Goal: Task Accomplishment & Management: Manage account settings

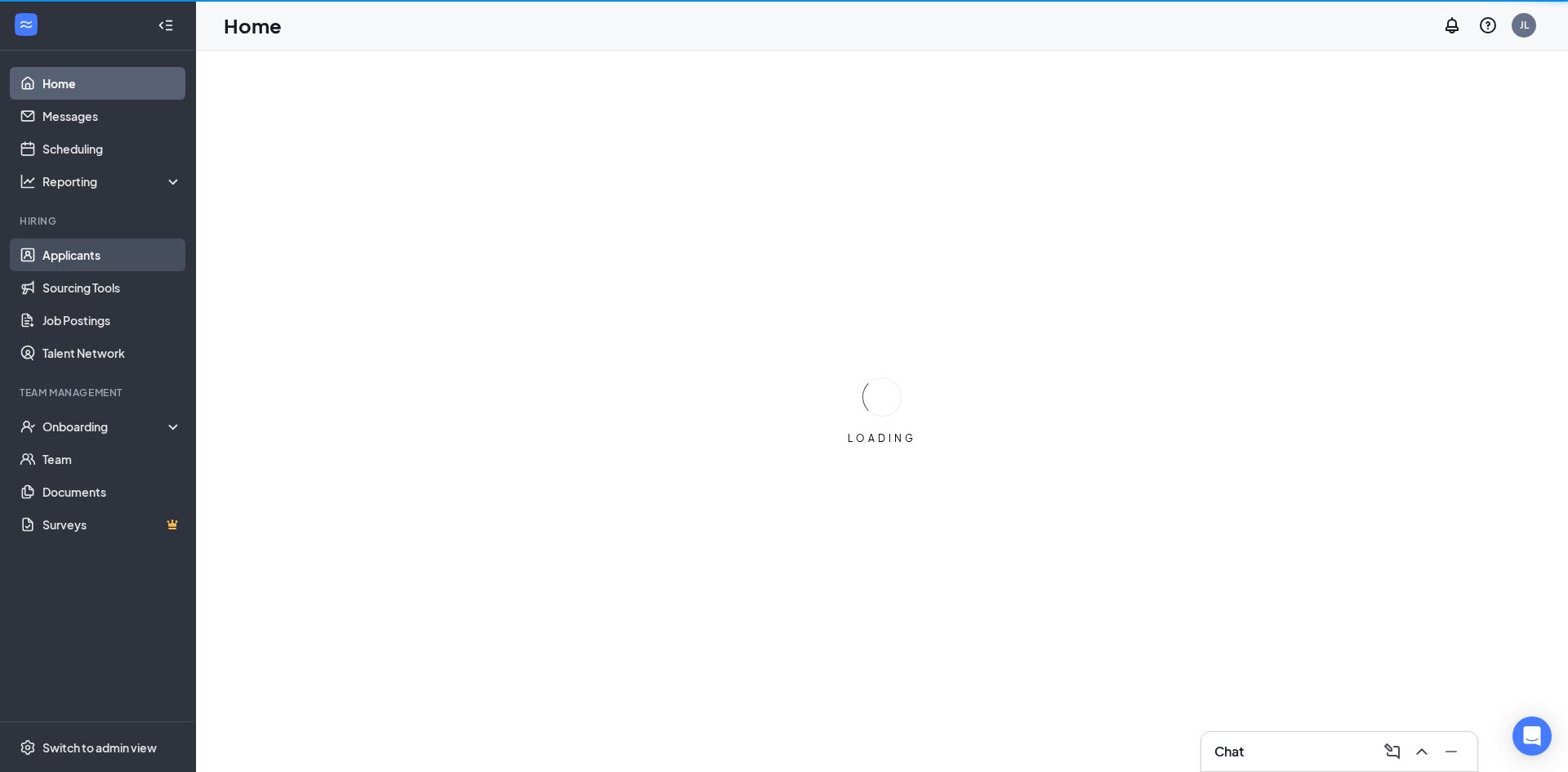
click at [119, 256] on link "Applicants" at bounding box center [112, 255] width 140 height 33
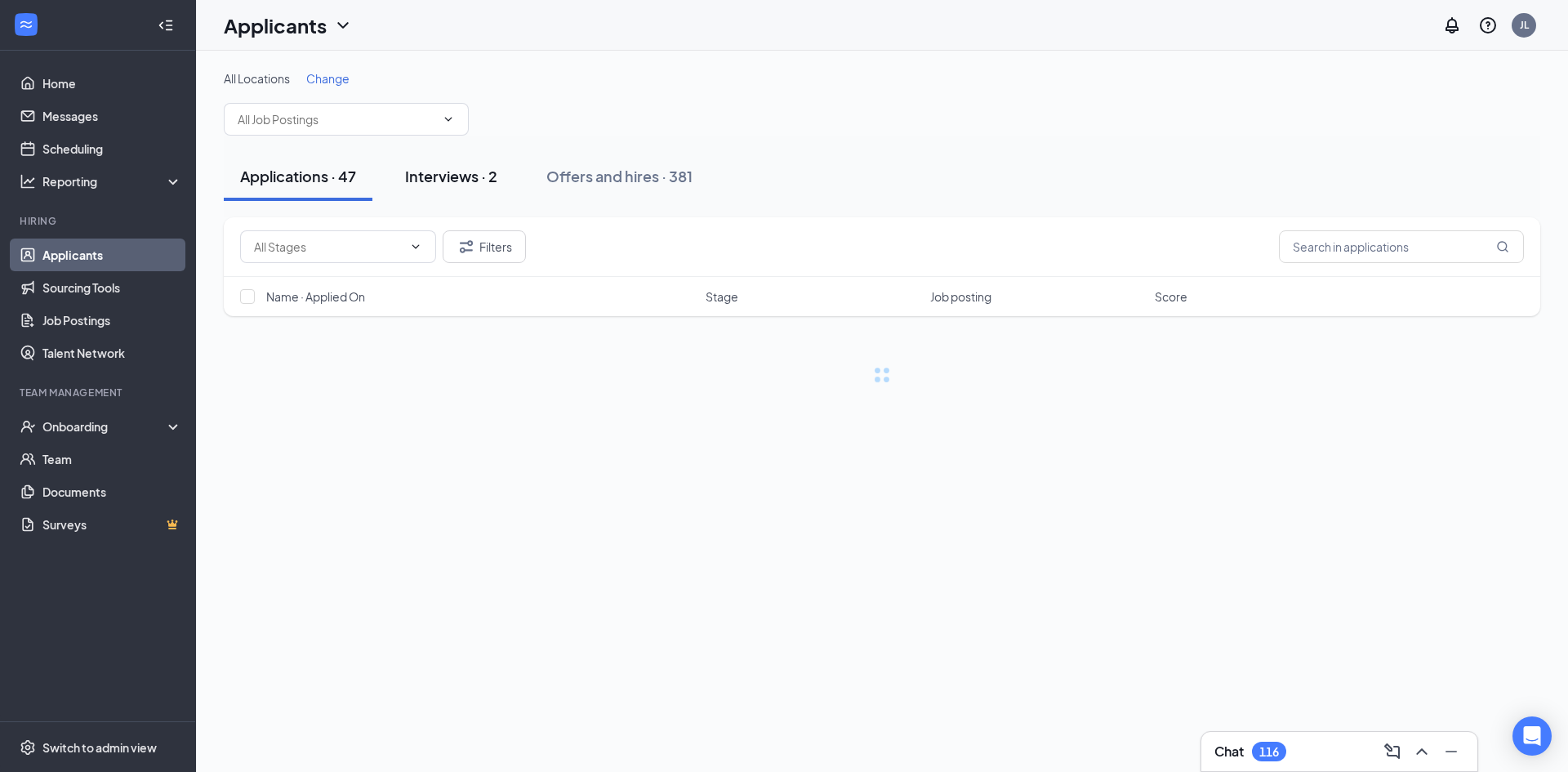
click at [479, 182] on div "Interviews · 2" at bounding box center [451, 176] width 92 height 20
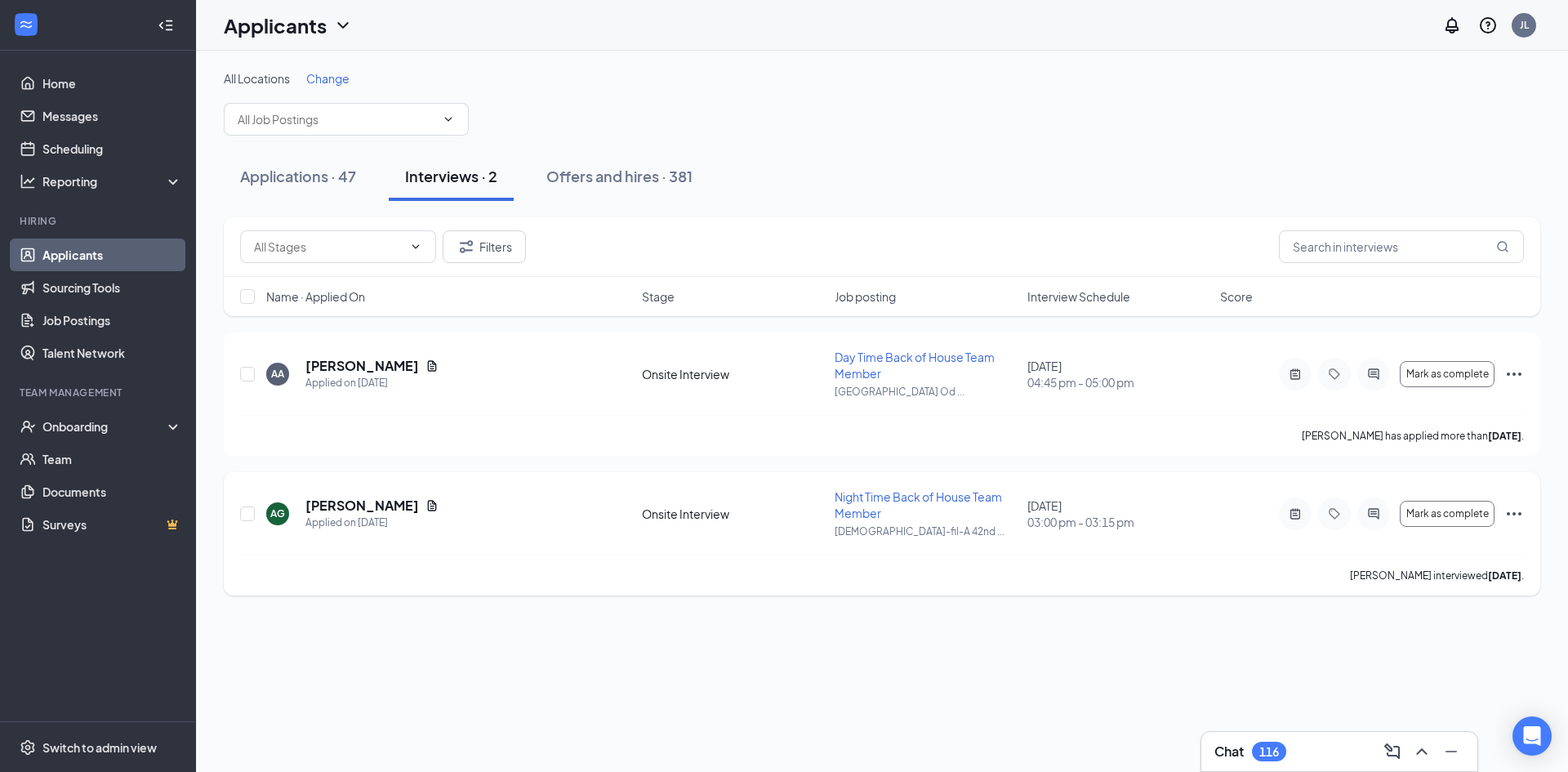
click at [1514, 512] on icon "Ellipses" at bounding box center [1514, 513] width 19 height 19
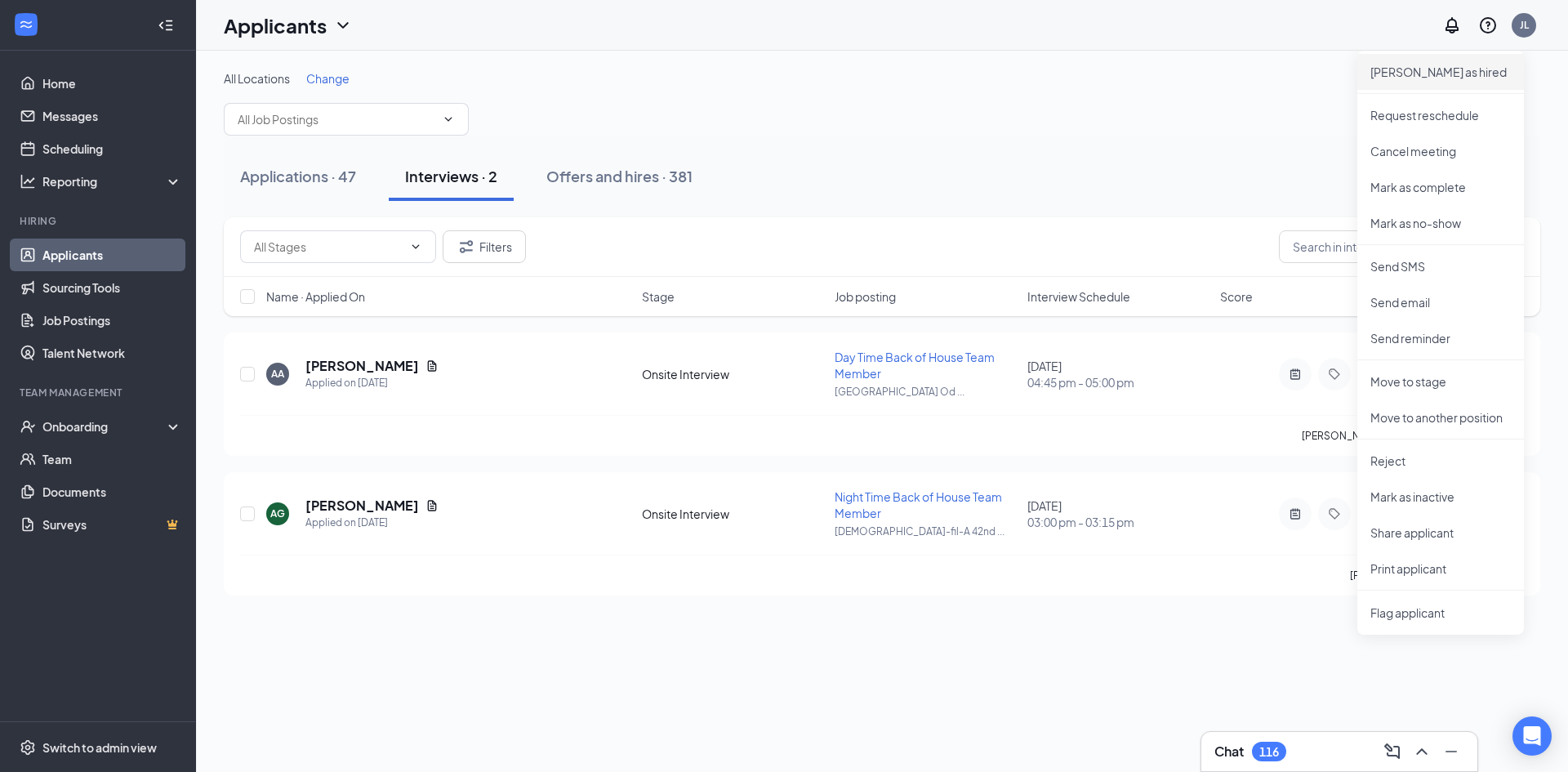
click at [1407, 66] on p "Mark as hired" at bounding box center [1441, 71] width 141 height 16
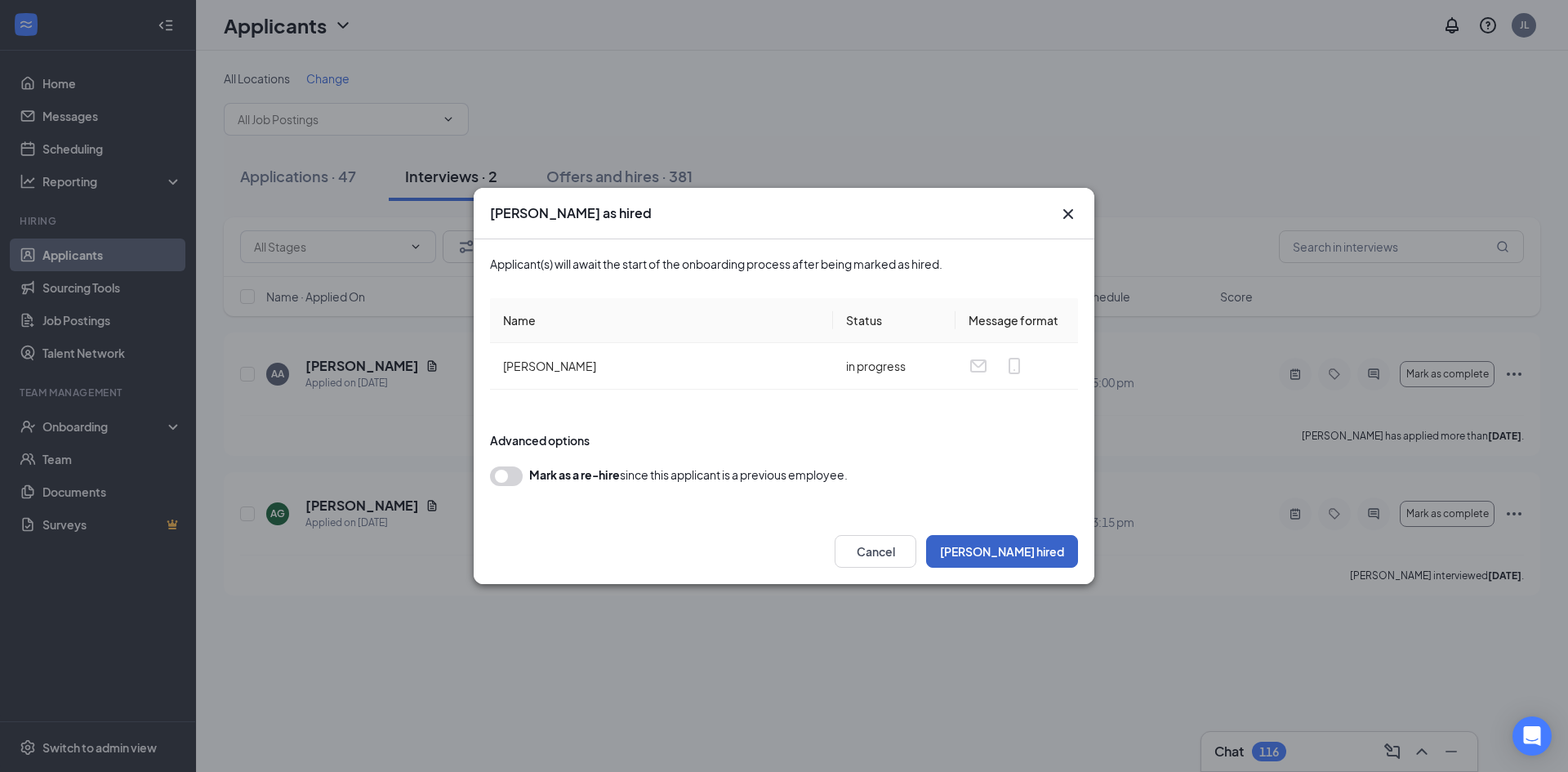
drag, startPoint x: 1033, startPoint y: 552, endPoint x: 521, endPoint y: 505, distance: 514.2
click at [1032, 552] on button "Mark hired" at bounding box center [1001, 551] width 152 height 33
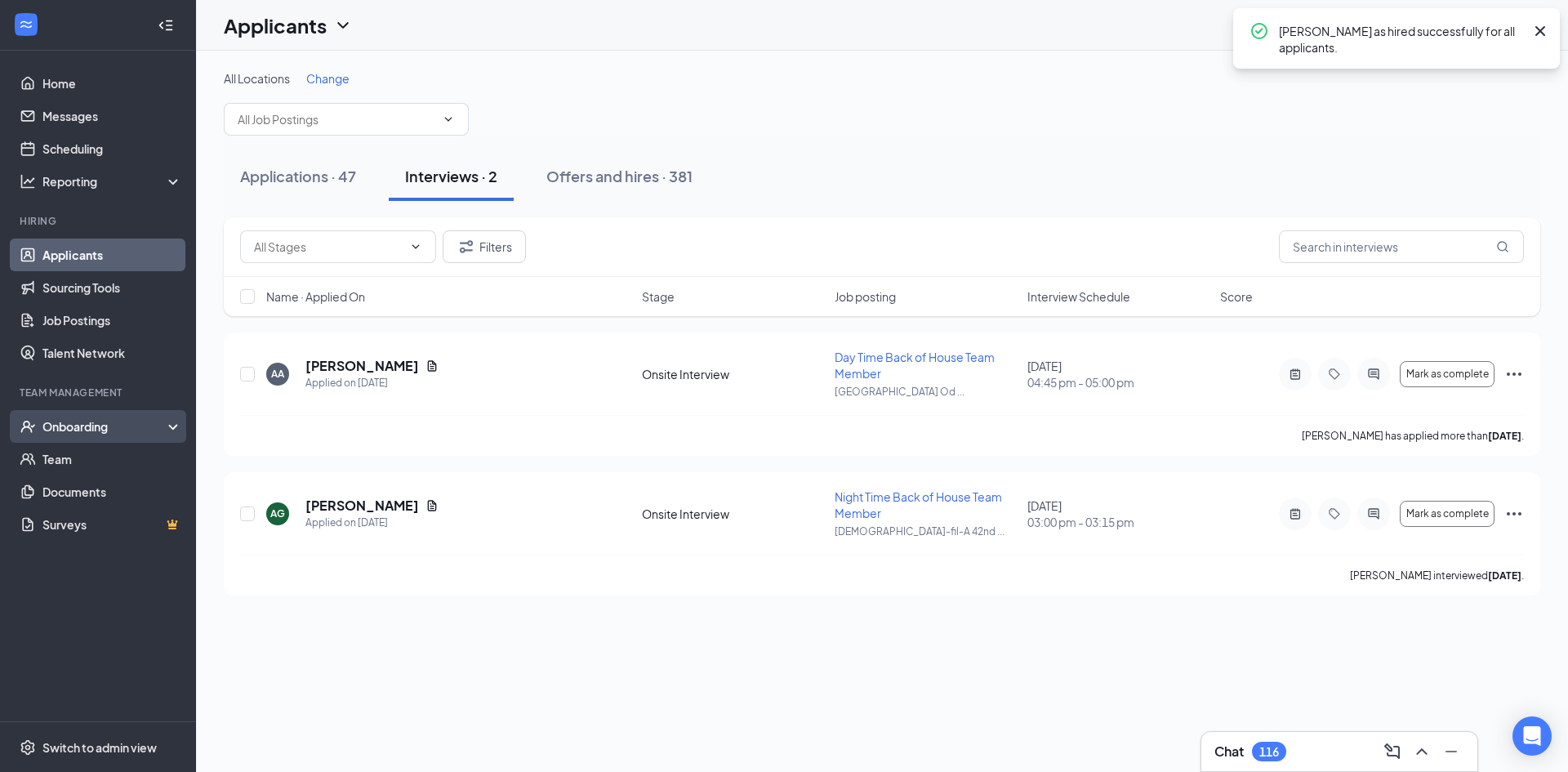
click at [144, 424] on div "Onboarding" at bounding box center [106, 426] width 126 height 16
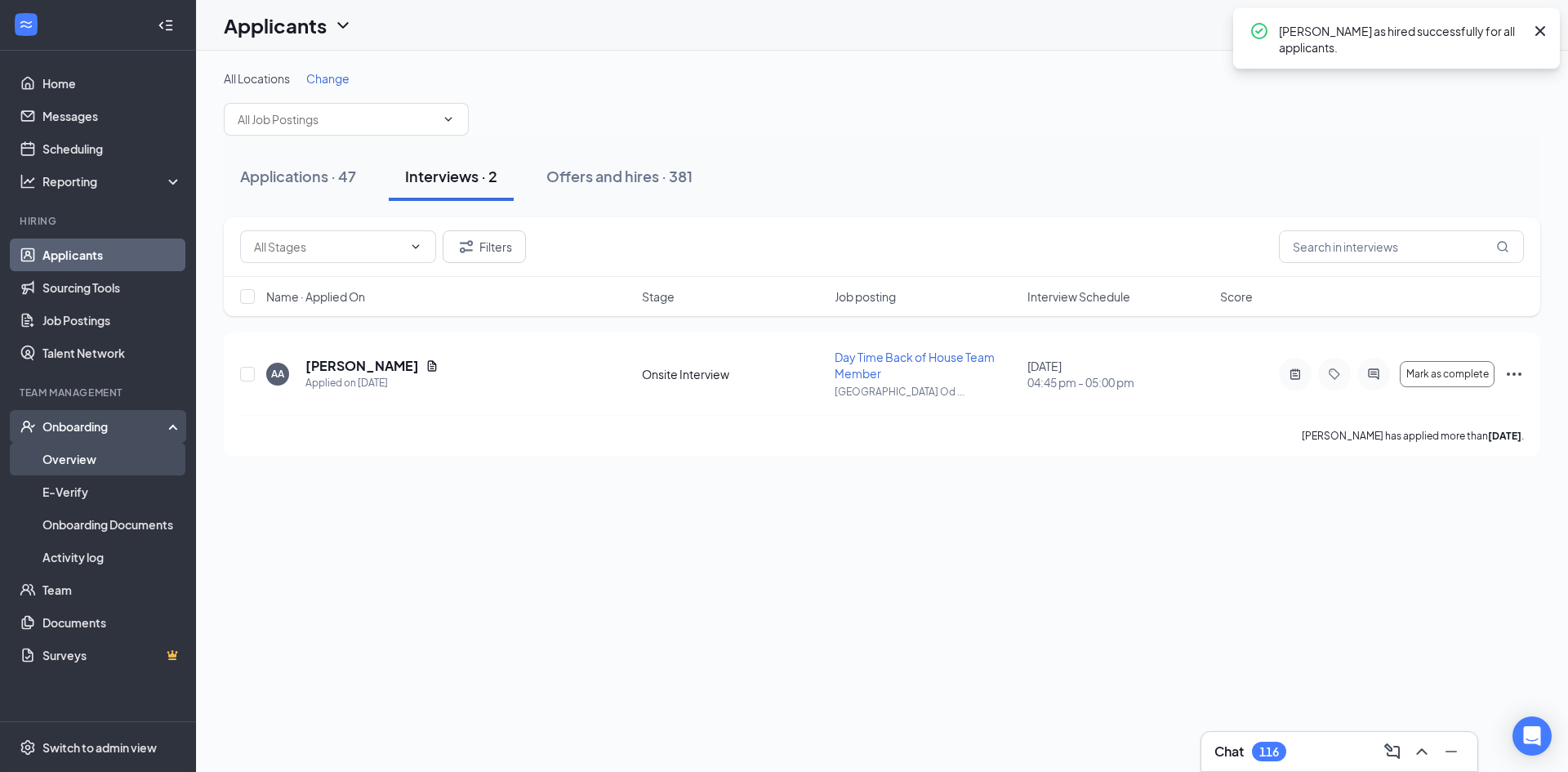
drag, startPoint x: 142, startPoint y: 434, endPoint x: 137, endPoint y: 464, distance: 30.4
click at [137, 464] on link "Overview" at bounding box center [112, 459] width 140 height 33
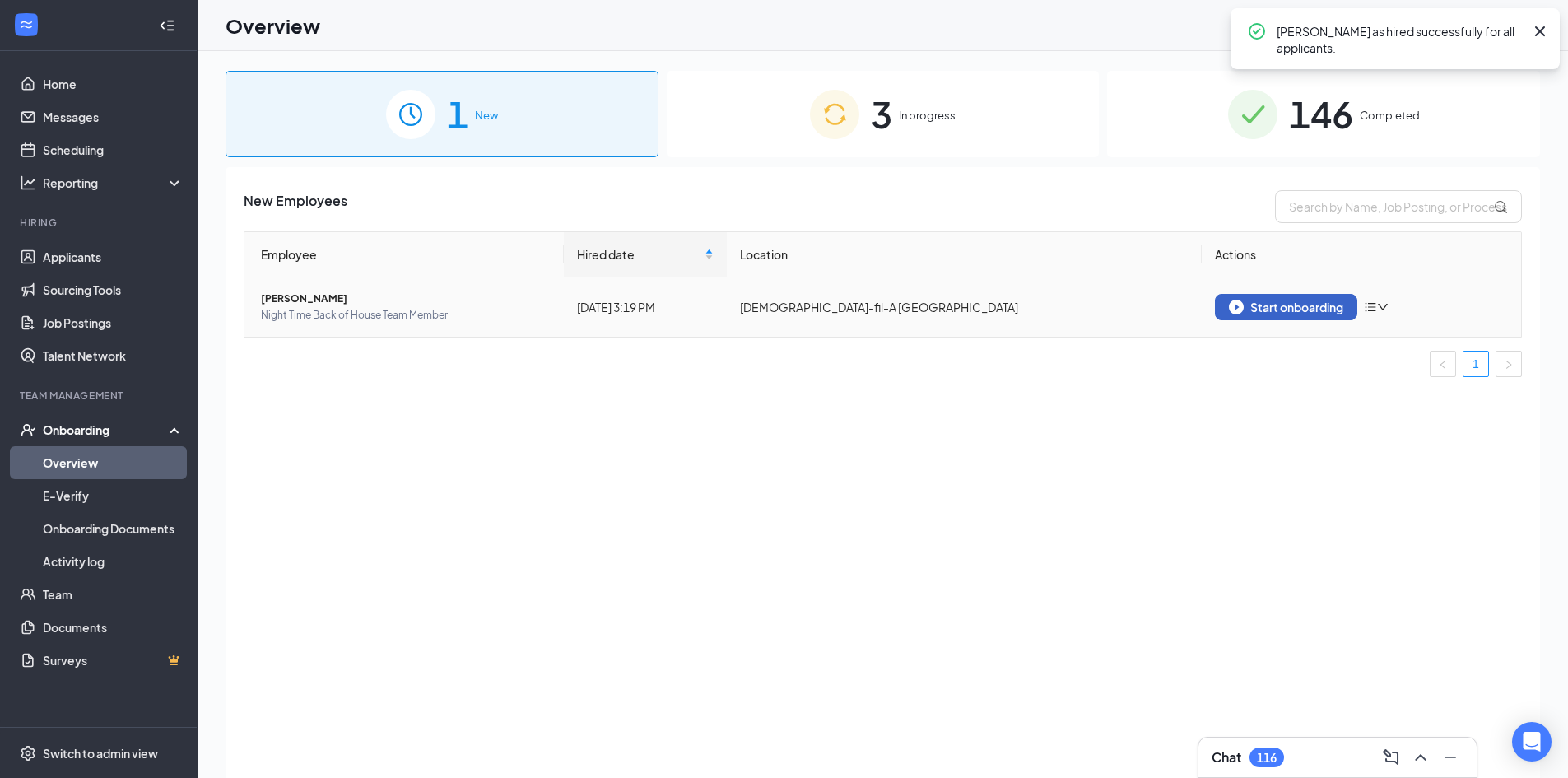
click at [1285, 311] on div "Start onboarding" at bounding box center [1286, 307] width 114 height 15
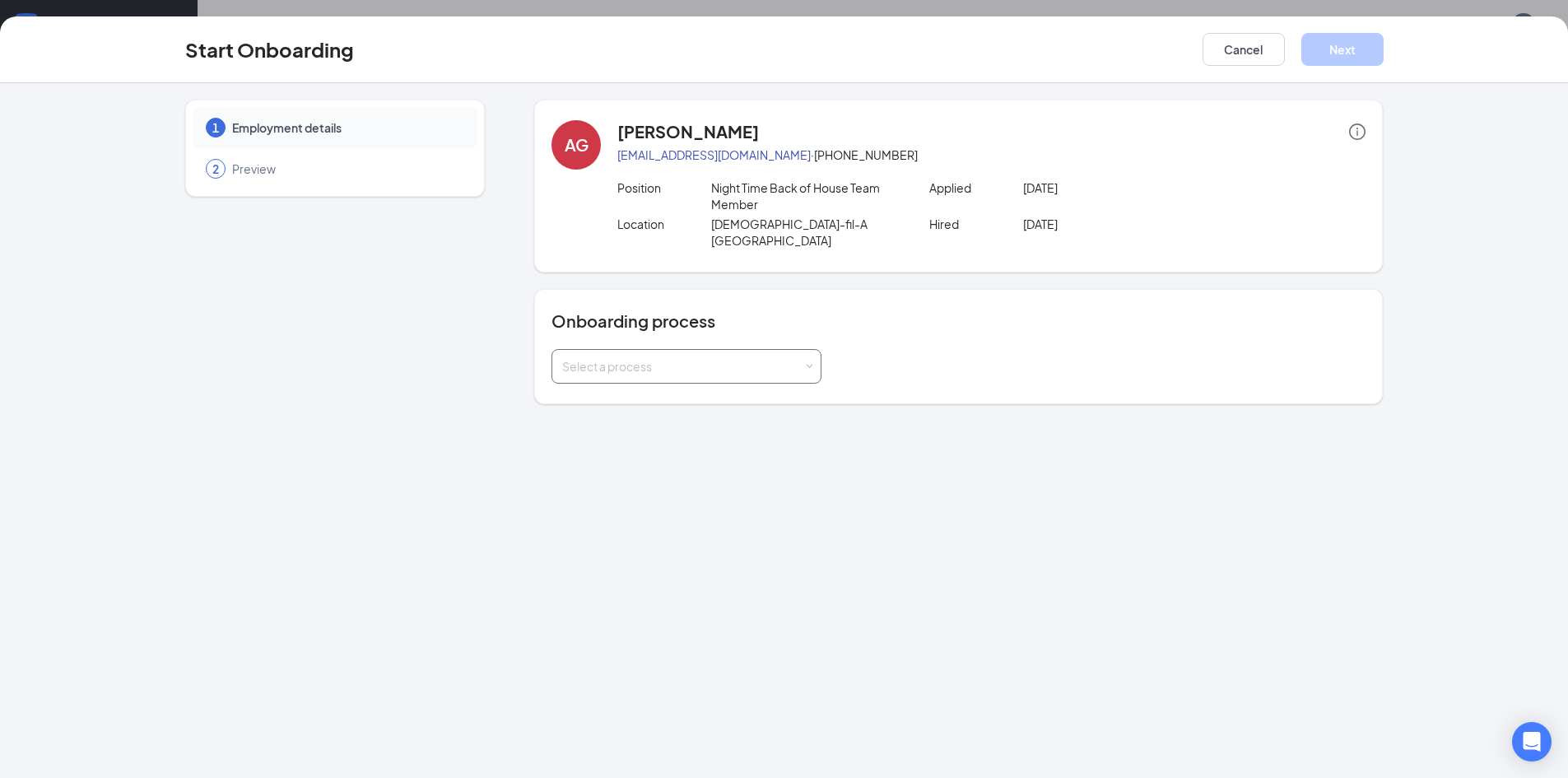
click at [607, 358] on div "Select a process" at bounding box center [683, 366] width 241 height 16
click at [607, 384] on span "[DEMOGRAPHIC_DATA]-fil-A HR Onboarding" at bounding box center [678, 384] width 241 height 15
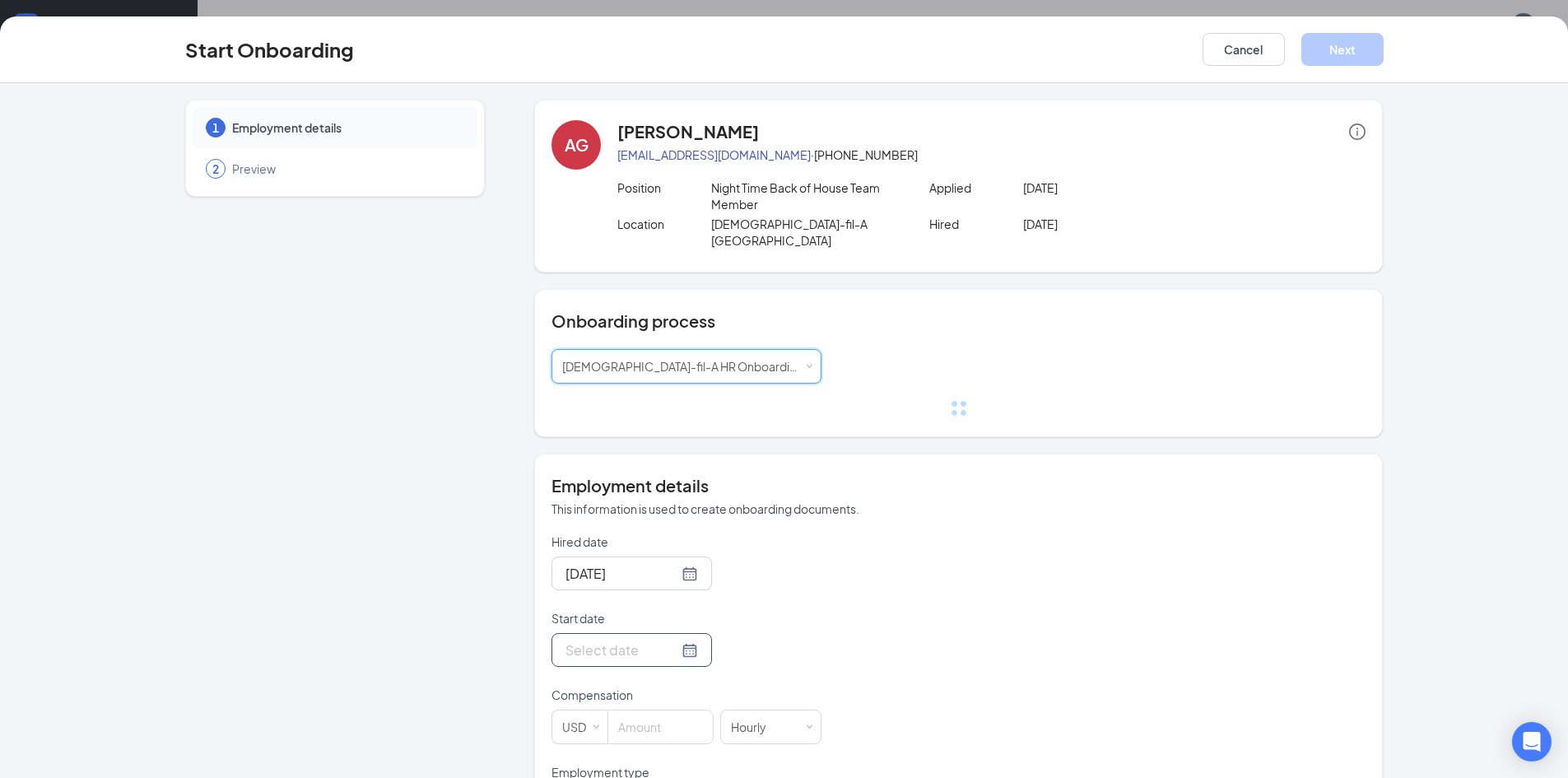
click at [672, 639] on div at bounding box center [631, 650] width 133 height 20
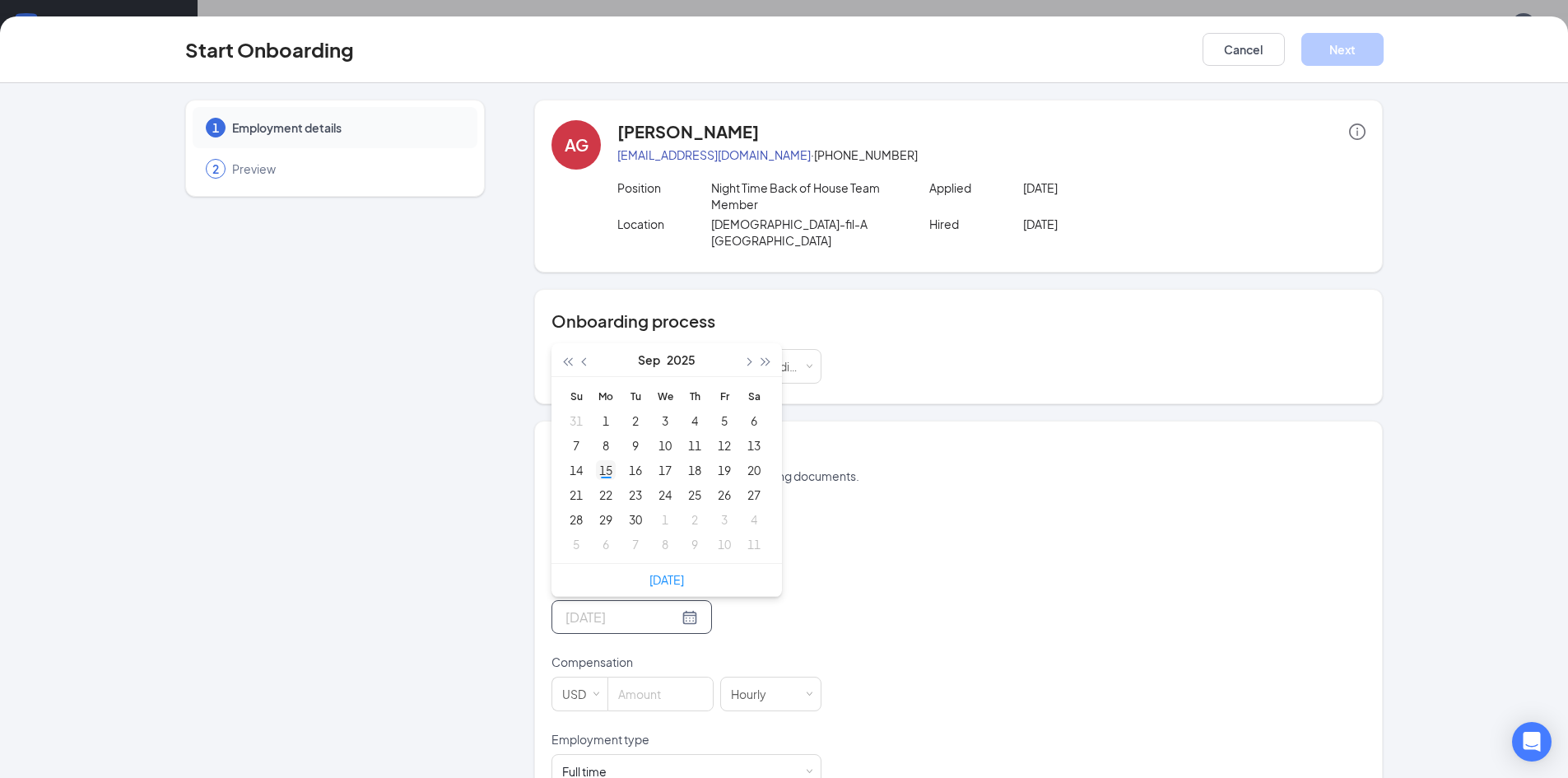
type input "Sep 15, 2025"
click at [596, 460] on div "15" at bounding box center [605, 470] width 19 height 19
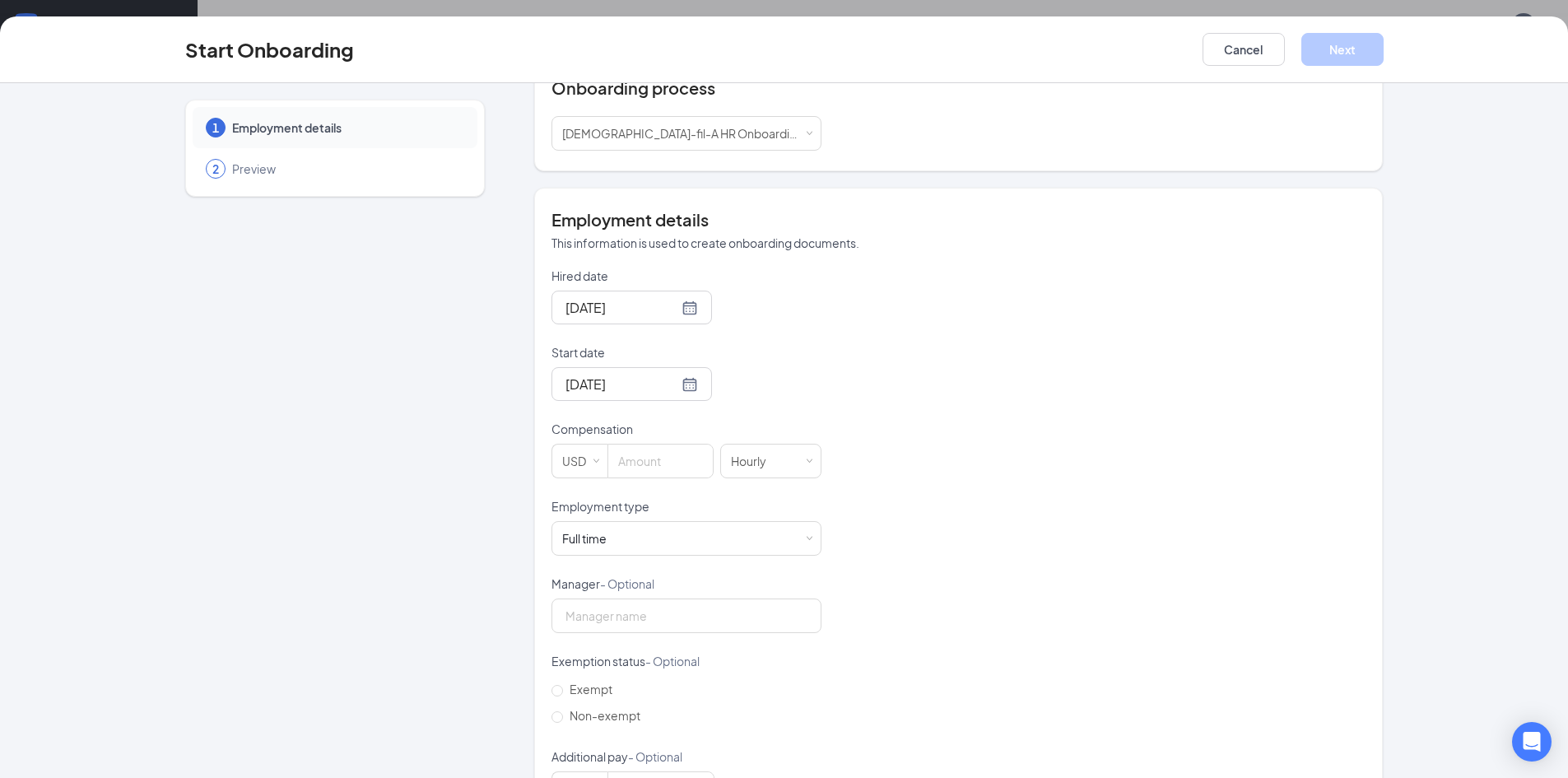
scroll to position [281, 0]
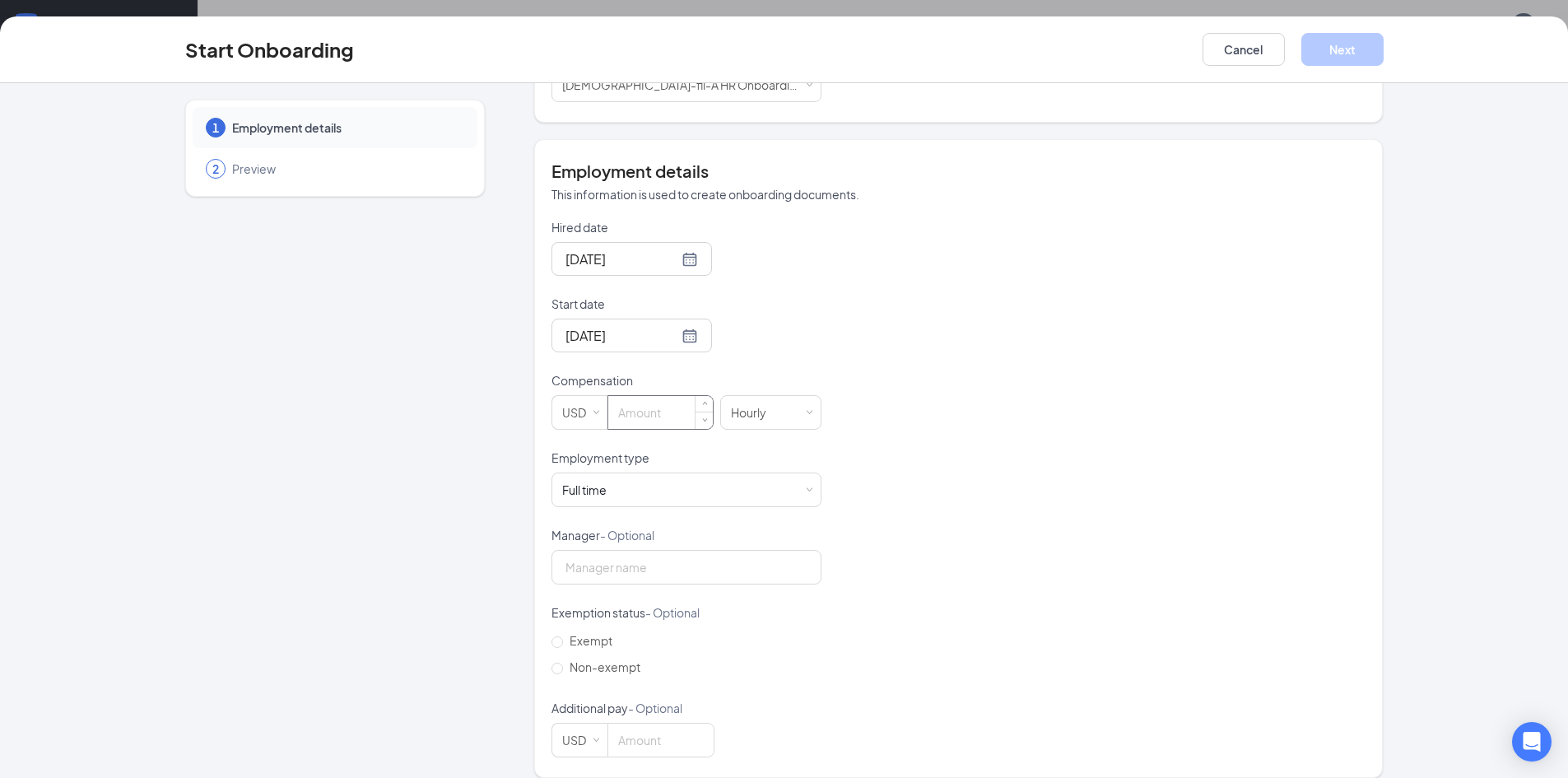
click at [667, 396] on input at bounding box center [661, 412] width 105 height 33
type input "14"
click at [659, 476] on div "Full time Works 30+ hours per week and is reasonably expected to work" at bounding box center [687, 489] width 248 height 33
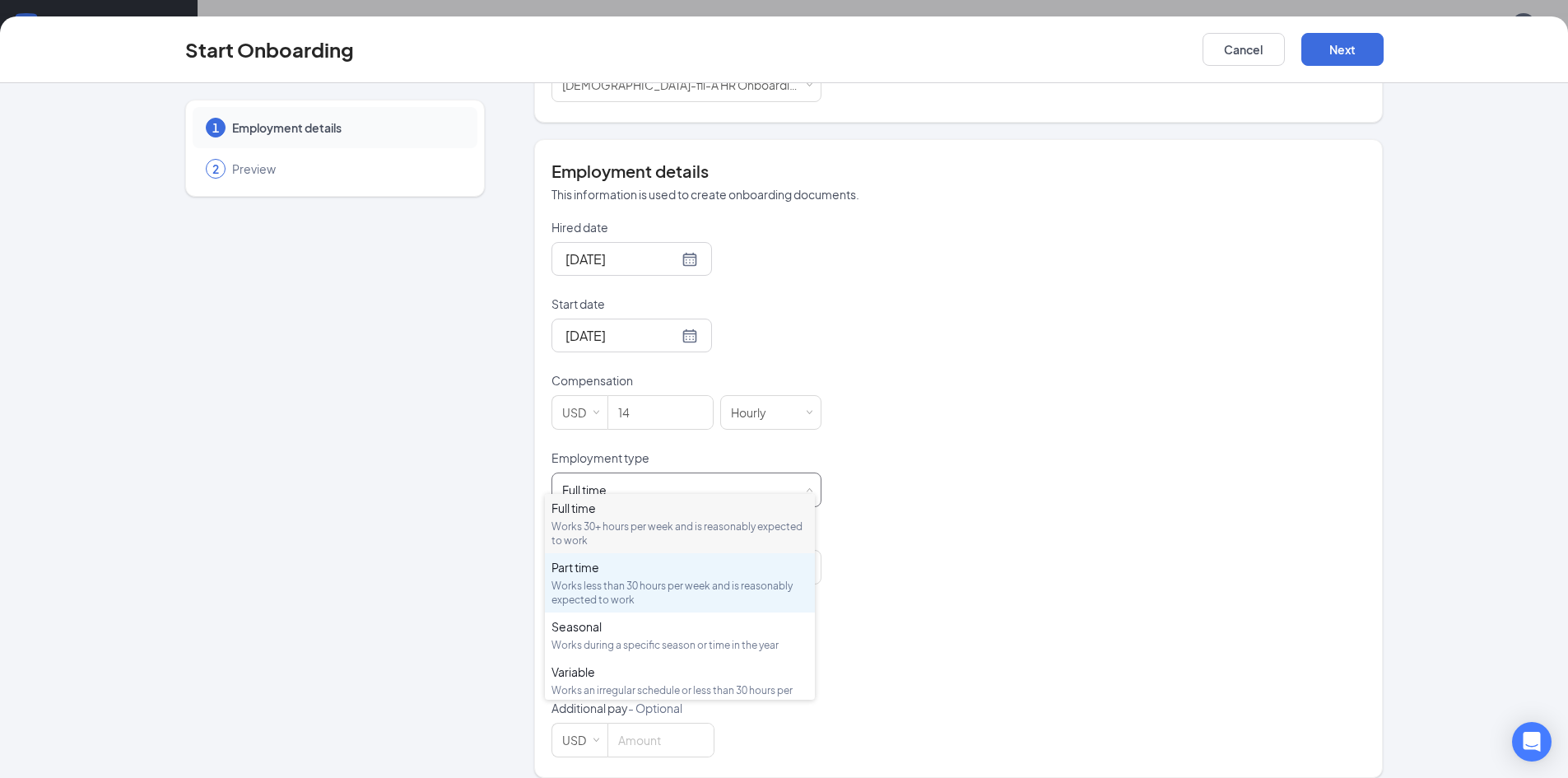
click at [584, 581] on div "Works less than 30 hours per week and is reasonably expected to work" at bounding box center [680, 592] width 257 height 28
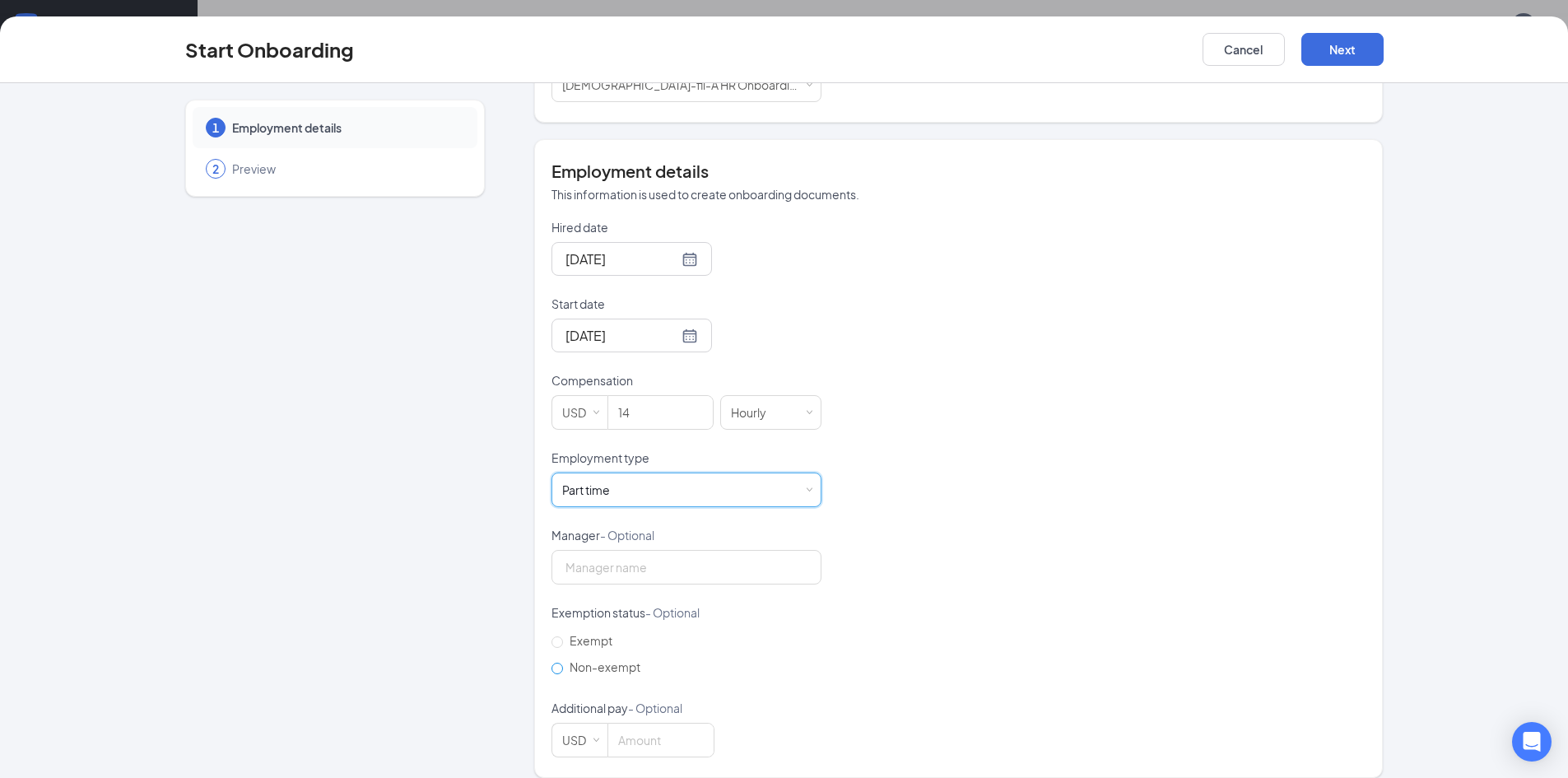
click at [582, 659] on span "Non-exempt" at bounding box center [604, 666] width 84 height 15
click at [563, 662] on input "Non-exempt" at bounding box center [558, 668] width 12 height 12
radio input "true"
click at [1318, 52] on button "Next" at bounding box center [1342, 49] width 82 height 33
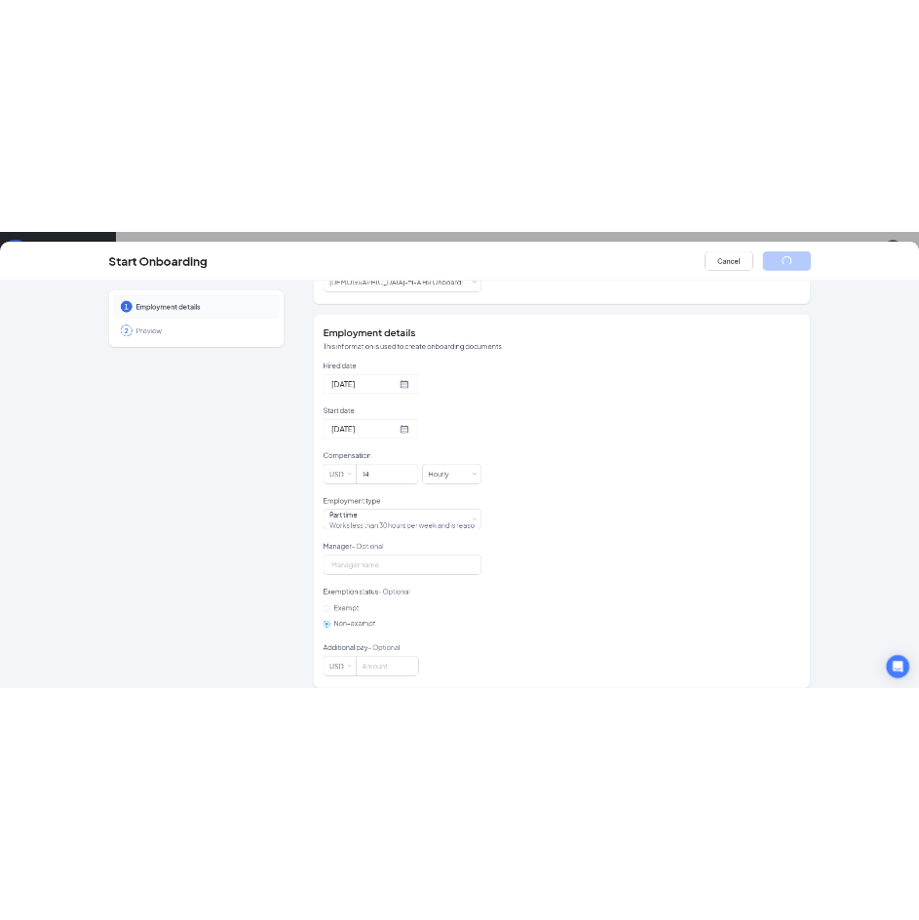
scroll to position [0, 0]
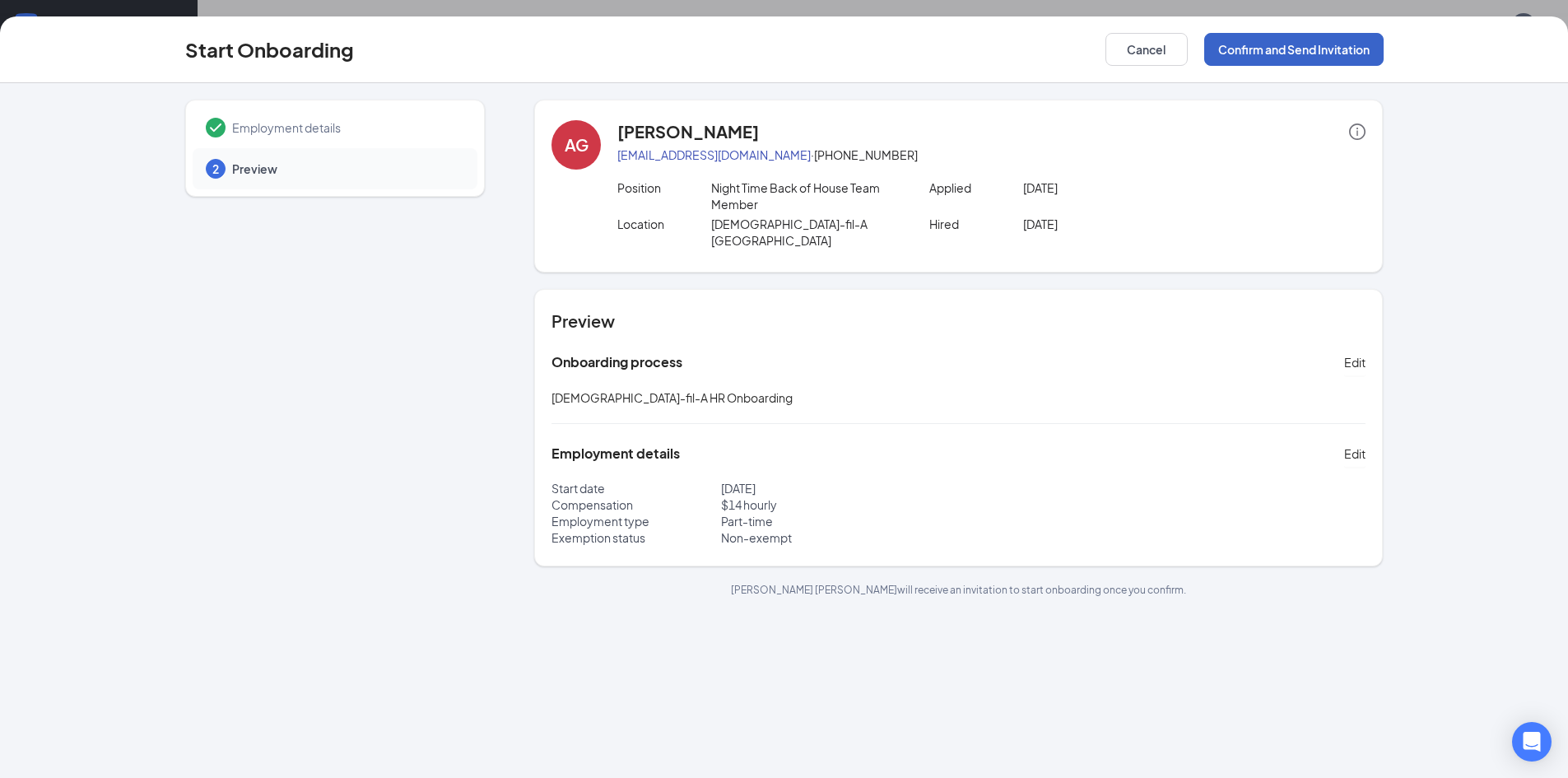
click at [1290, 38] on button "Confirm and Send Invitation" at bounding box center [1294, 49] width 179 height 33
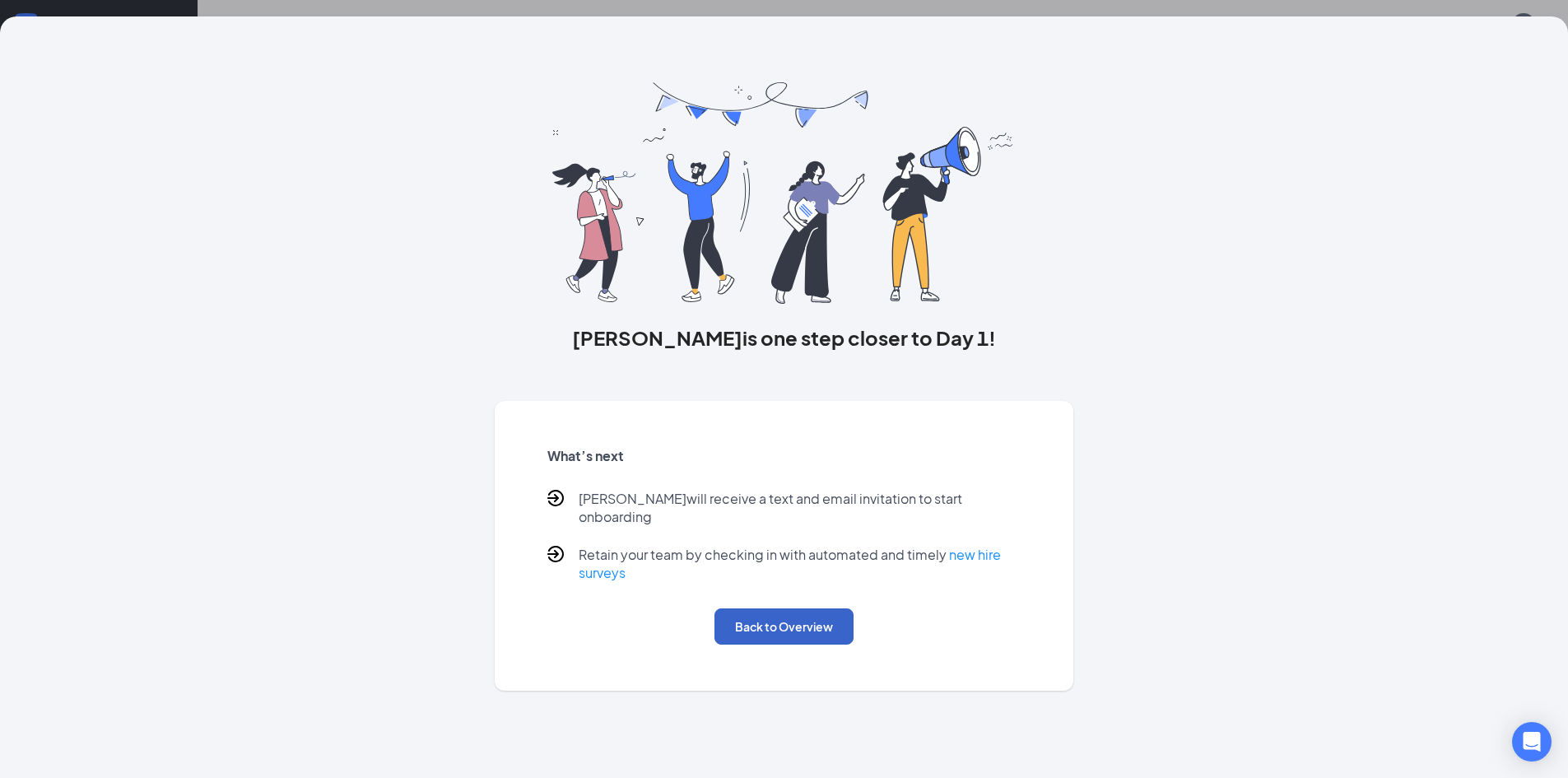
click at [792, 618] on button "Back to Overview" at bounding box center [784, 626] width 139 height 36
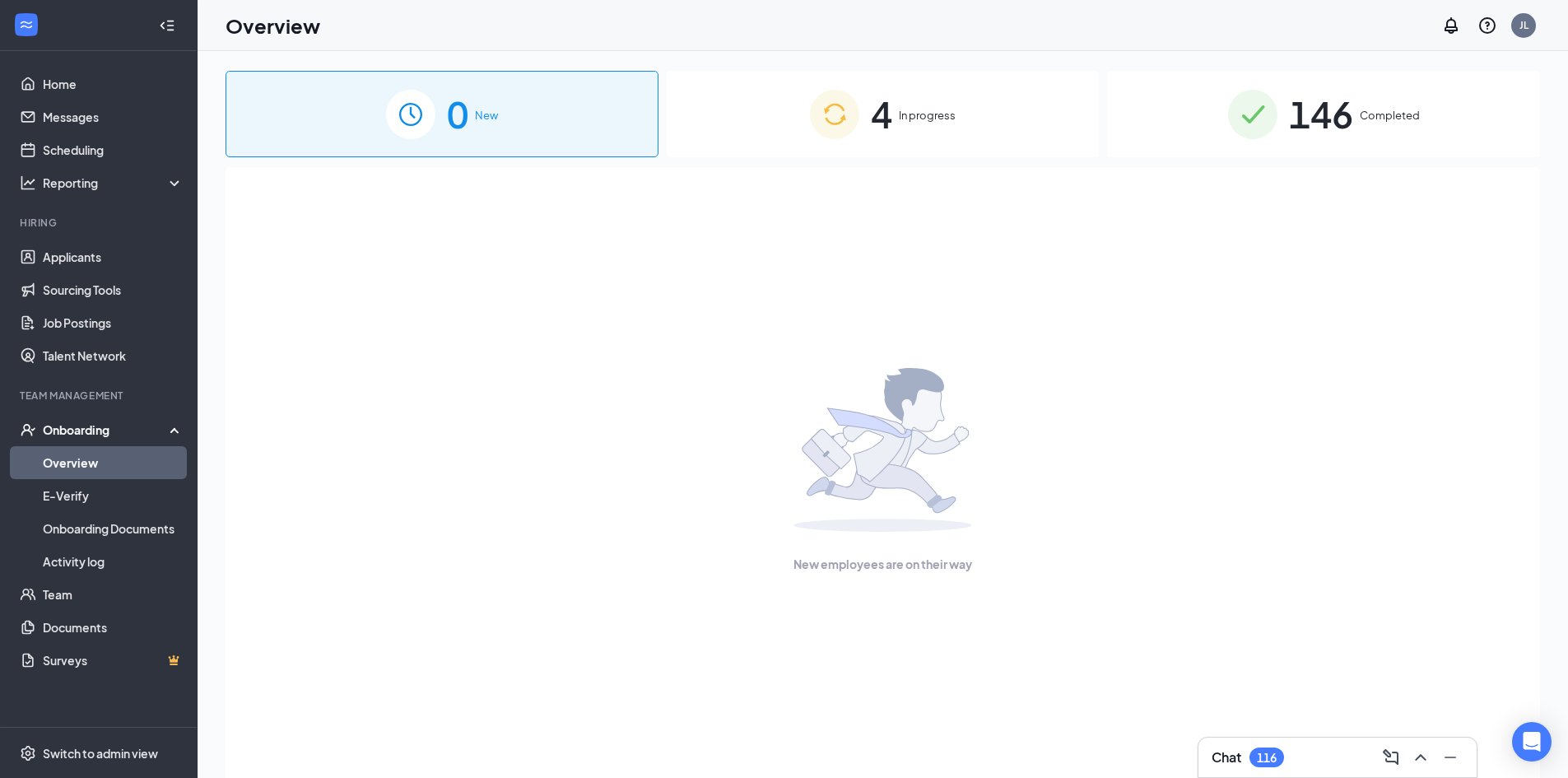
click at [982, 131] on div "4 In progress" at bounding box center [883, 114] width 433 height 86
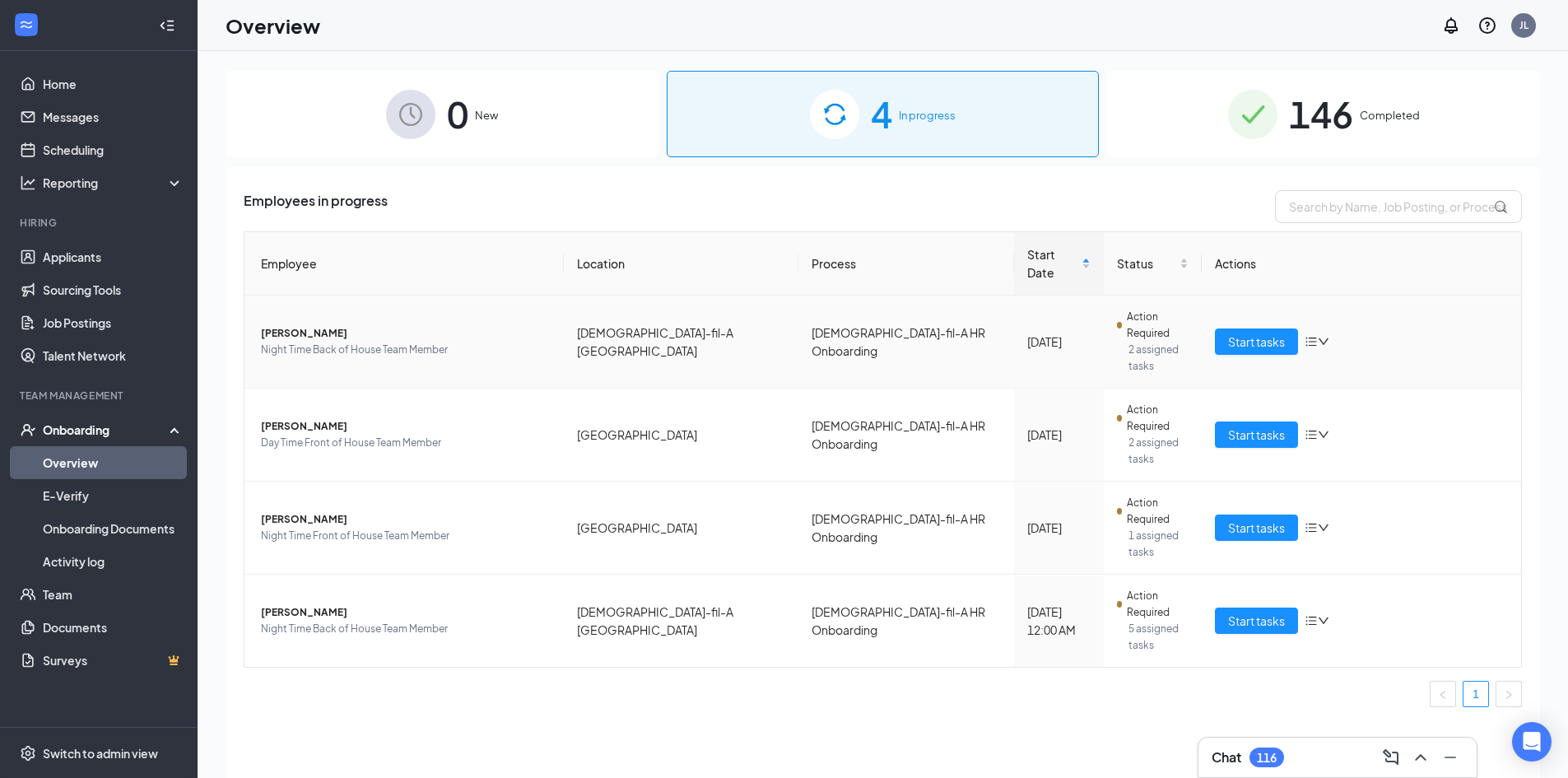
click at [329, 325] on span "[PERSON_NAME]" at bounding box center [406, 333] width 290 height 16
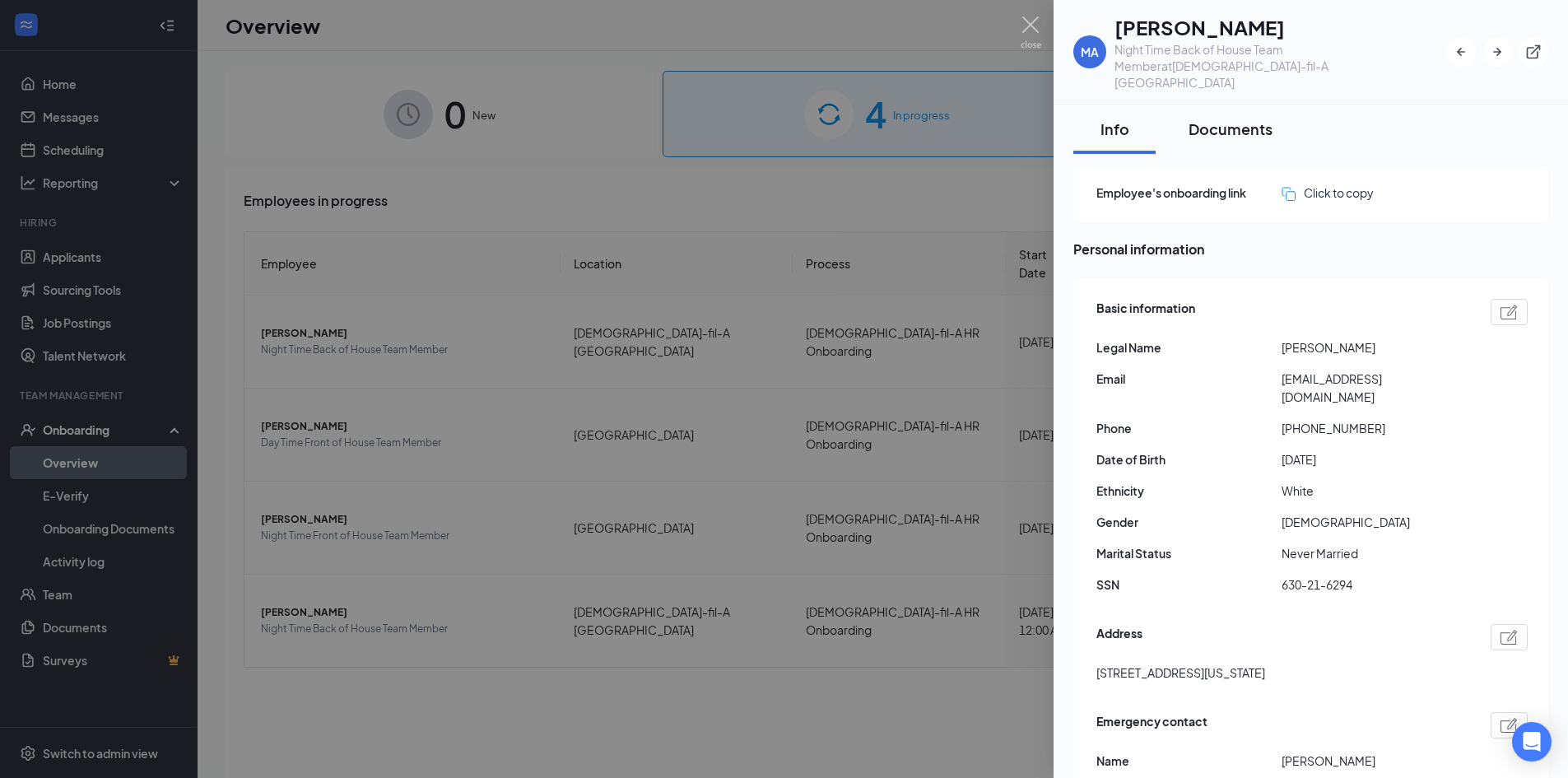
click at [1240, 118] on div "Documents" at bounding box center [1230, 128] width 84 height 20
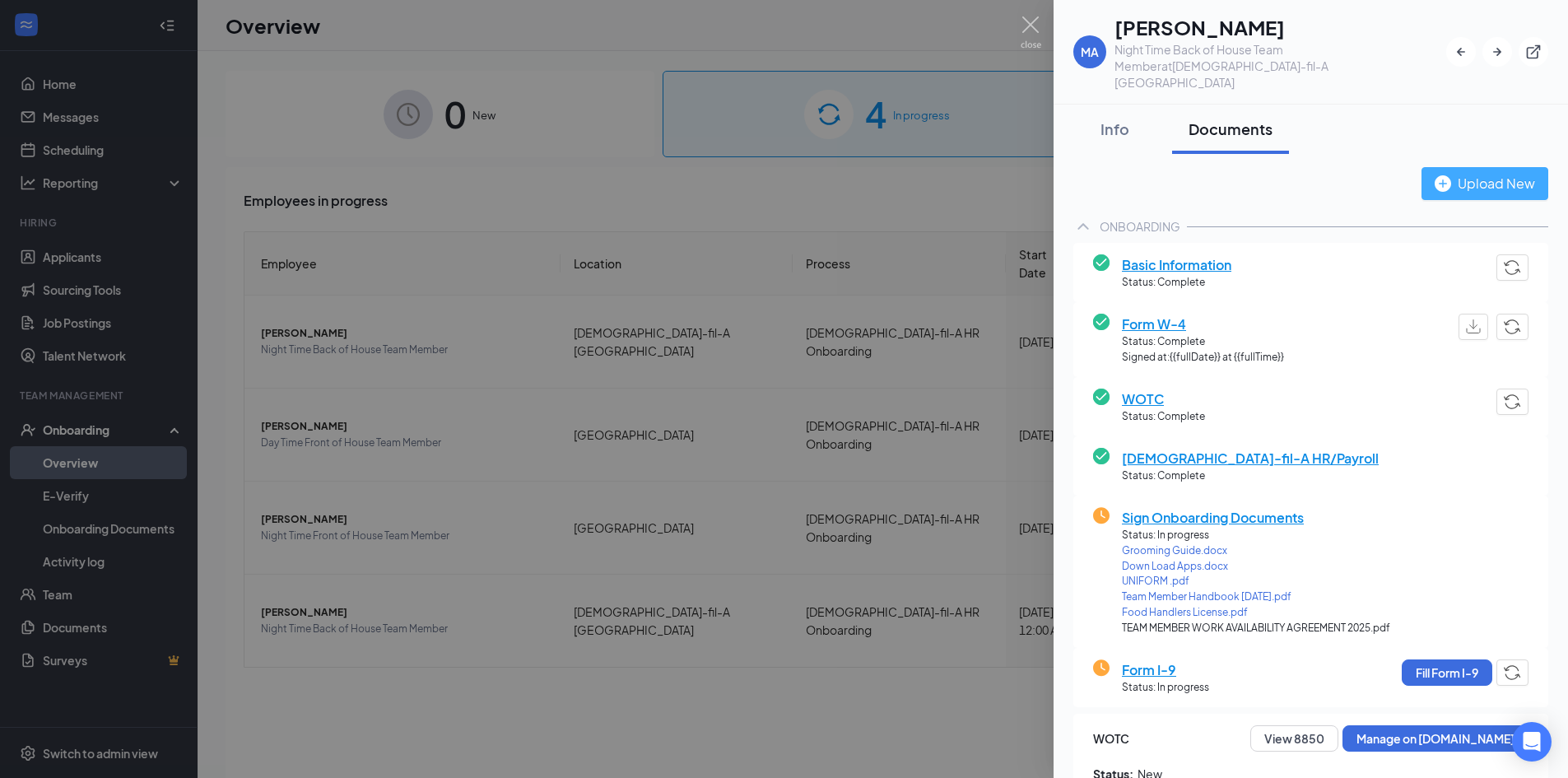
click at [1436, 167] on button "Upload New" at bounding box center [1485, 183] width 127 height 33
click at [1505, 173] on div "Upload New" at bounding box center [1484, 183] width 101 height 20
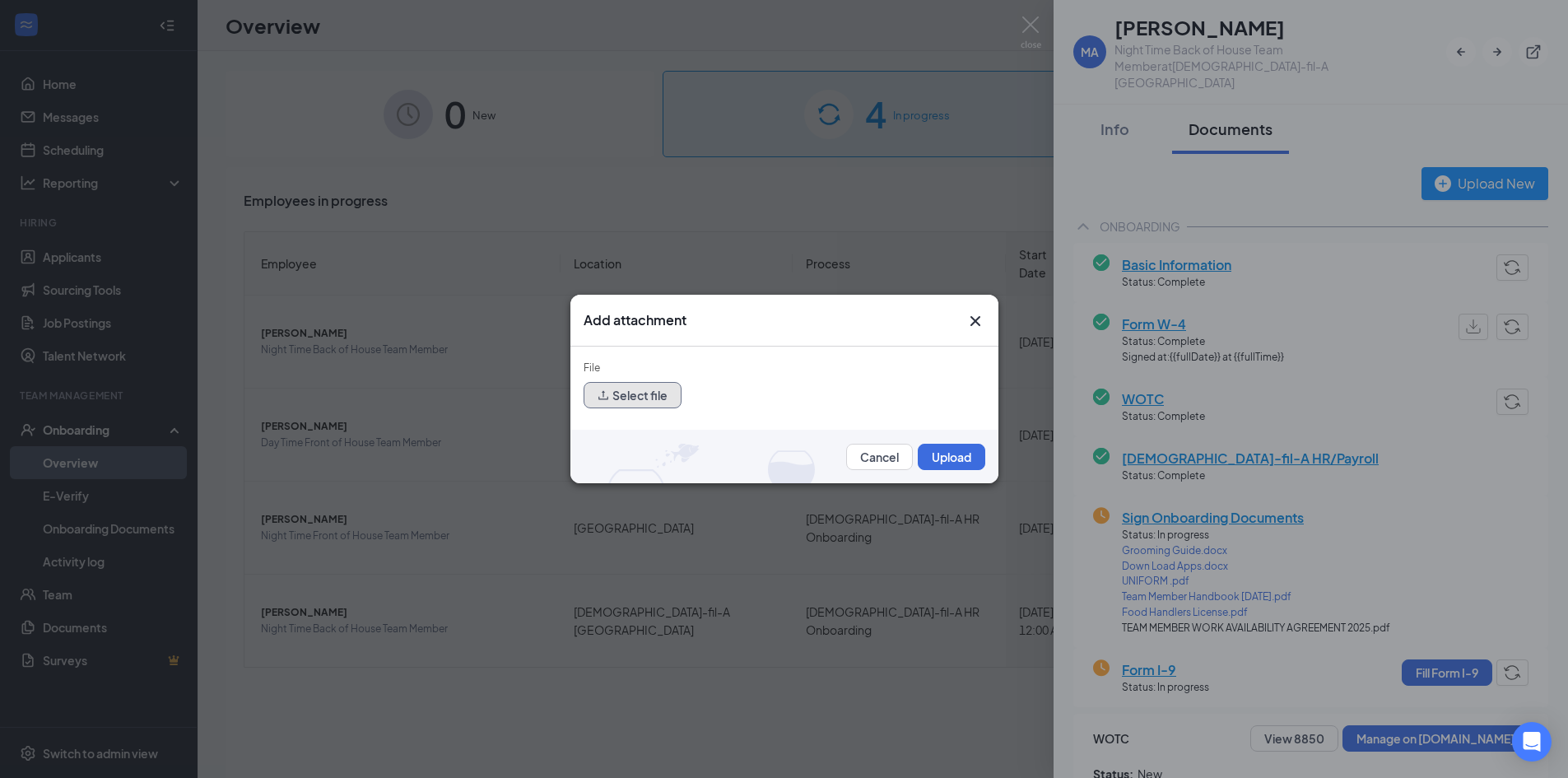
click at [643, 391] on button "Select file" at bounding box center [633, 394] width 98 height 26
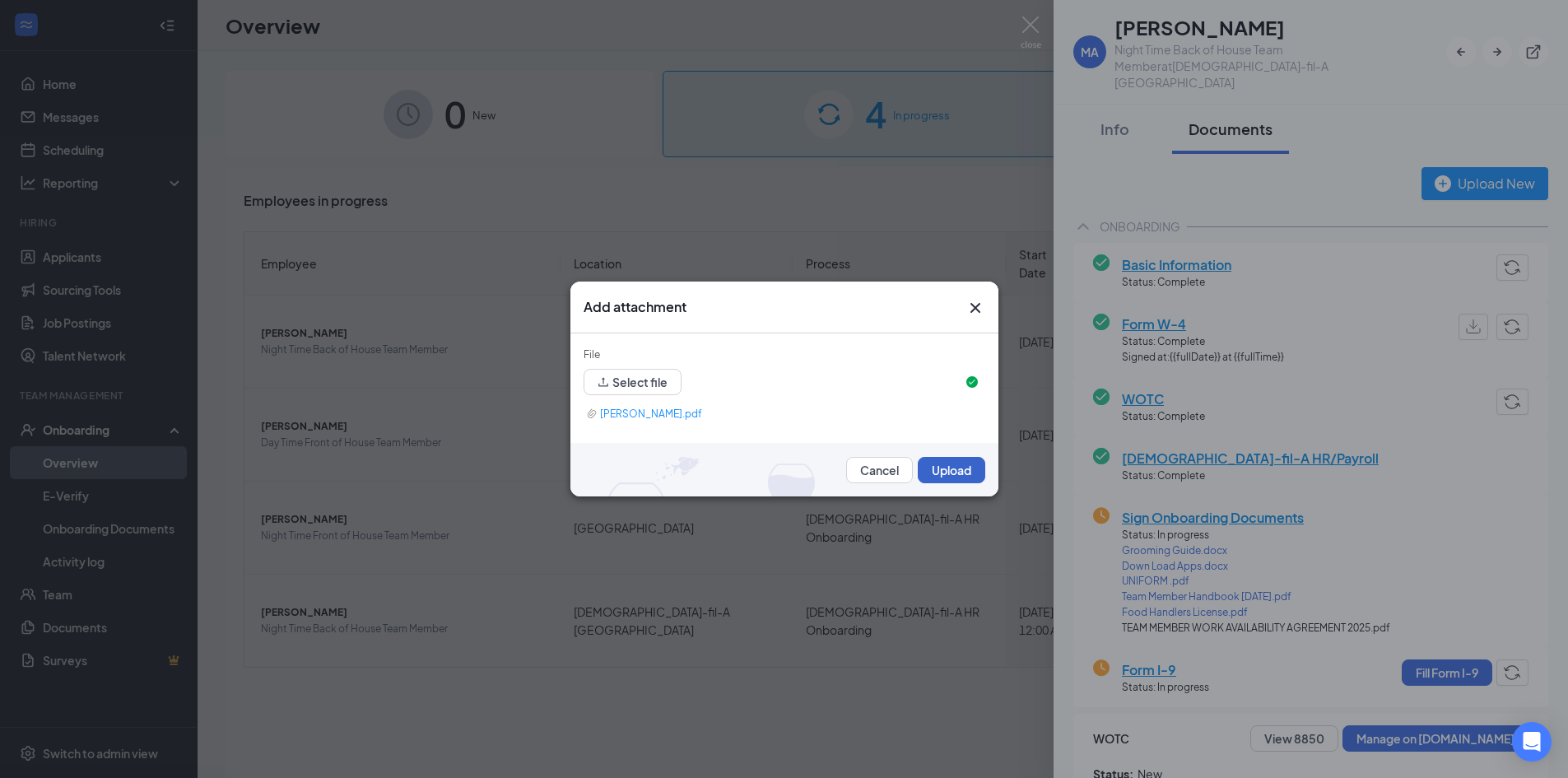
click at [976, 473] on button "Upload" at bounding box center [951, 470] width 68 height 26
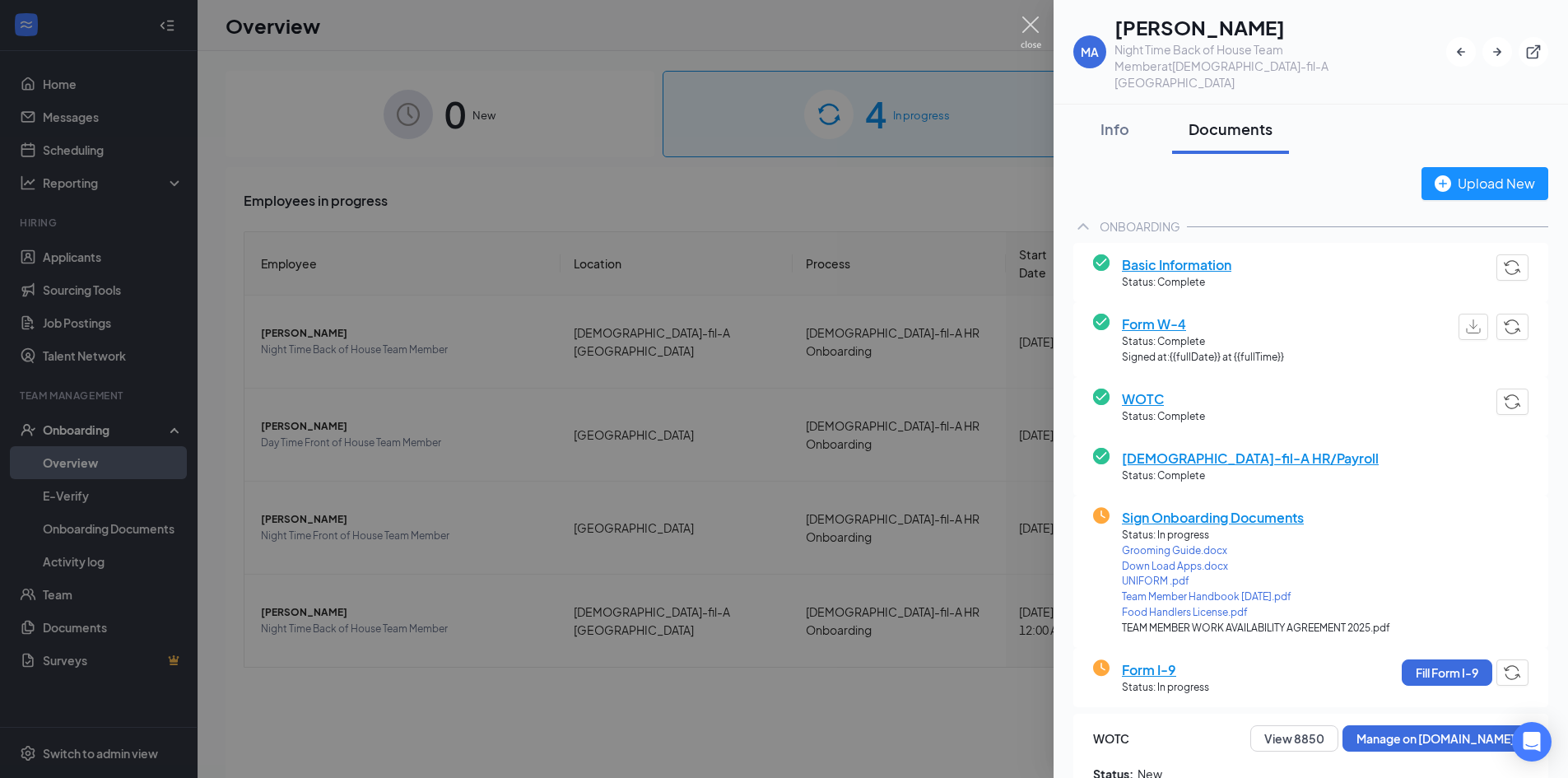
click at [1026, 19] on img at bounding box center [1031, 32] width 20 height 32
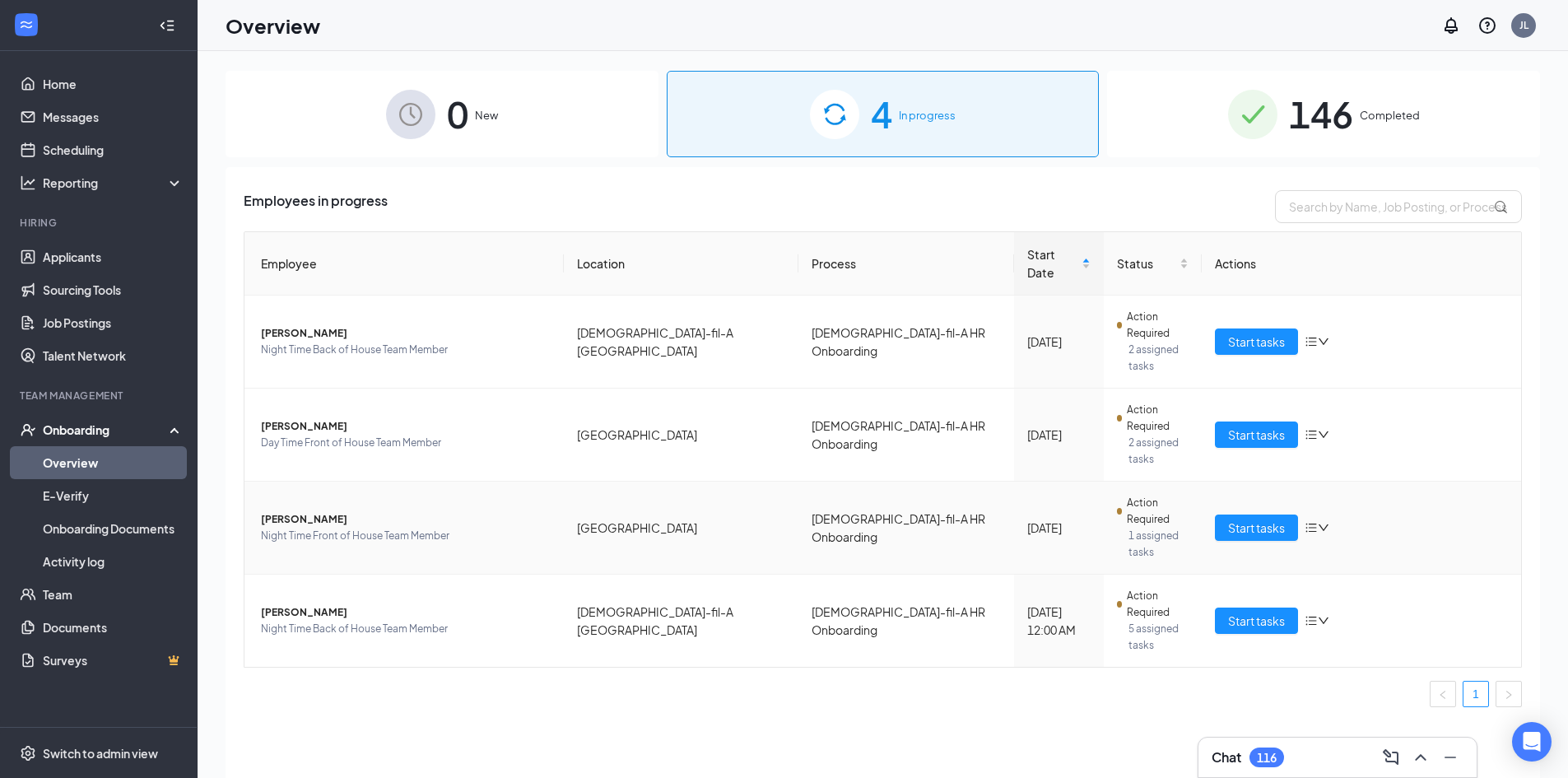
click at [296, 511] on span "[PERSON_NAME]" at bounding box center [406, 519] width 290 height 16
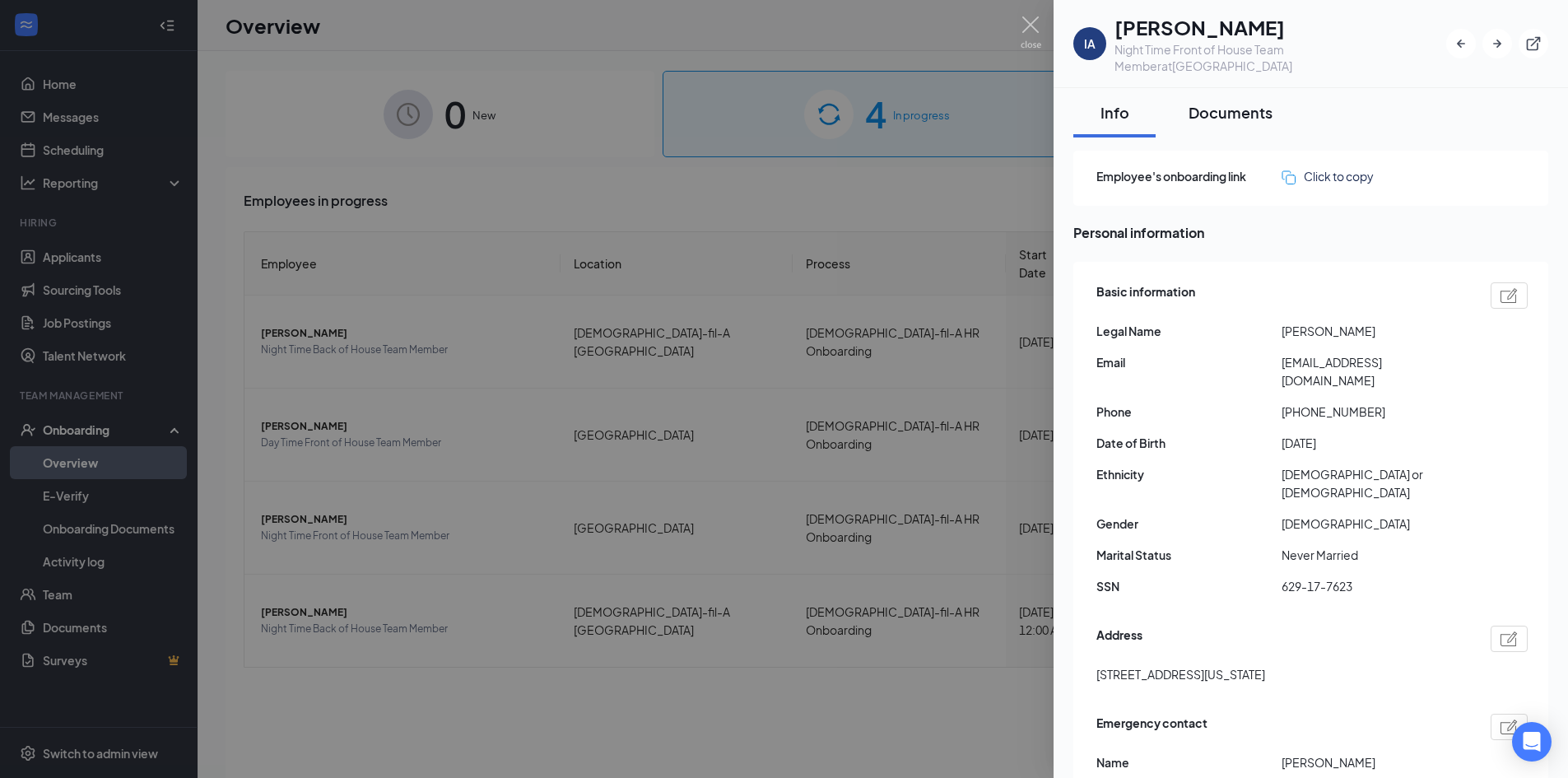
click at [1224, 107] on div "Documents" at bounding box center [1230, 112] width 84 height 20
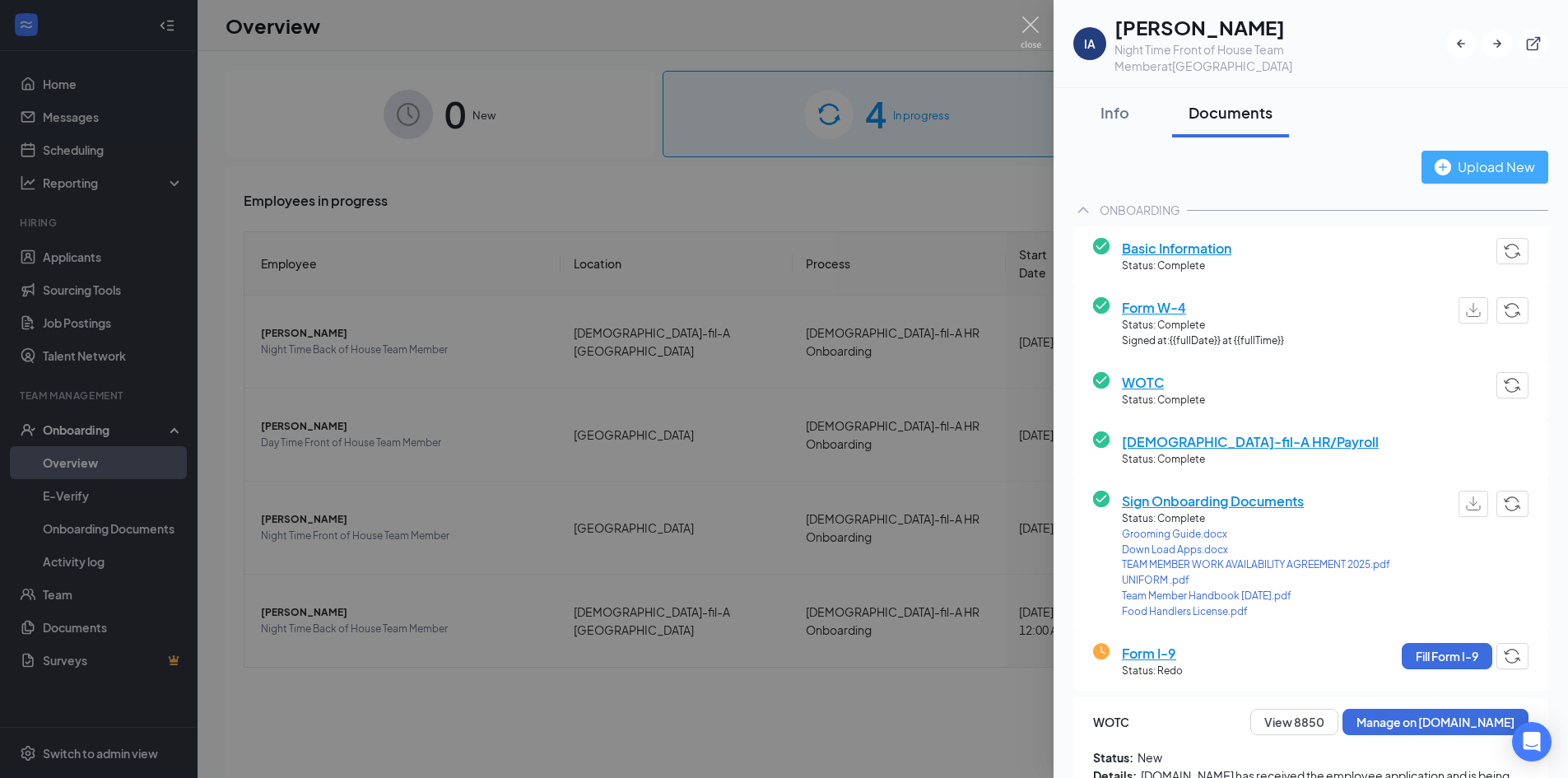
click at [1501, 175] on div "Upload New" at bounding box center [1484, 166] width 101 height 20
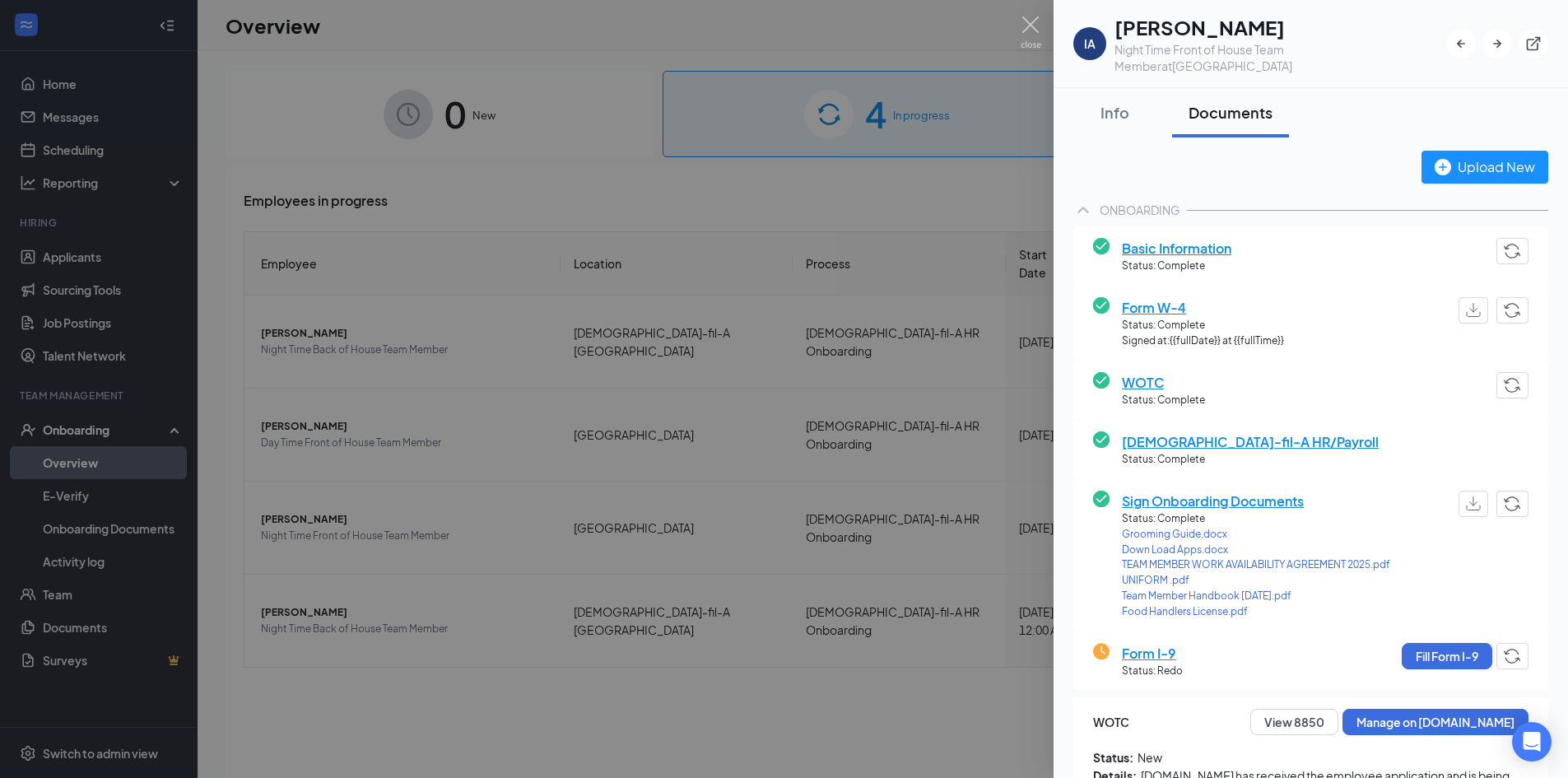
click at [1028, 28] on img at bounding box center [1031, 32] width 20 height 32
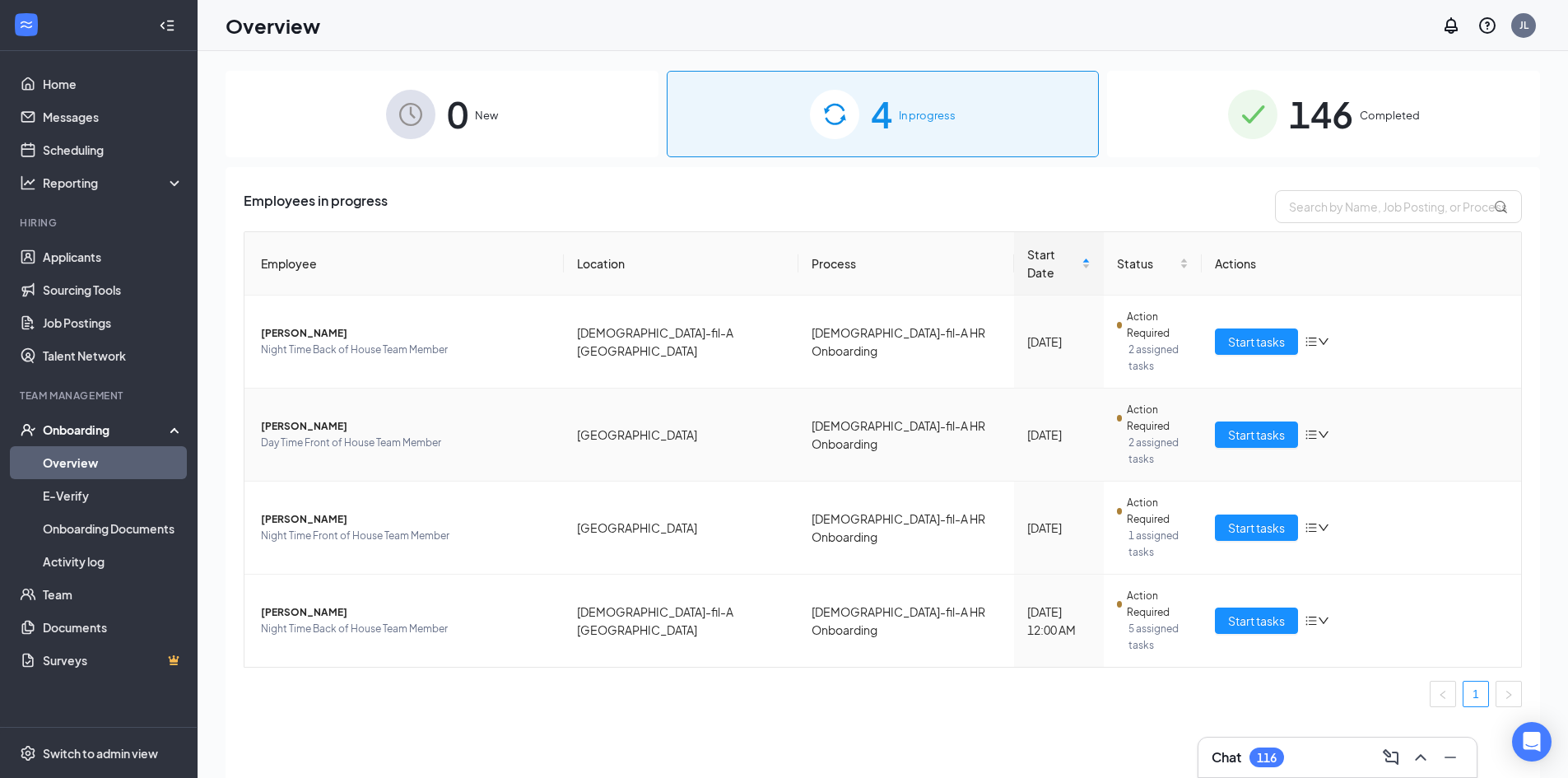
click at [315, 418] on span "[PERSON_NAME]" at bounding box center [406, 426] width 290 height 16
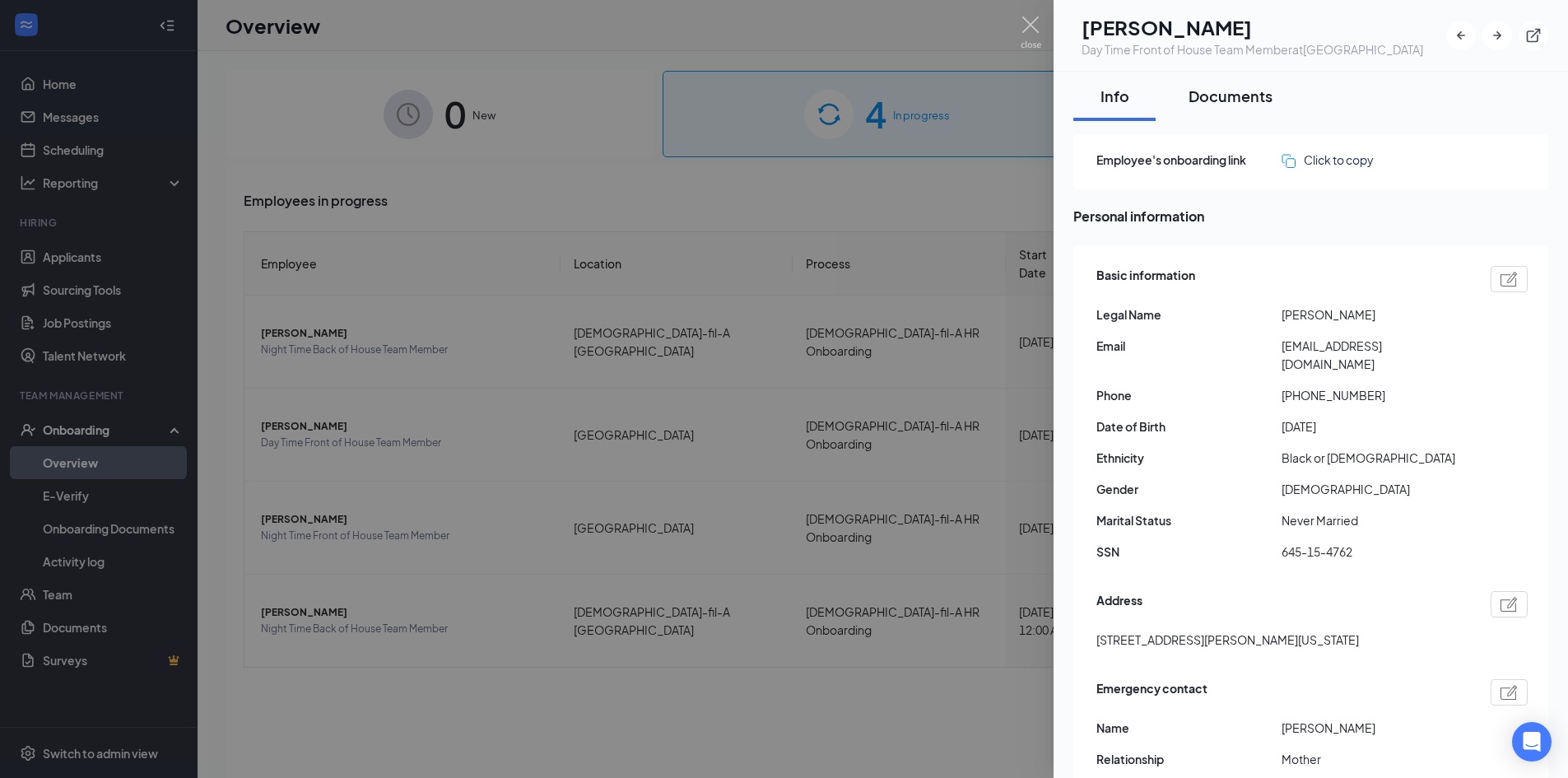
click at [1222, 104] on div "Documents" at bounding box center [1230, 95] width 84 height 20
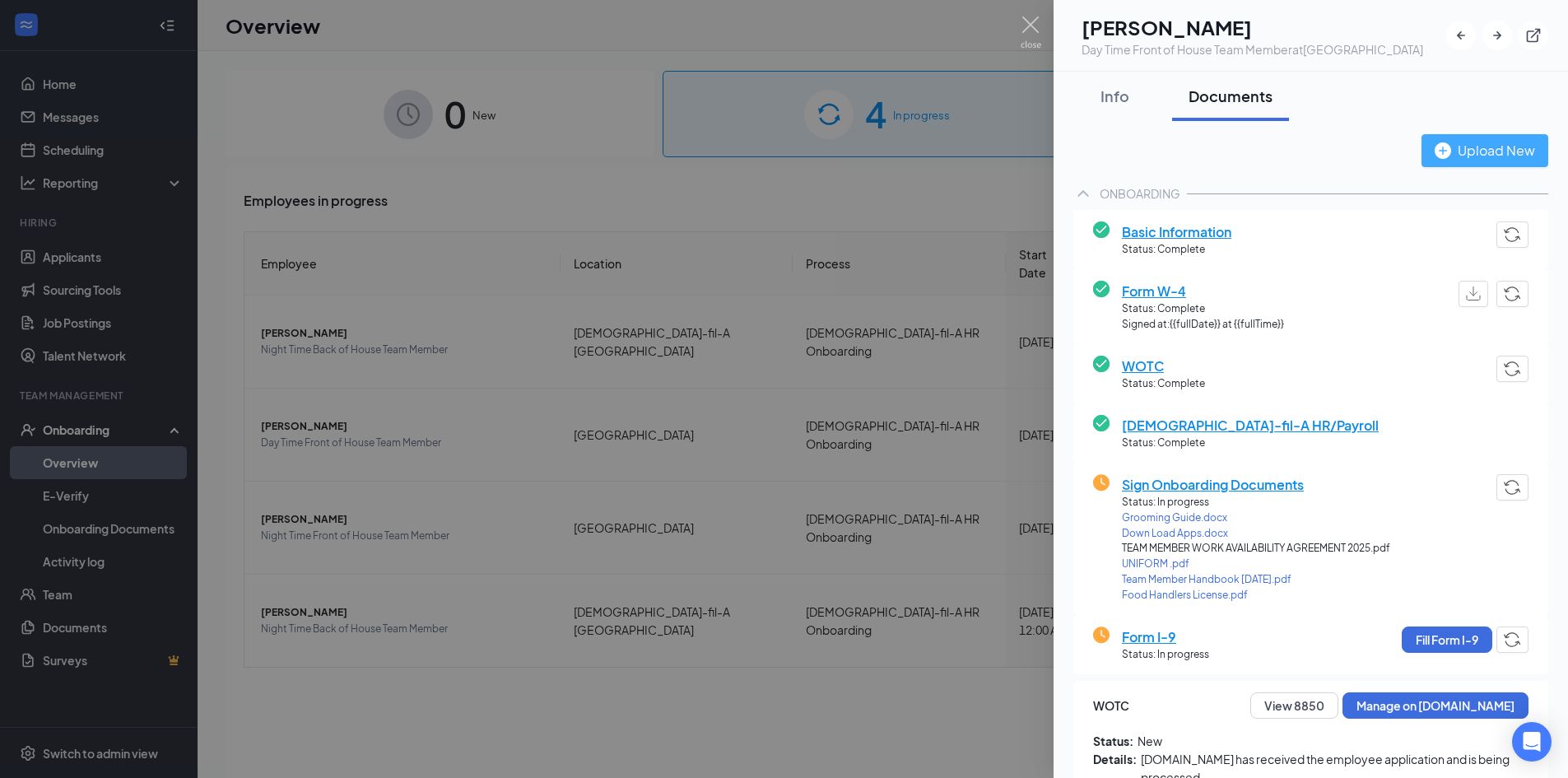
click at [1499, 160] on div "Upload New" at bounding box center [1484, 150] width 101 height 20
click at [1032, 26] on img at bounding box center [1031, 32] width 20 height 32
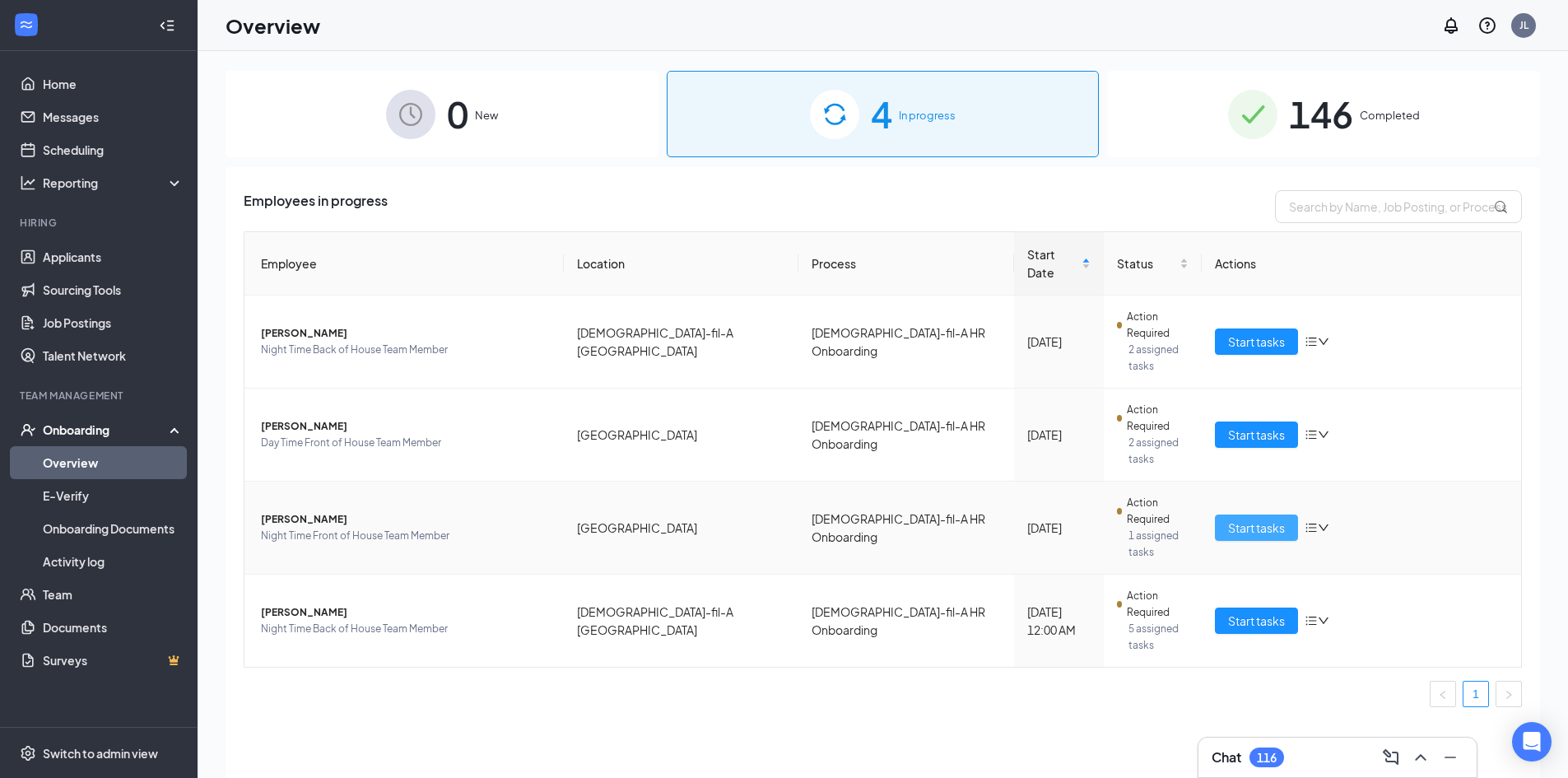
click at [1227, 514] on button "Start tasks" at bounding box center [1256, 527] width 83 height 26
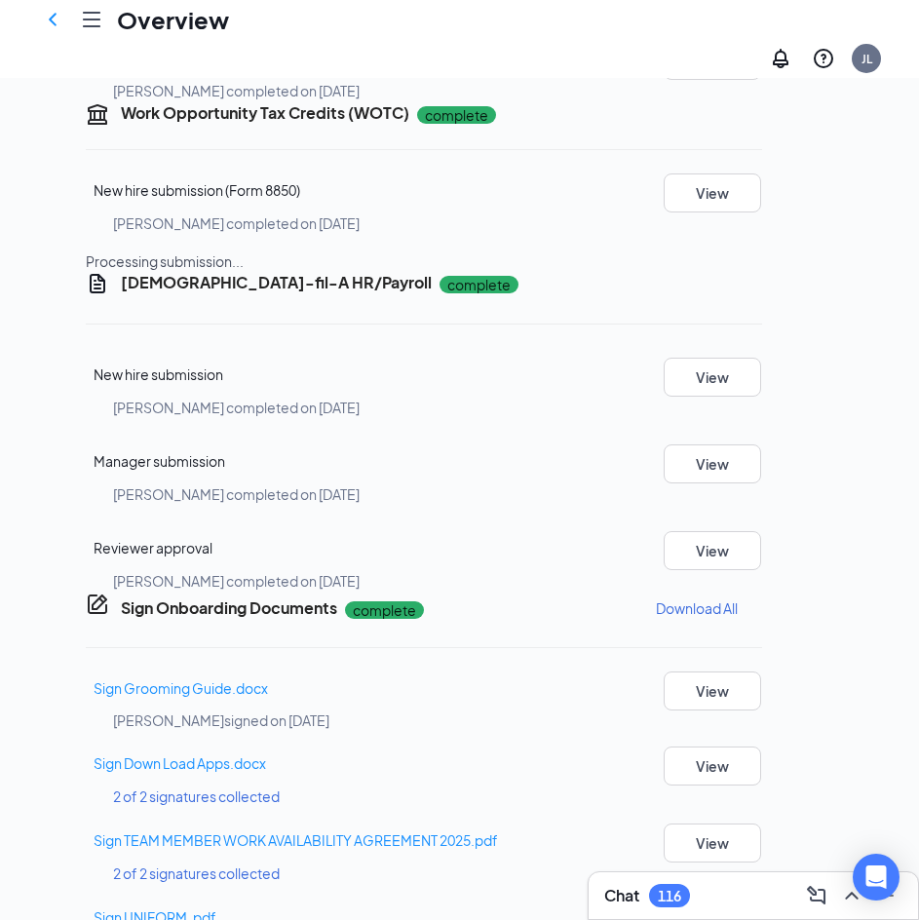
scroll to position [1184, 0]
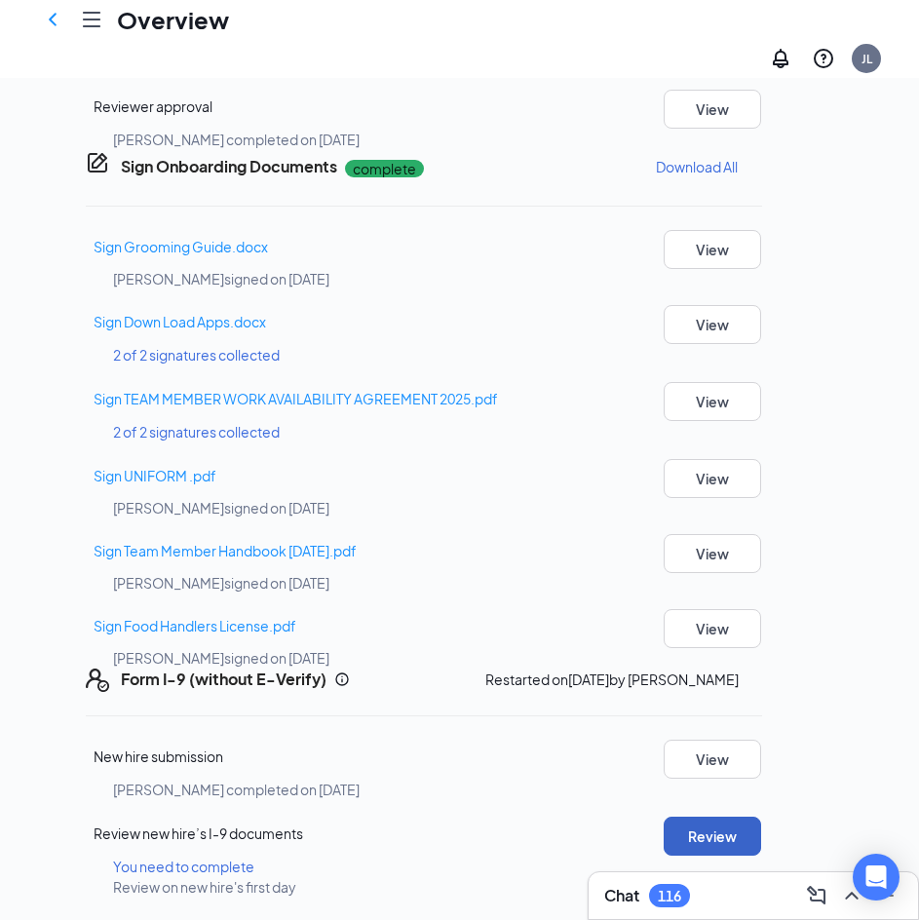
click at [760, 818] on button "Review" at bounding box center [712, 836] width 97 height 39
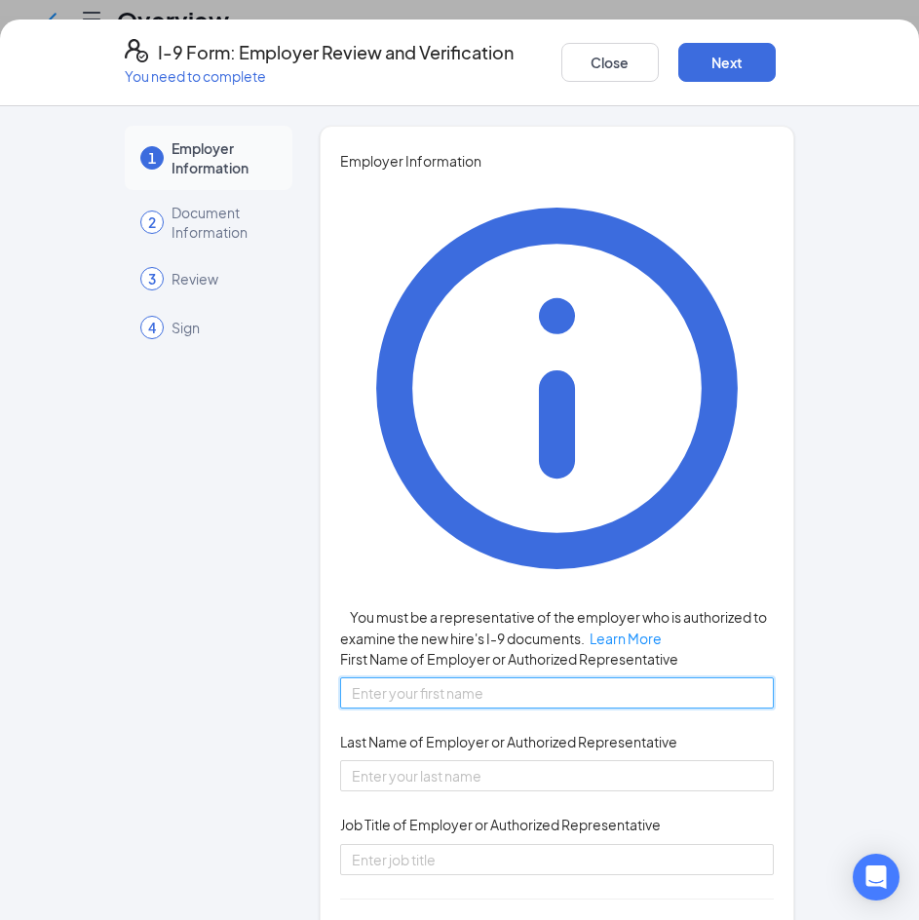
click at [411, 677] on input "First Name of Employer or Authorized Representative" at bounding box center [557, 692] width 434 height 31
type input "Nate"
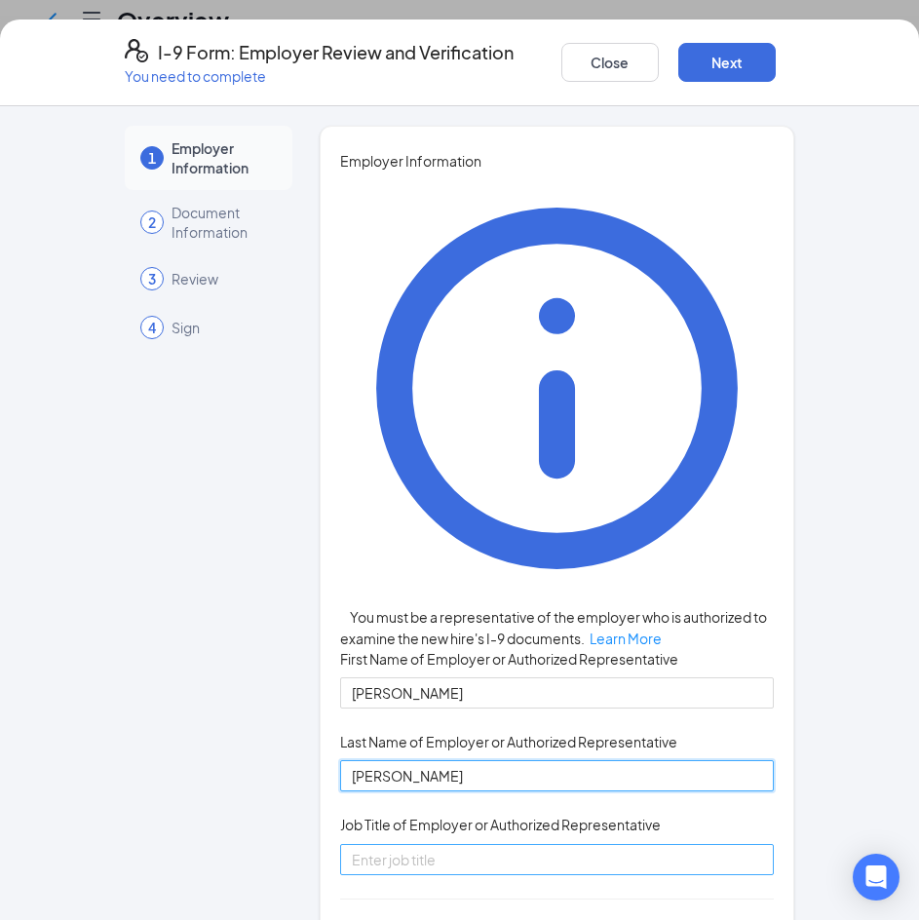
type input "Saxton"
click at [464, 844] on input "Job Title of Employer or Authorized Representative" at bounding box center [557, 859] width 434 height 31
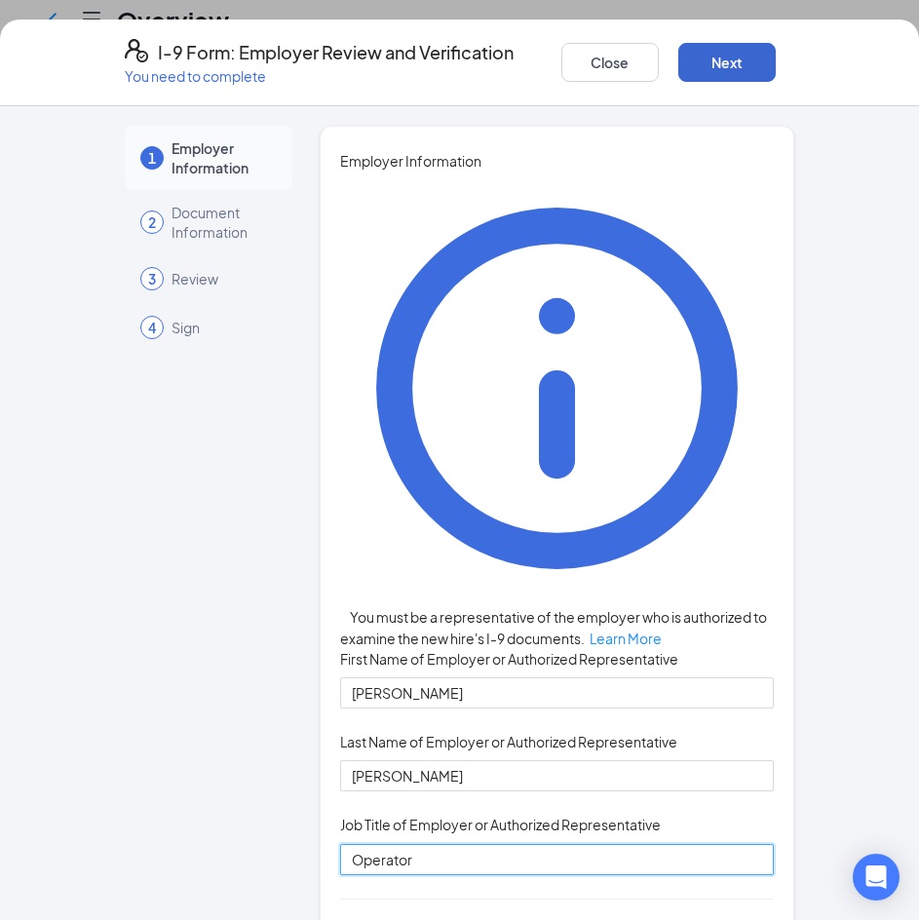
type input "Operator"
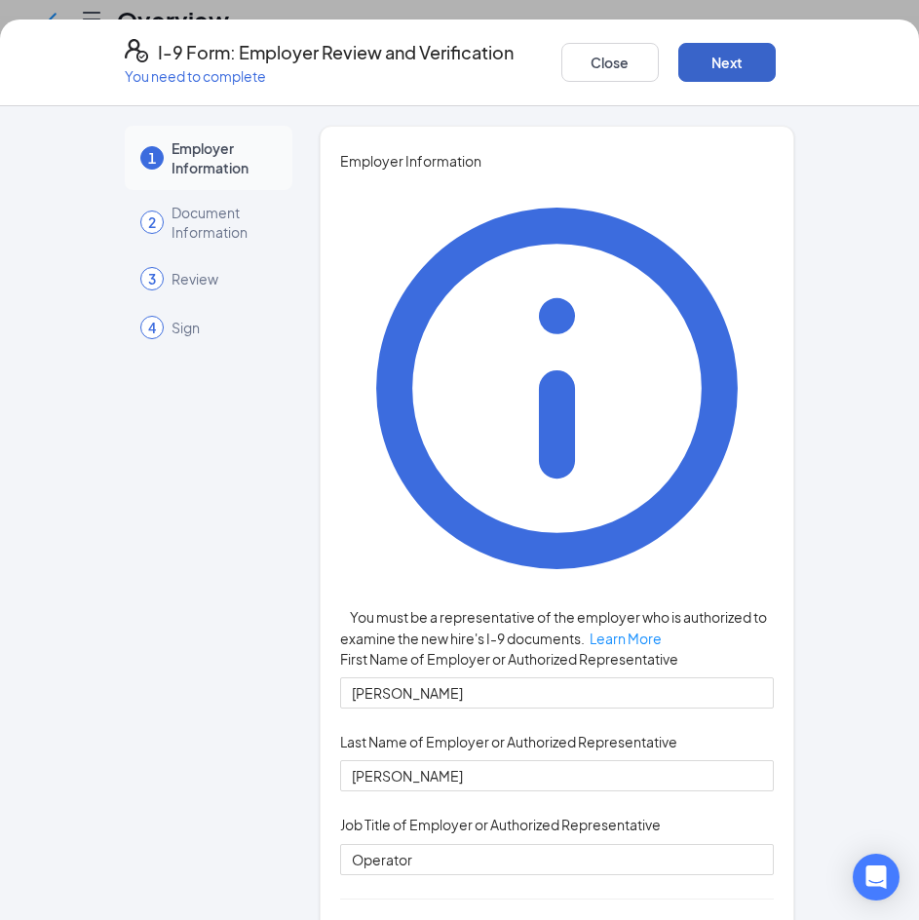
click at [722, 70] on button "Next" at bounding box center [726, 62] width 97 height 39
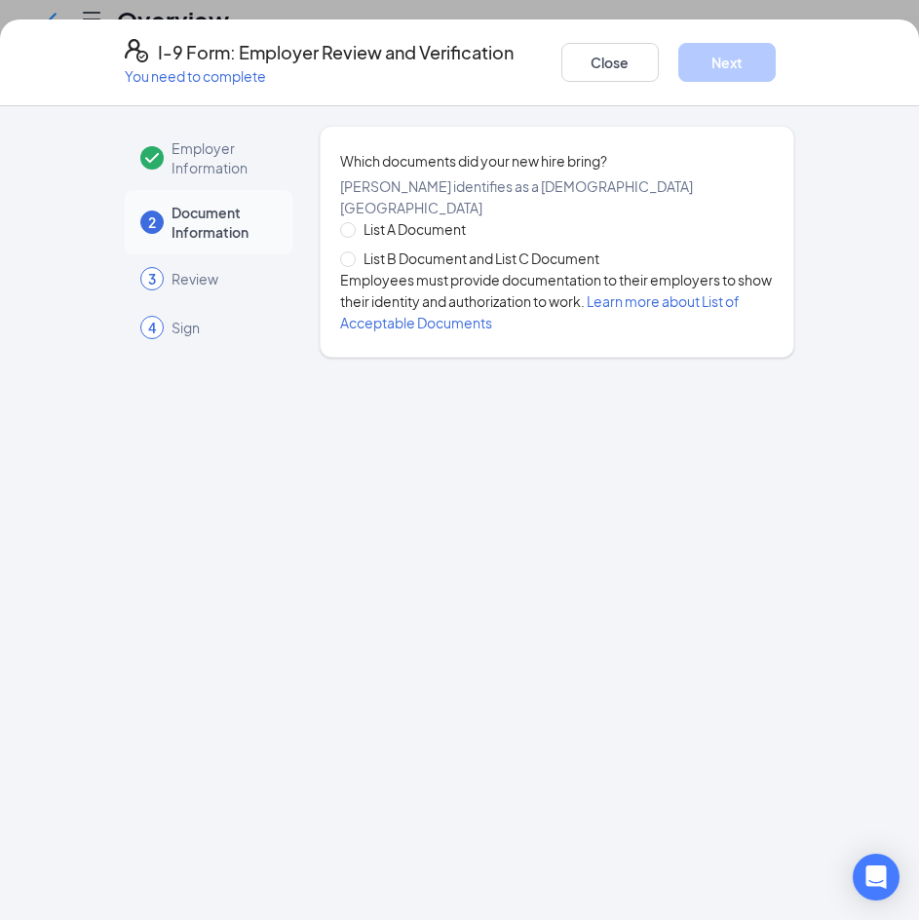
click at [467, 250] on span "List B Document and List C Document" at bounding box center [481, 257] width 251 height 21
click at [354, 251] on input "List B Document and List C Document" at bounding box center [347, 258] width 14 height 14
radio input "true"
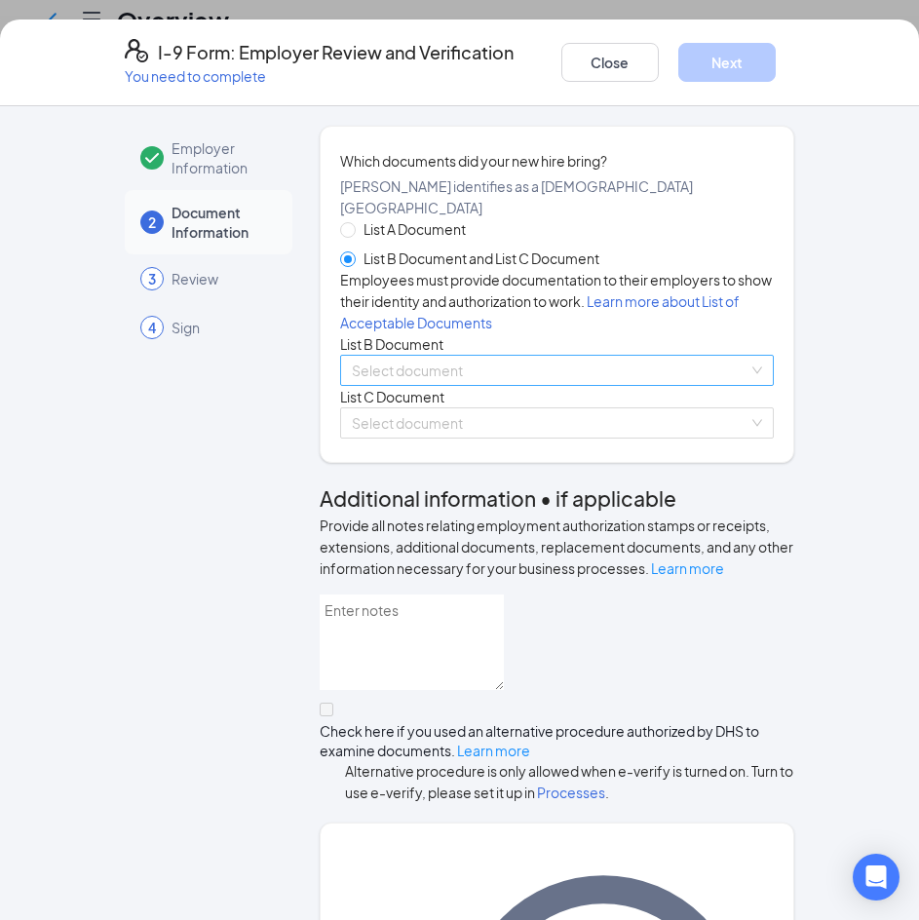
click at [591, 385] on input "search" at bounding box center [550, 370] width 397 height 29
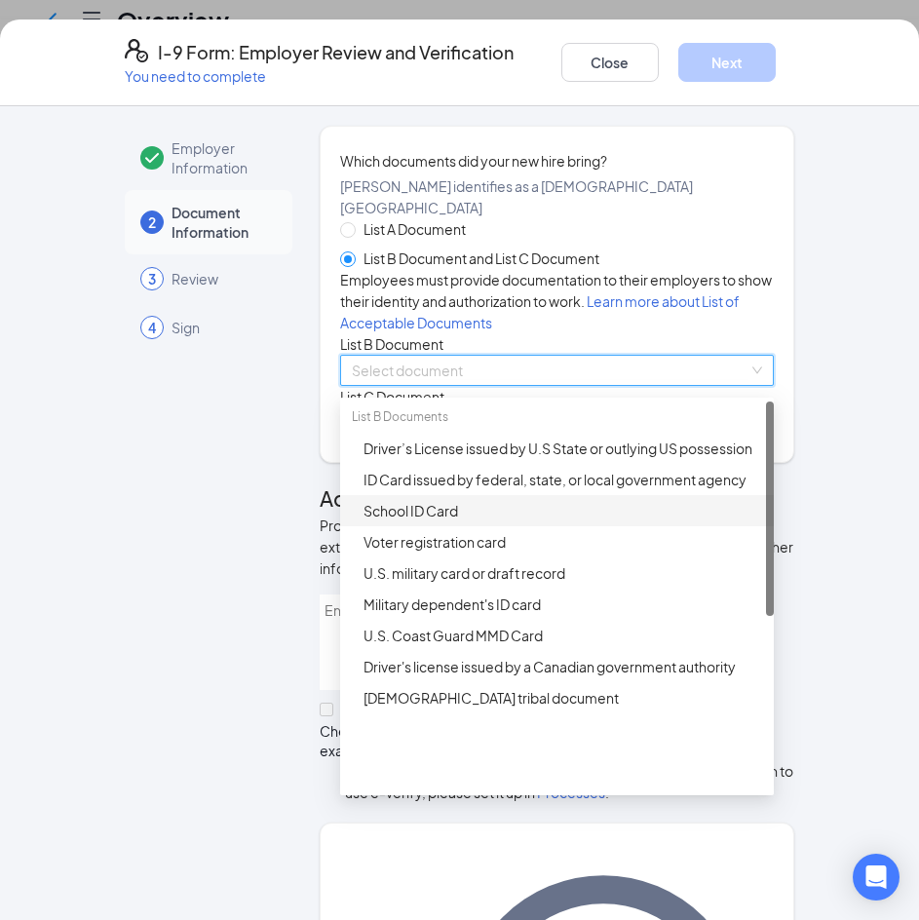
click at [450, 521] on div "School ID Card" at bounding box center [562, 510] width 399 height 21
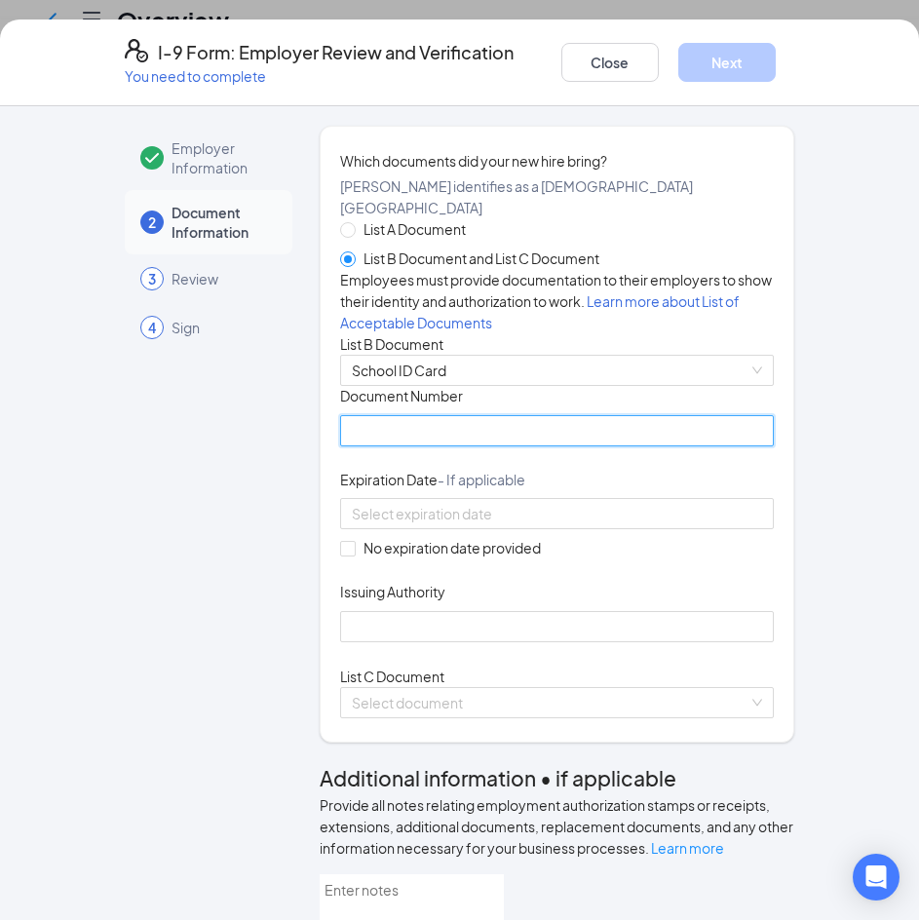
click at [421, 446] on input "Document Number" at bounding box center [557, 430] width 434 height 31
type input "0462388"
click at [343, 641] on div "Document Title School ID Card Document Number 0462388 Expiration Date - If appl…" at bounding box center [557, 513] width 434 height 255
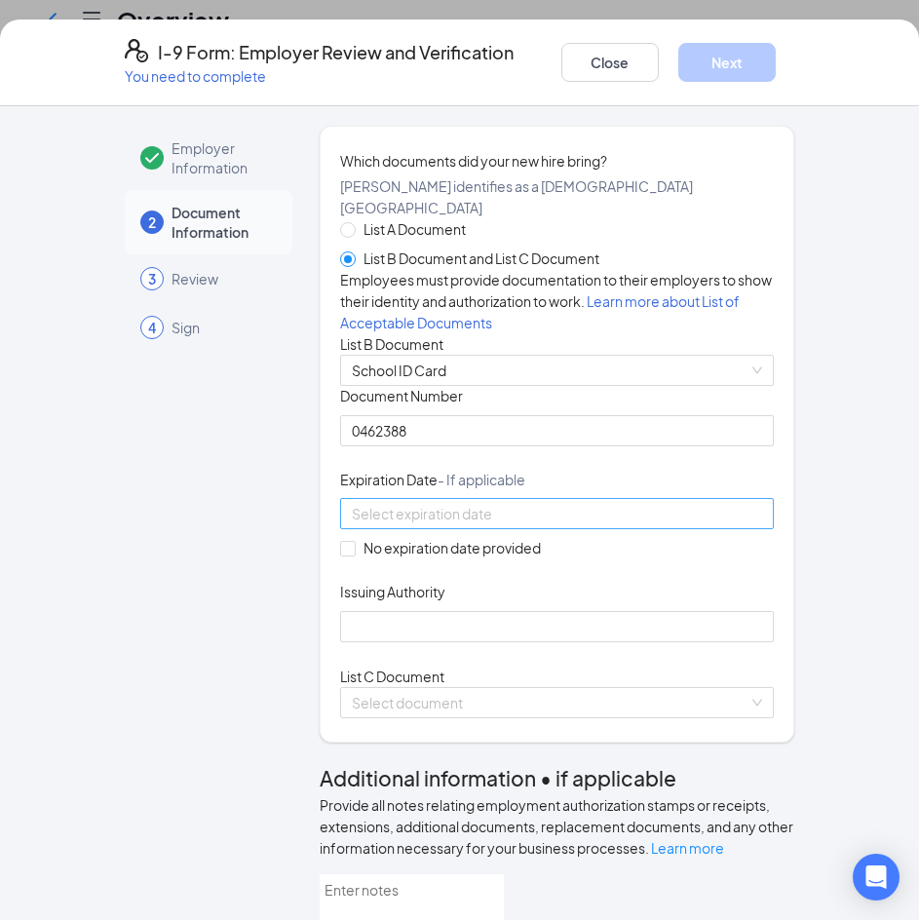
click at [340, 529] on div at bounding box center [557, 513] width 434 height 31
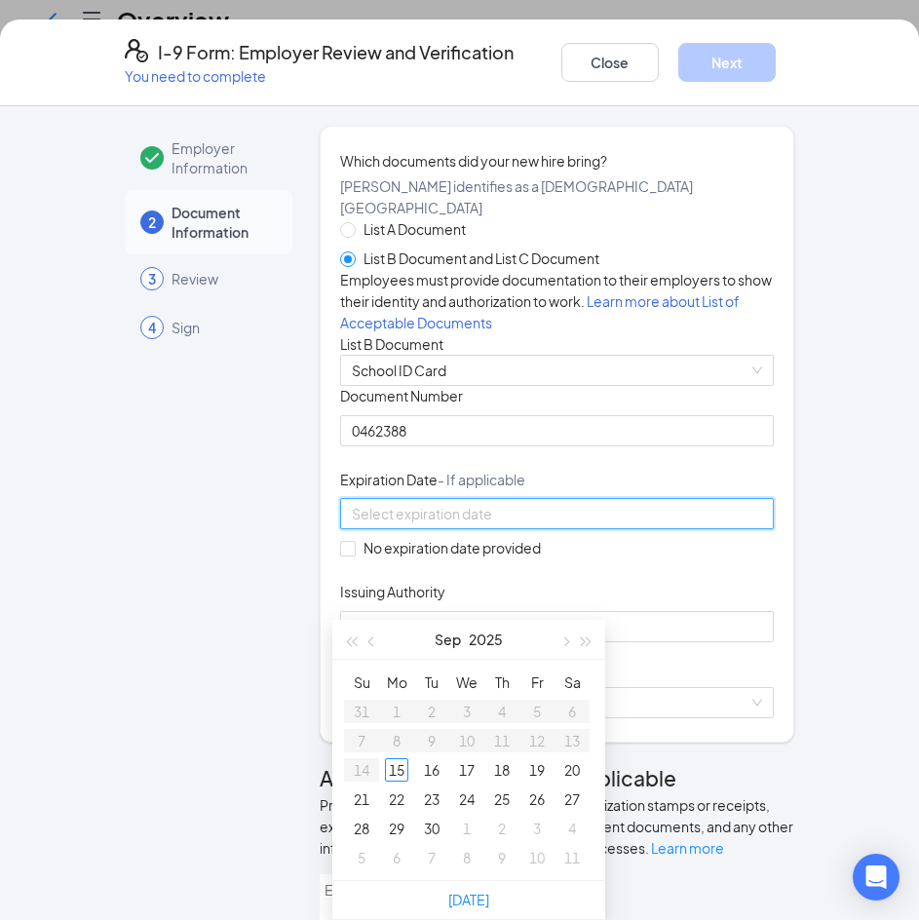
click at [325, 671] on div "Which documents did your new hire bring? Isabel A Brito identifies as a citizen…" at bounding box center [557, 434] width 475 height 616
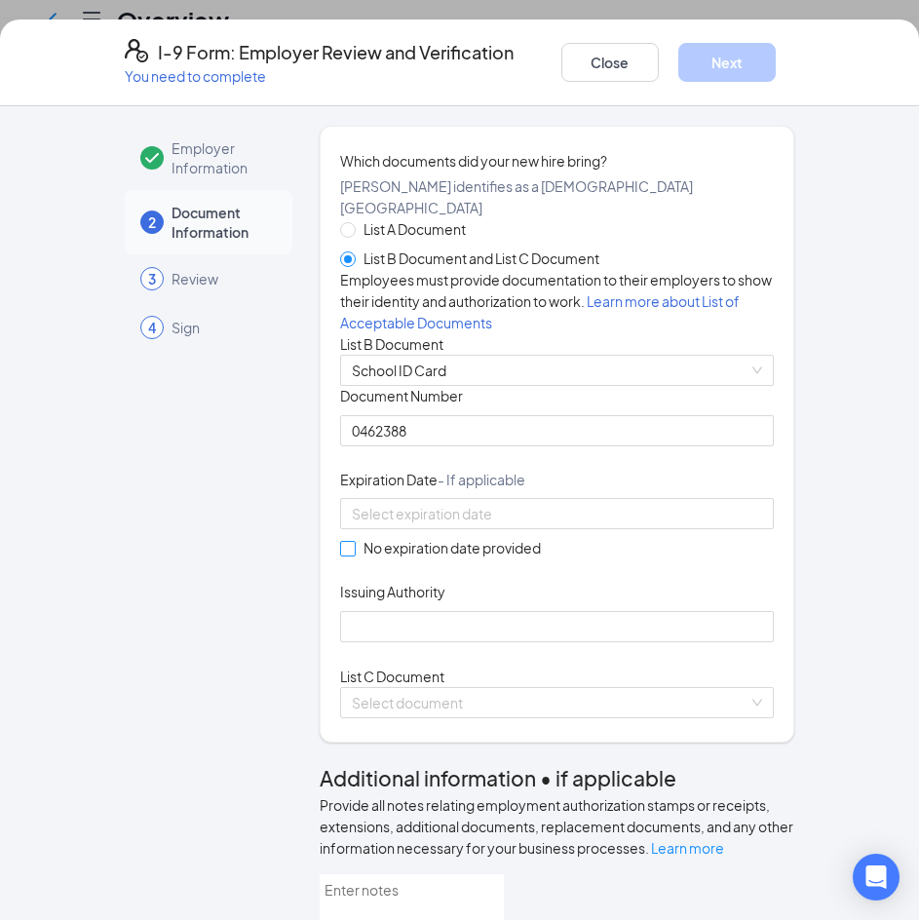
click at [346, 554] on input "No expiration date provided" at bounding box center [347, 548] width 14 height 14
checkbox input "true"
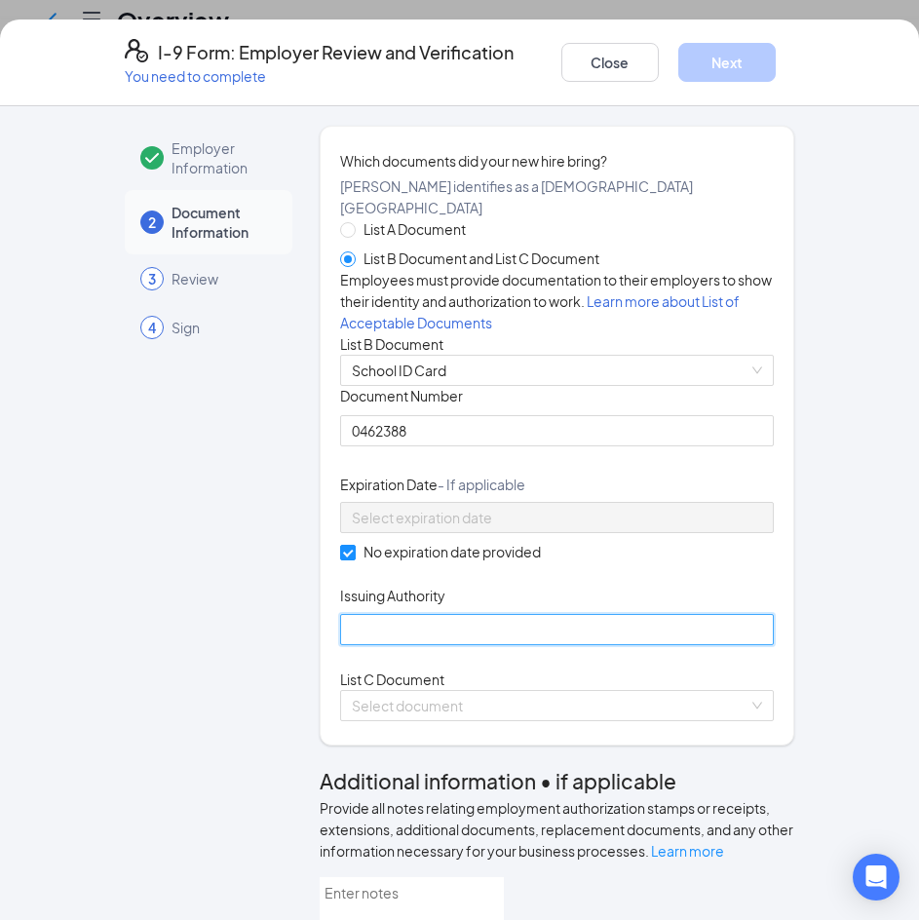
click at [381, 645] on input "Issuing Authority" at bounding box center [557, 629] width 434 height 31
type input "Odessa College Academy"
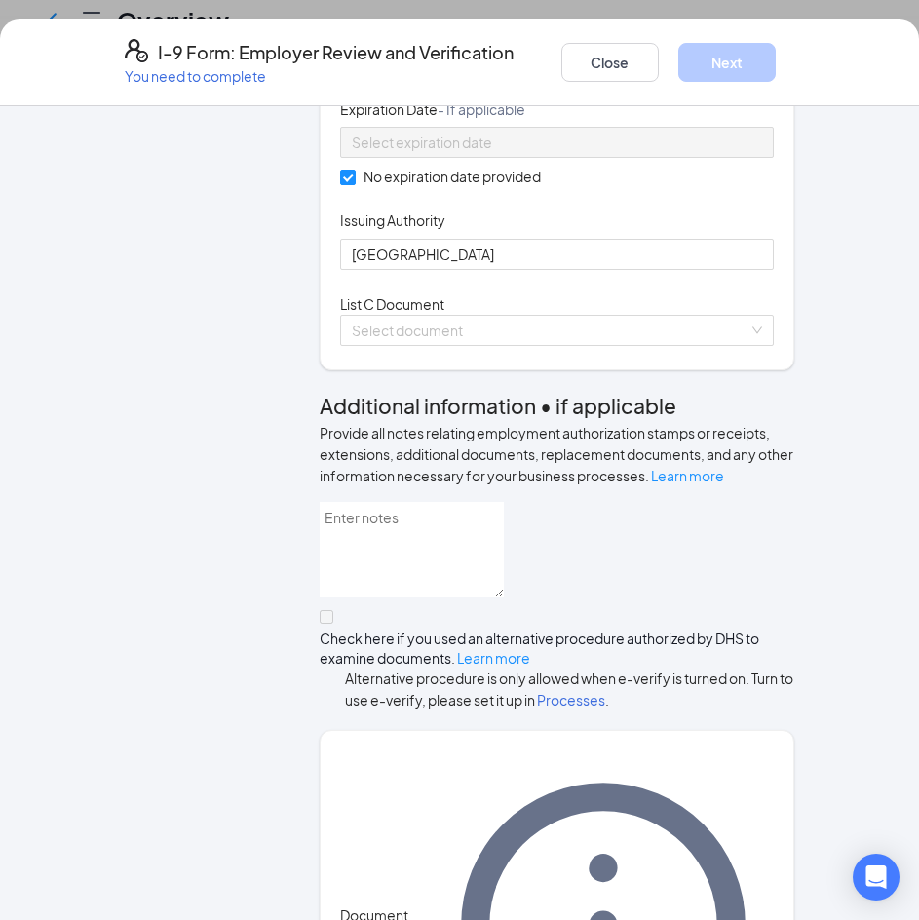
scroll to position [472, 0]
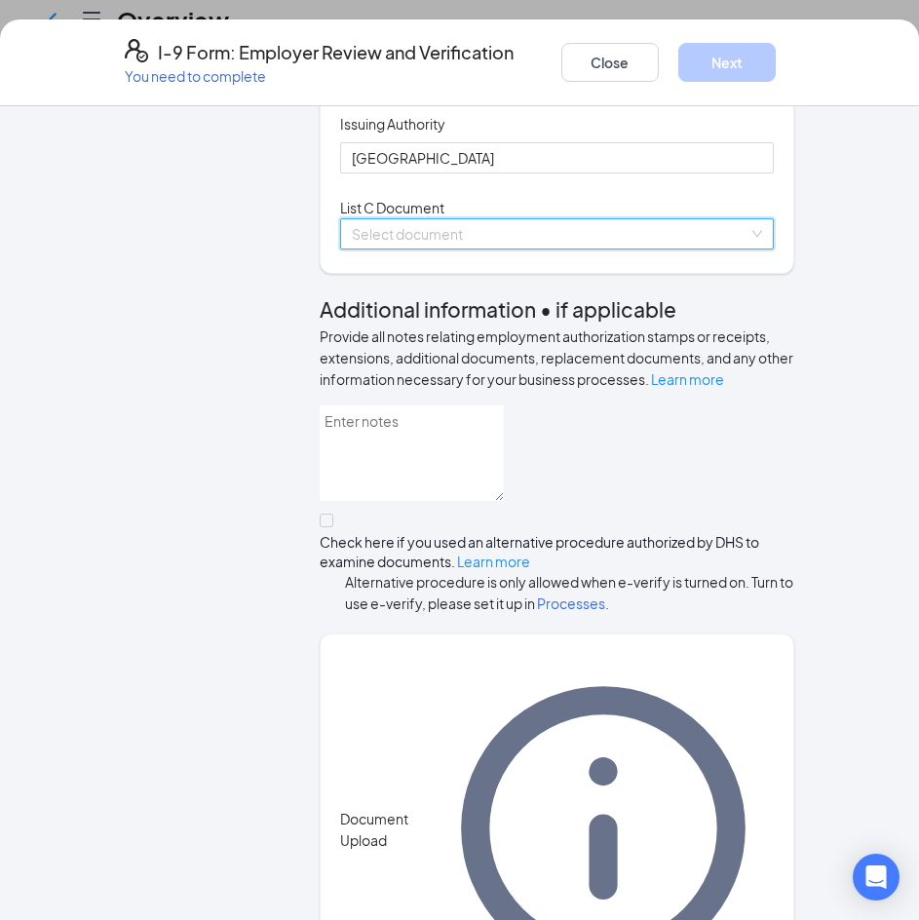
click at [414, 248] on input "search" at bounding box center [550, 233] width 397 height 29
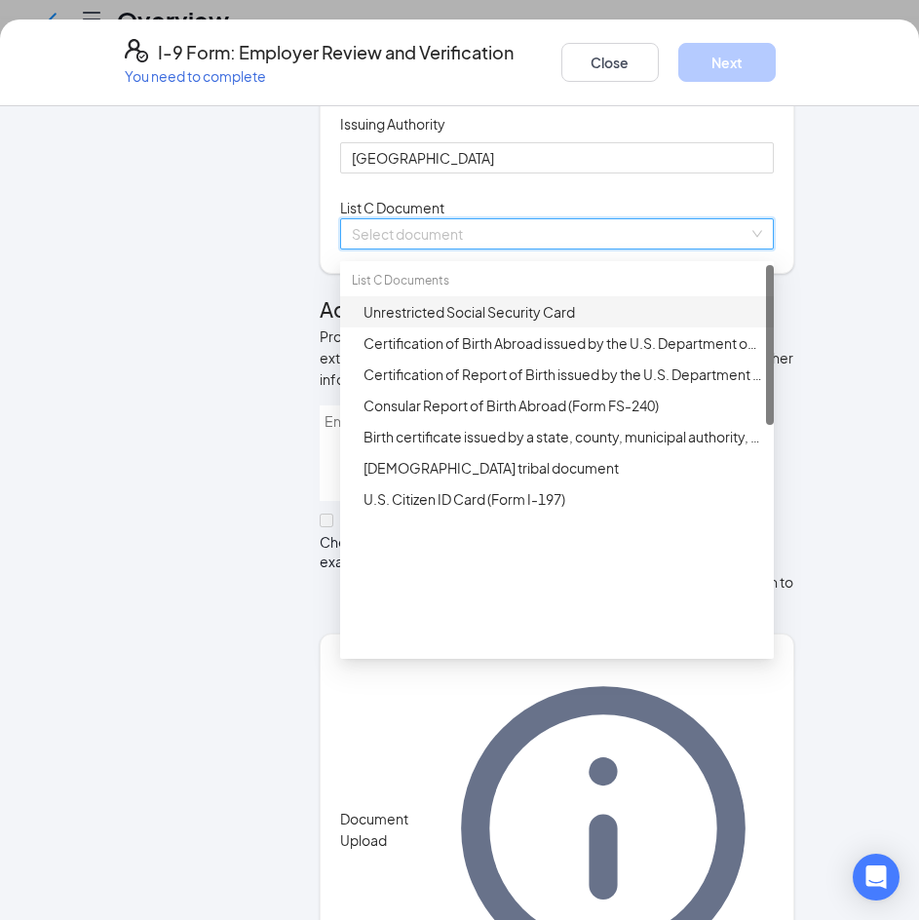
click at [404, 323] on div "Unrestricted Social Security Card" at bounding box center [562, 311] width 399 height 21
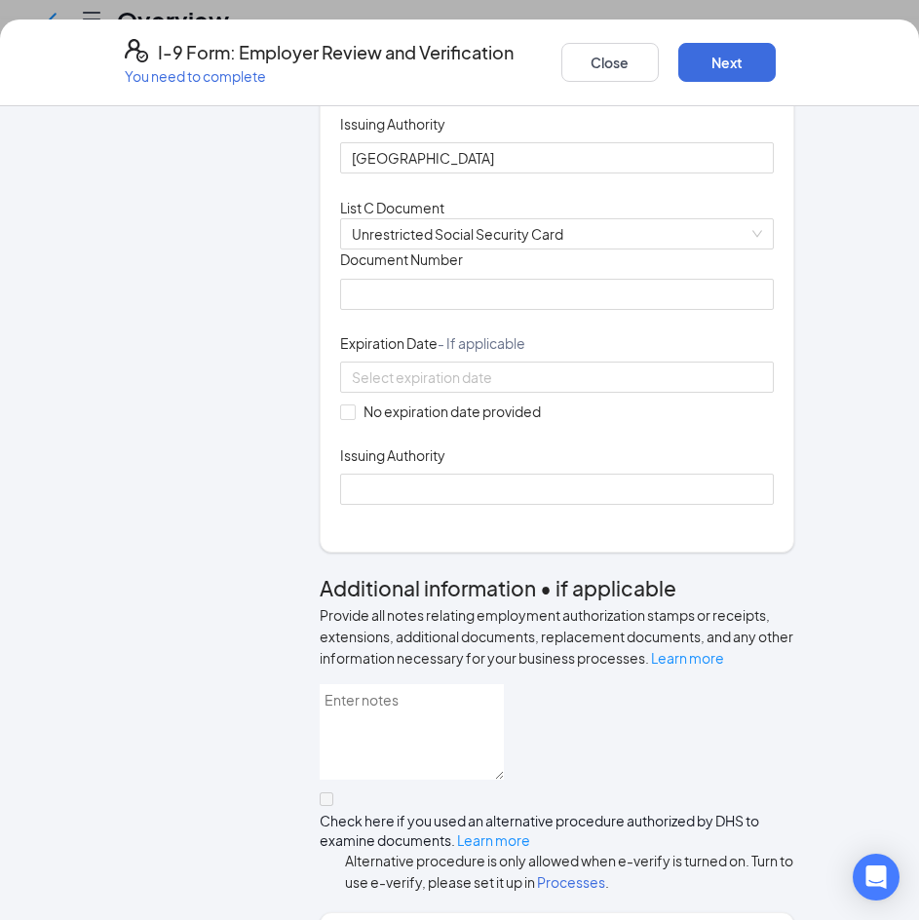
drag, startPoint x: 902, startPoint y: 396, endPoint x: 886, endPoint y: 417, distance: 27.1
click at [898, 415] on div "Employer Information 2 Document Information 3 Review 4 Sign Which documents did…" at bounding box center [459, 513] width 919 height 814
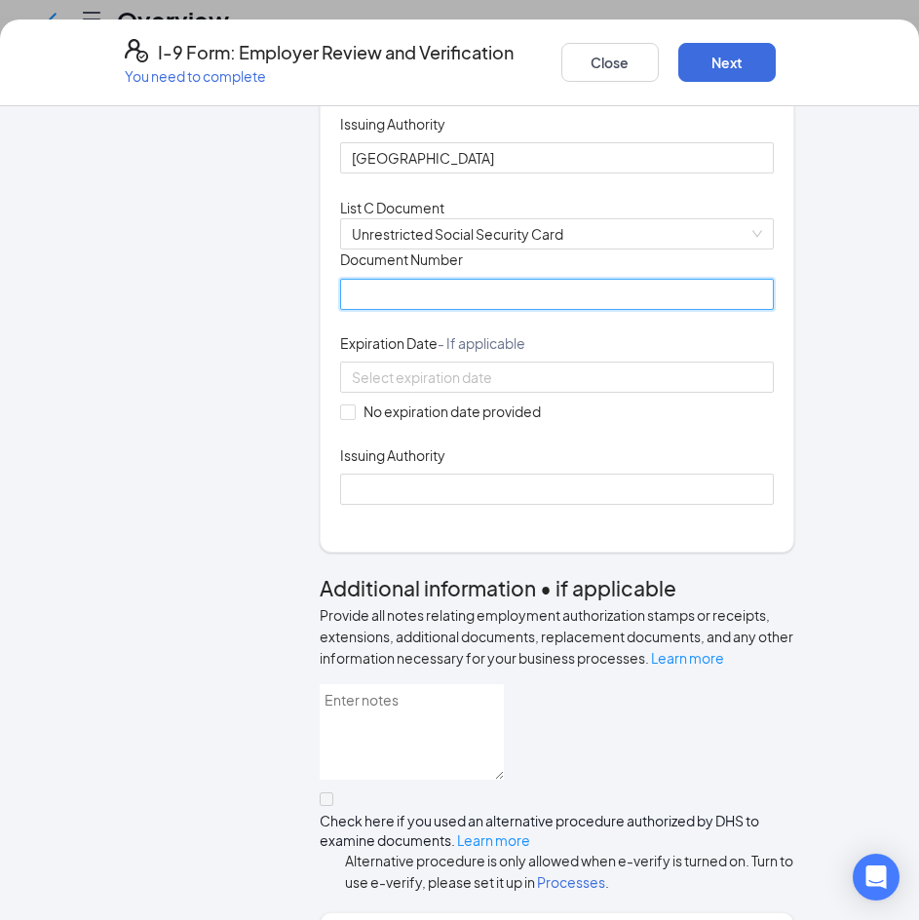
click at [472, 310] on input "Document Number" at bounding box center [557, 294] width 434 height 31
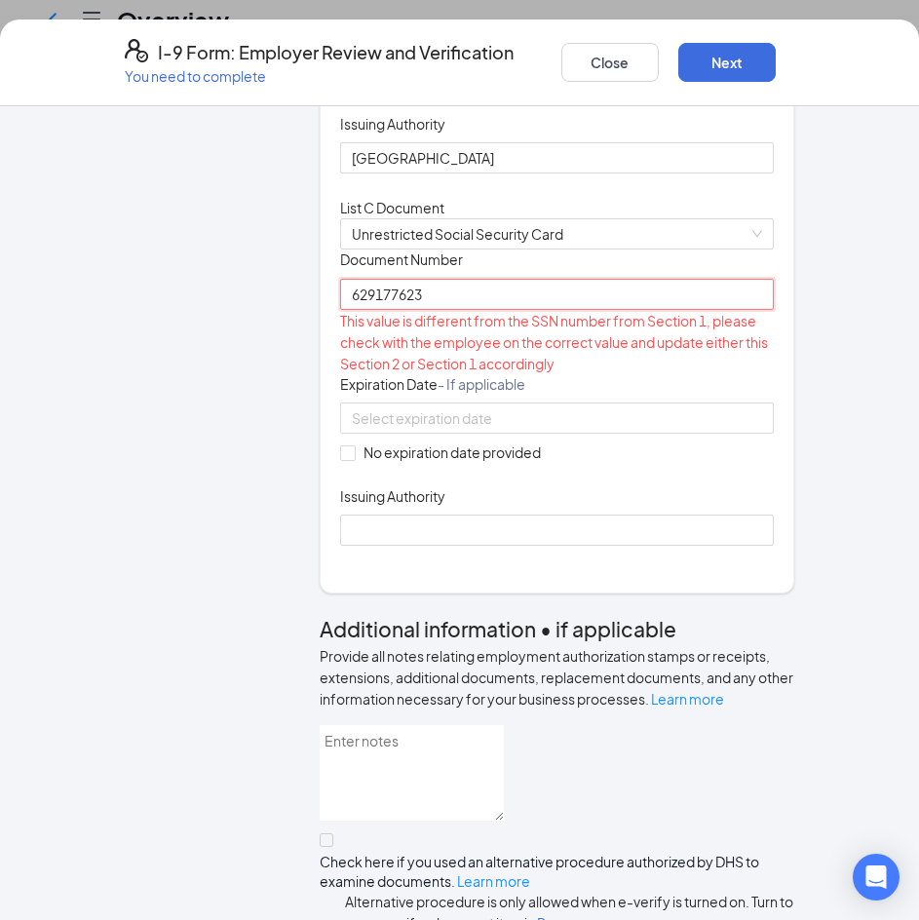
type input "629177623"
click at [700, 546] on div "Document Title Unrestricted Social Security Card Document Number 629177623 This…" at bounding box center [557, 397] width 434 height 296
drag, startPoint x: 793, startPoint y: 524, endPoint x: 741, endPoint y: 463, distance: 80.9
click at [778, 504] on div "Employer Information 2 Document Information 3 Review 4 Sign Which documents did…" at bounding box center [460, 527] width 748 height 1747
drag, startPoint x: 545, startPoint y: 501, endPoint x: 29, endPoint y: 511, distance: 515.5
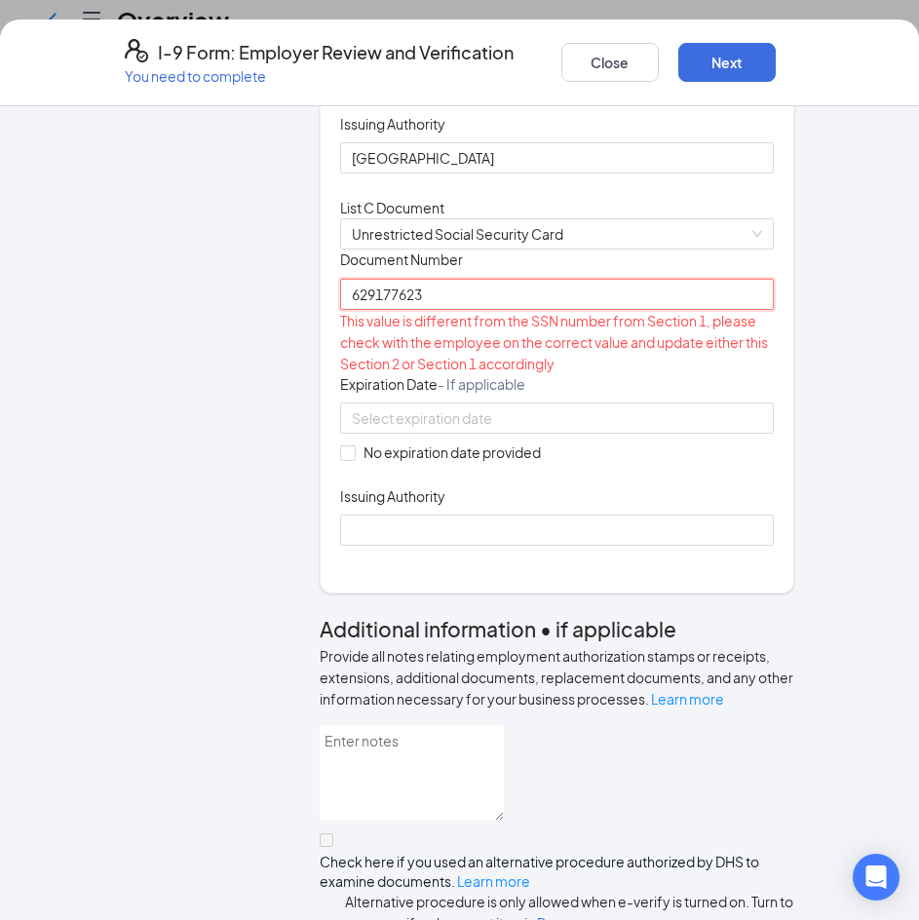
click at [29, 511] on div "Employer Information 2 Document Information 3 Review 4 Sign Which documents did…" at bounding box center [459, 513] width 919 height 814
type input "629177623"
click at [788, 362] on div "Employer Information 2 Document Information 3 Review 4 Sign Which documents did…" at bounding box center [460, 527] width 748 height 1747
click at [609, 58] on button "Close" at bounding box center [609, 62] width 97 height 39
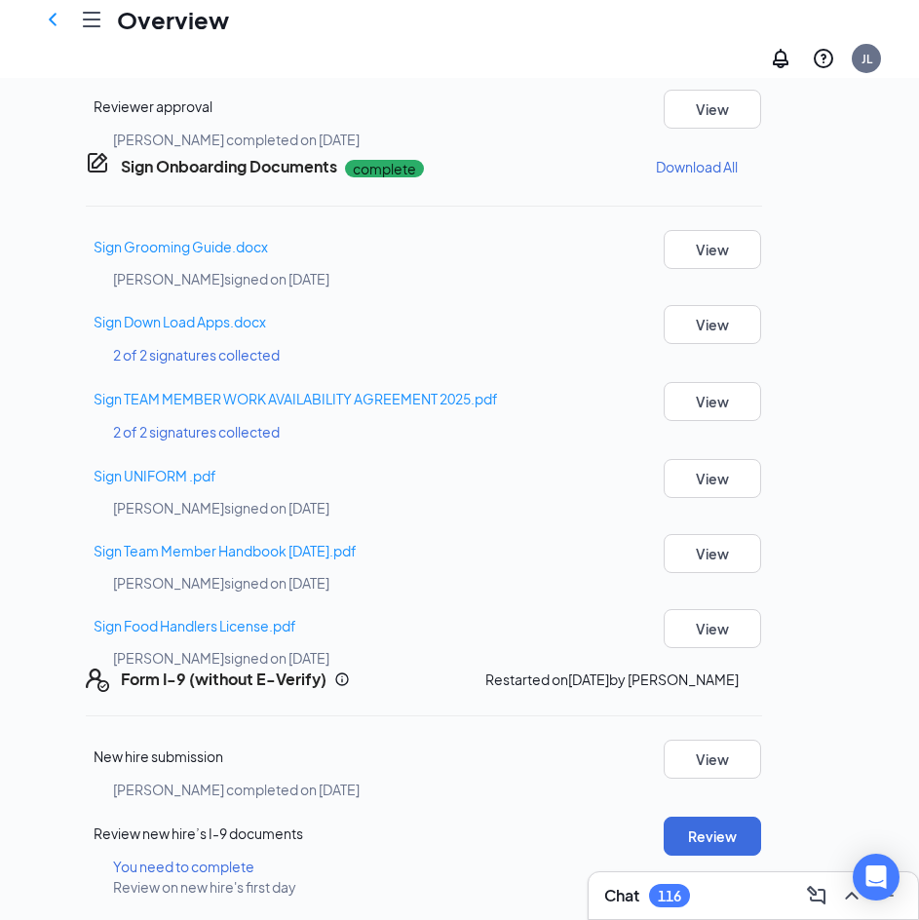
click at [762, 679] on icon "Ellipses" at bounding box center [762, 679] width 0 height 0
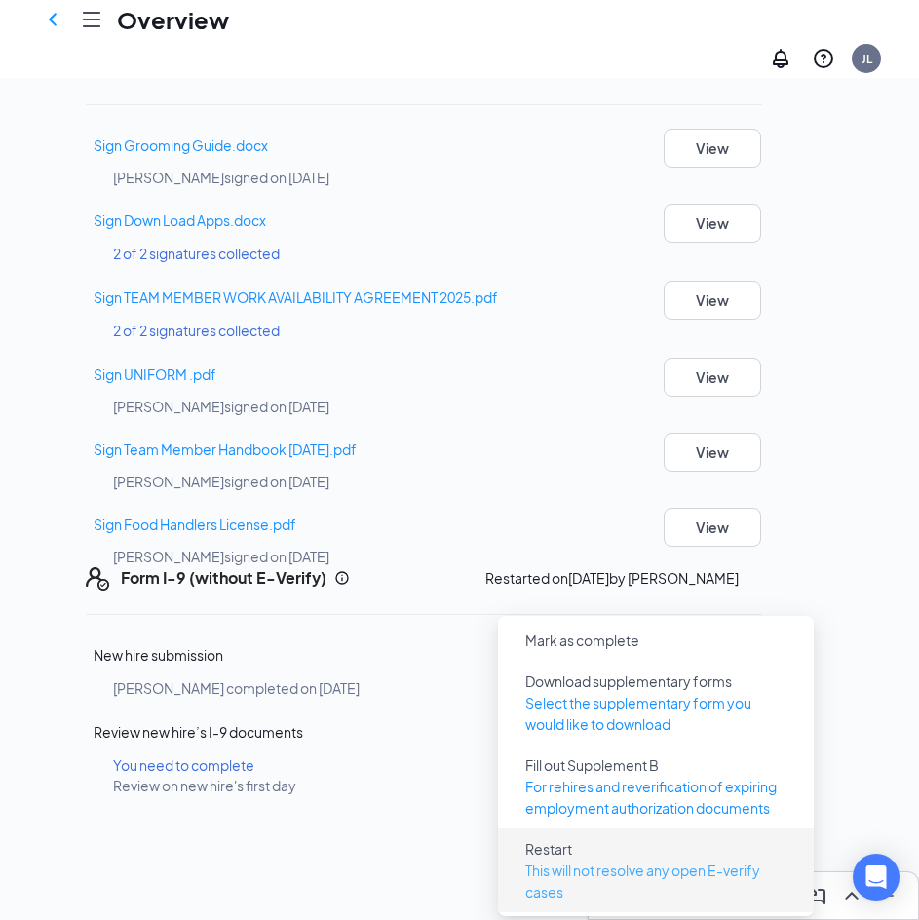
click at [610, 859] on p "This will not resolve any open E-verify cases" at bounding box center [655, 880] width 261 height 43
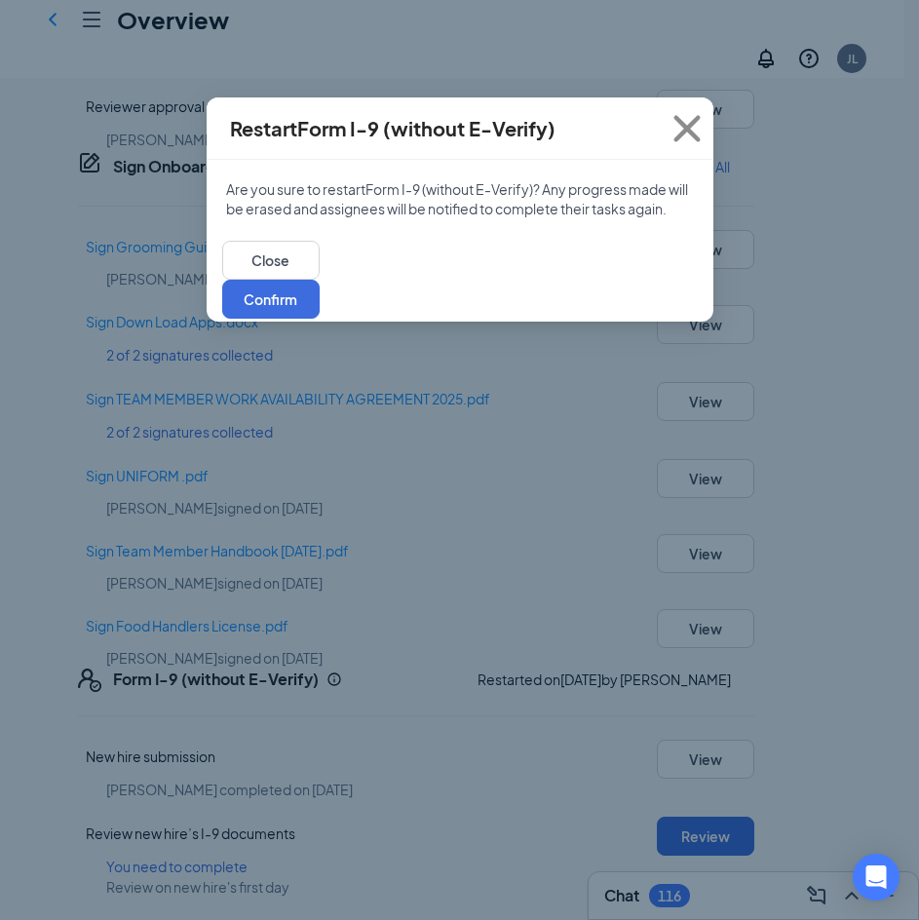
click at [681, 256] on div "Close Confirm" at bounding box center [460, 280] width 507 height 84
click at [320, 288] on button "Confirm" at bounding box center [270, 299] width 97 height 39
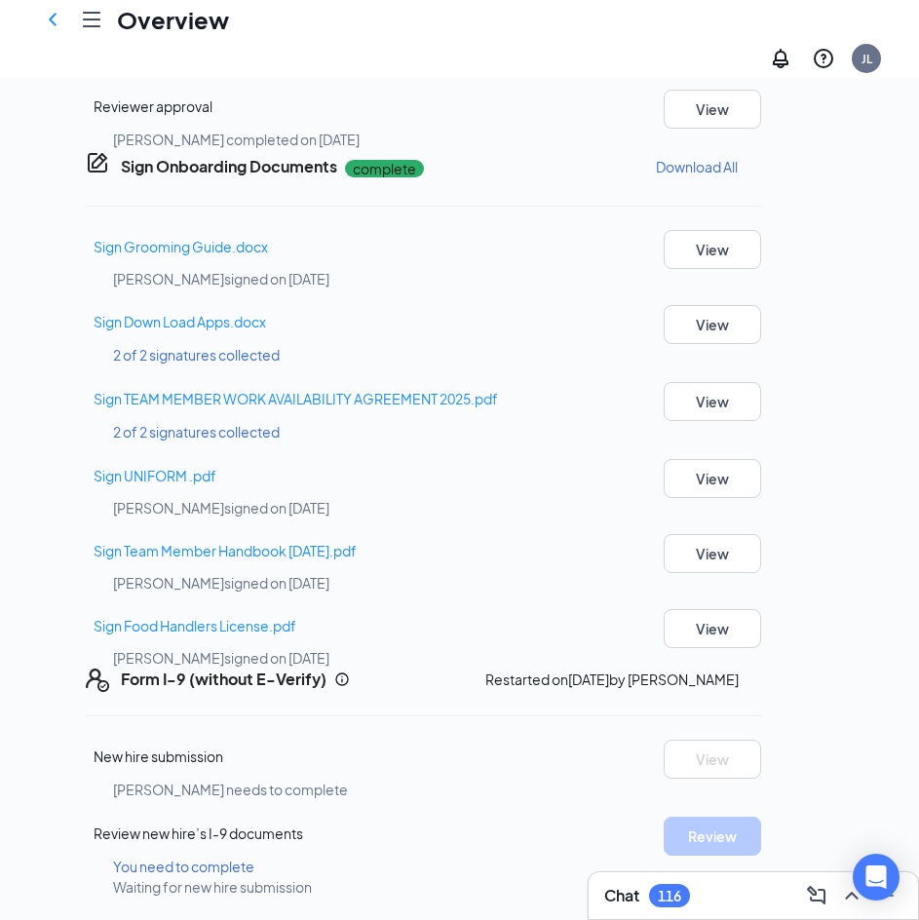
click at [47, 25] on icon "ChevronLeft" at bounding box center [52, 19] width 23 height 23
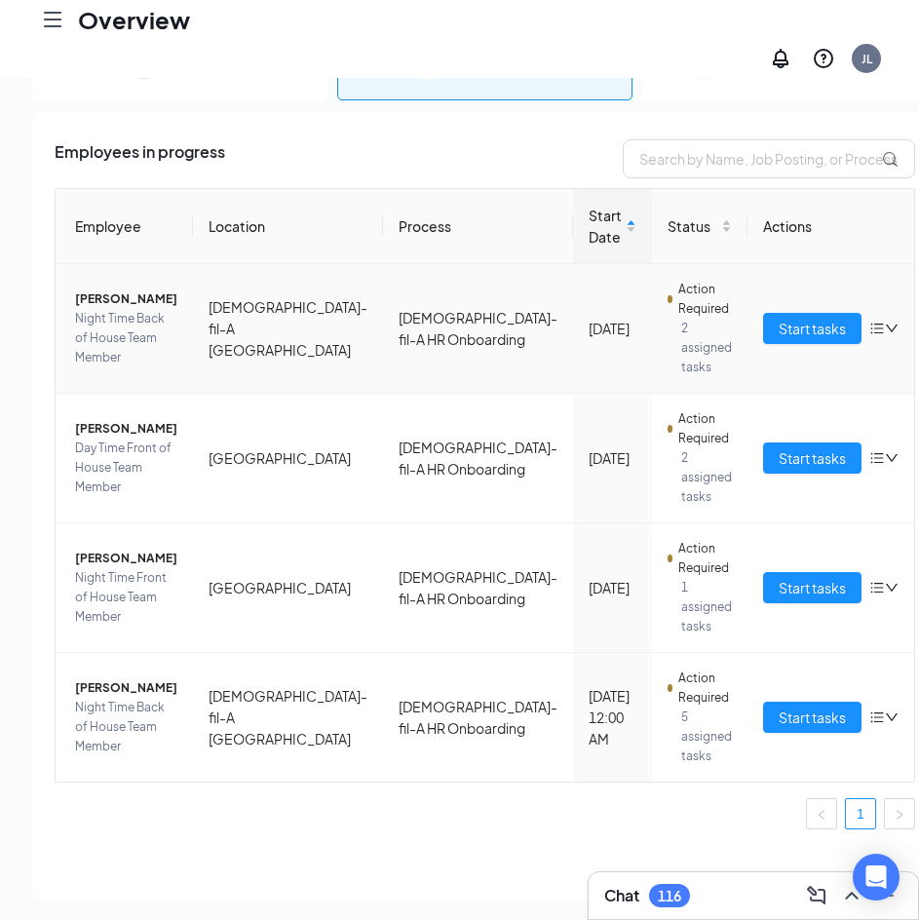
scroll to position [13, 0]
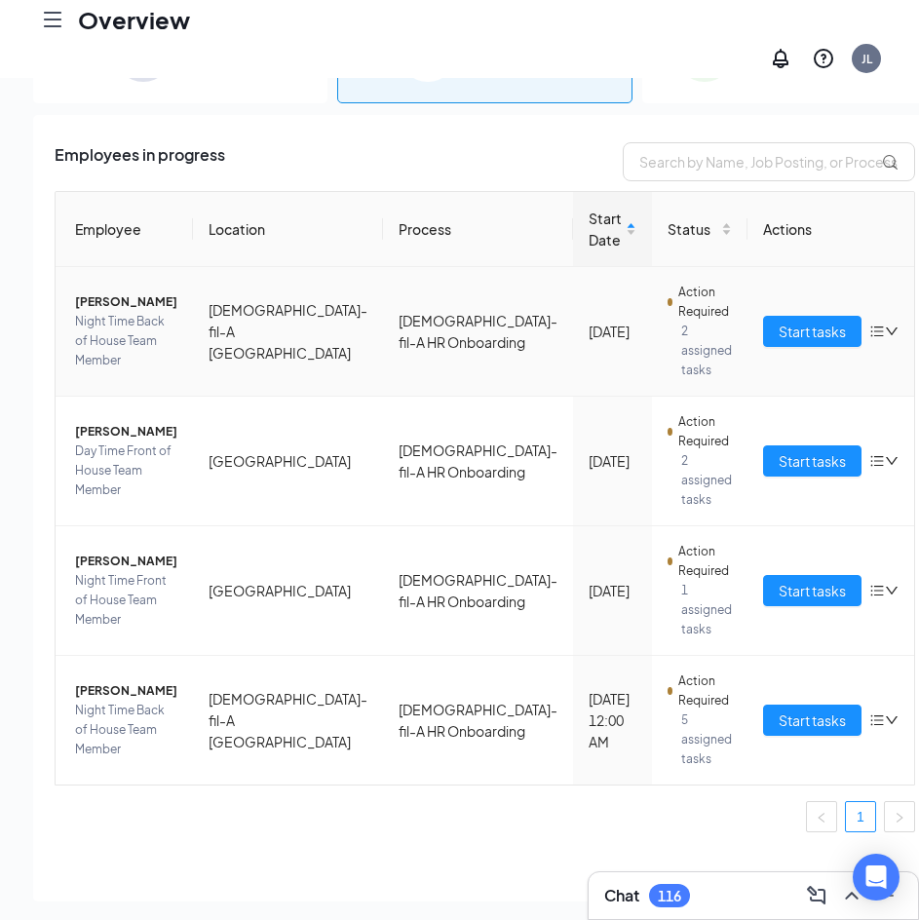
click at [148, 292] on span "[PERSON_NAME]" at bounding box center [126, 301] width 102 height 19
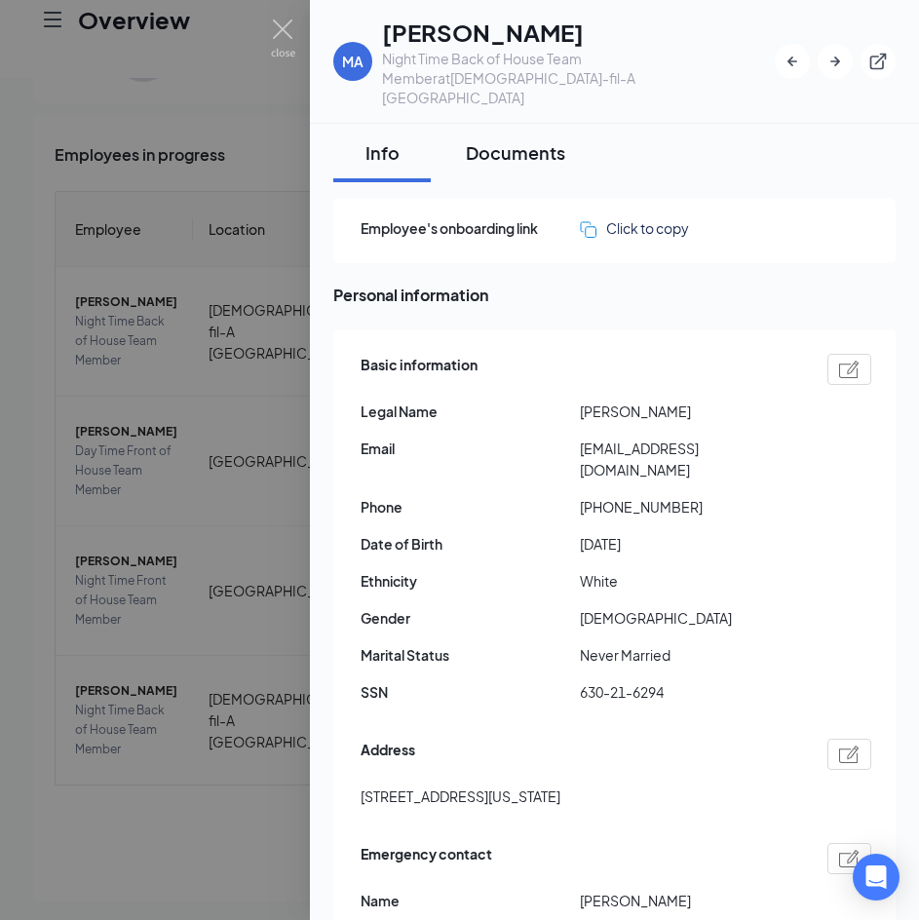
click at [517, 140] on div "Documents" at bounding box center [515, 152] width 99 height 24
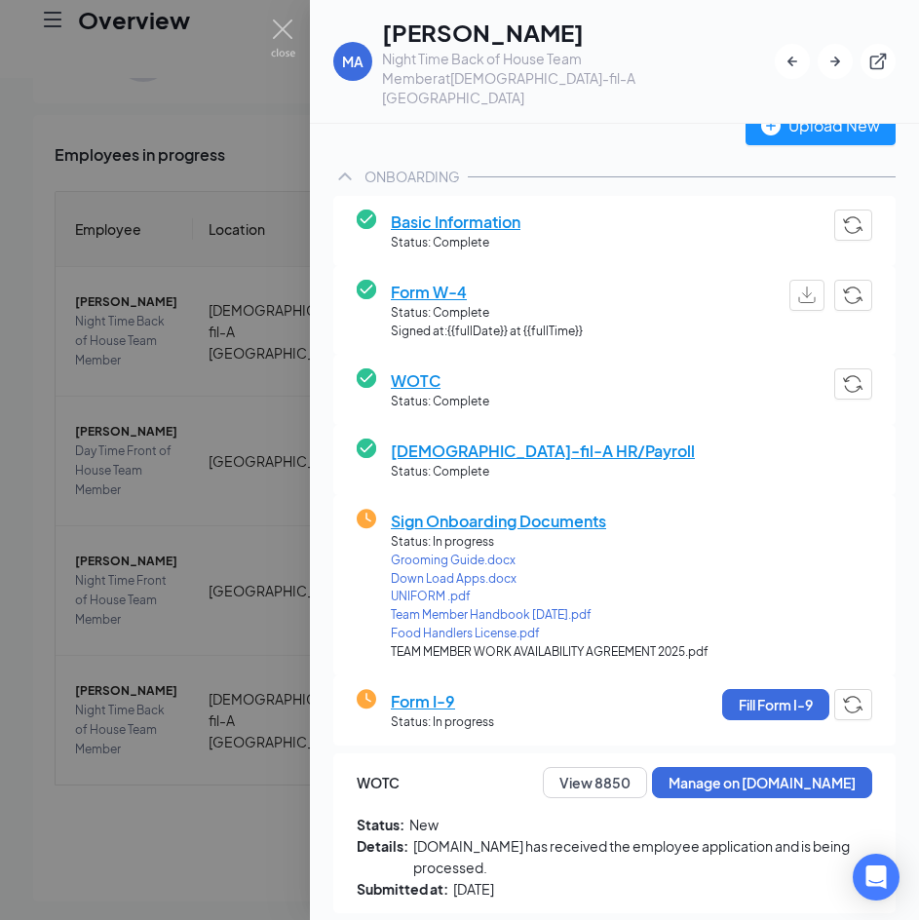
scroll to position [220, 0]
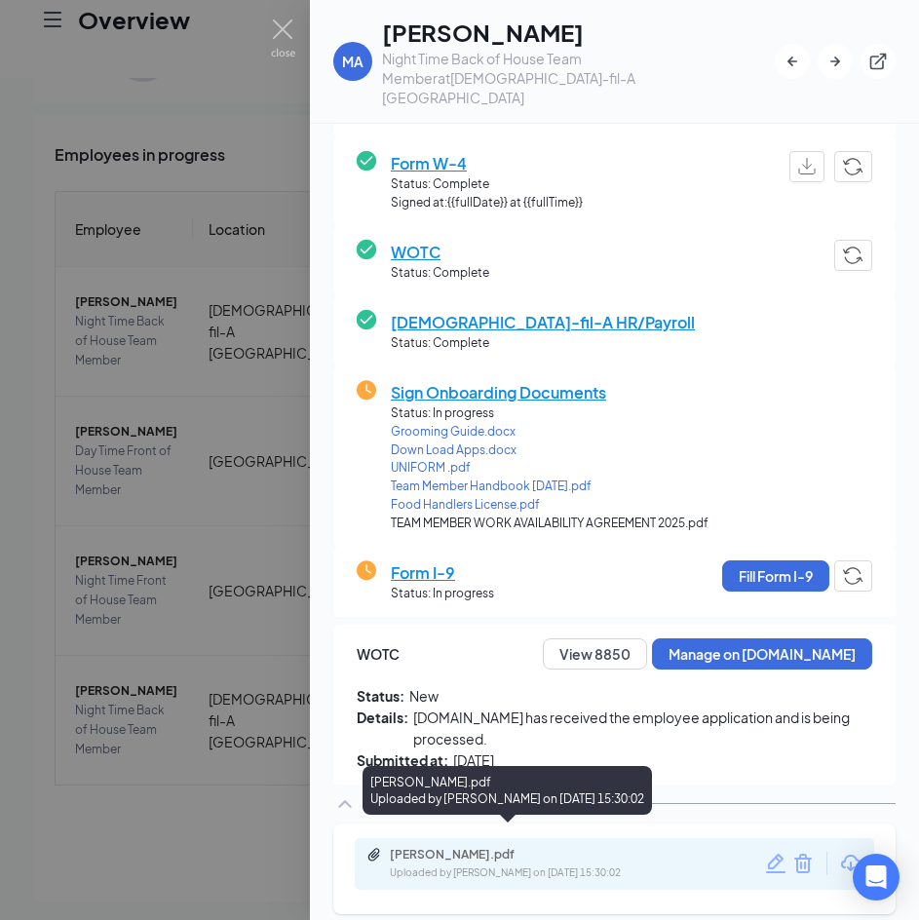
click at [449, 847] on div "Melanie Ashley Prieto.pdf" at bounding box center [526, 855] width 273 height 16
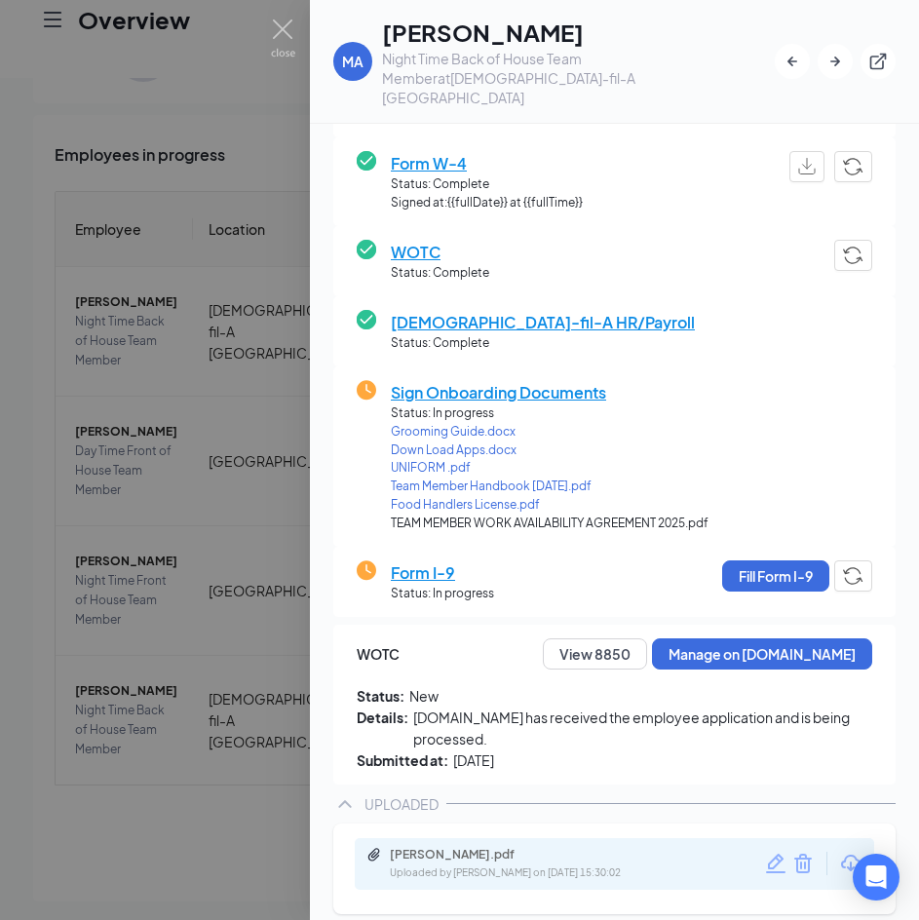
scroll to position [210, 0]
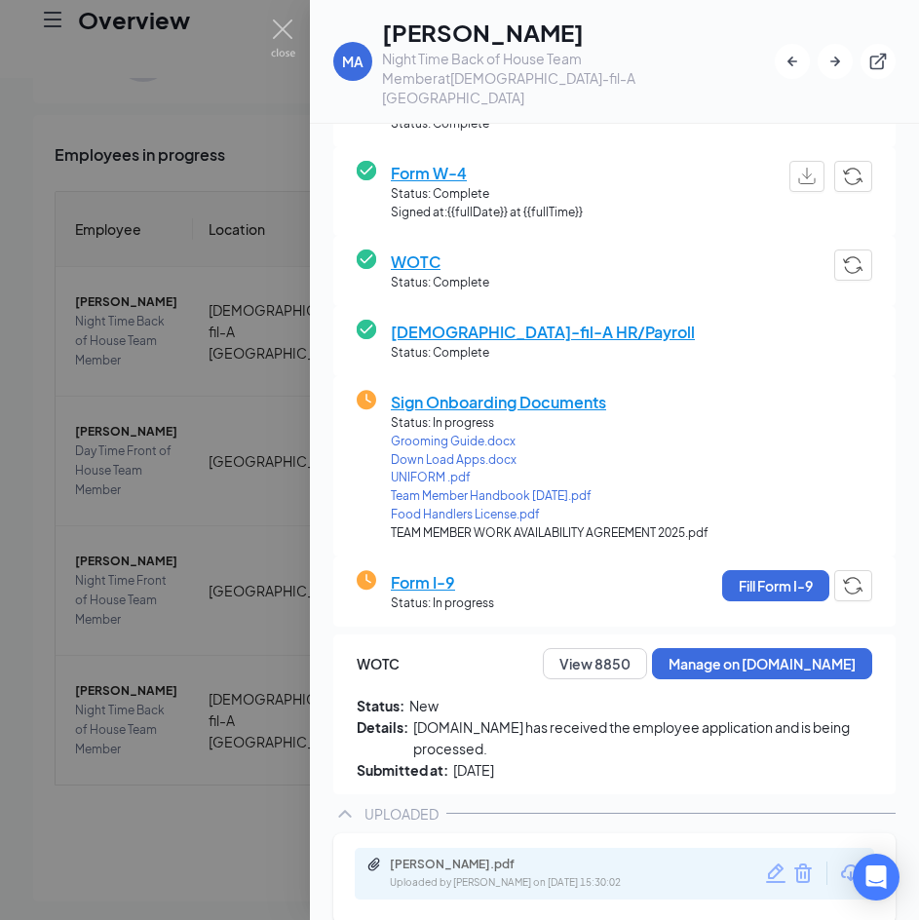
click at [267, 103] on div at bounding box center [459, 460] width 919 height 920
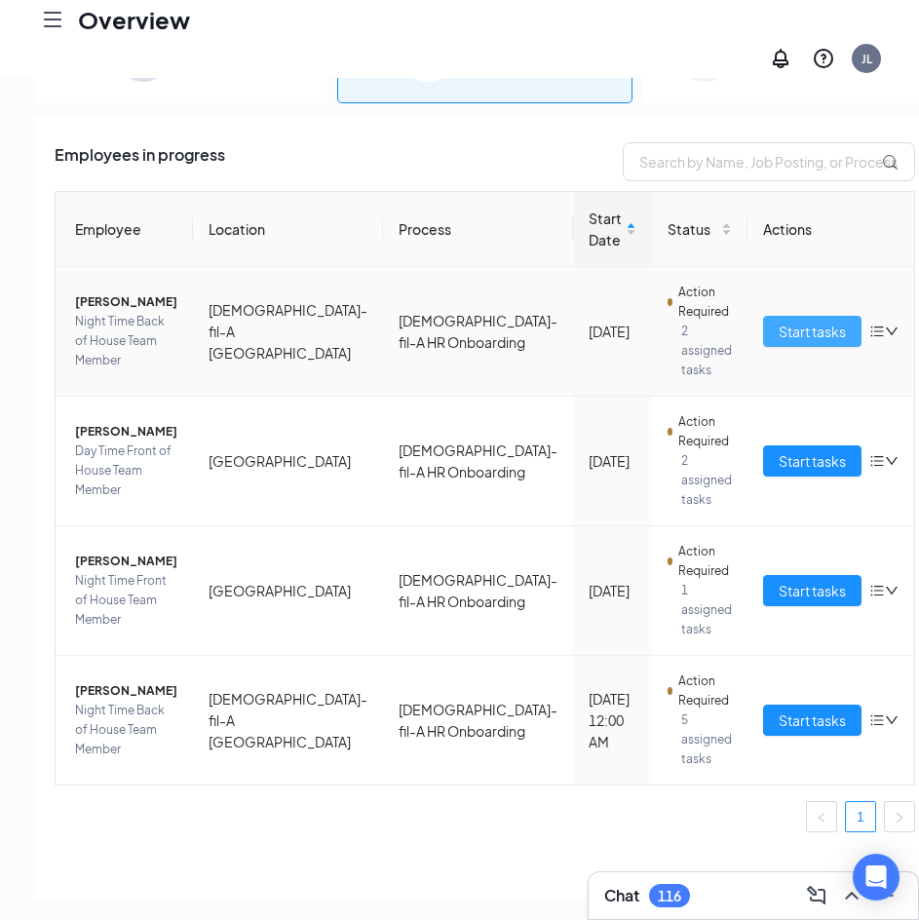
click at [779, 321] on span "Start tasks" at bounding box center [812, 331] width 67 height 21
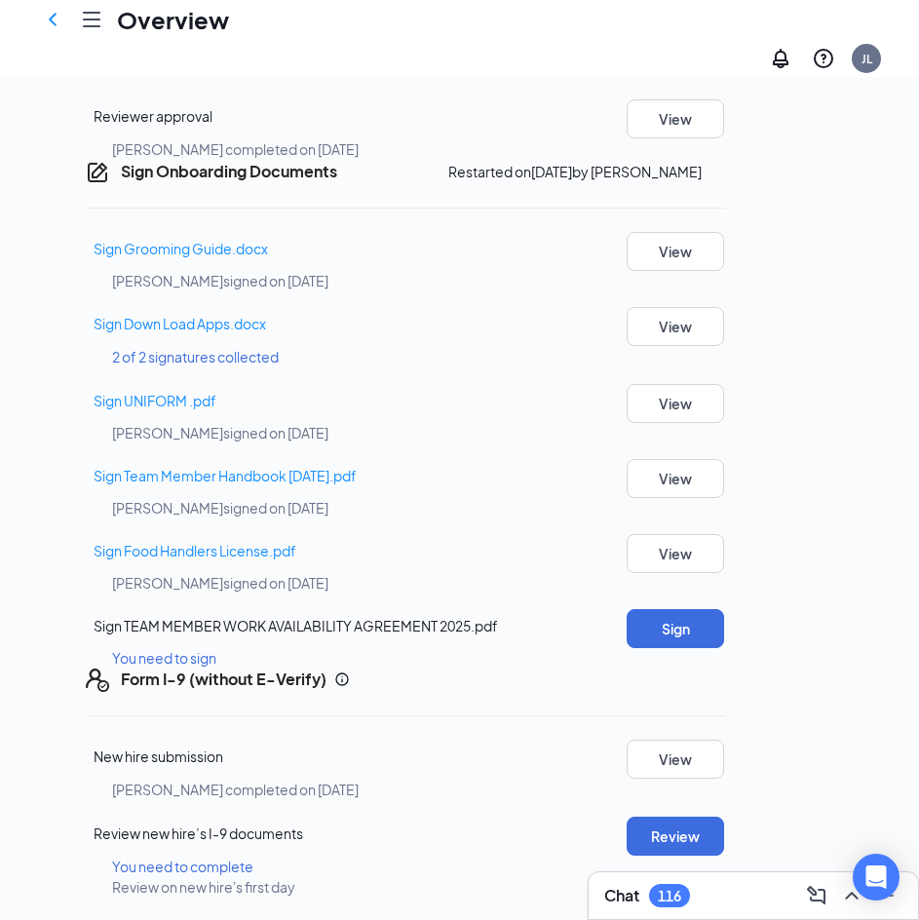
scroll to position [1174, 0]
click at [724, 817] on button "Review" at bounding box center [675, 836] width 97 height 39
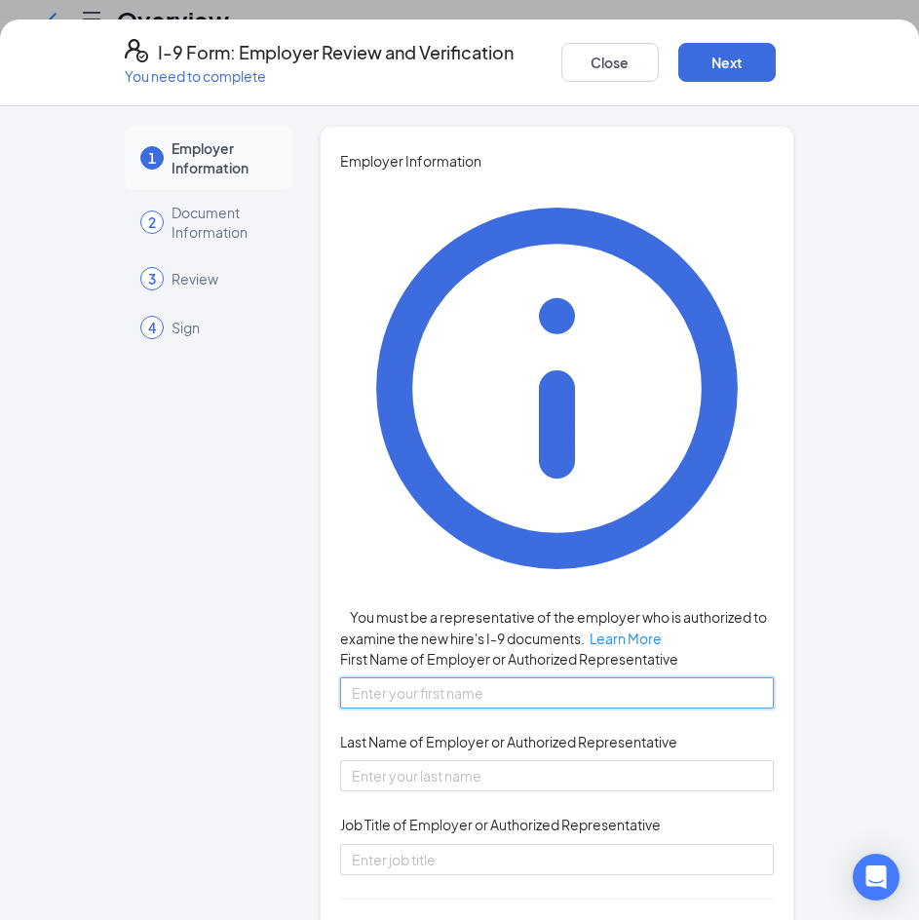
click at [400, 677] on input "First Name of Employer or Authorized Representative" at bounding box center [557, 692] width 434 height 31
type input "Nate"
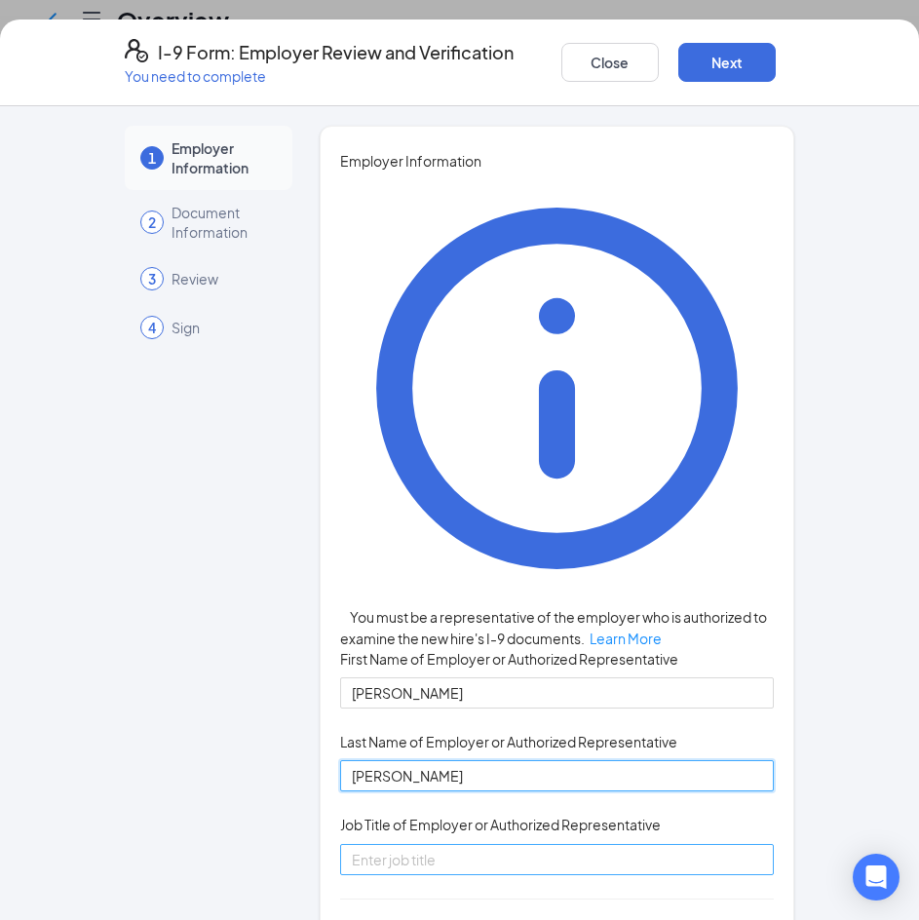
type input "Saxton"
click at [643, 844] on input "Job Title of Employer or Authorized Representative" at bounding box center [557, 859] width 434 height 31
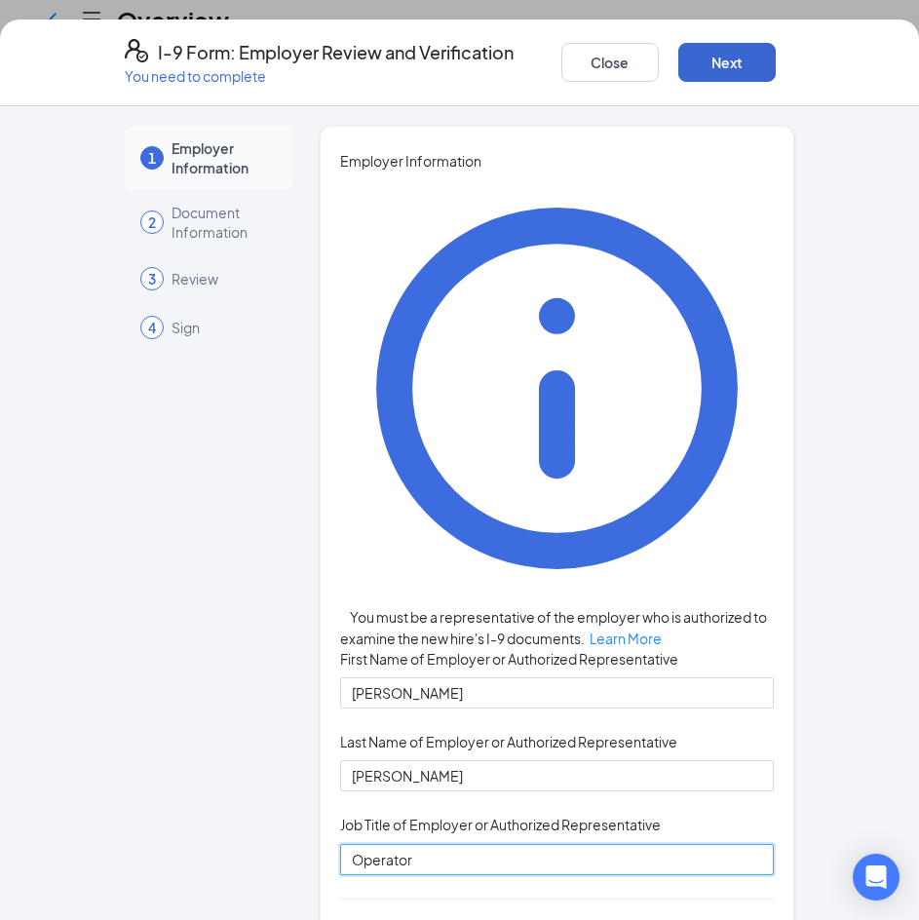
type input "Operator"
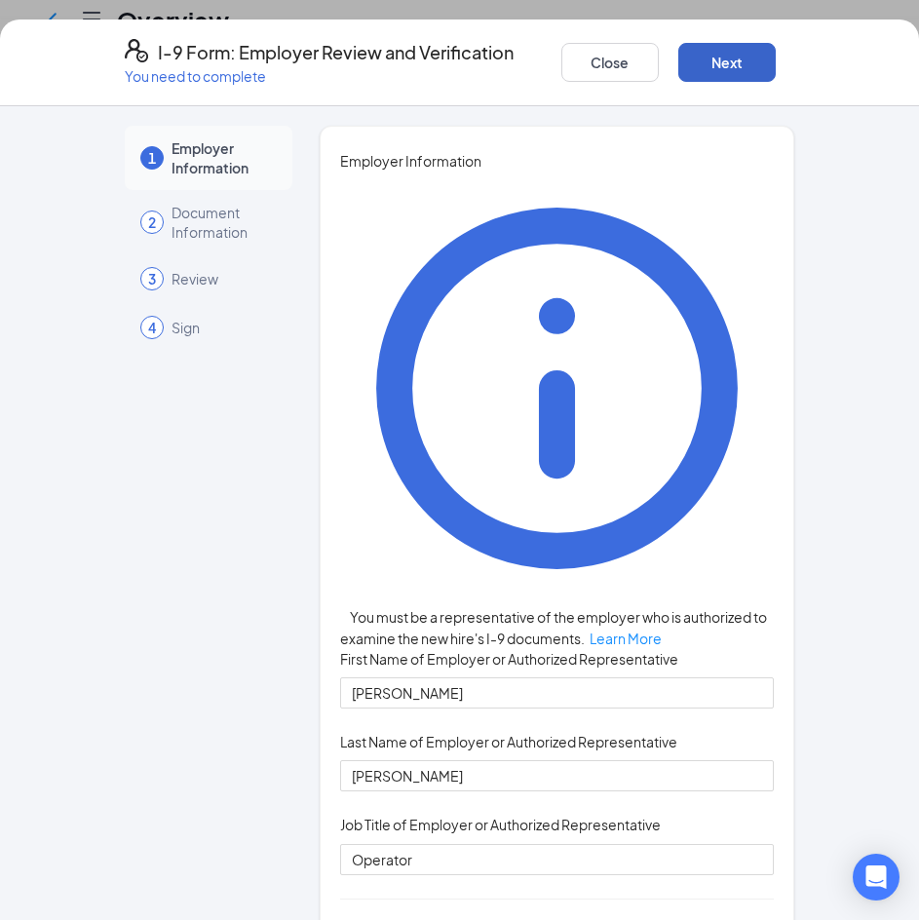
click at [717, 61] on button "Next" at bounding box center [726, 62] width 97 height 39
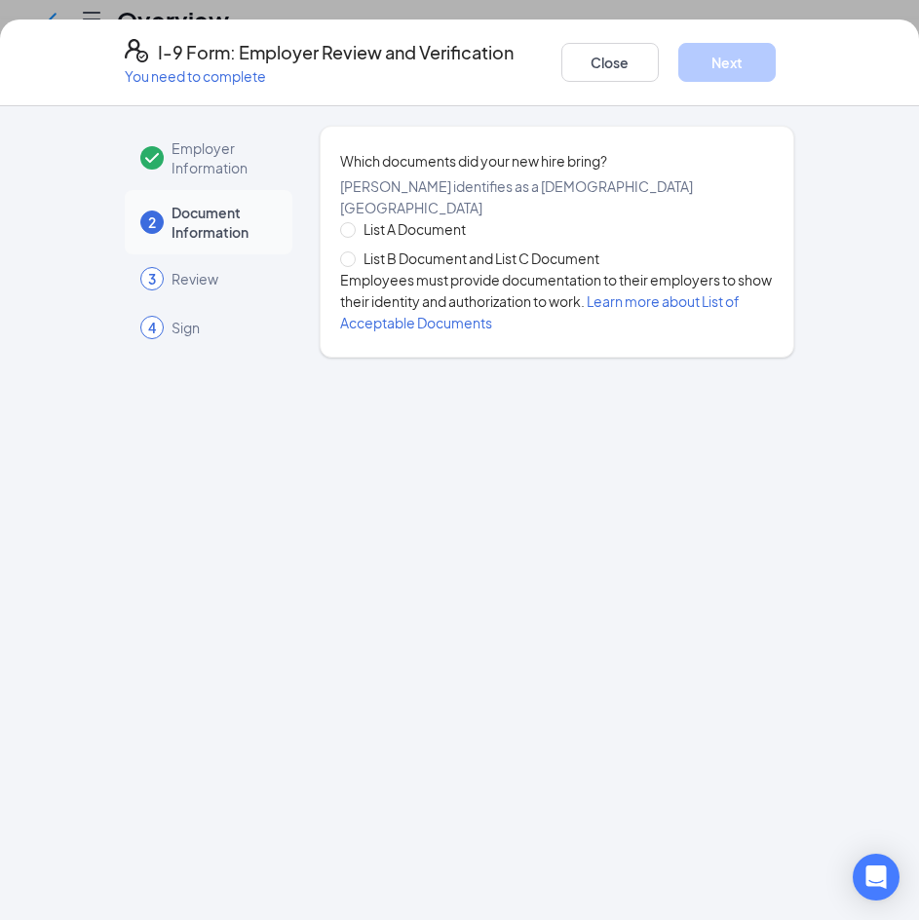
click at [429, 228] on span "List A Document" at bounding box center [415, 228] width 118 height 21
click at [354, 228] on input "List A Document" at bounding box center [347, 229] width 14 height 14
radio input "true"
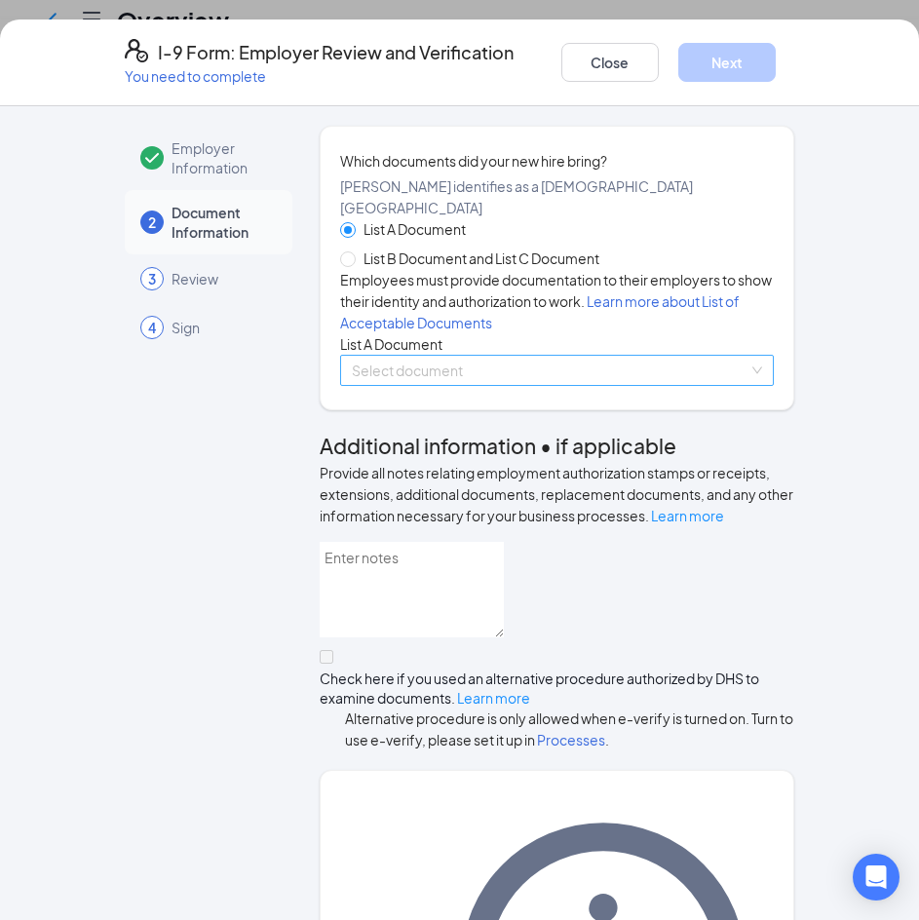
click at [408, 385] on input "search" at bounding box center [550, 370] width 397 height 29
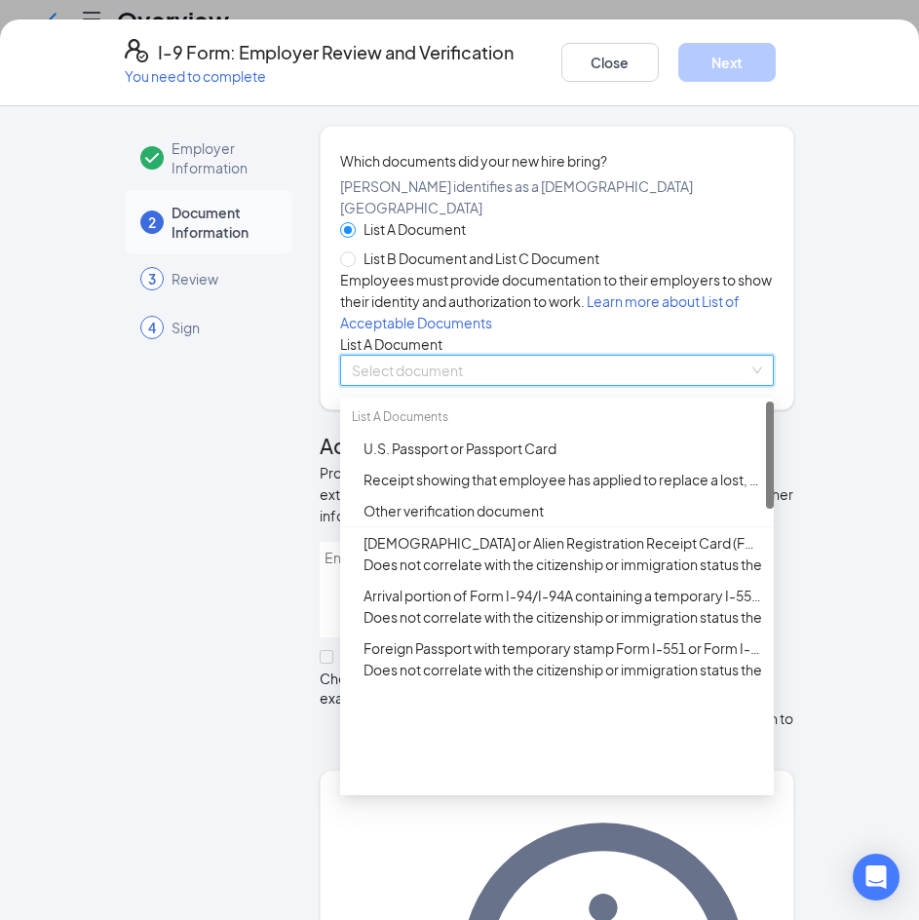
click at [402, 254] on span "List B Document and List C Document" at bounding box center [481, 257] width 251 height 21
click at [354, 254] on input "List B Document and List C Document" at bounding box center [347, 258] width 14 height 14
radio input "true"
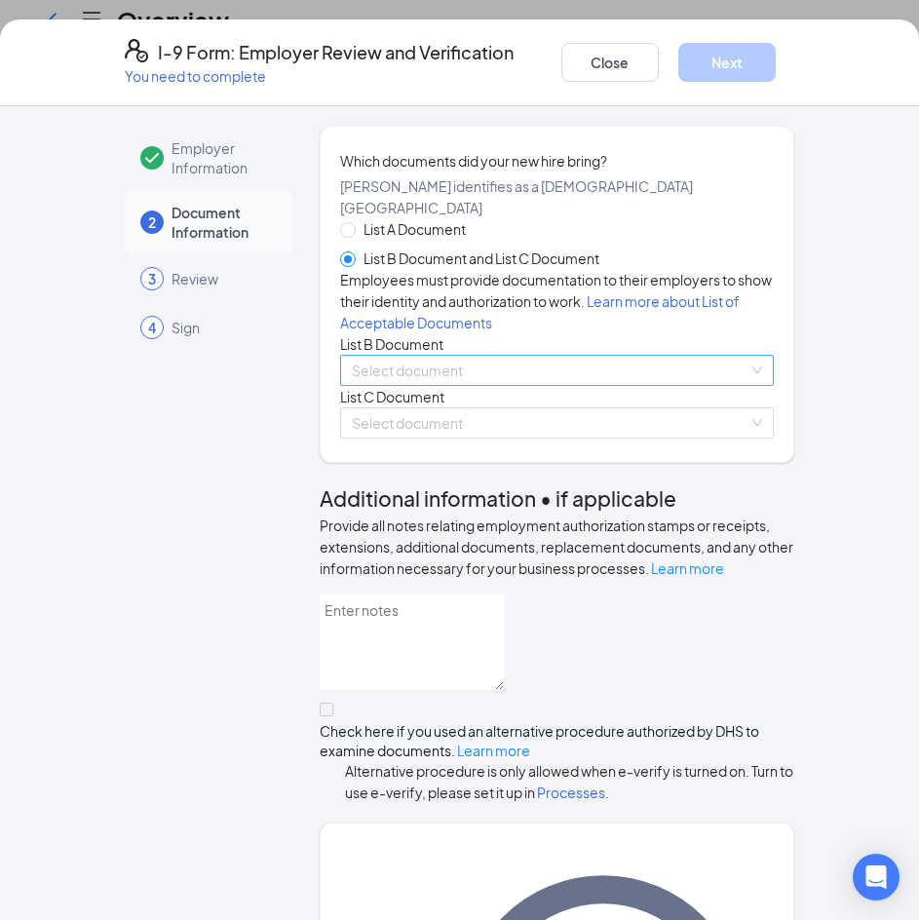
click at [408, 385] on input "search" at bounding box center [550, 370] width 397 height 29
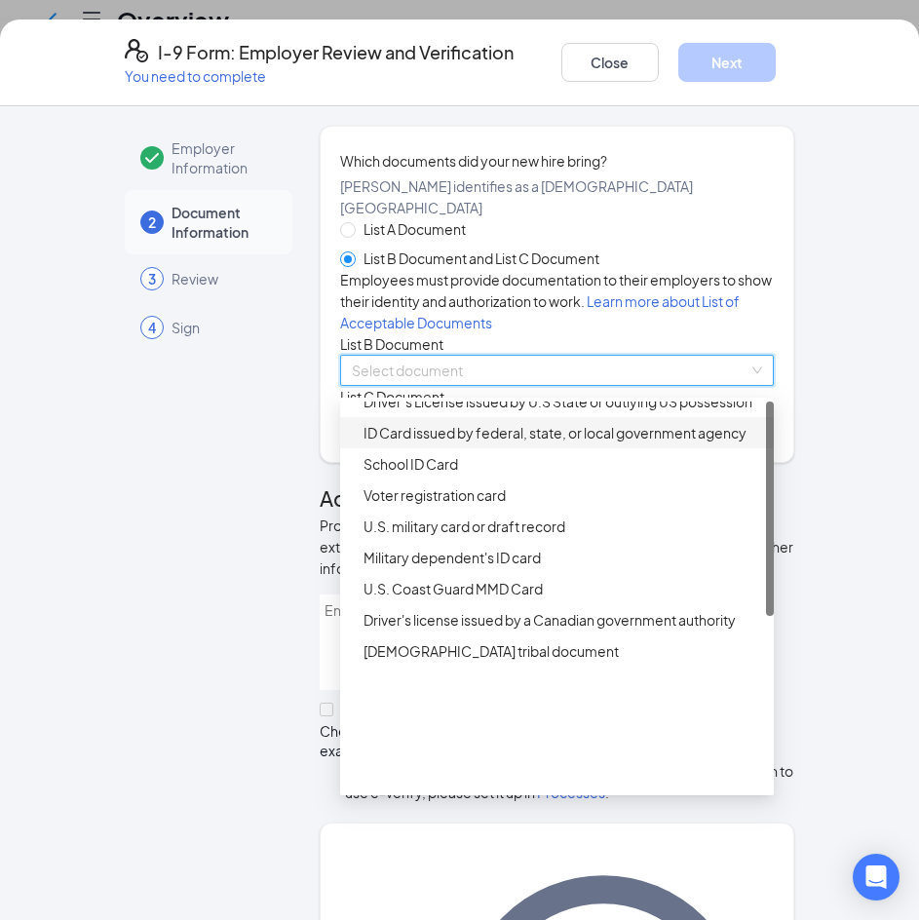
scroll to position [0, 0]
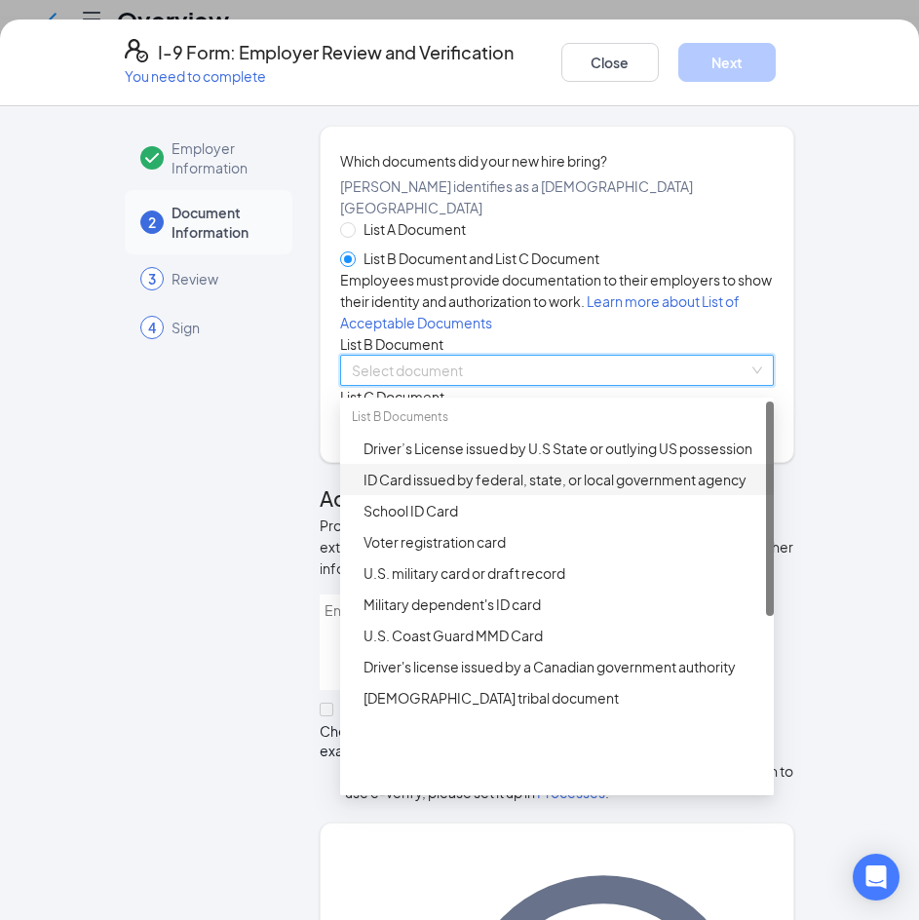
drag, startPoint x: 762, startPoint y: 595, endPoint x: 719, endPoint y: 531, distance: 77.3
click at [738, 547] on div "List B Documents Driver’s License issued by U.S State or outlying US possession…" at bounding box center [557, 596] width 434 height 390
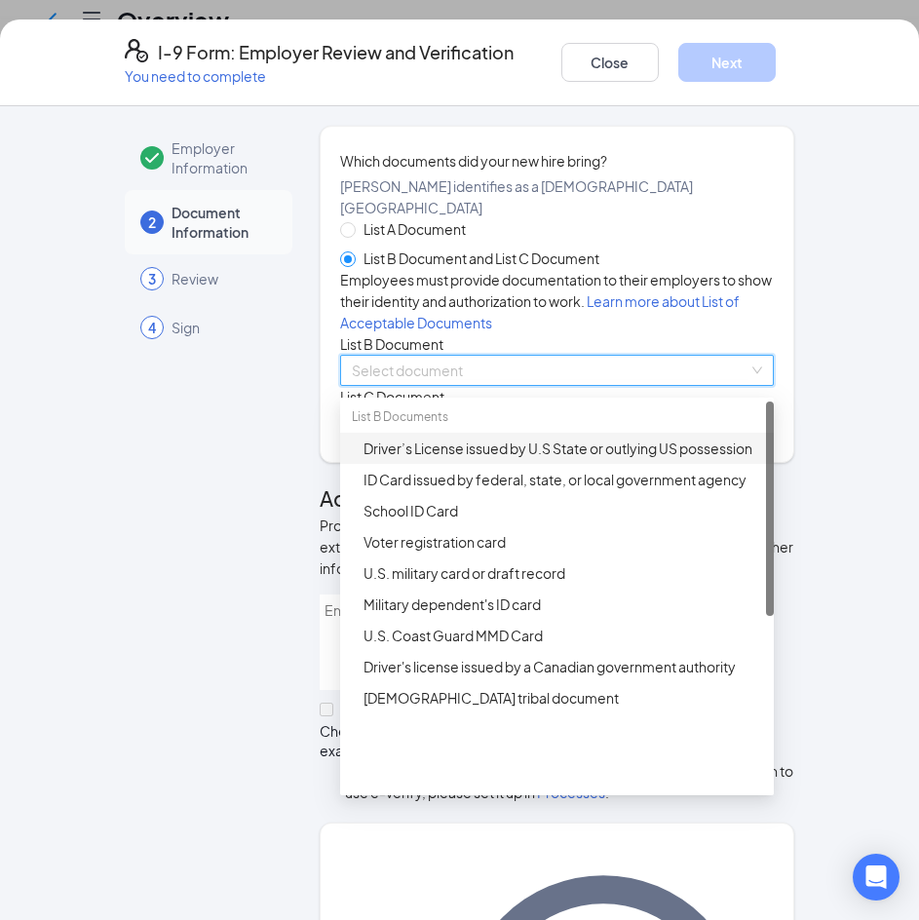
click at [399, 226] on span "List A Document" at bounding box center [415, 228] width 118 height 21
click at [354, 226] on input "List A Document" at bounding box center [347, 229] width 14 height 14
radio input "true"
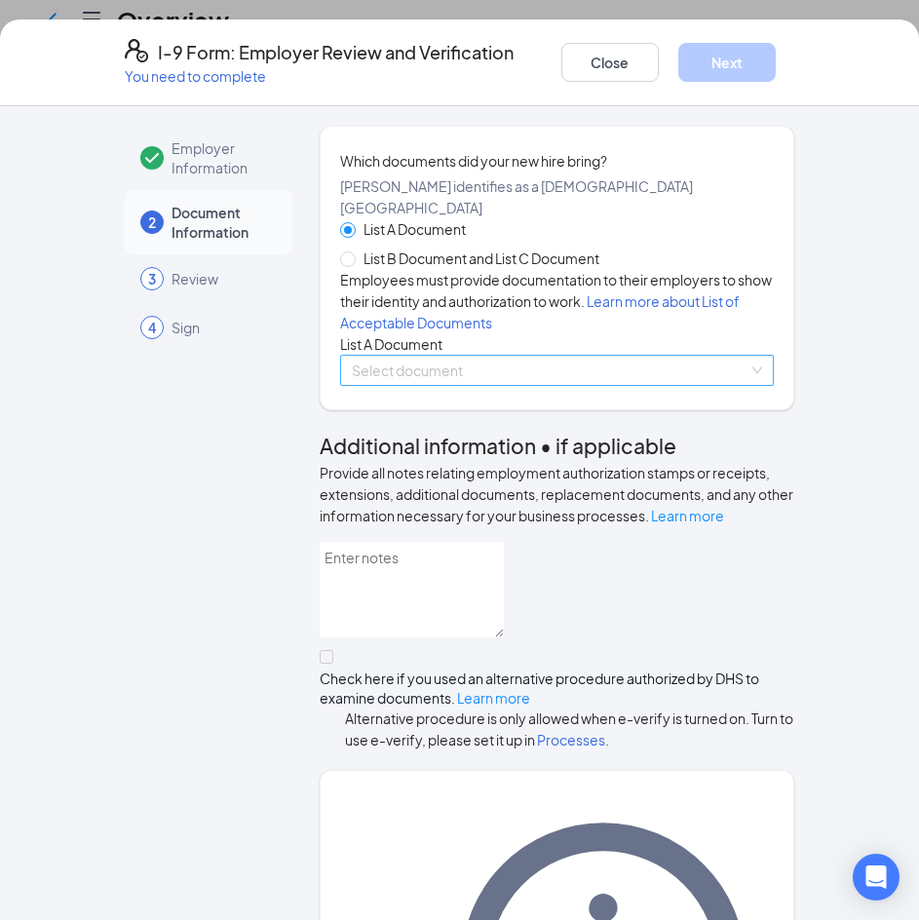
click at [433, 385] on input "search" at bounding box center [550, 370] width 397 height 29
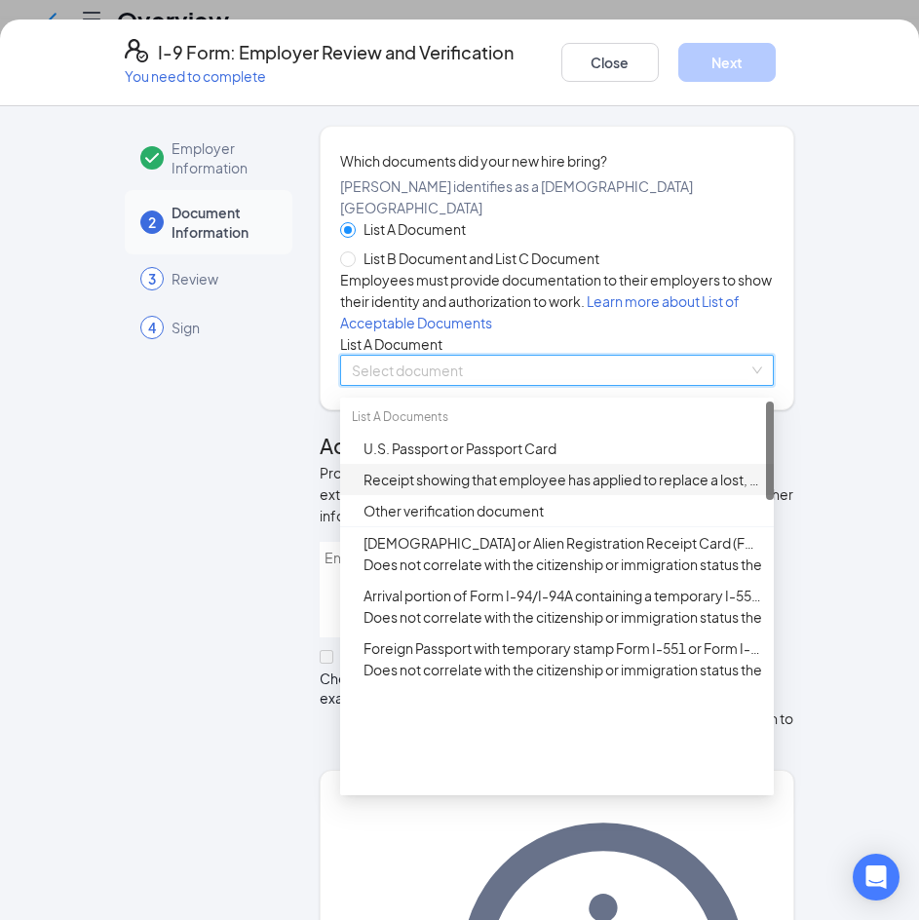
drag, startPoint x: 762, startPoint y: 558, endPoint x: 785, endPoint y: 311, distance: 248.6
click at [794, 339] on div "Employer Information 2 Document Information 3 Review 4 Sign Which documents did…" at bounding box center [460, 672] width 748 height 1092
click at [748, 298] on div "Employees must provide documentation to their employers to show their identity …" at bounding box center [557, 301] width 434 height 64
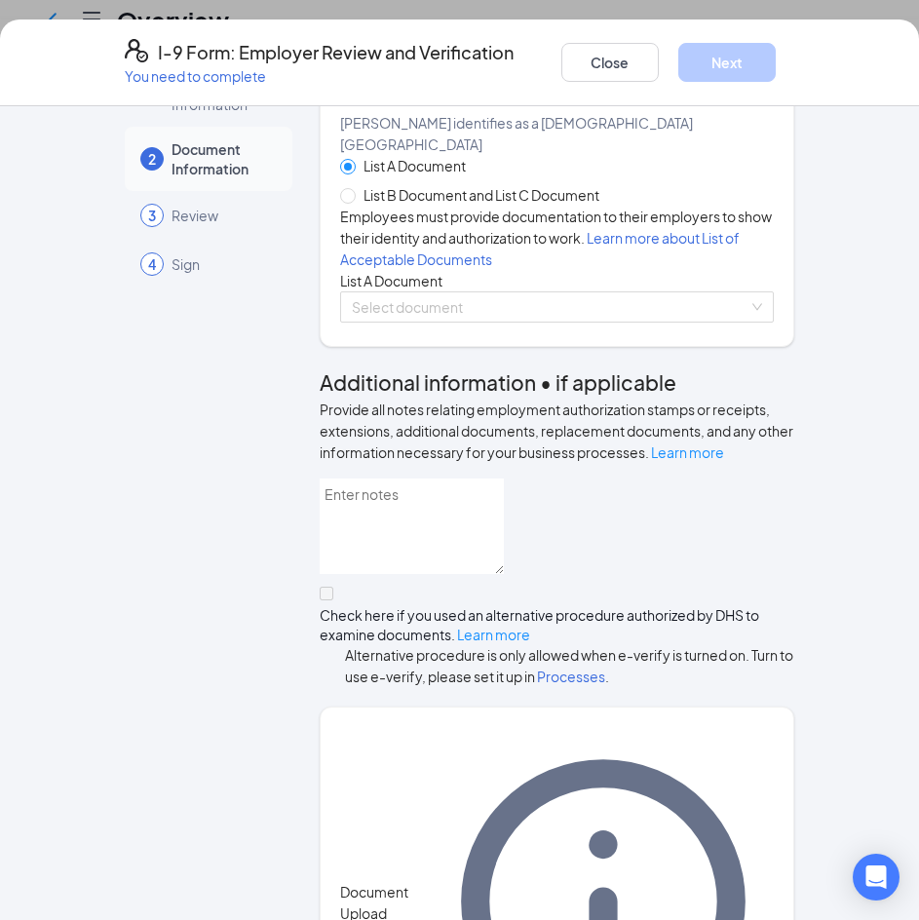
scroll to position [101, 0]
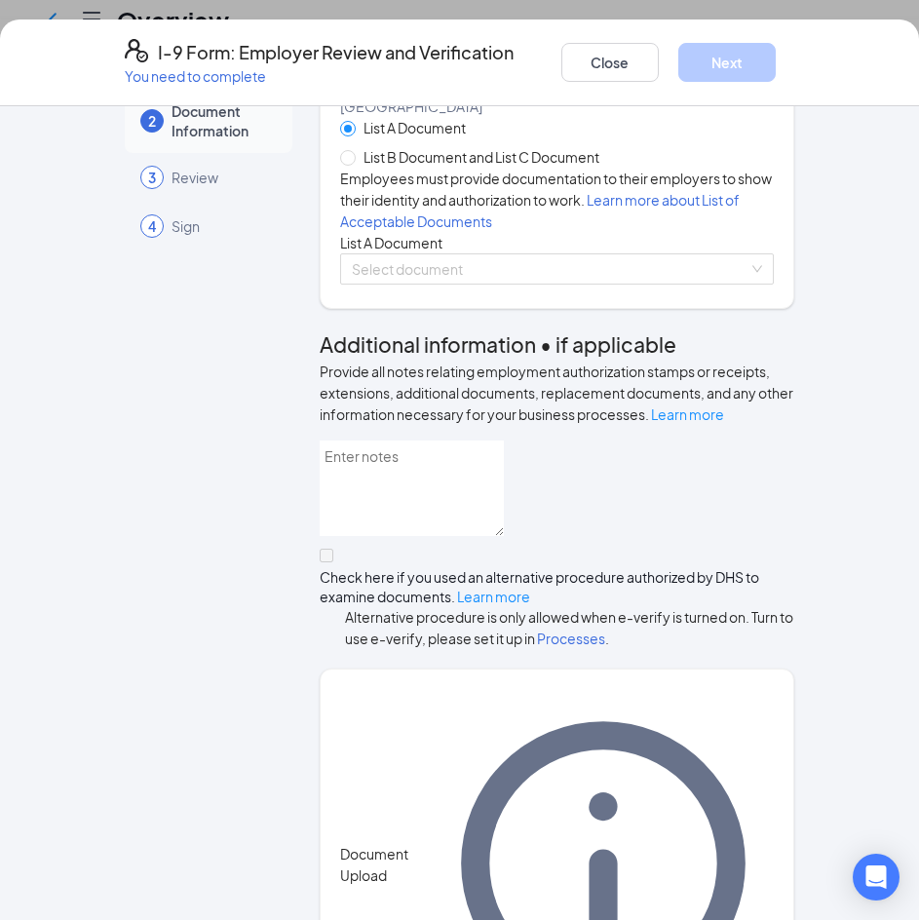
click at [478, 157] on span "List B Document and List C Document" at bounding box center [481, 156] width 251 height 21
click at [354, 157] on input "List B Document and List C Document" at bounding box center [347, 157] width 14 height 14
radio input "true"
radio input "false"
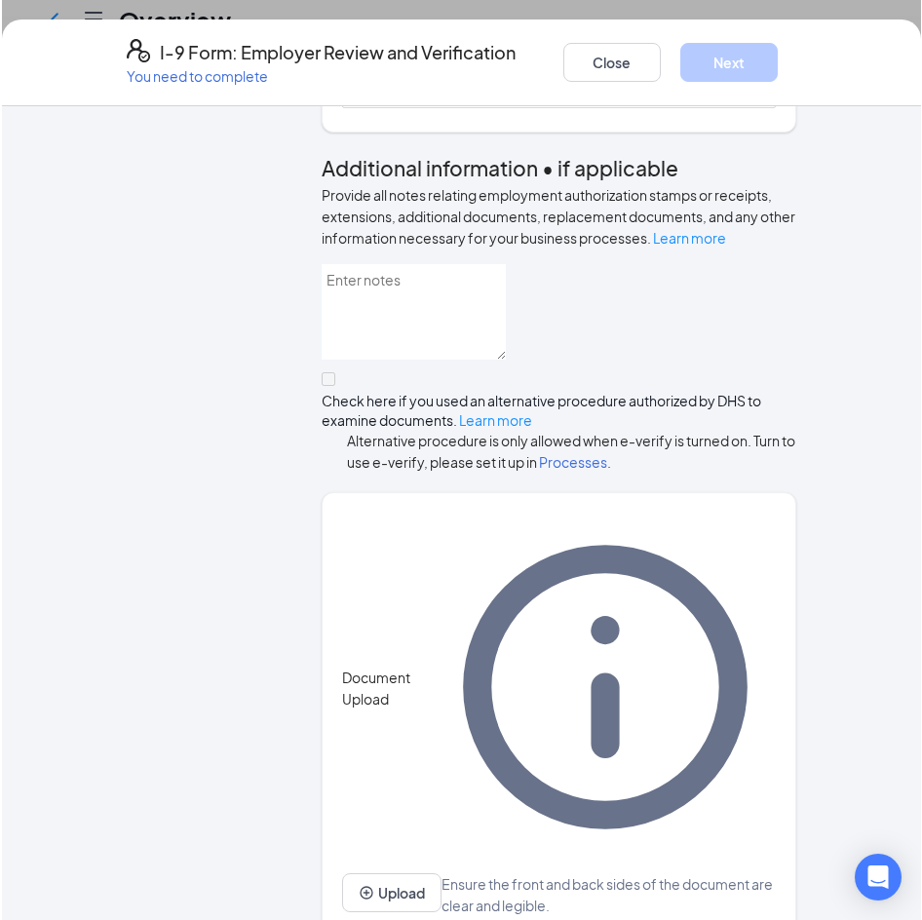
scroll to position [338, 0]
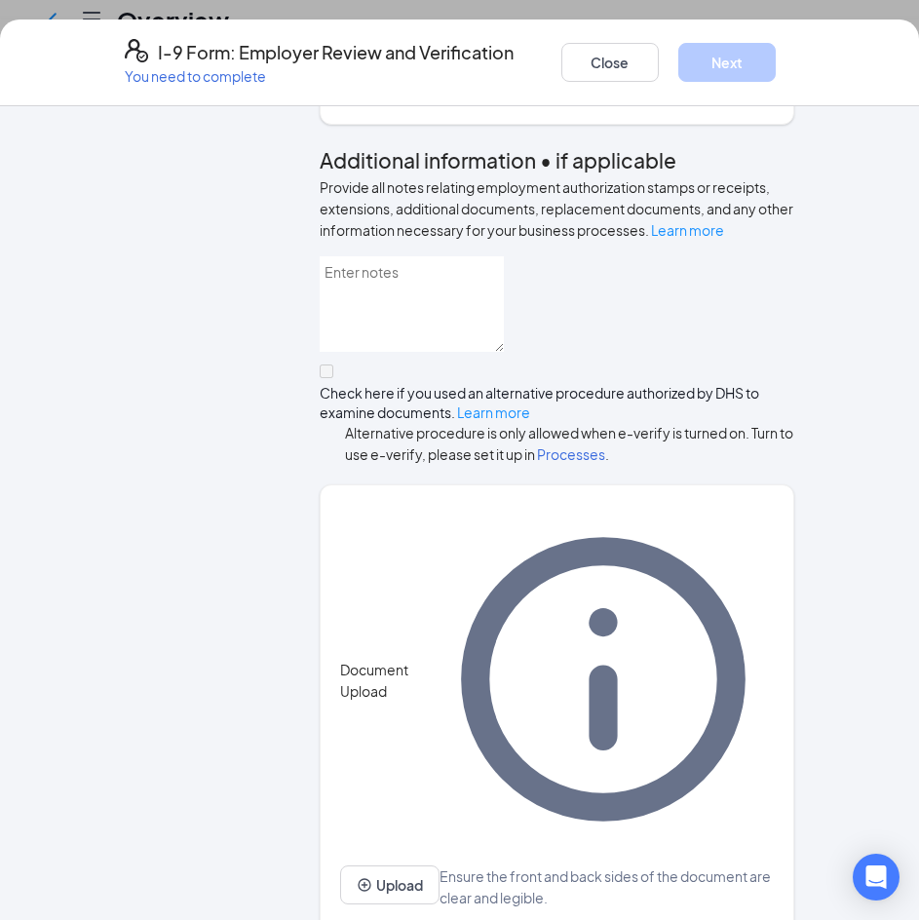
click at [494, 99] on input "search" at bounding box center [550, 84] width 397 height 29
click at [496, 99] on input "search" at bounding box center [552, 84] width 397 height 29
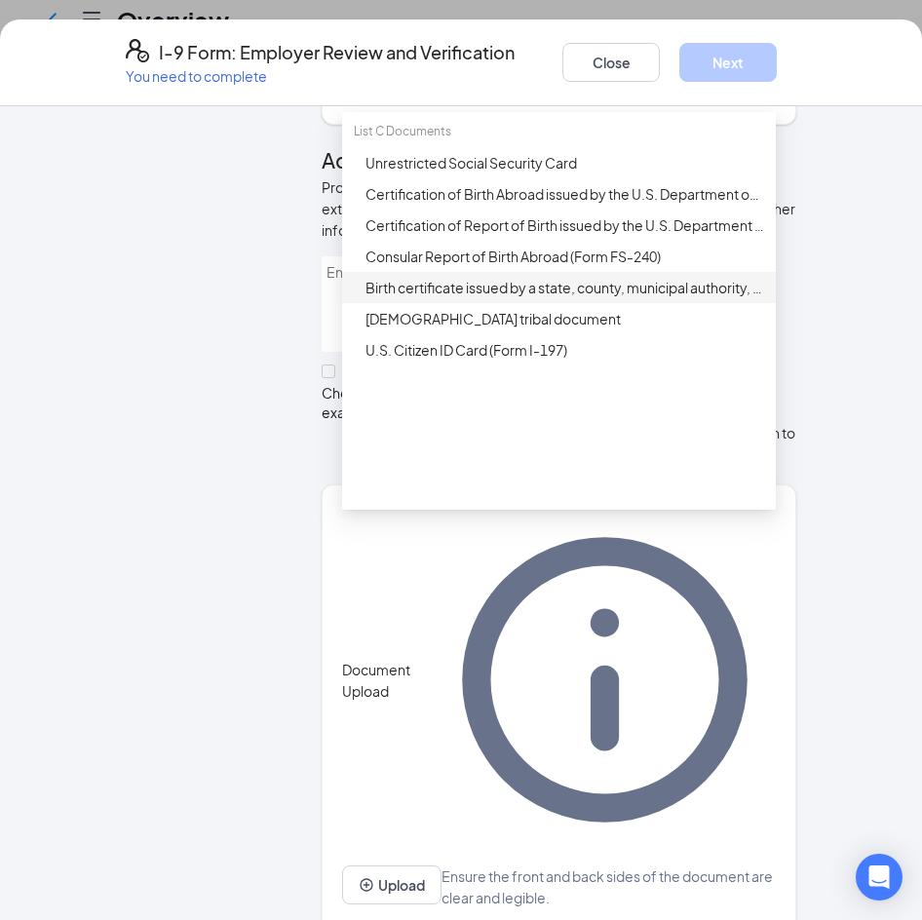
click at [552, 298] on div "Birth certificate issued by a state, county, municipal authority, or outlying p…" at bounding box center [564, 287] width 399 height 21
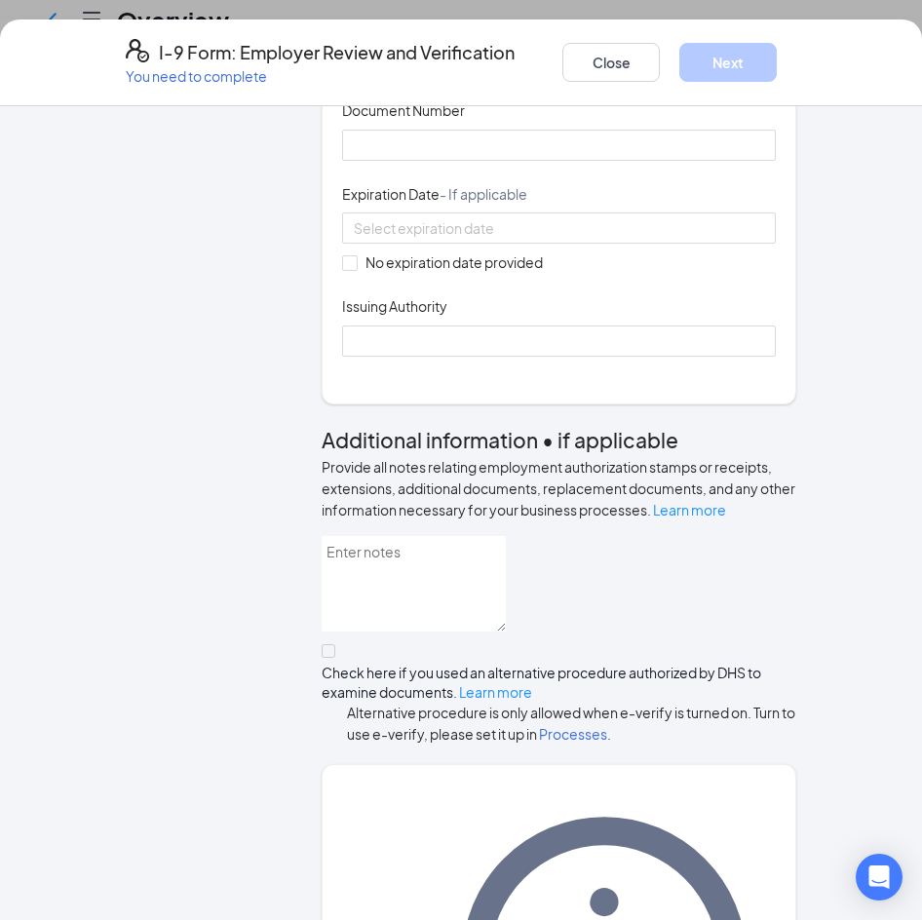
click at [602, 99] on span "Birth certificate issued by a state, county, municipal authority, or outlying p…" at bounding box center [559, 84] width 410 height 29
click at [603, 58] on button "Close" at bounding box center [610, 62] width 97 height 39
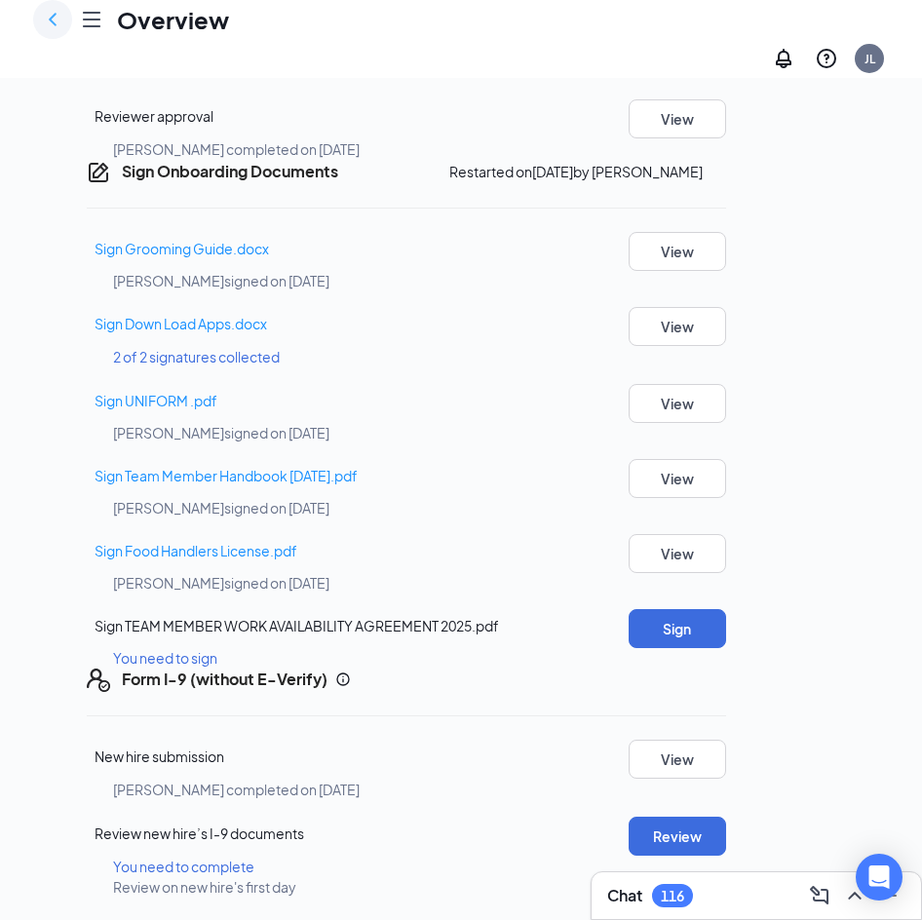
click at [51, 31] on icon "ChevronLeft" at bounding box center [52, 19] width 23 height 23
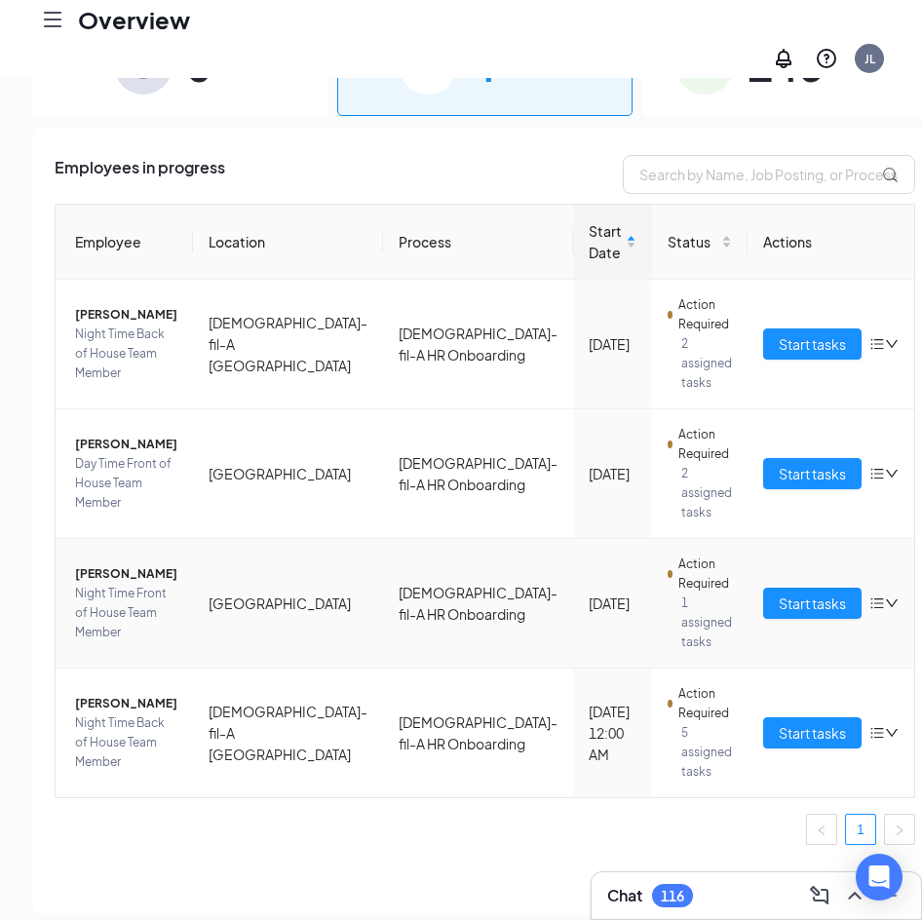
click at [126, 564] on span "[PERSON_NAME]" at bounding box center [126, 573] width 102 height 19
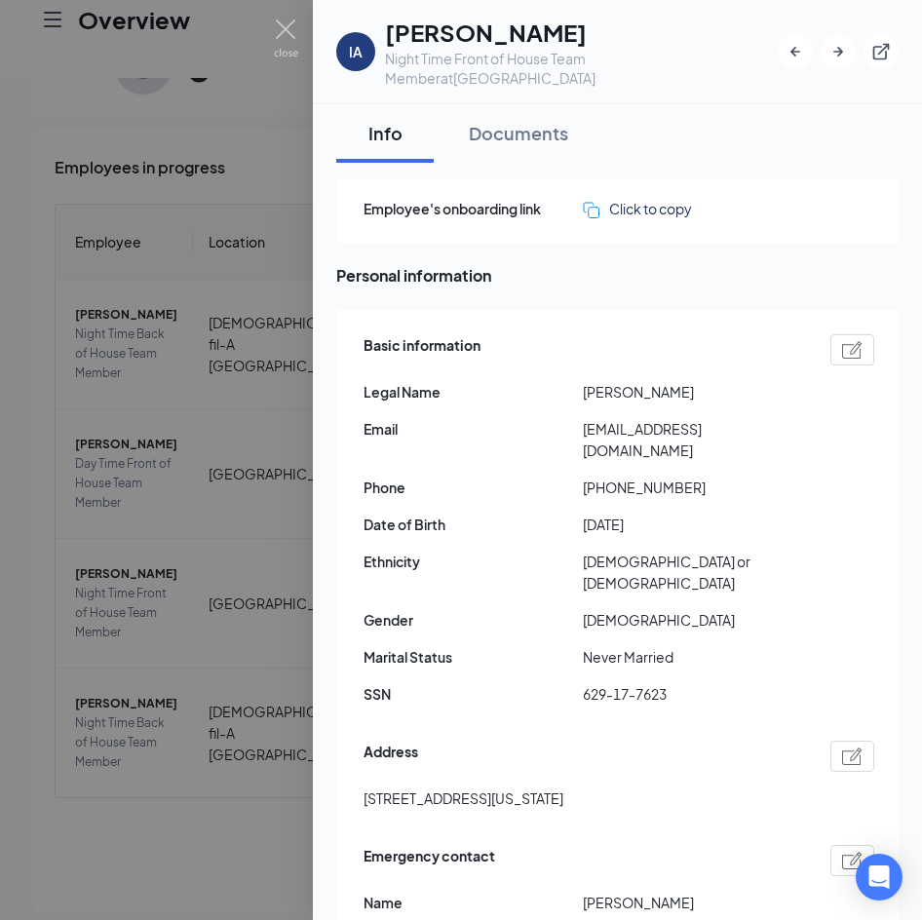
click at [281, 122] on div at bounding box center [461, 460] width 922 height 920
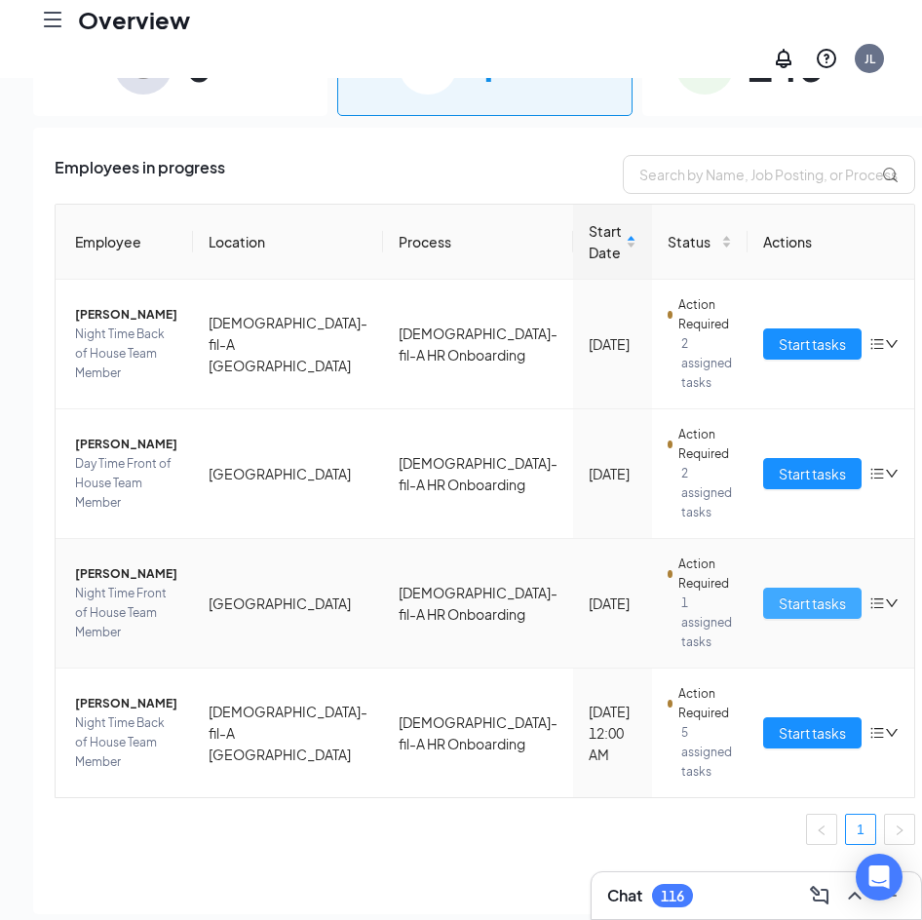
drag, startPoint x: 727, startPoint y: 585, endPoint x: 844, endPoint y: 397, distance: 221.4
click at [779, 592] on span "Start tasks" at bounding box center [812, 602] width 67 height 21
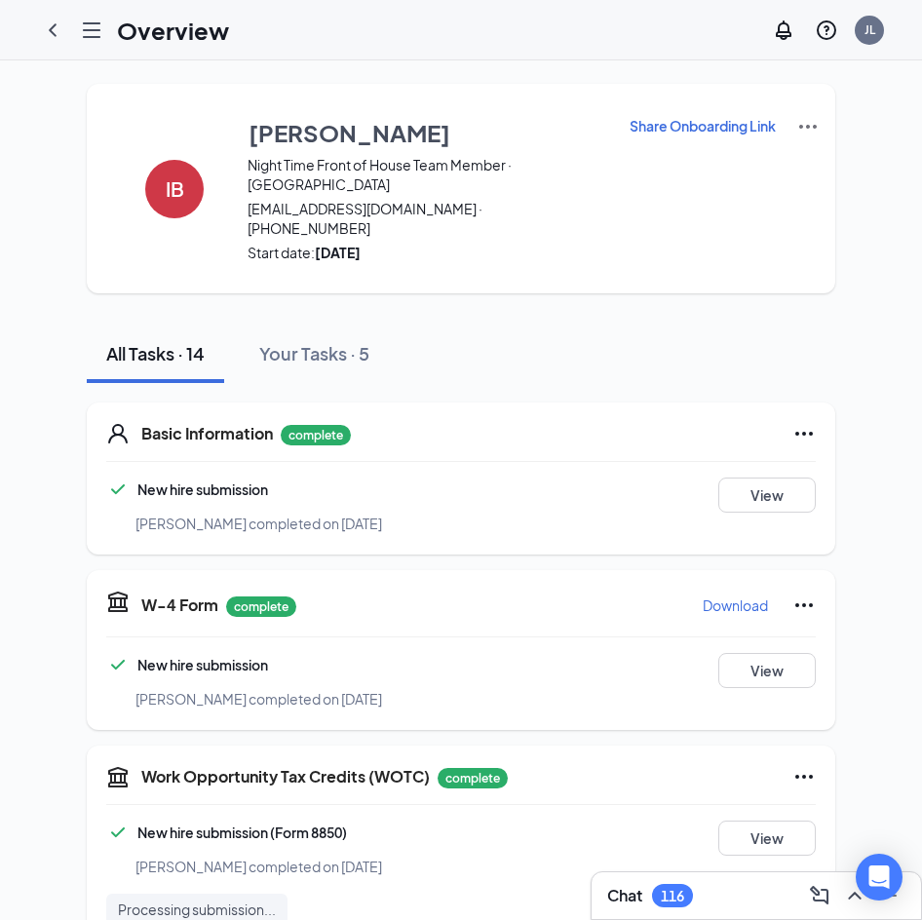
click at [800, 115] on img at bounding box center [807, 126] width 23 height 23
click at [687, 131] on p "Share Onboarding Link" at bounding box center [702, 125] width 146 height 19
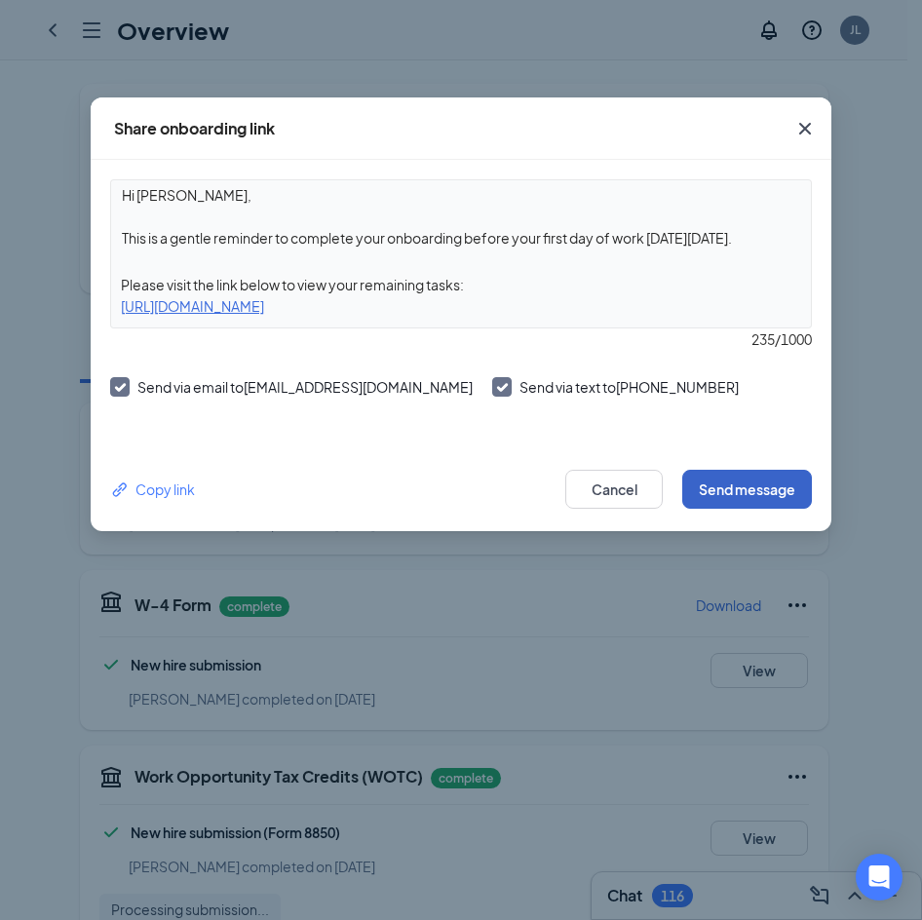
click at [762, 482] on button "Send message" at bounding box center [747, 489] width 130 height 39
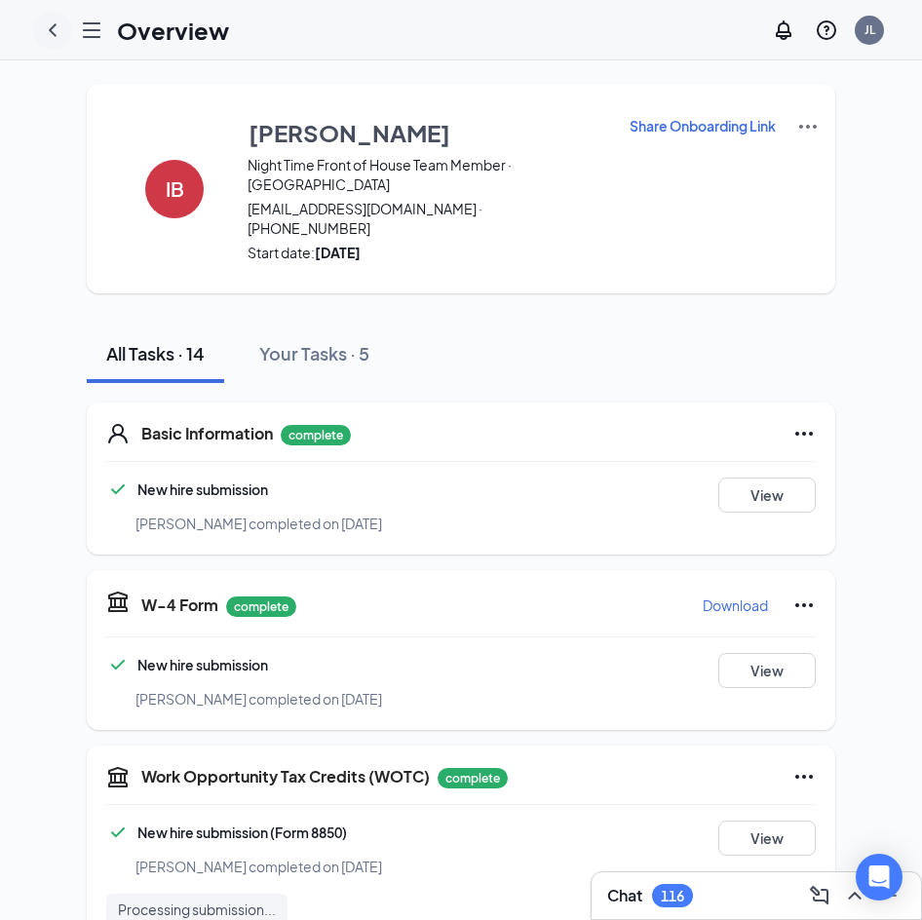
click at [50, 23] on icon "ChevronLeft" at bounding box center [52, 30] width 23 height 23
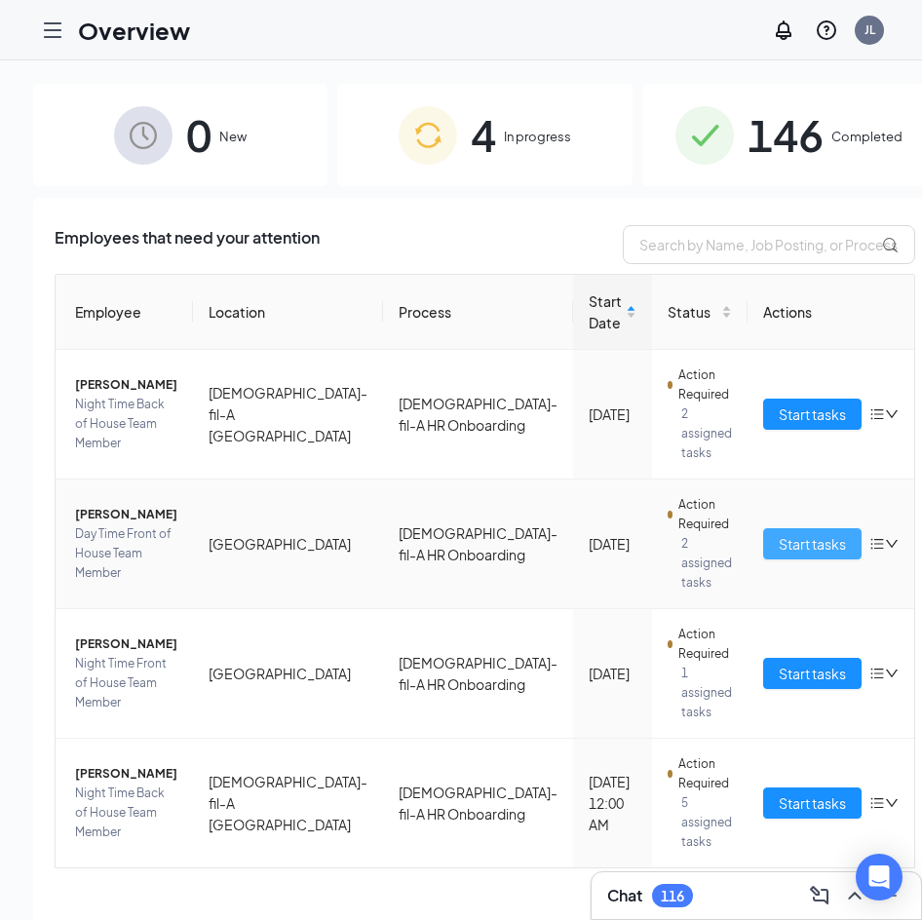
click at [779, 539] on span "Start tasks" at bounding box center [812, 543] width 67 height 21
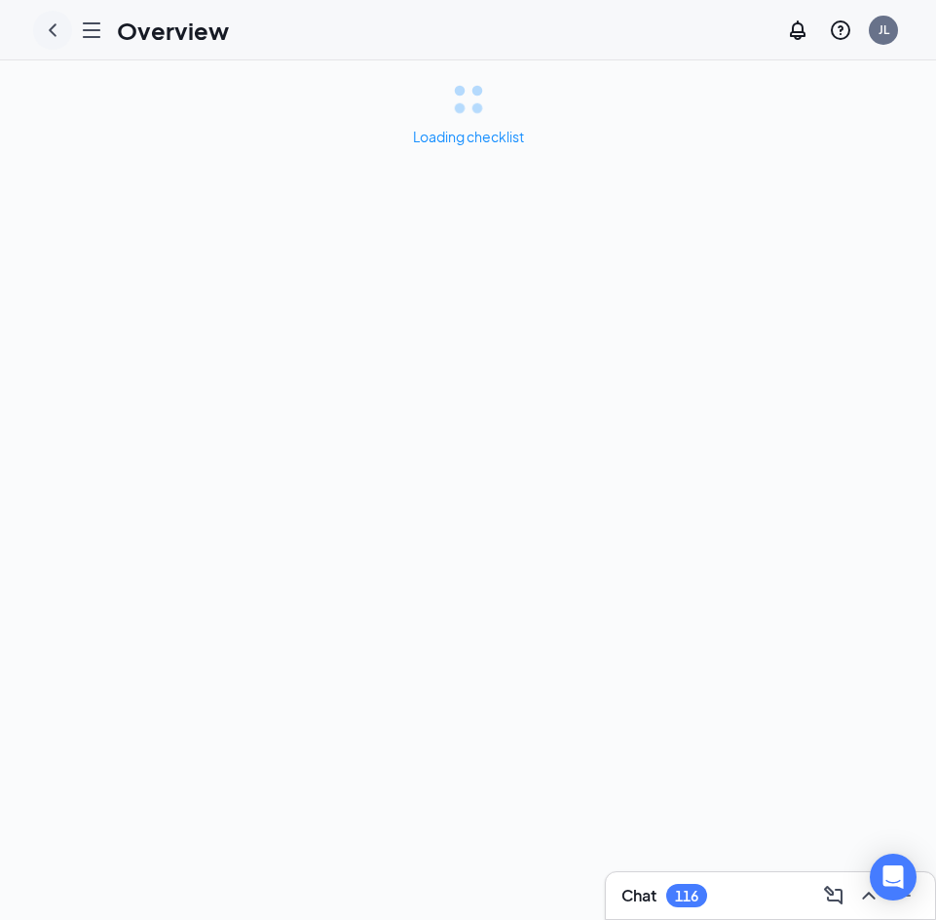
click at [44, 25] on icon "ChevronLeft" at bounding box center [52, 30] width 23 height 23
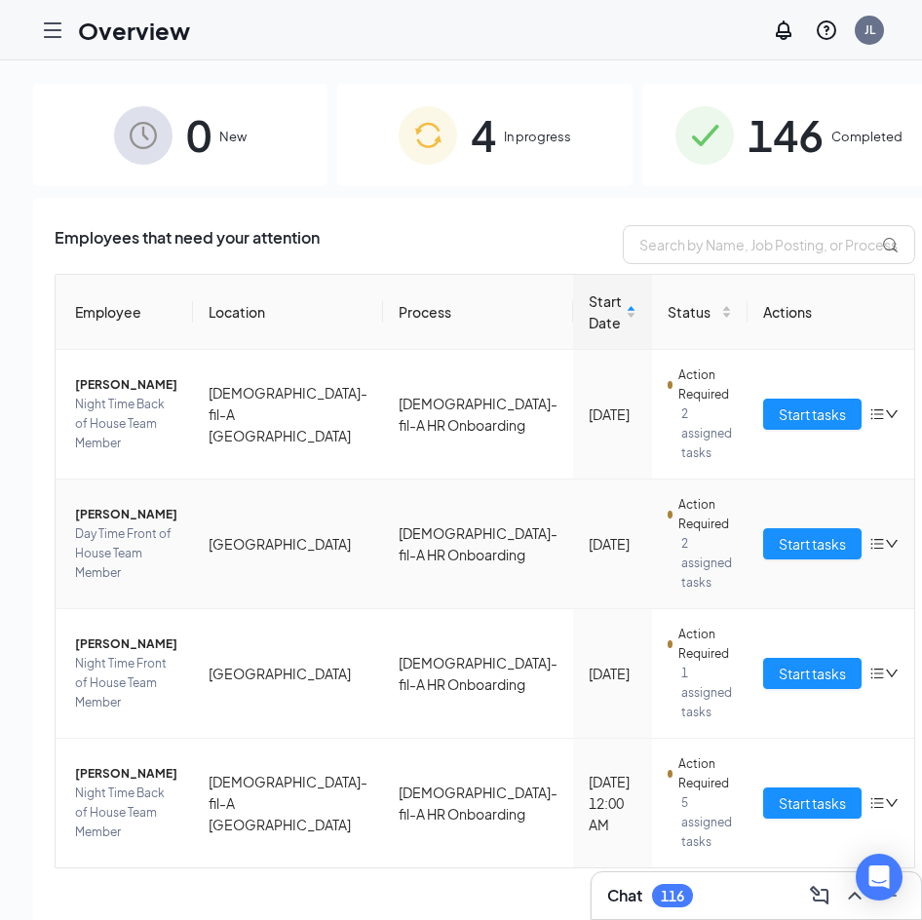
click at [114, 520] on span "[PERSON_NAME]" at bounding box center [126, 514] width 102 height 19
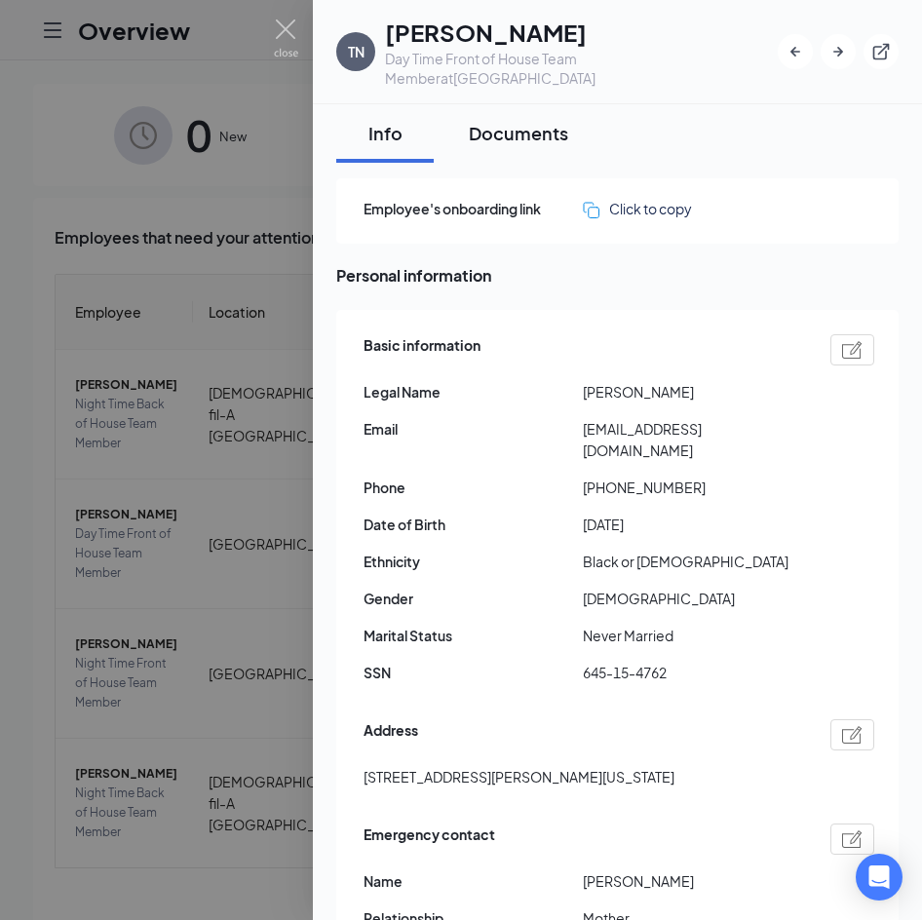
click at [524, 133] on div "Documents" at bounding box center [518, 133] width 99 height 24
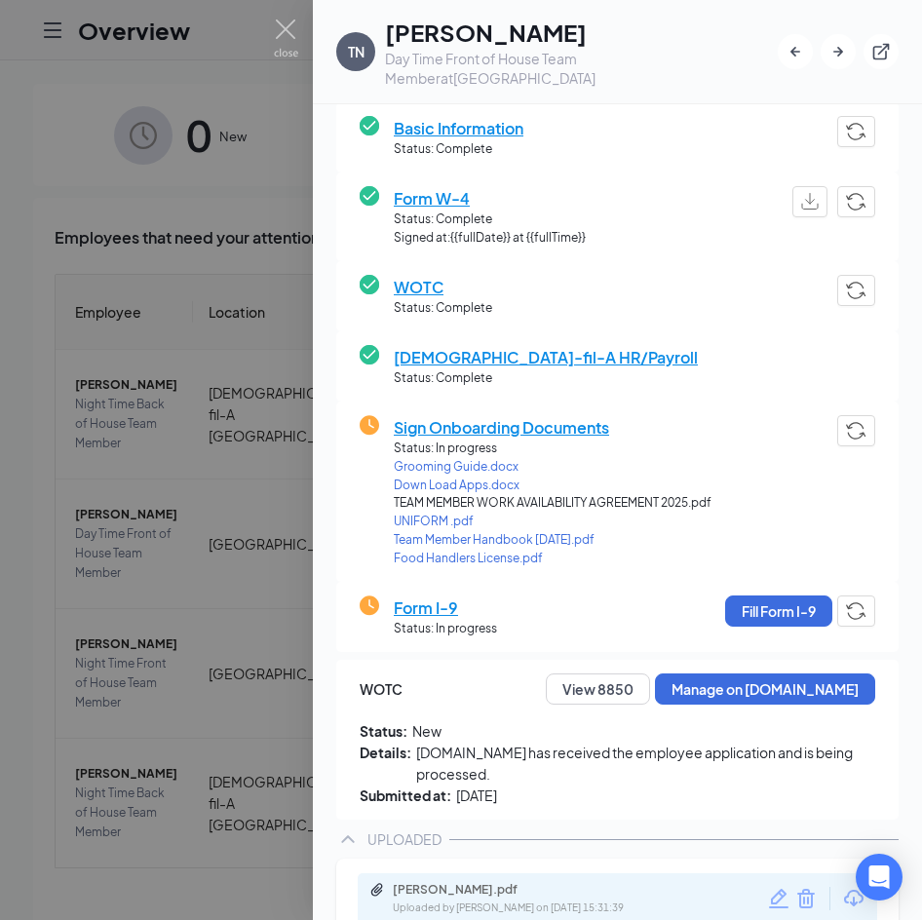
scroll to position [220, 0]
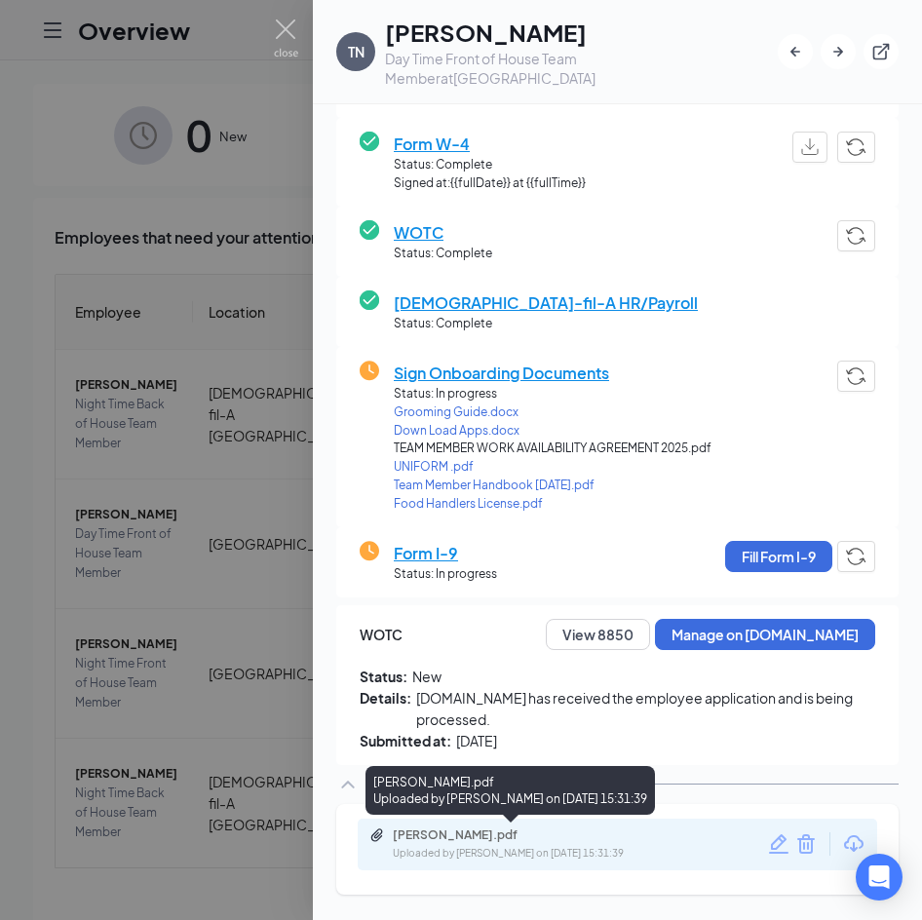
click at [466, 838] on div "Tanaysha Sullivan.pdf" at bounding box center [529, 835] width 273 height 16
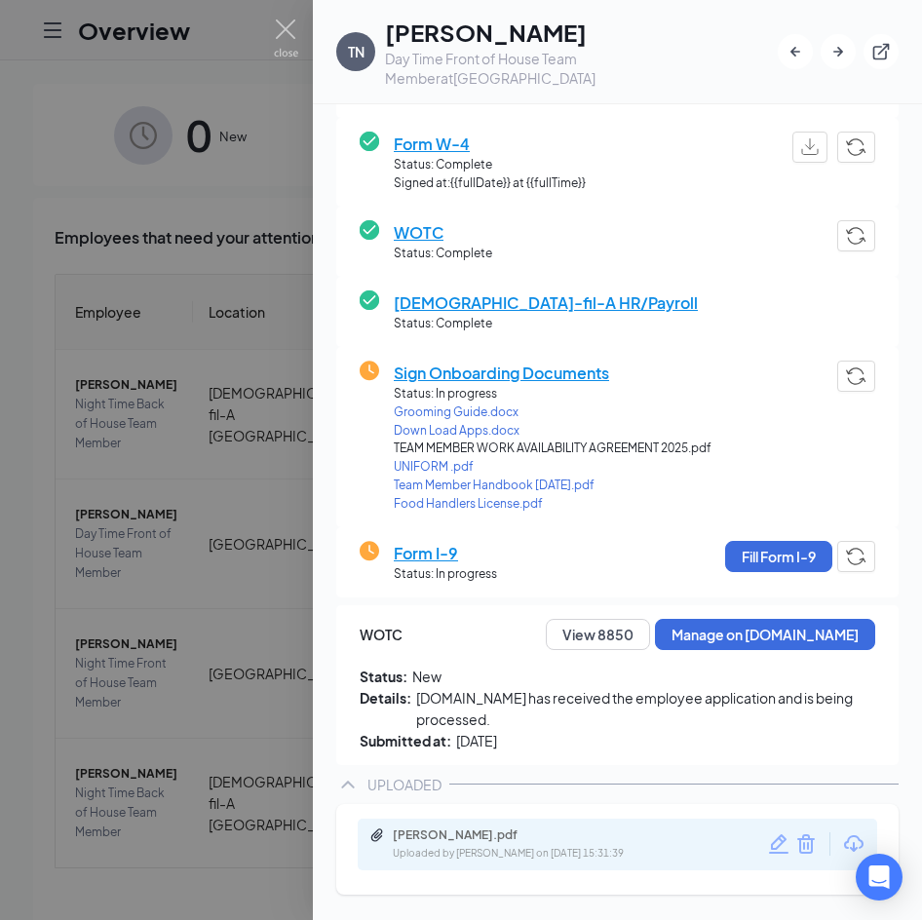
scroll to position [210, 0]
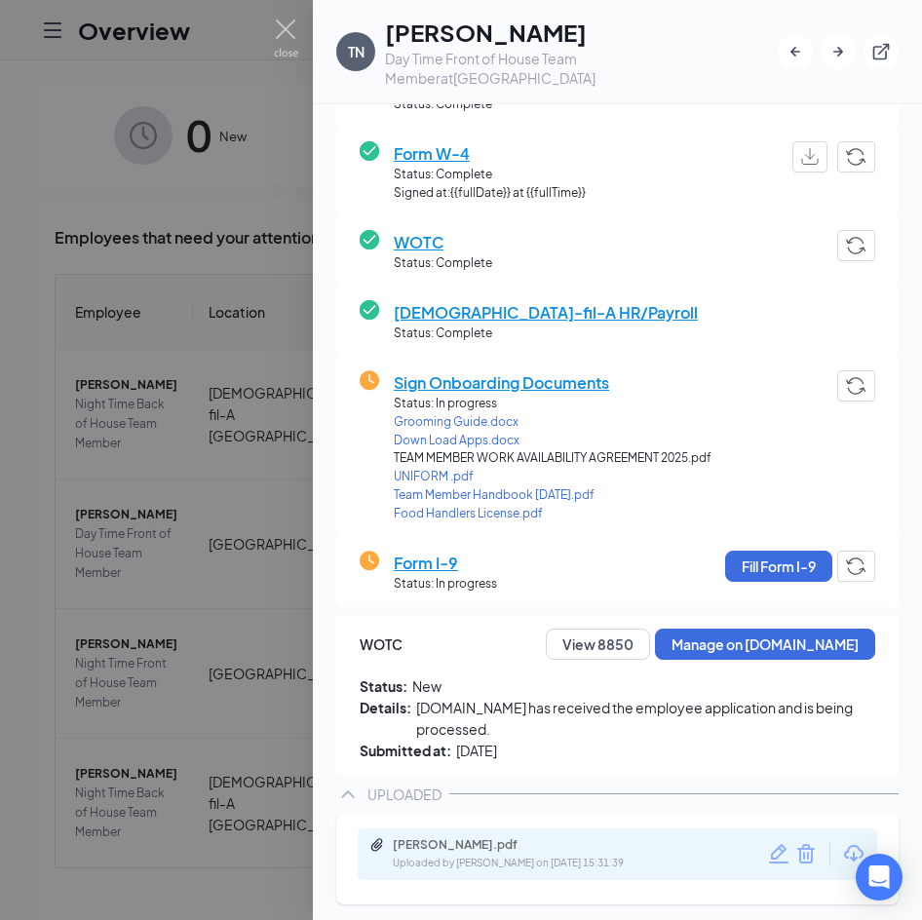
click at [274, 345] on div at bounding box center [461, 460] width 922 height 920
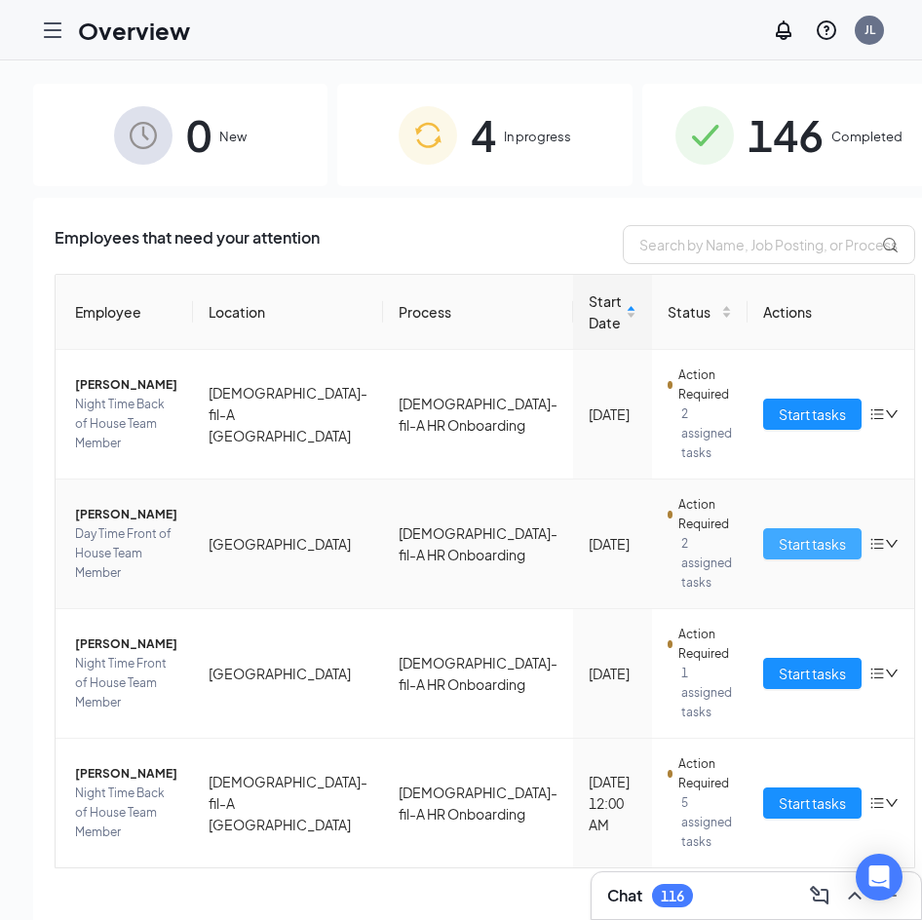
click at [779, 543] on span "Start tasks" at bounding box center [812, 543] width 67 height 21
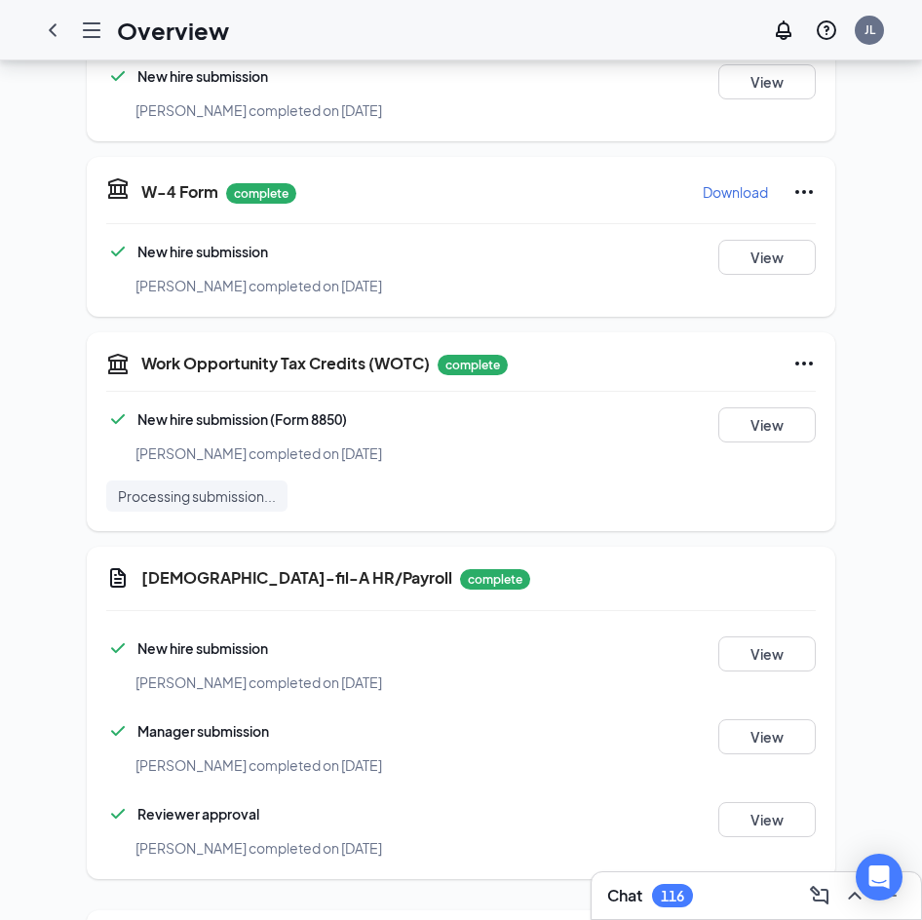
scroll to position [1174, 0]
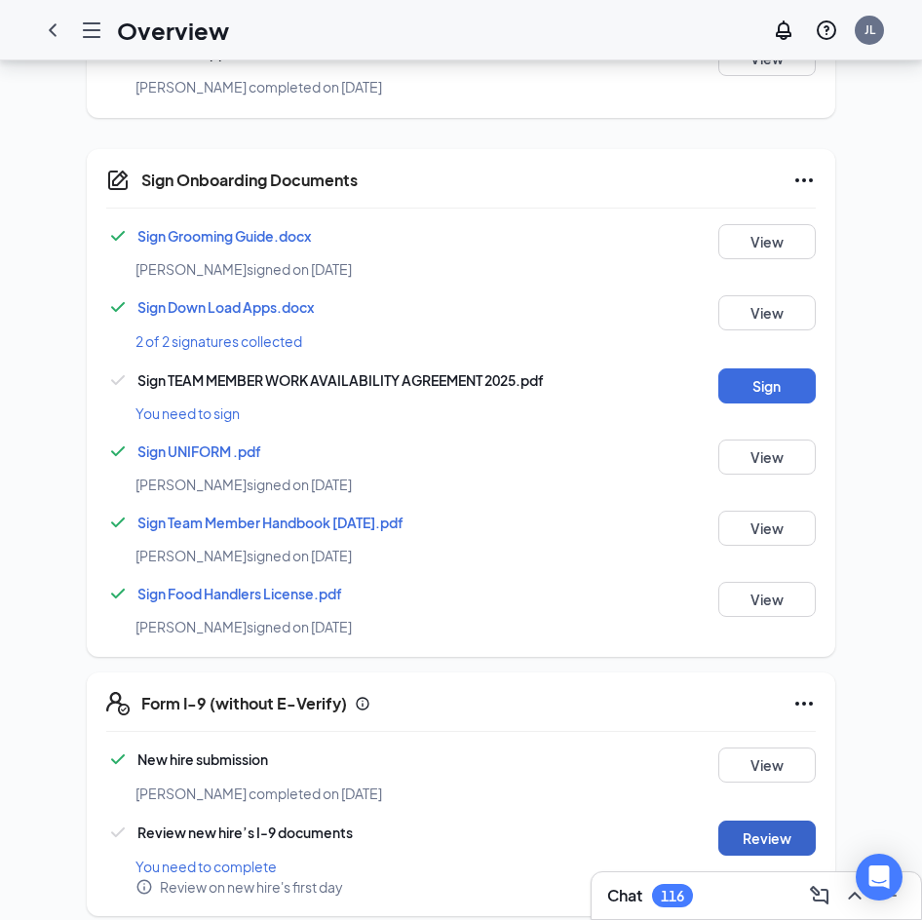
click at [750, 822] on button "Review" at bounding box center [766, 837] width 97 height 35
type input "09/11/2025"
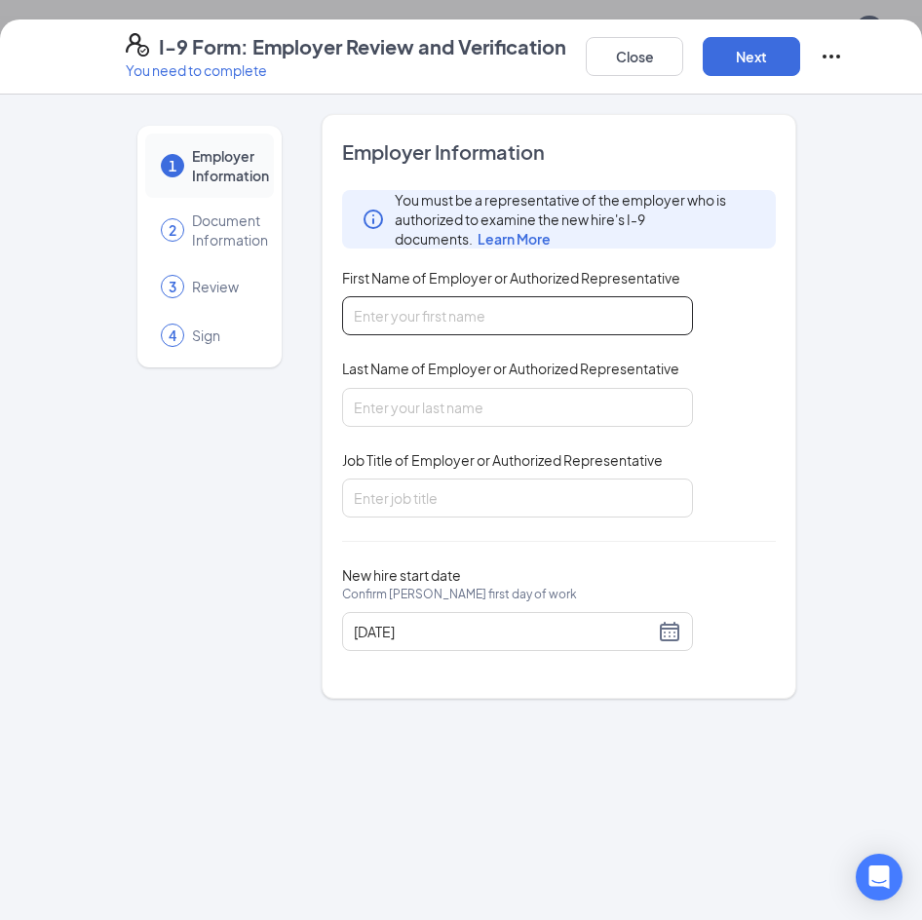
drag, startPoint x: 404, startPoint y: 336, endPoint x: 410, endPoint y: 323, distance: 14.8
click at [410, 326] on div "You must be a representative of the employer who is authorized to examine the n…" at bounding box center [559, 353] width 434 height 327
click at [410, 322] on input "First Name of Employer or Authorized Representative" at bounding box center [517, 315] width 351 height 39
type input "Nate"
type input "Saxton"
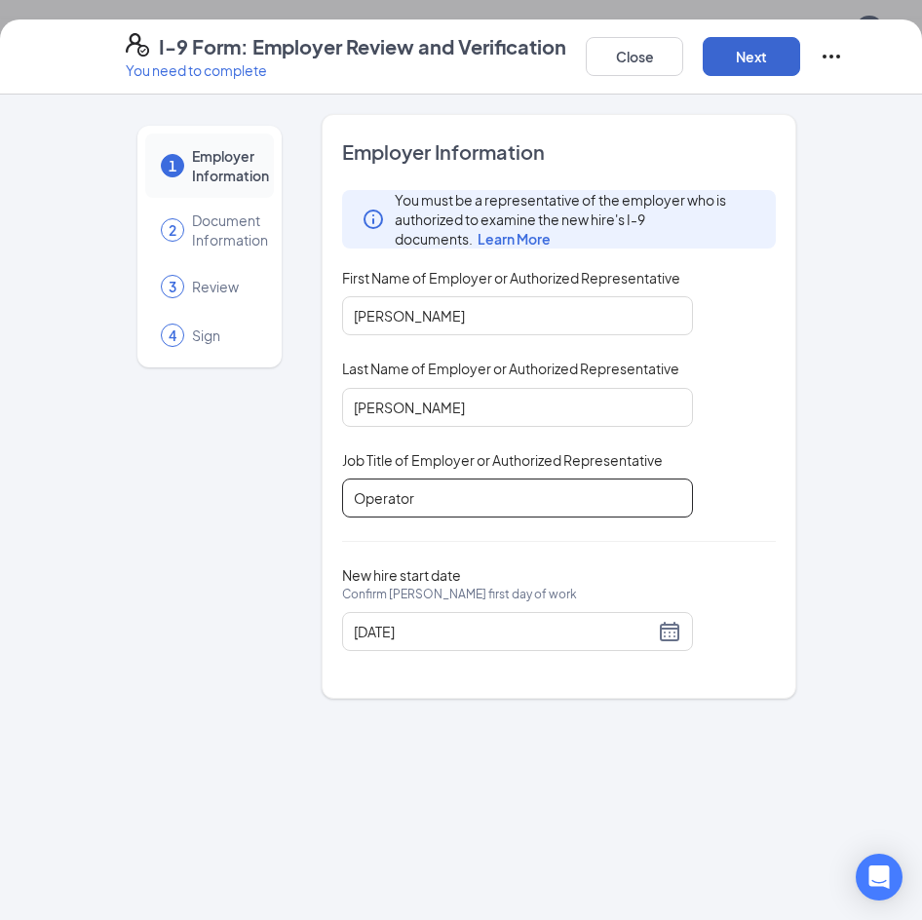
type input "Operator"
click at [779, 58] on button "Next" at bounding box center [751, 56] width 97 height 39
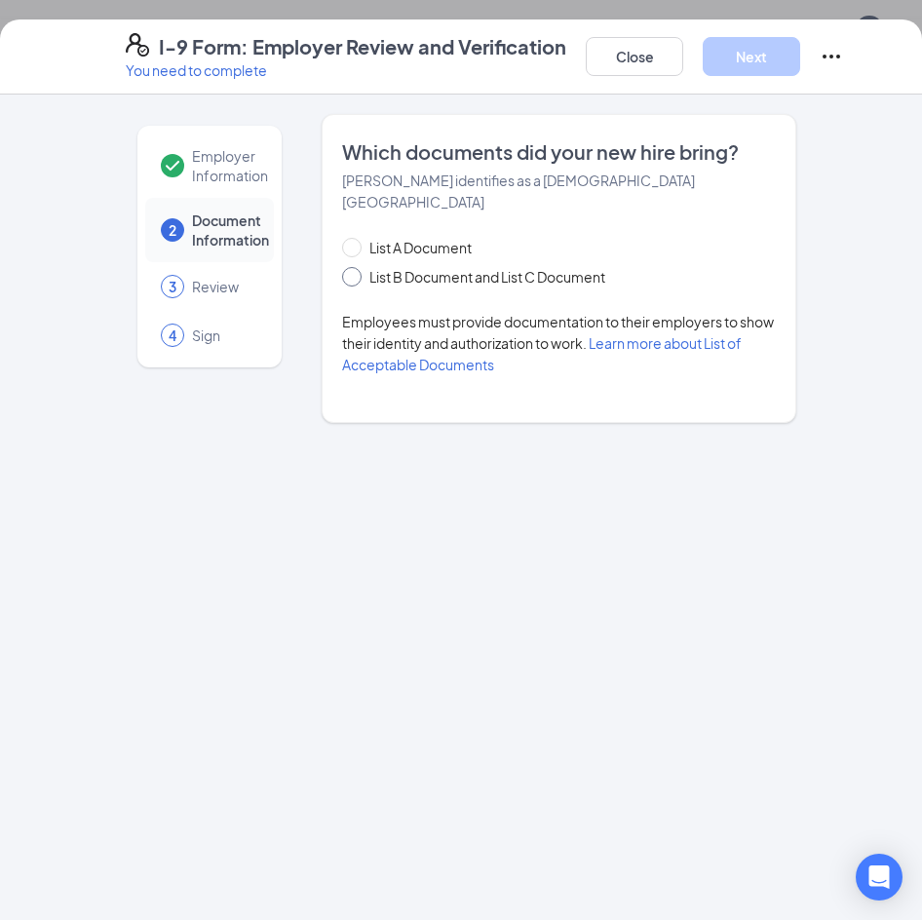
click at [385, 266] on span "List B Document and List C Document" at bounding box center [487, 276] width 251 height 21
click at [356, 267] on input "List B Document and List C Document" at bounding box center [349, 274] width 14 height 14
radio input "true"
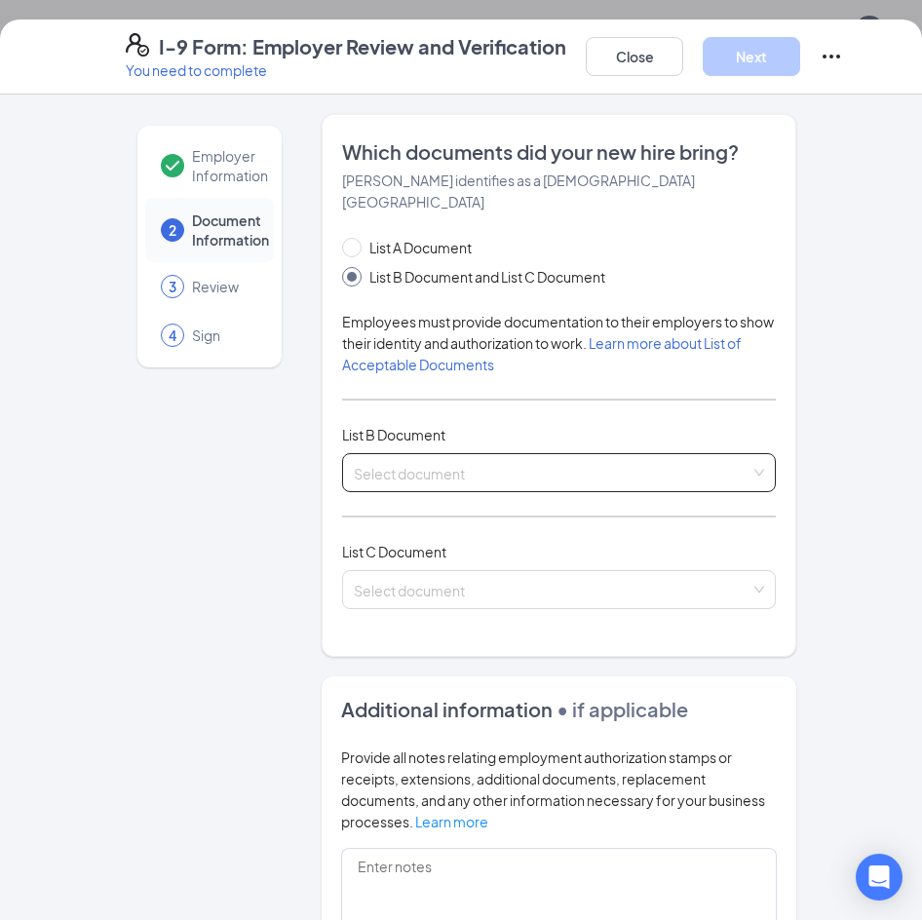
click at [492, 454] on input "search" at bounding box center [552, 468] width 397 height 29
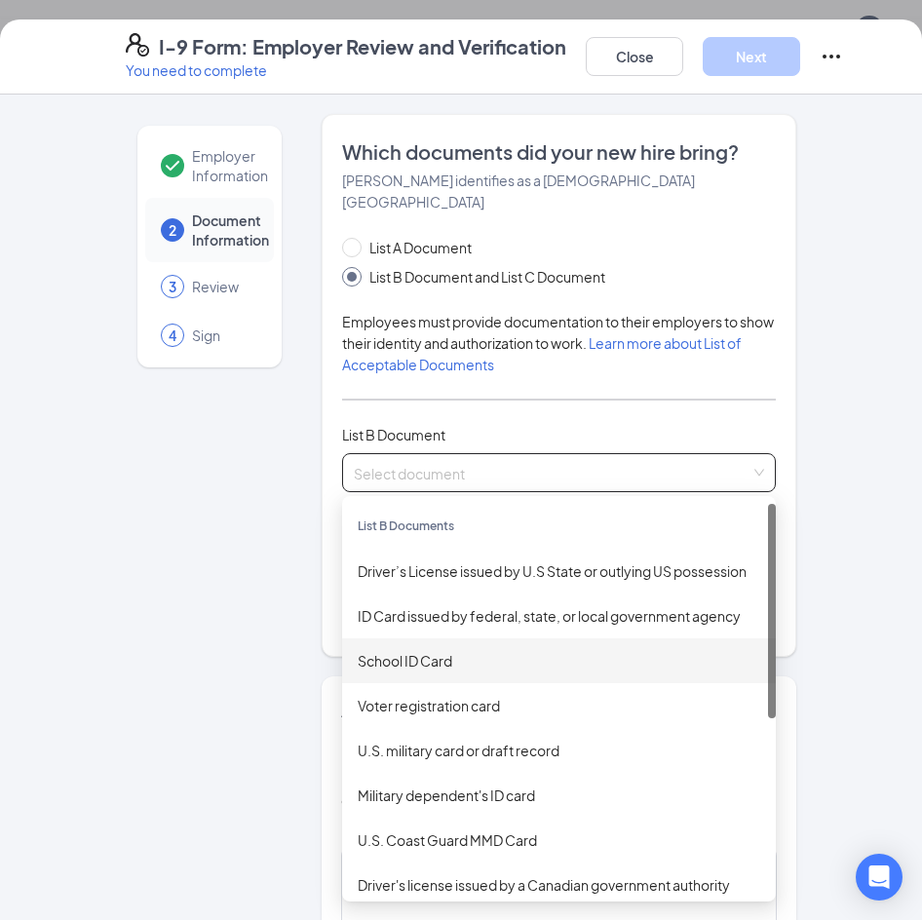
click at [410, 650] on div "School ID Card" at bounding box center [559, 660] width 402 height 21
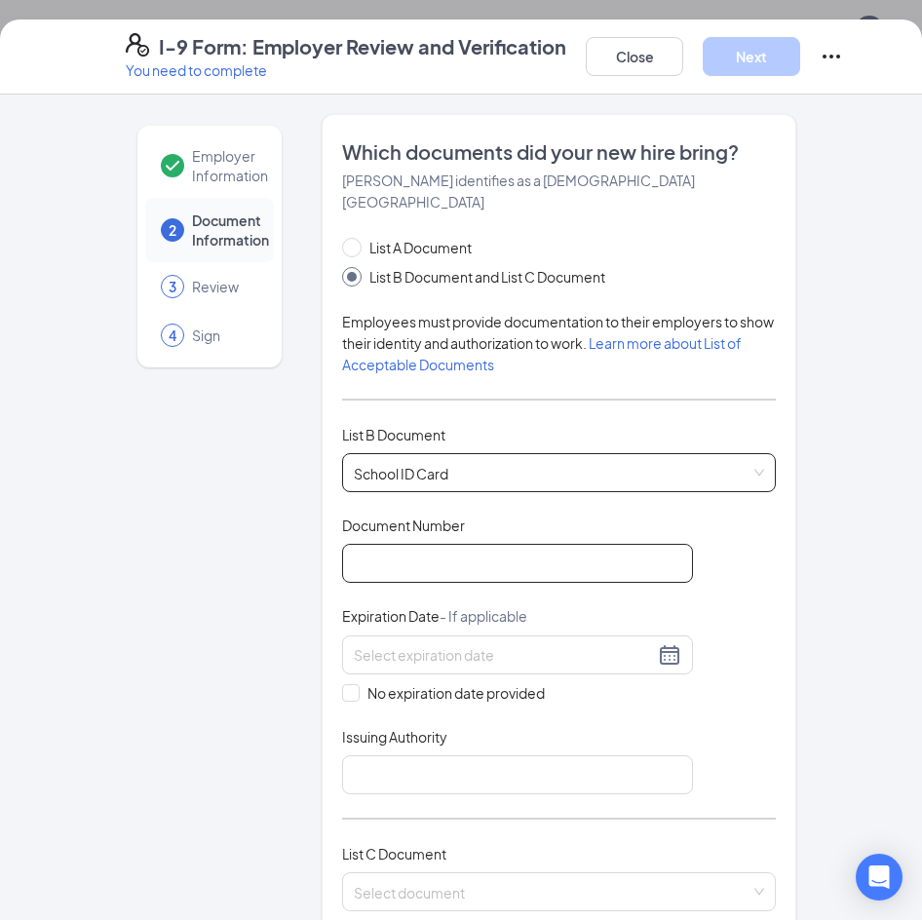
click at [376, 544] on input "Document Number" at bounding box center [517, 563] width 351 height 39
type input "0"
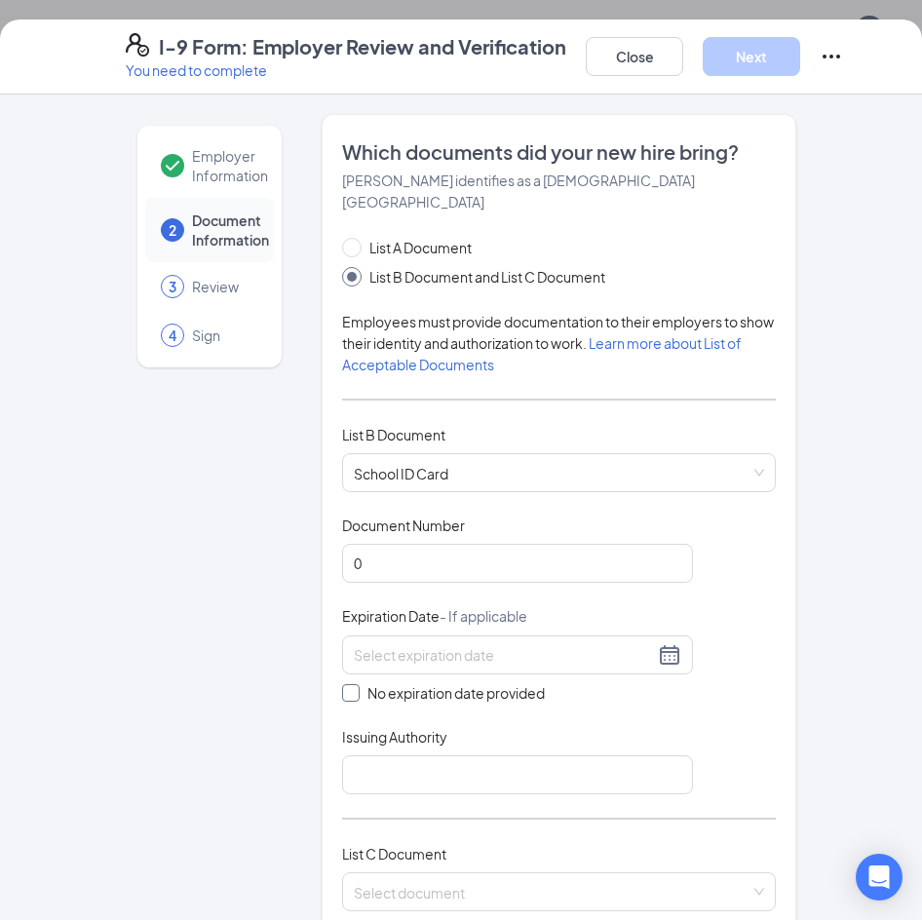
click at [343, 684] on input "No expiration date provided" at bounding box center [349, 691] width 14 height 14
checkbox input "true"
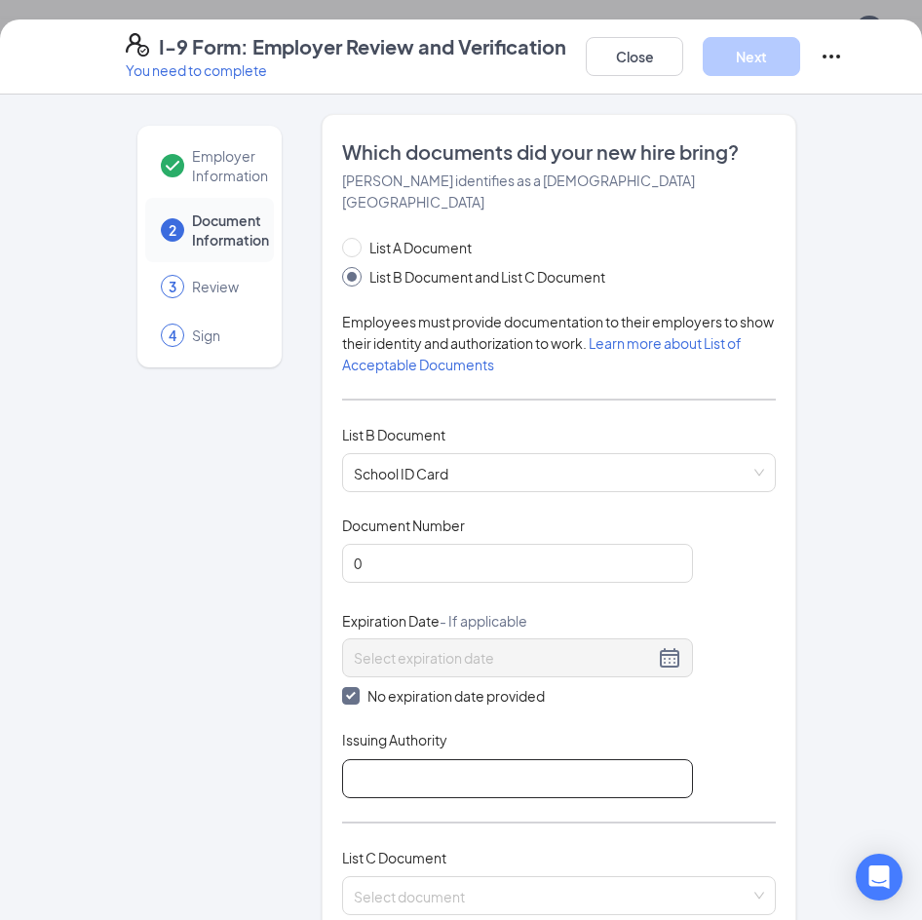
click at [388, 759] on input "Issuing Authority" at bounding box center [517, 778] width 351 height 39
type input "Permian High School"
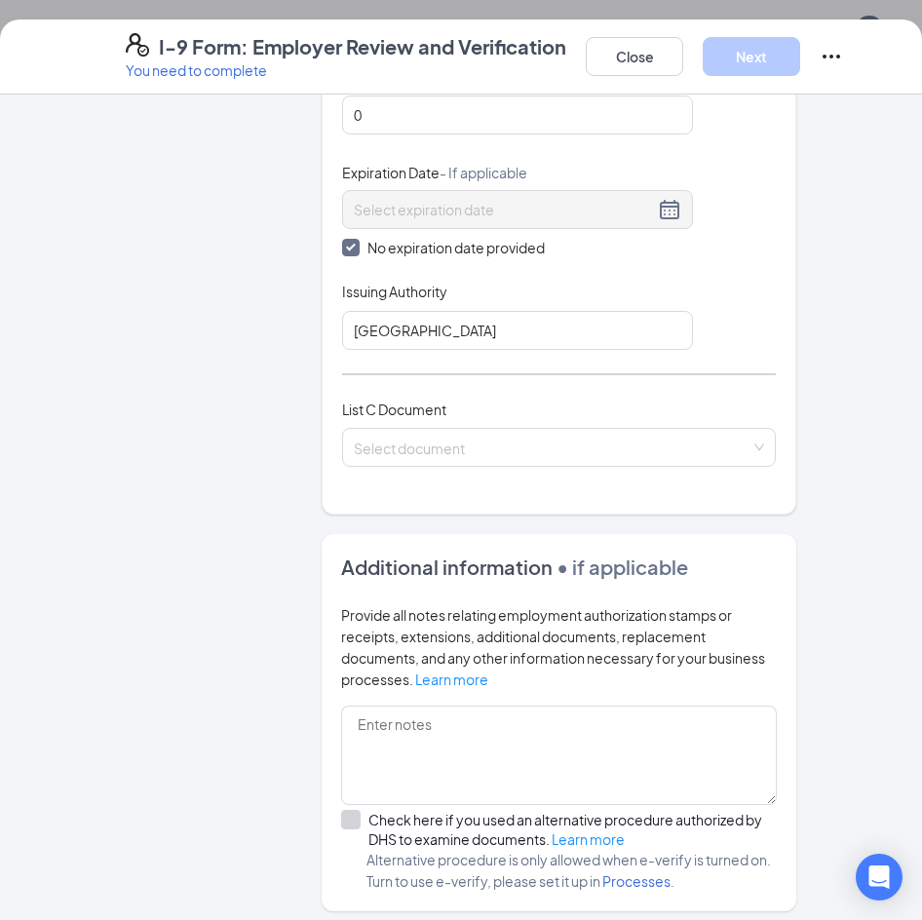
scroll to position [440, 0]
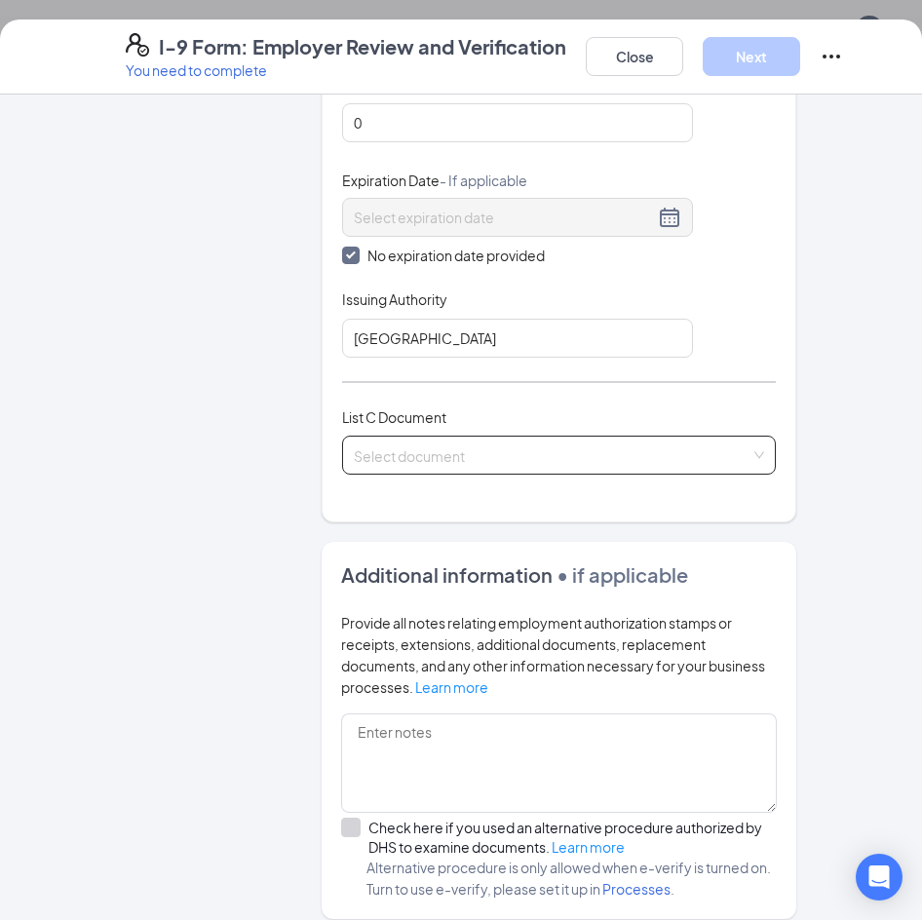
click at [415, 437] on input "search" at bounding box center [552, 451] width 397 height 29
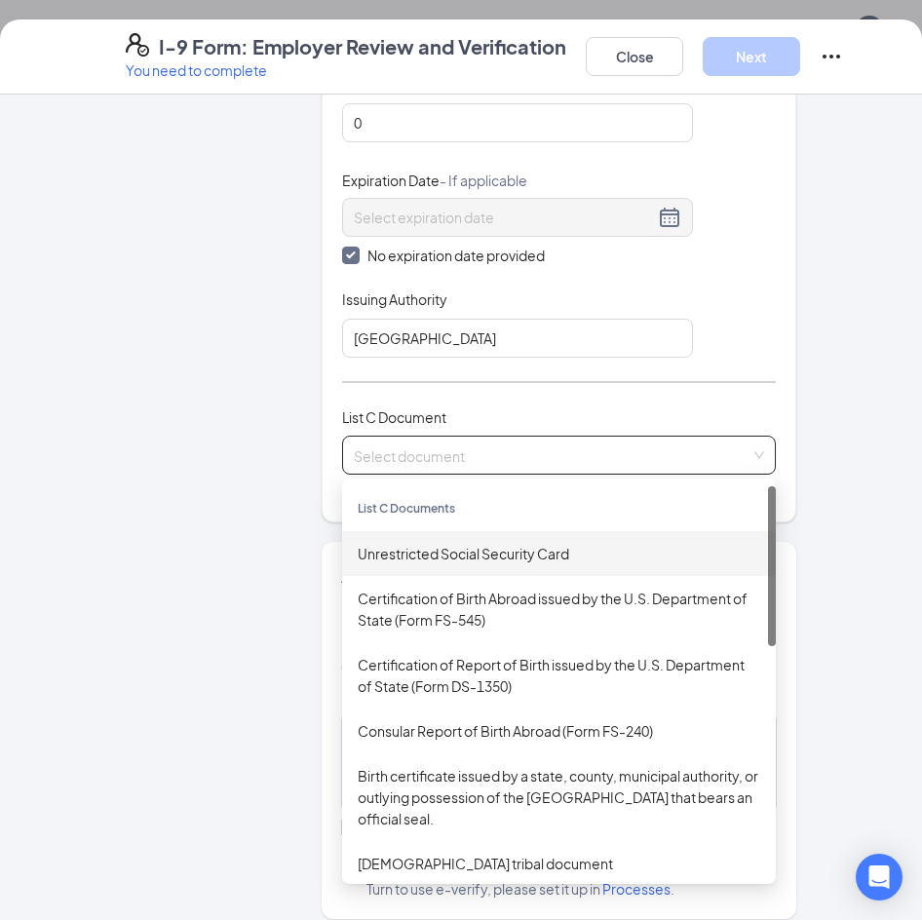
click at [393, 543] on div "Unrestricted Social Security Card" at bounding box center [559, 553] width 402 height 21
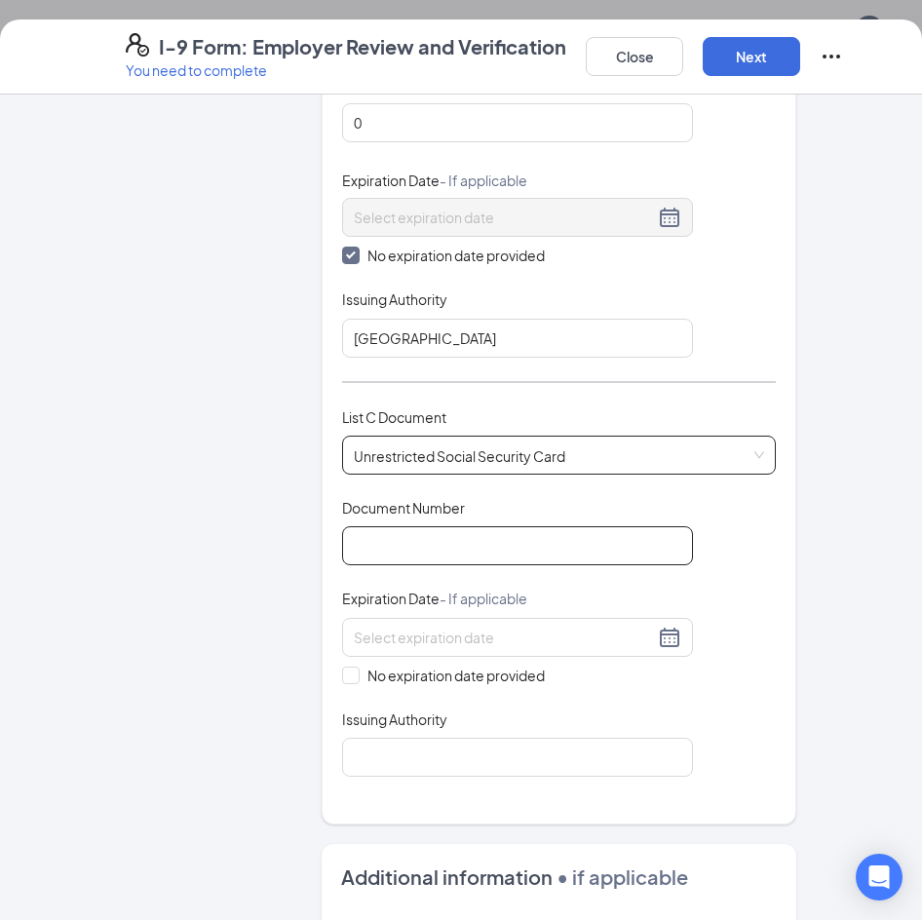
click at [468, 526] on input "Document Number" at bounding box center [517, 545] width 351 height 39
type input "645154762"
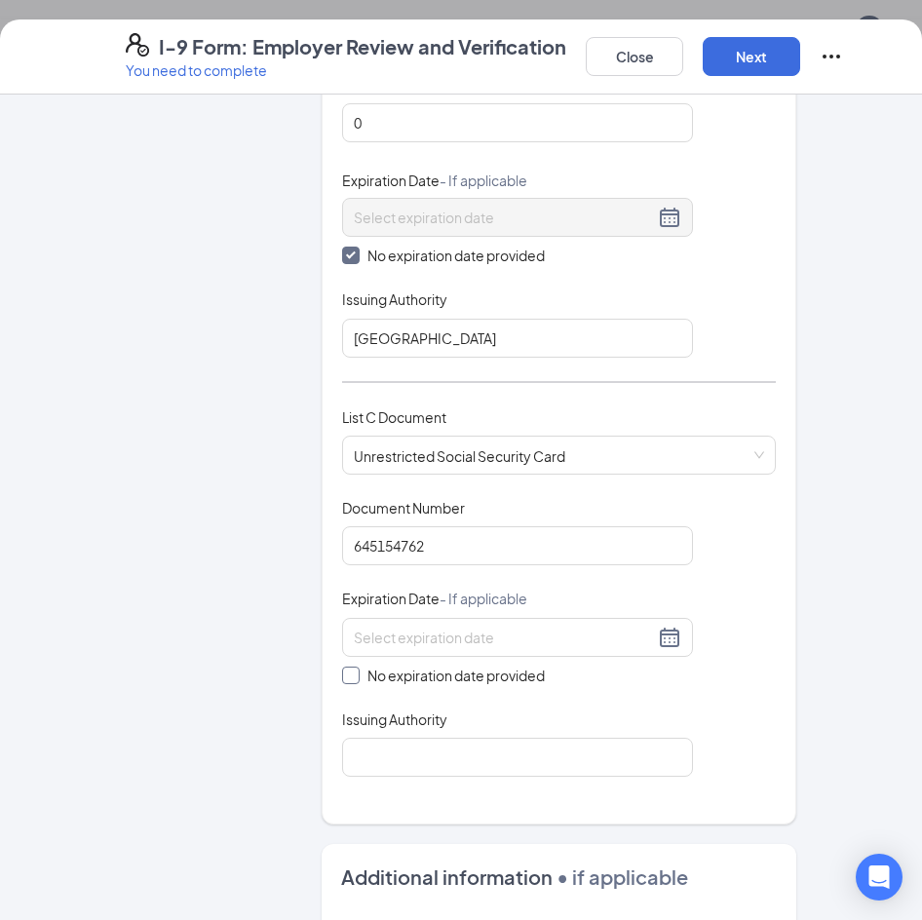
click at [342, 666] on input "No expiration date provided" at bounding box center [349, 673] width 14 height 14
checkbox input "true"
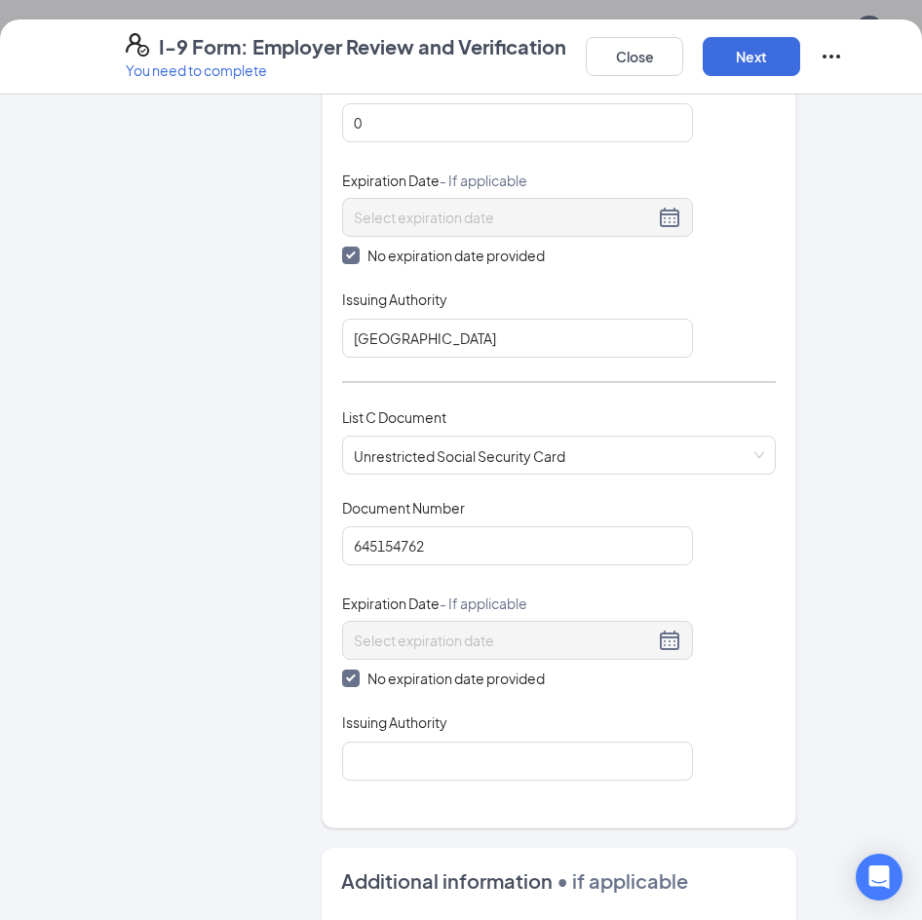
click at [381, 713] on div "Issuing Authority" at bounding box center [517, 726] width 351 height 28
click at [377, 742] on input "Issuing Authority" at bounding box center [517, 761] width 351 height 39
type input "SSA"
click at [856, 500] on div "Employer Information 2 Document Information 3 Review 4 Sign Which documents did…" at bounding box center [461, 507] width 922 height 825
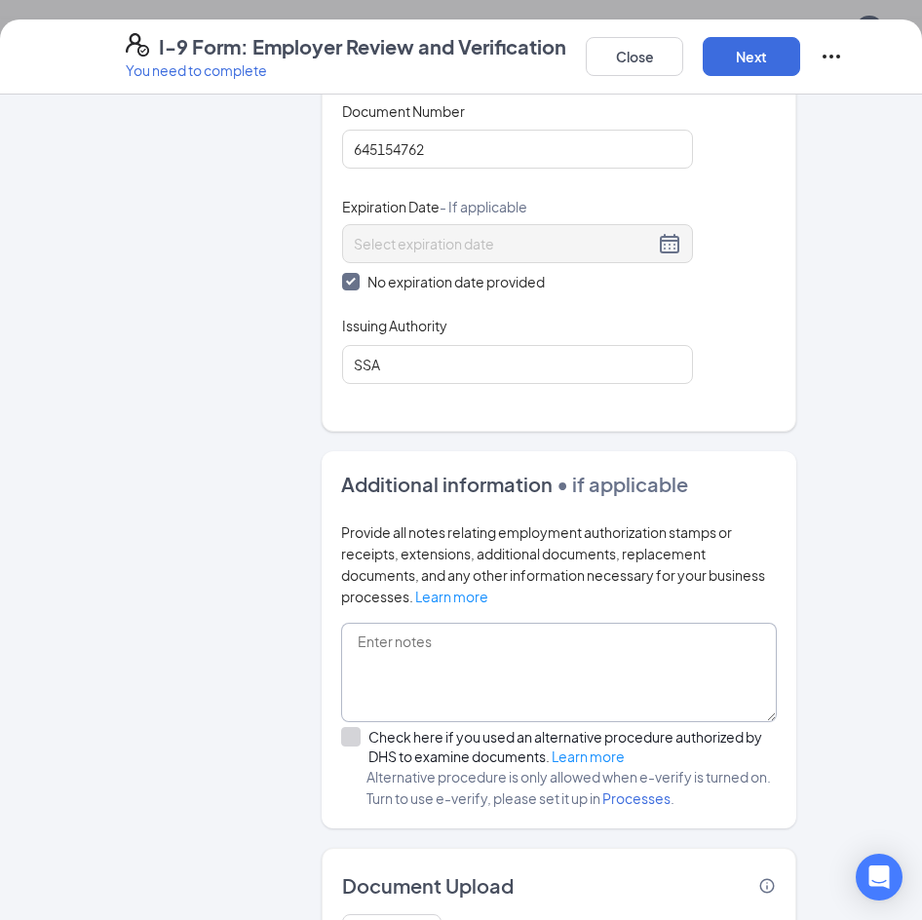
scroll to position [839, 0]
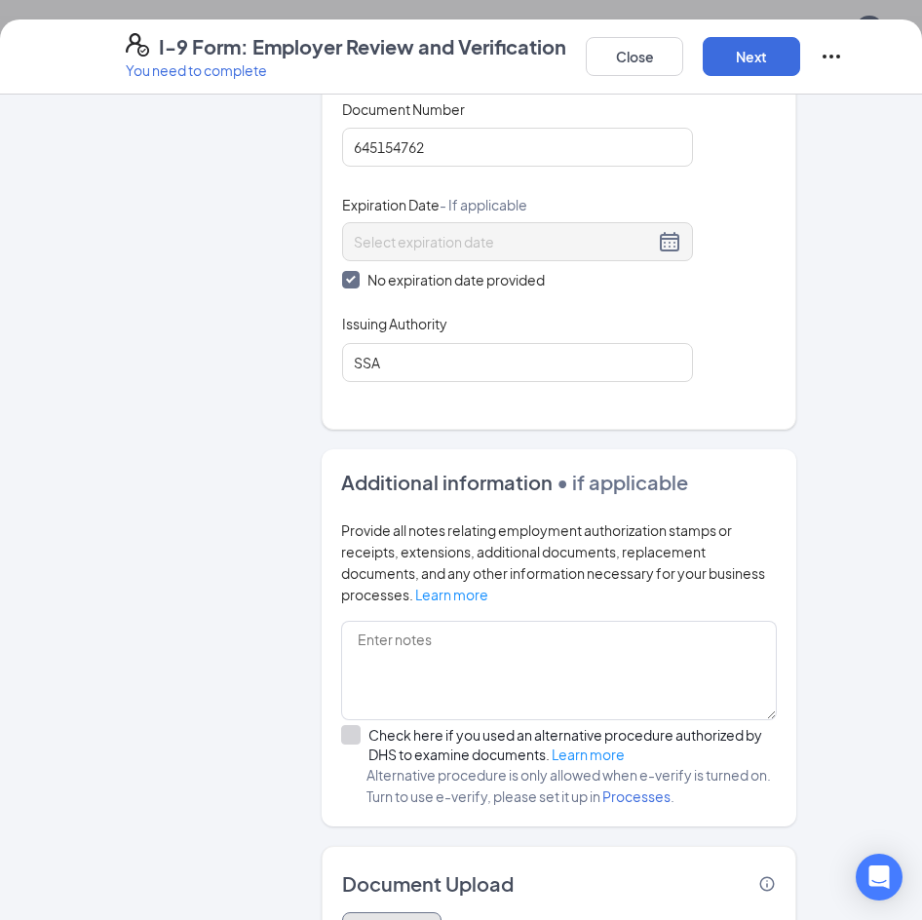
click at [409, 912] on button "Upload" at bounding box center [391, 931] width 99 height 39
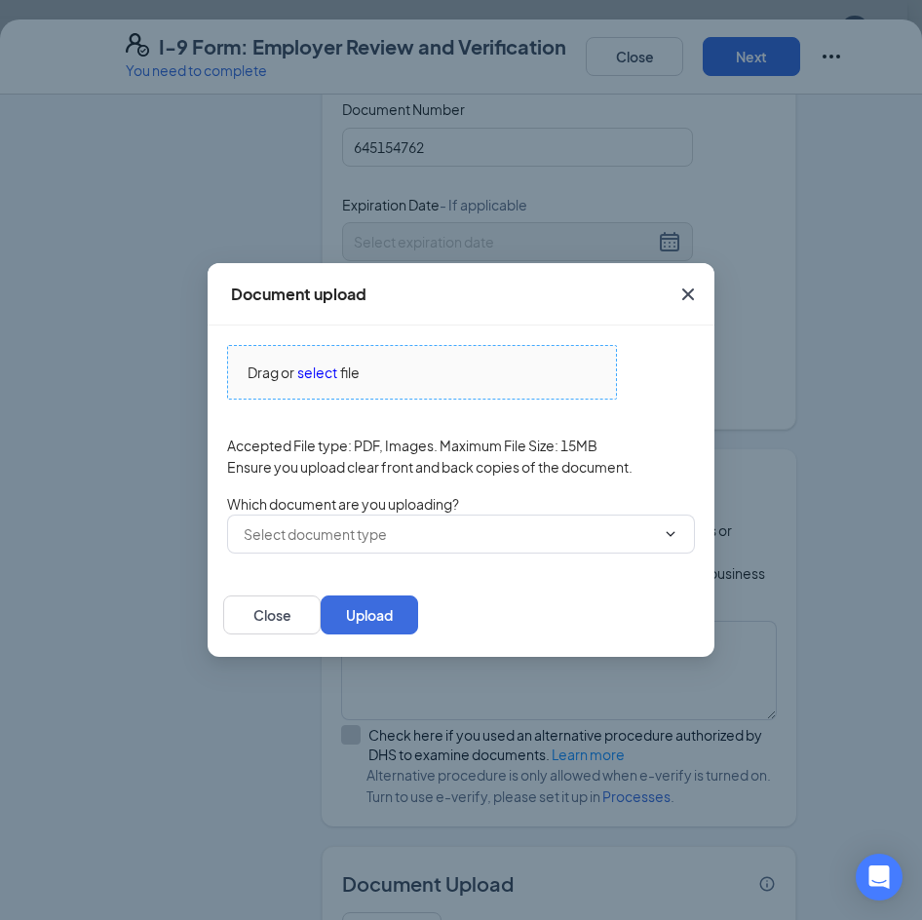
click at [323, 380] on span "select" at bounding box center [317, 372] width 40 height 21
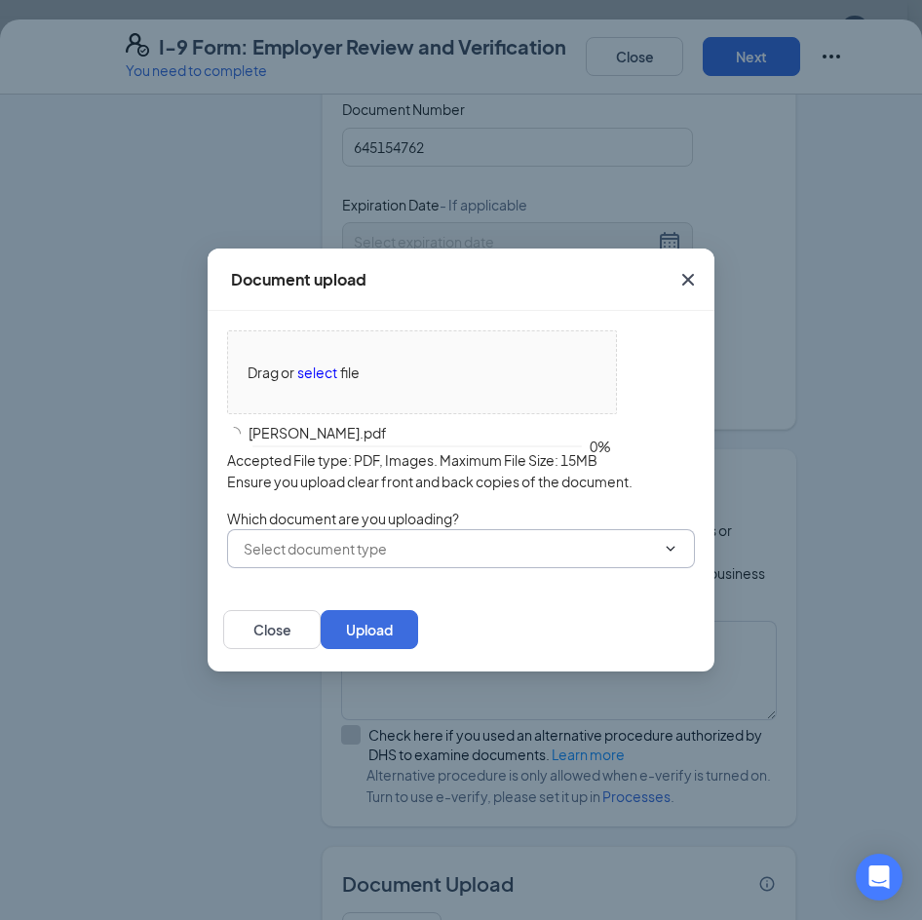
click at [577, 536] on span at bounding box center [461, 548] width 468 height 39
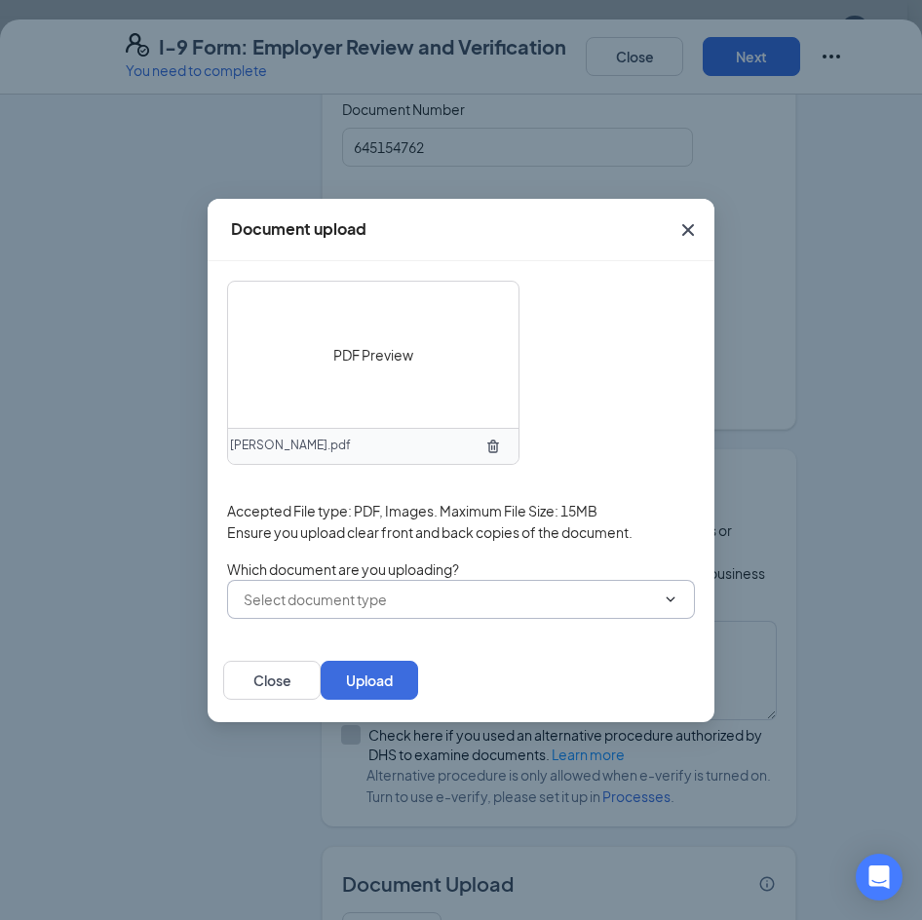
click at [514, 596] on input "text" at bounding box center [449, 599] width 411 height 21
click at [338, 634] on div "School ID Card" at bounding box center [291, 626] width 95 height 21
type input "School ID Card"
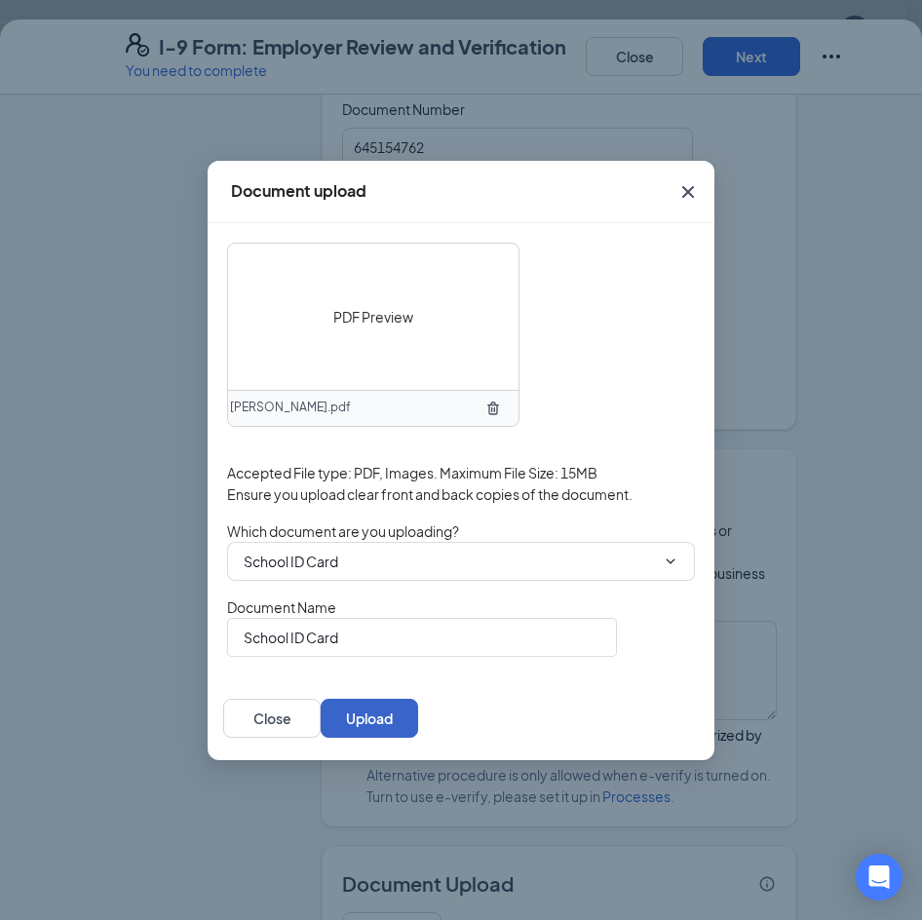
drag, startPoint x: 673, startPoint y: 730, endPoint x: 668, endPoint y: 719, distance: 11.8
click at [418, 729] on button "Upload" at bounding box center [369, 718] width 97 height 39
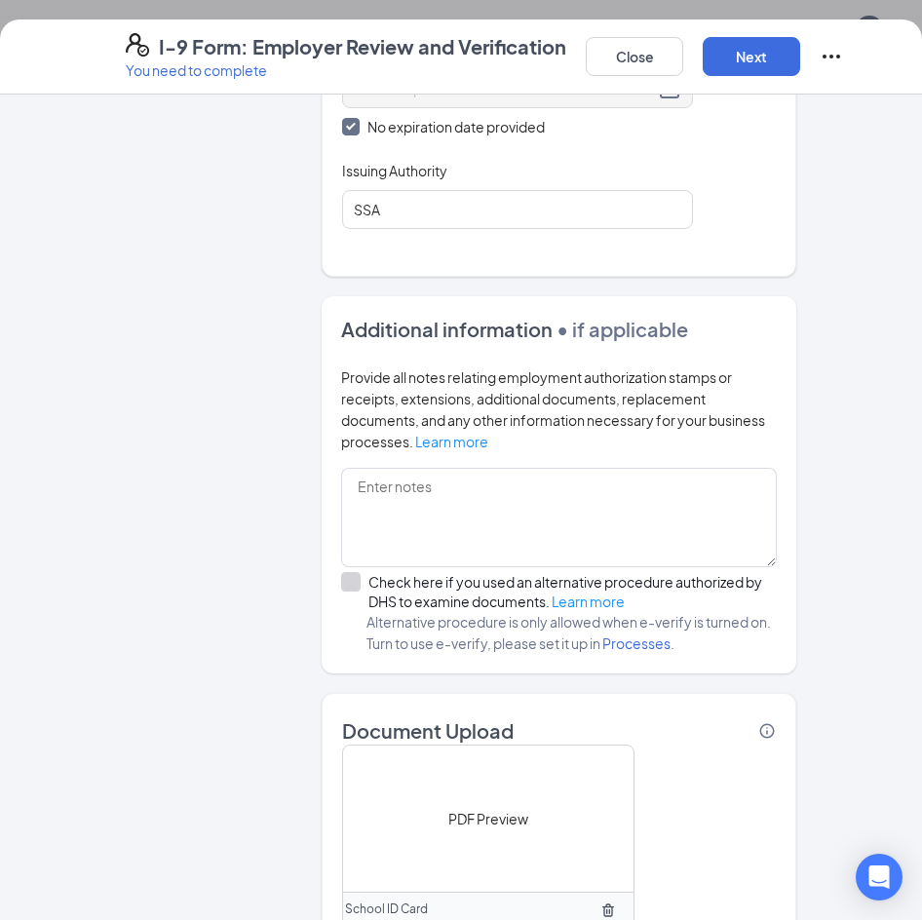
scroll to position [1134, 0]
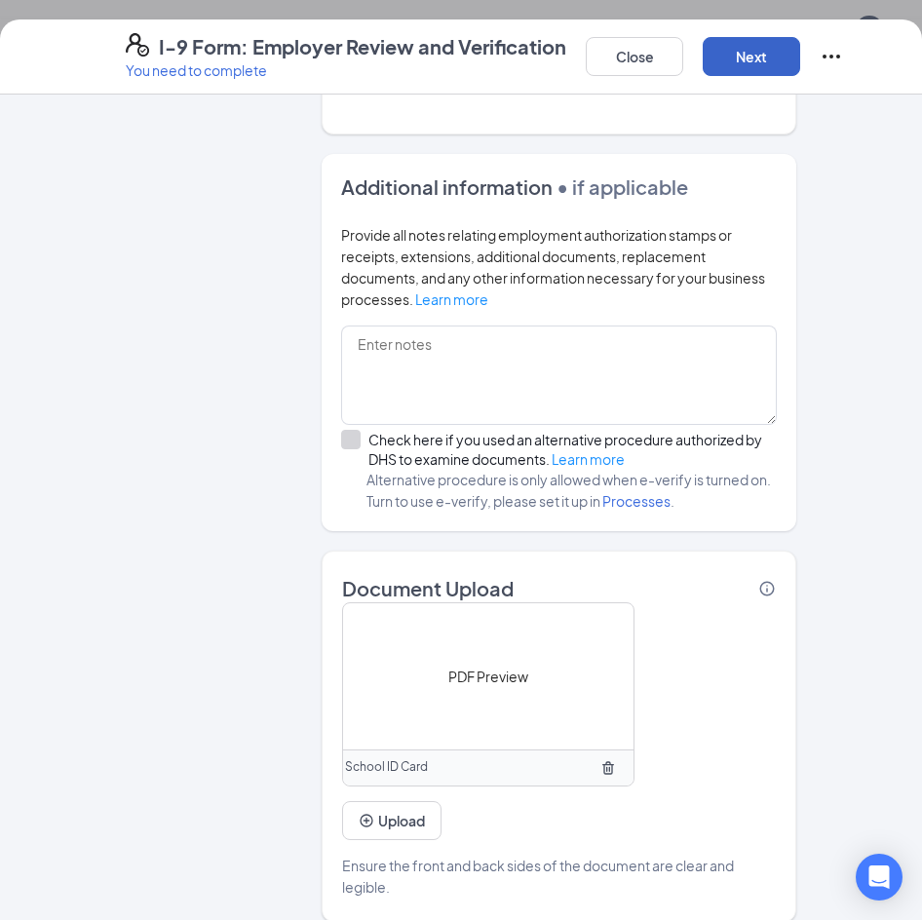
click at [768, 57] on button "Next" at bounding box center [751, 56] width 97 height 39
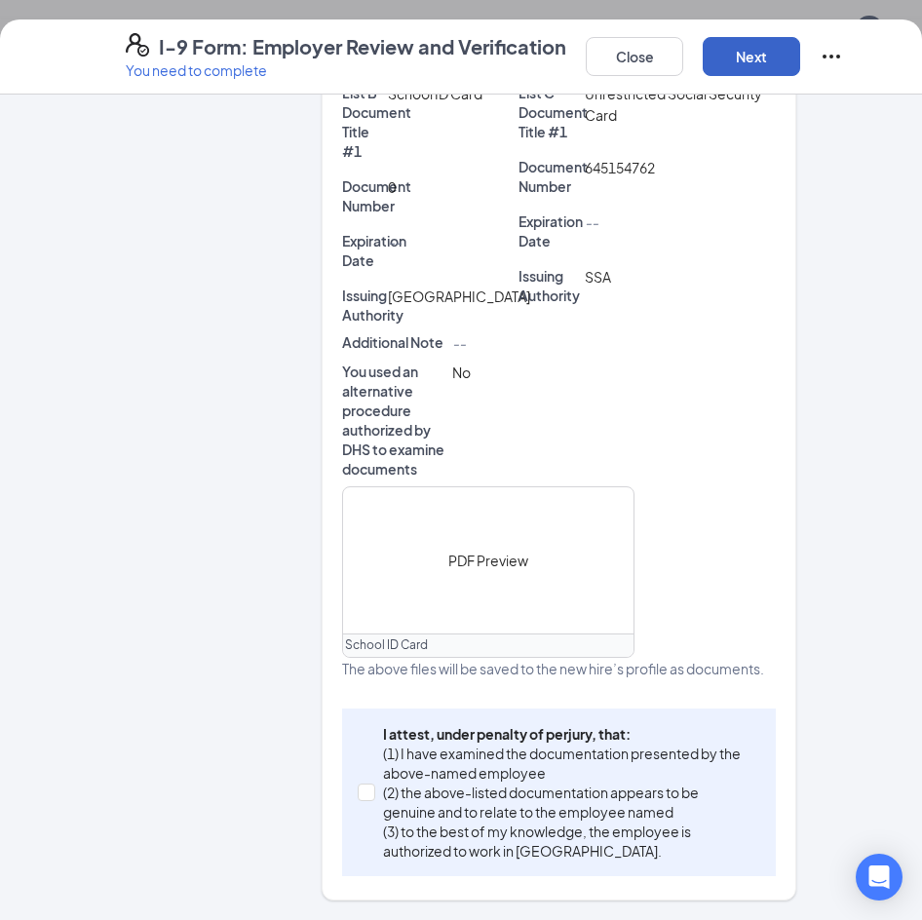
scroll to position [561, 0]
click at [375, 729] on span "I attest, under penalty of perjury, that: (1) I have examined the documentation…" at bounding box center [567, 792] width 385 height 136
click at [369, 783] on input "I attest, under penalty of perjury, that: (1) I have examined the documentation…" at bounding box center [365, 790] width 14 height 14
checkbox input "true"
click at [746, 64] on button "Next" at bounding box center [751, 56] width 97 height 39
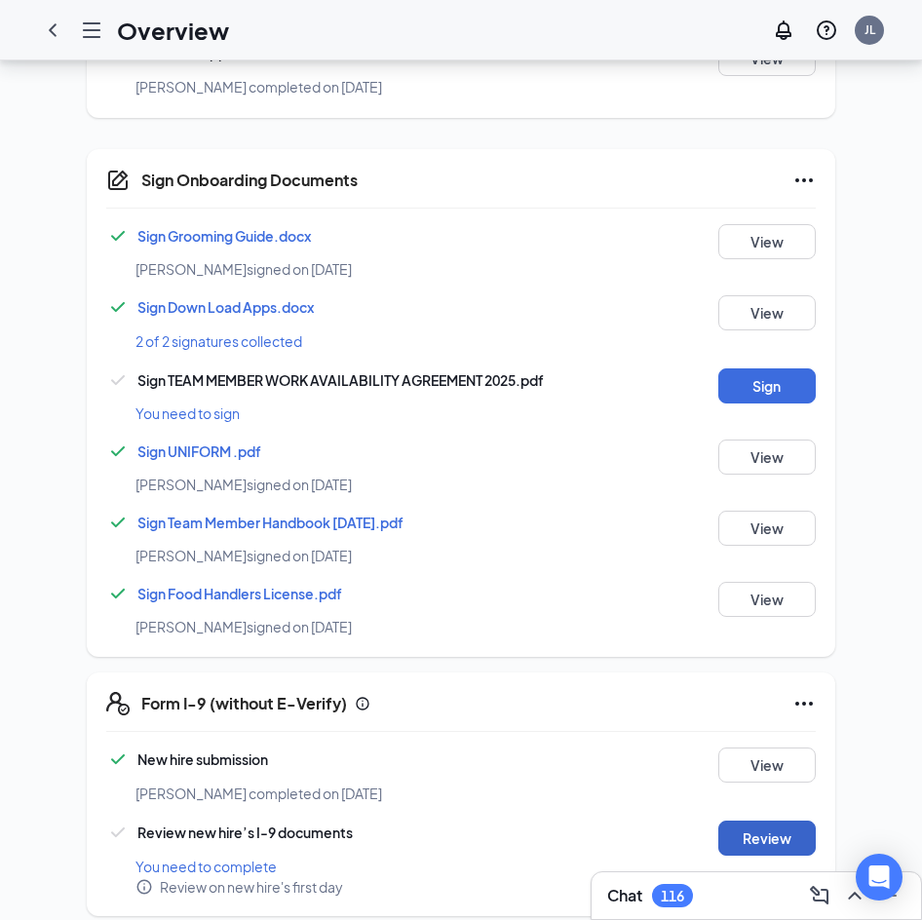
scroll to position [1156, 0]
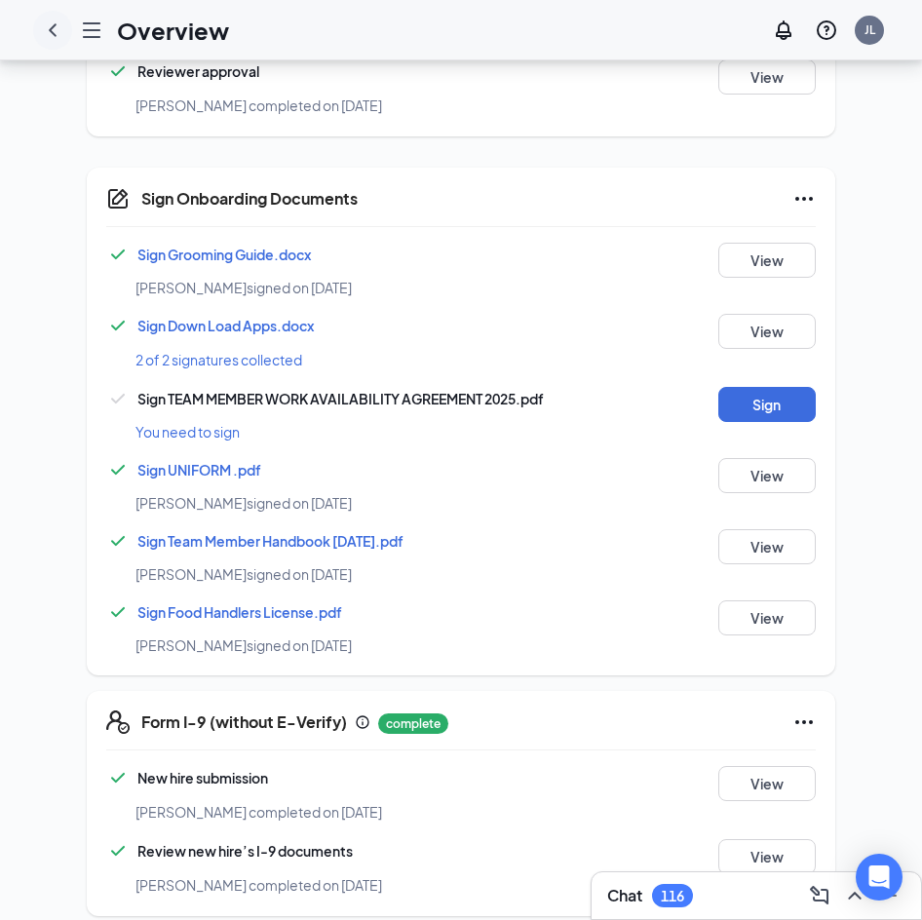
click at [50, 36] on icon "ChevronLeft" at bounding box center [52, 30] width 23 height 23
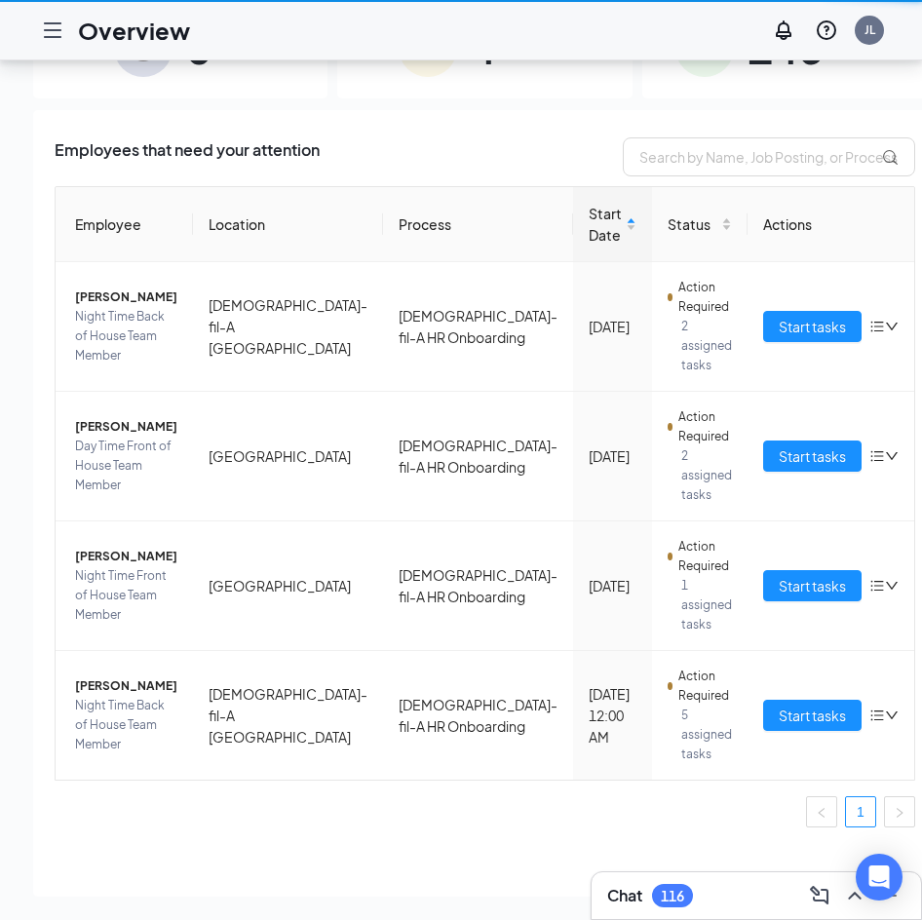
scroll to position [88, 0]
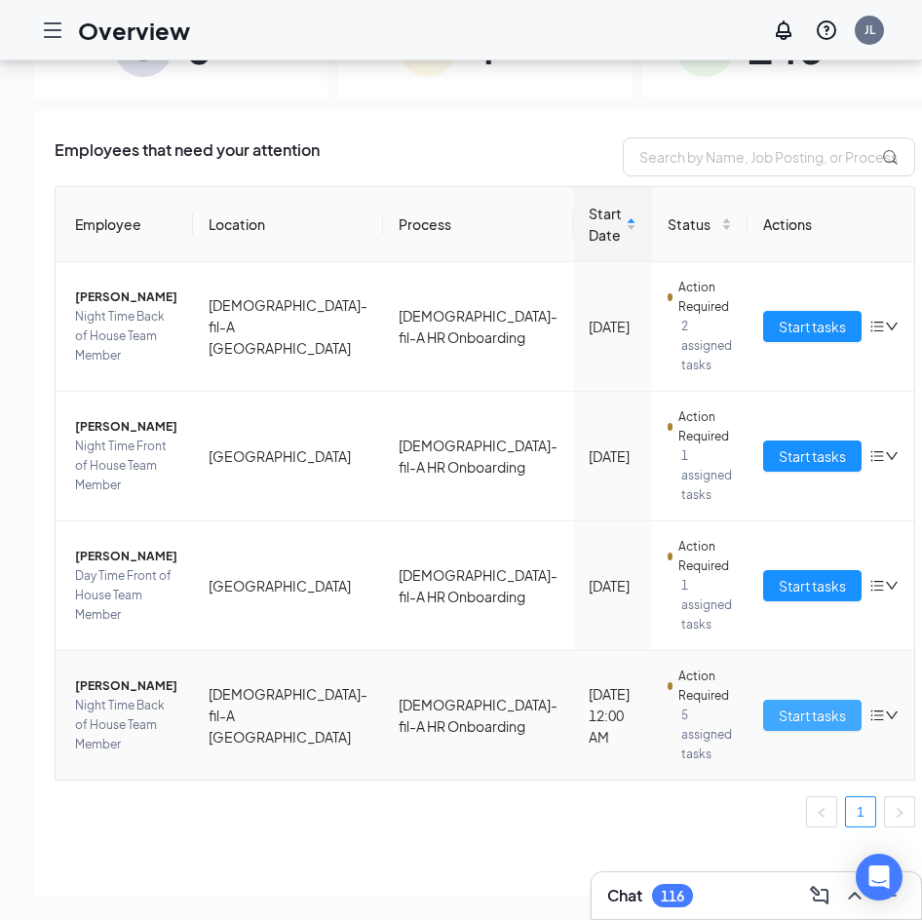
click at [779, 721] on span "Start tasks" at bounding box center [812, 714] width 67 height 21
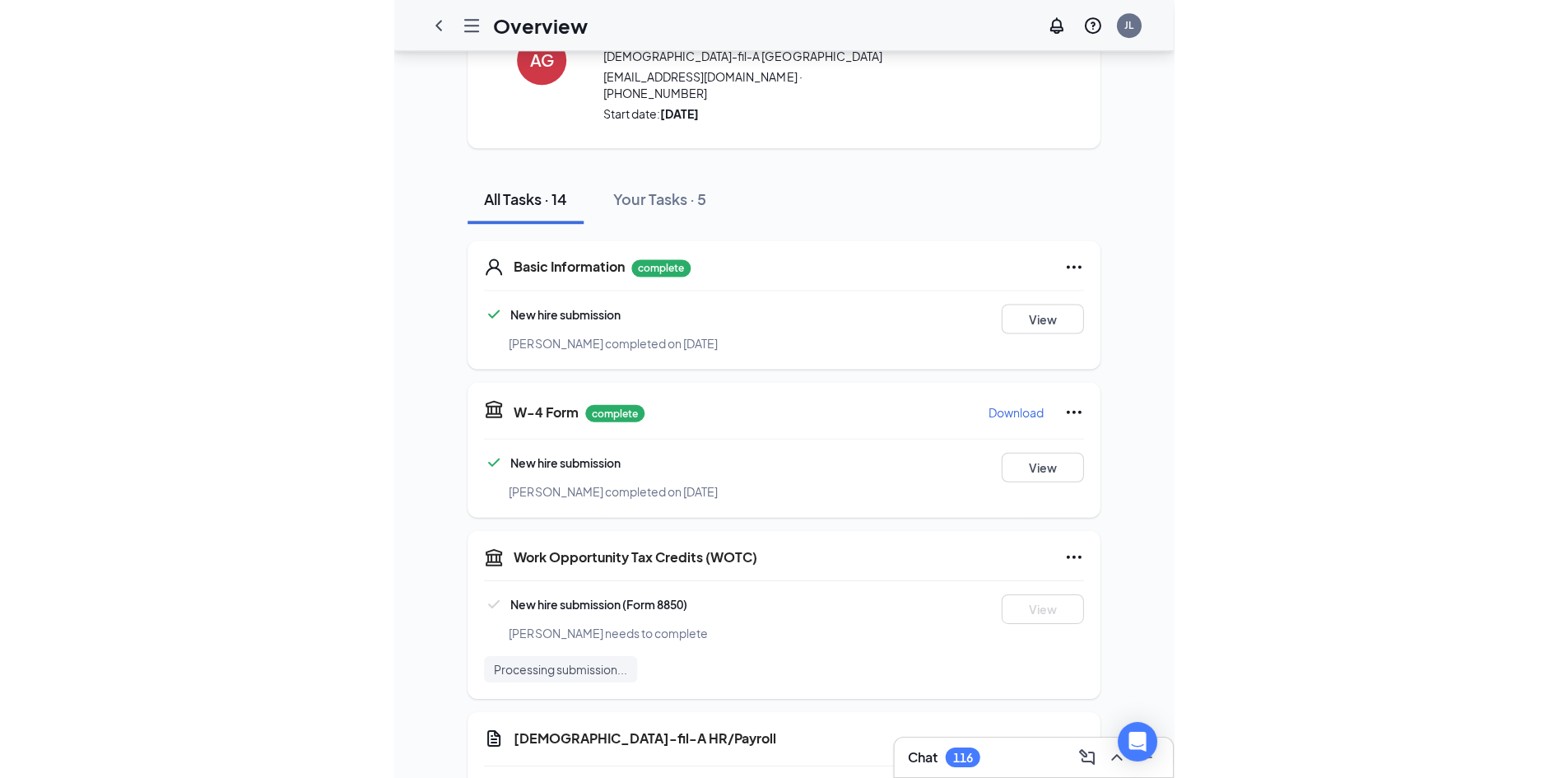
scroll to position [57, 0]
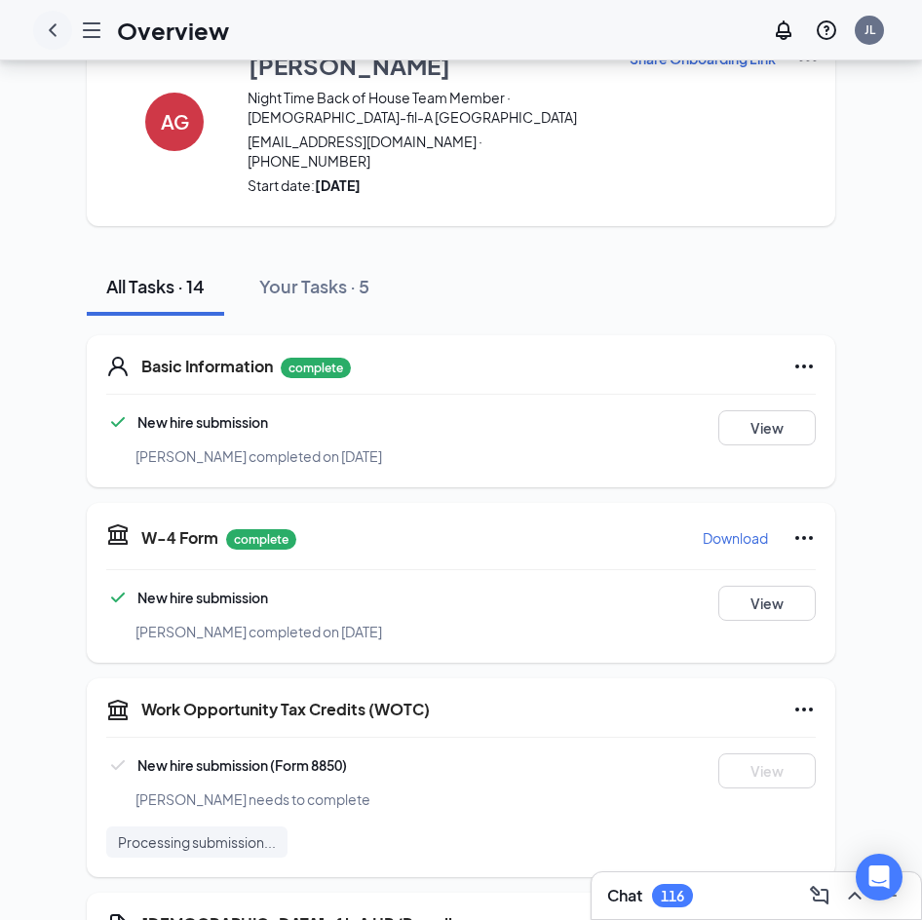
click at [56, 29] on icon "ChevronLeft" at bounding box center [52, 30] width 23 height 23
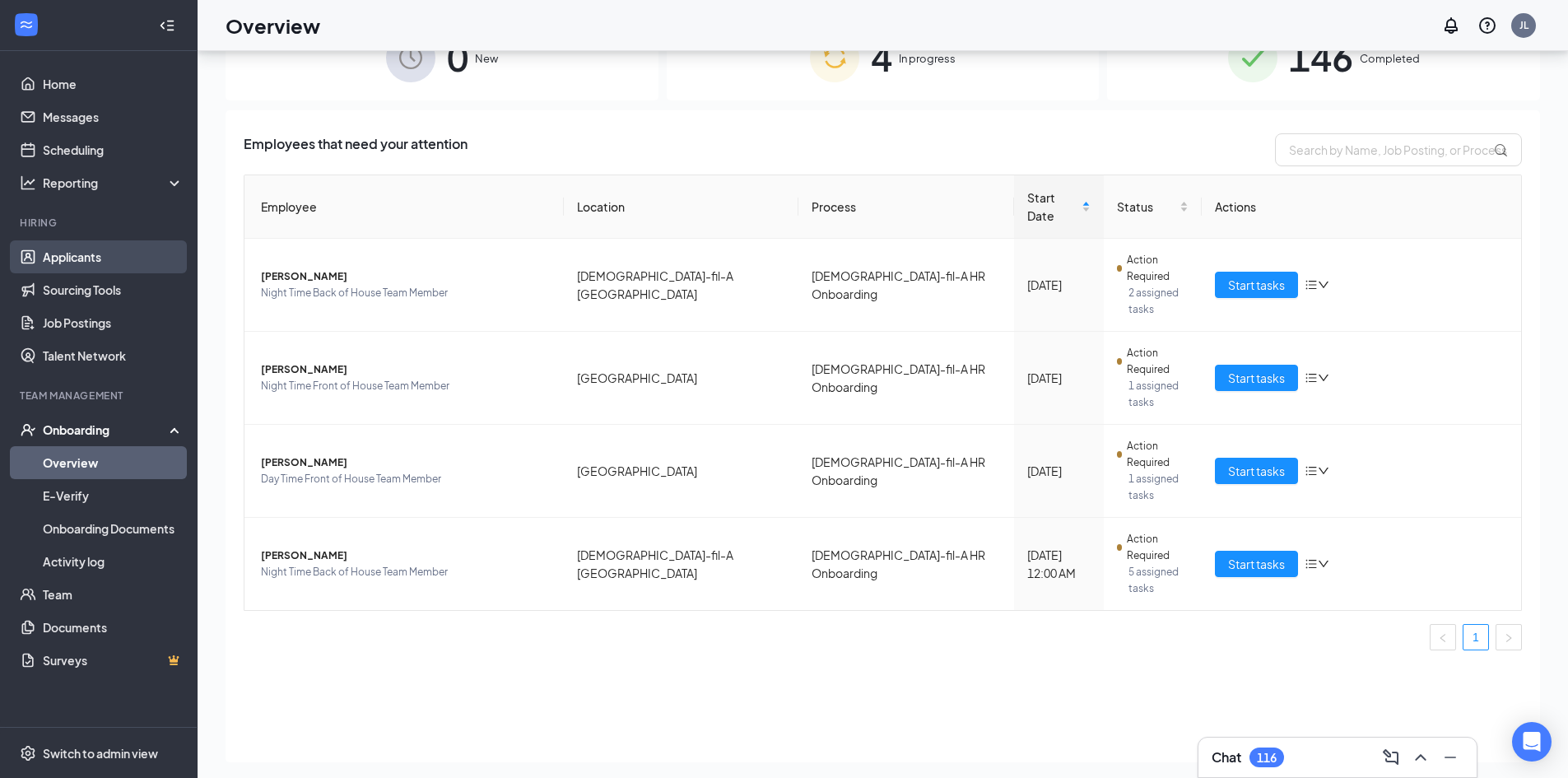
click at [99, 246] on link "Applicants" at bounding box center [113, 257] width 141 height 33
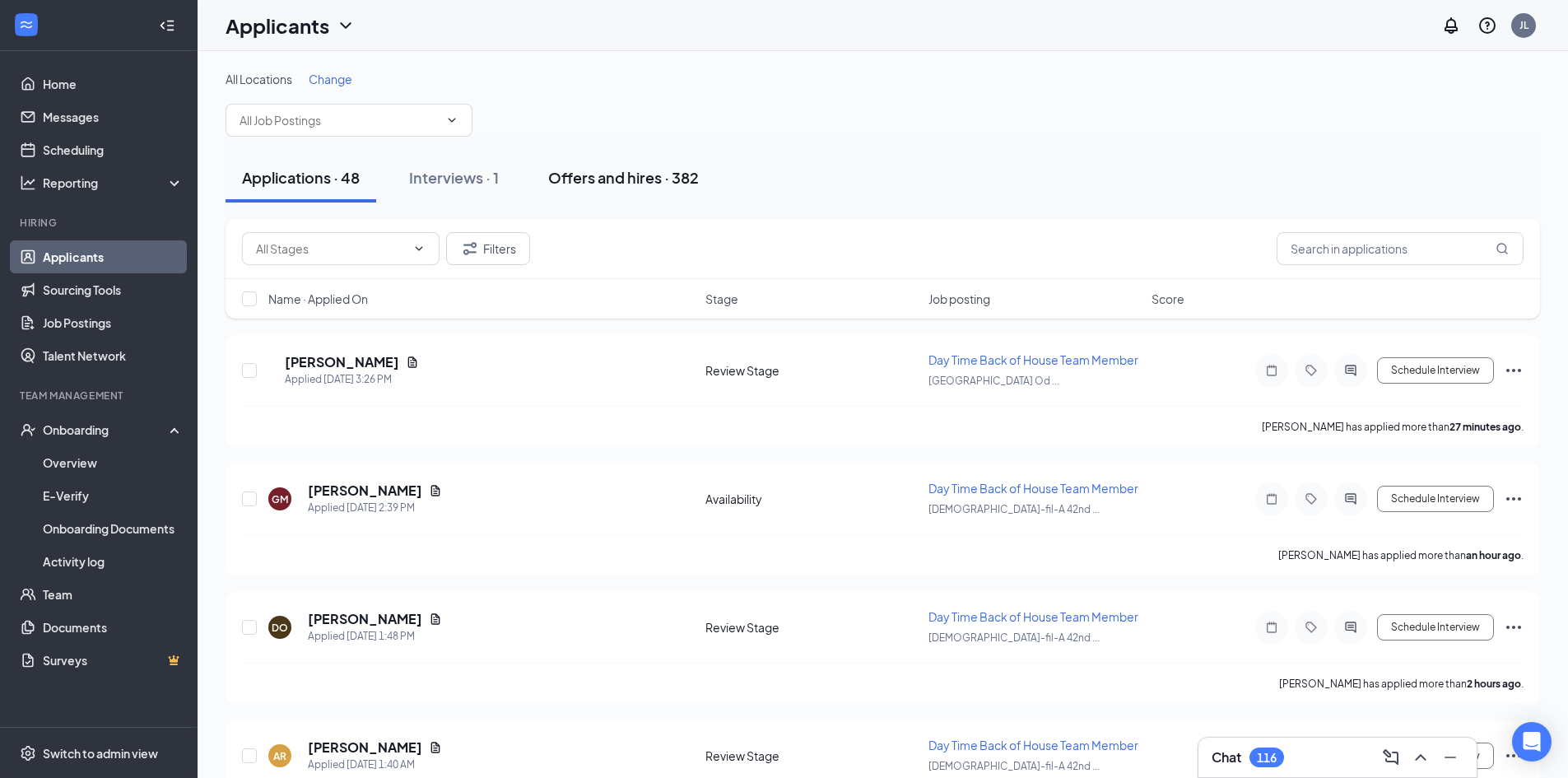
click at [629, 157] on button "Offers and hires · 382" at bounding box center [623, 177] width 183 height 49
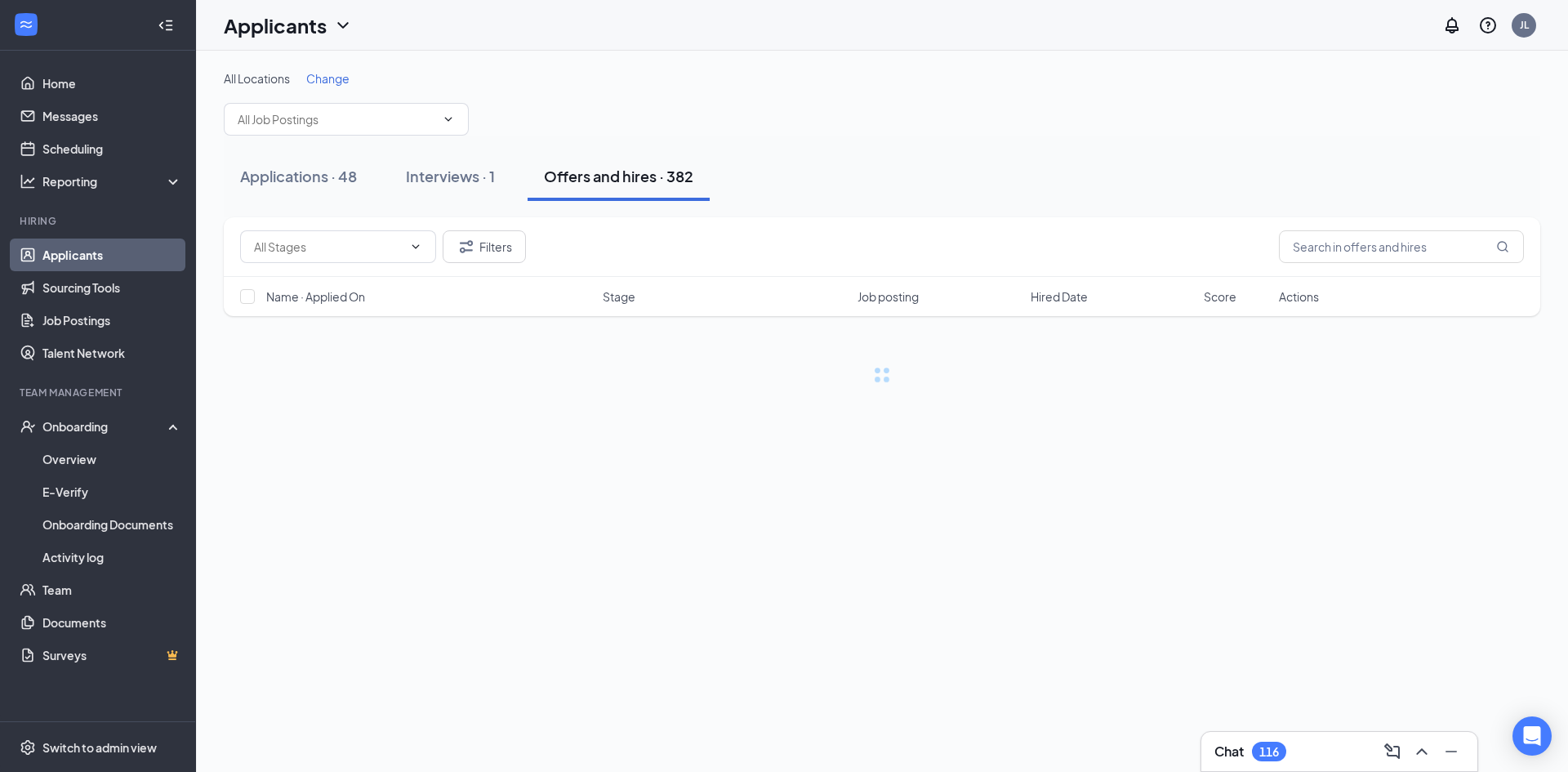
click at [635, 170] on div "Offers and hires · 382" at bounding box center [618, 176] width 149 height 20
click at [772, 248] on input "text" at bounding box center [1401, 246] width 245 height 33
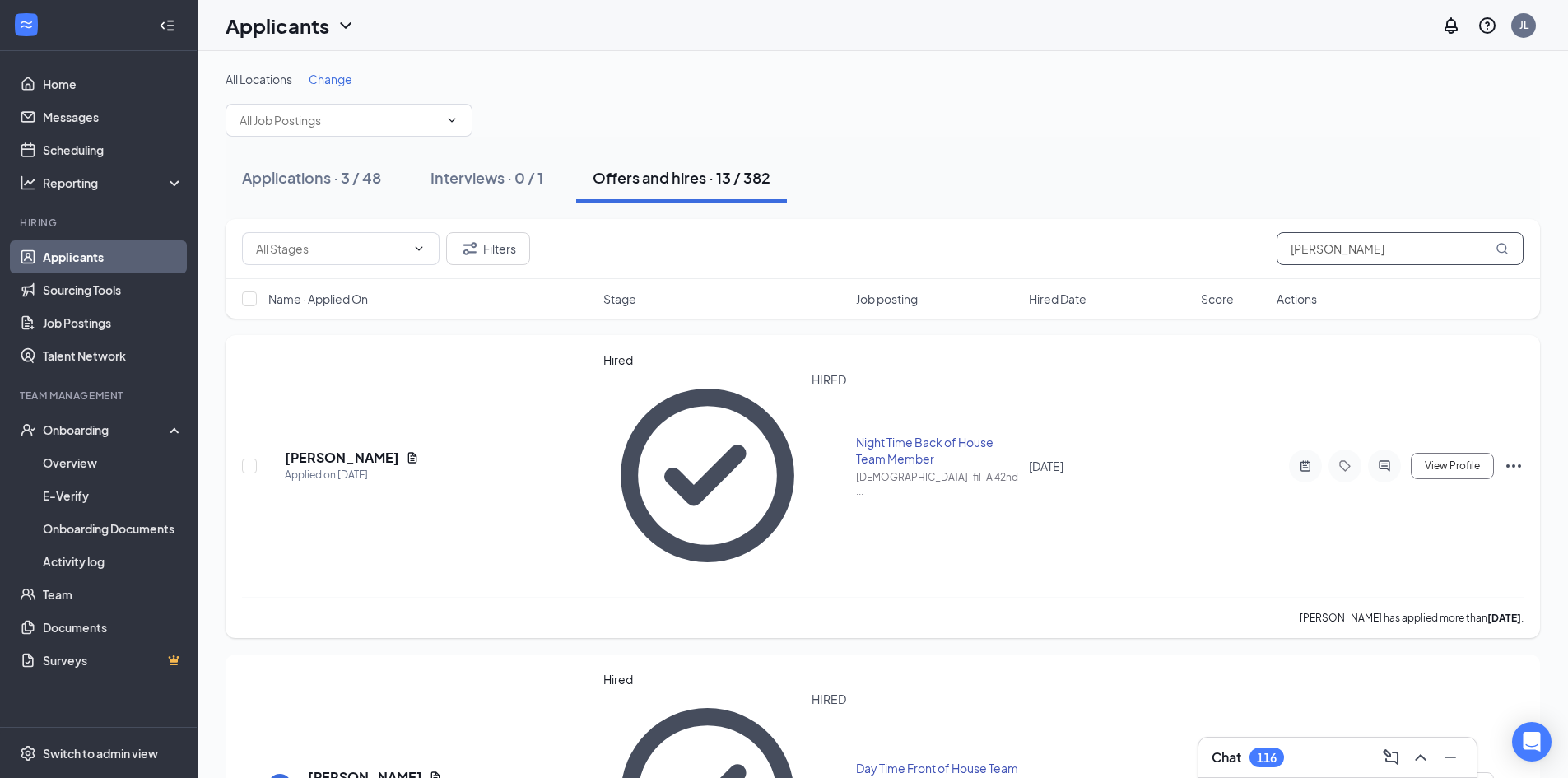
type input "mel"
click at [778, 460] on icon "ActiveChat" at bounding box center [1384, 466] width 19 height 14
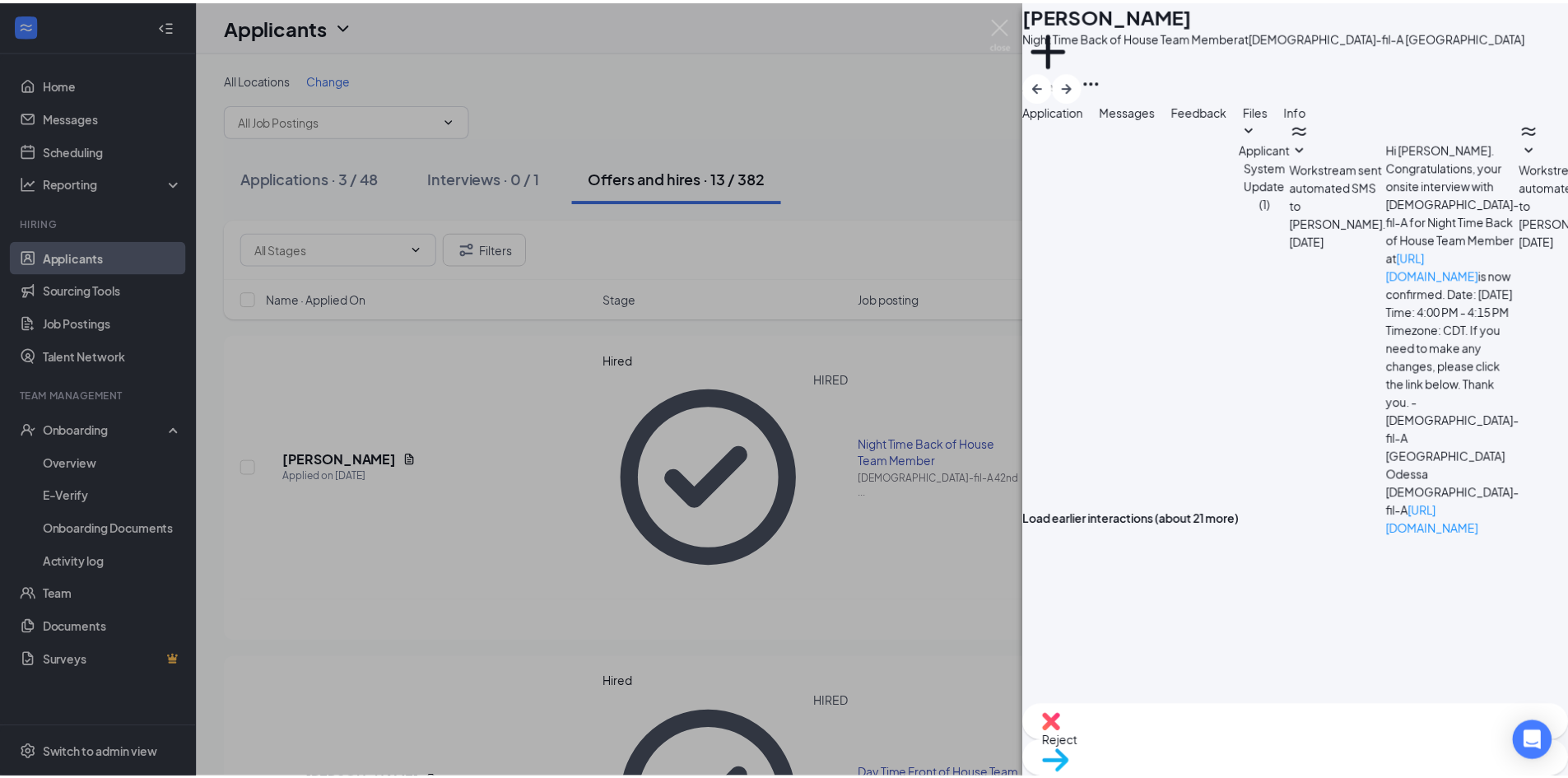
scroll to position [297, 0]
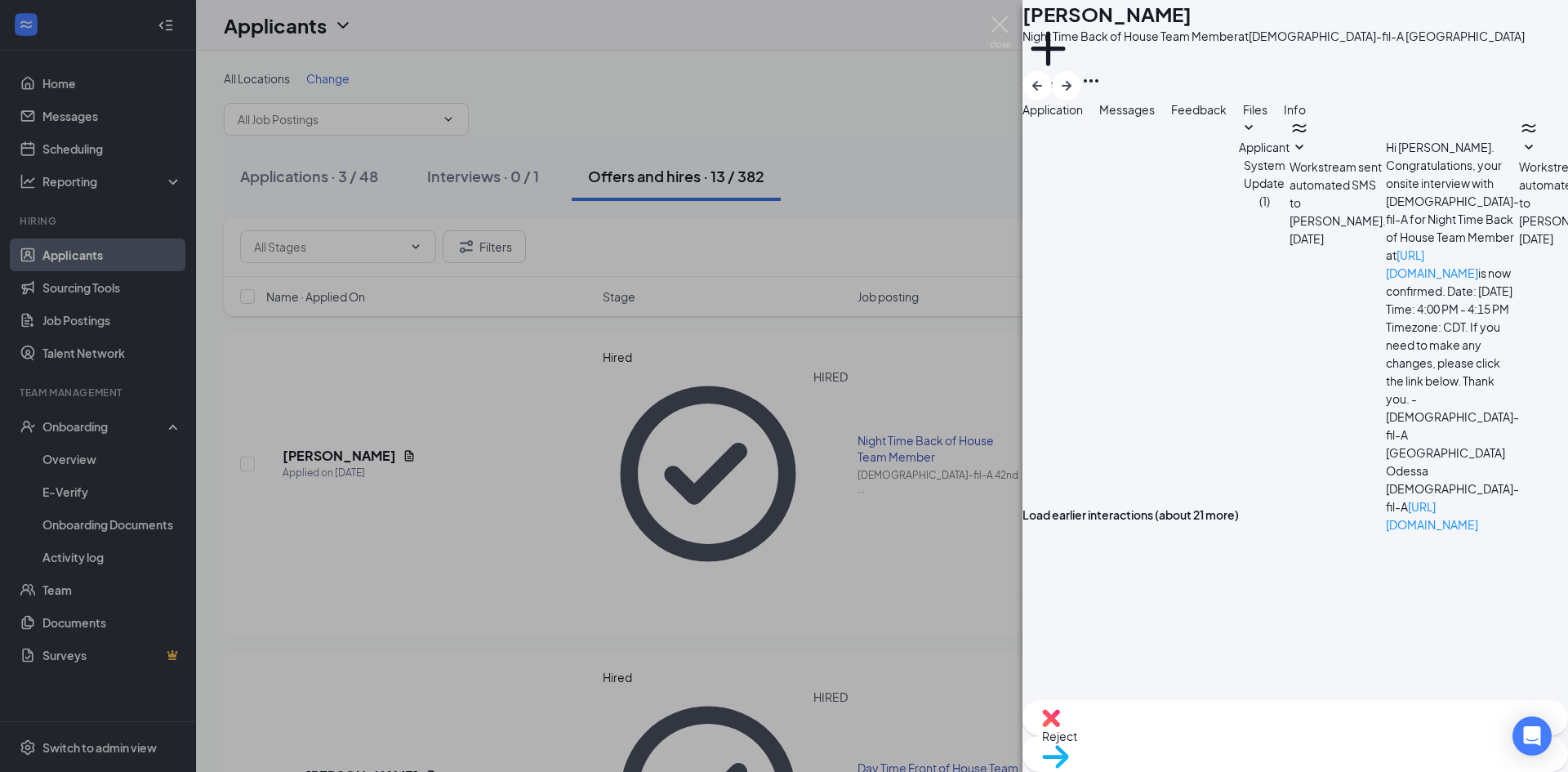
type textarea "h"
type textarea "g"
type textarea "Good Afternoon Melenie, Can you please bring the documents we scanned during yo…"
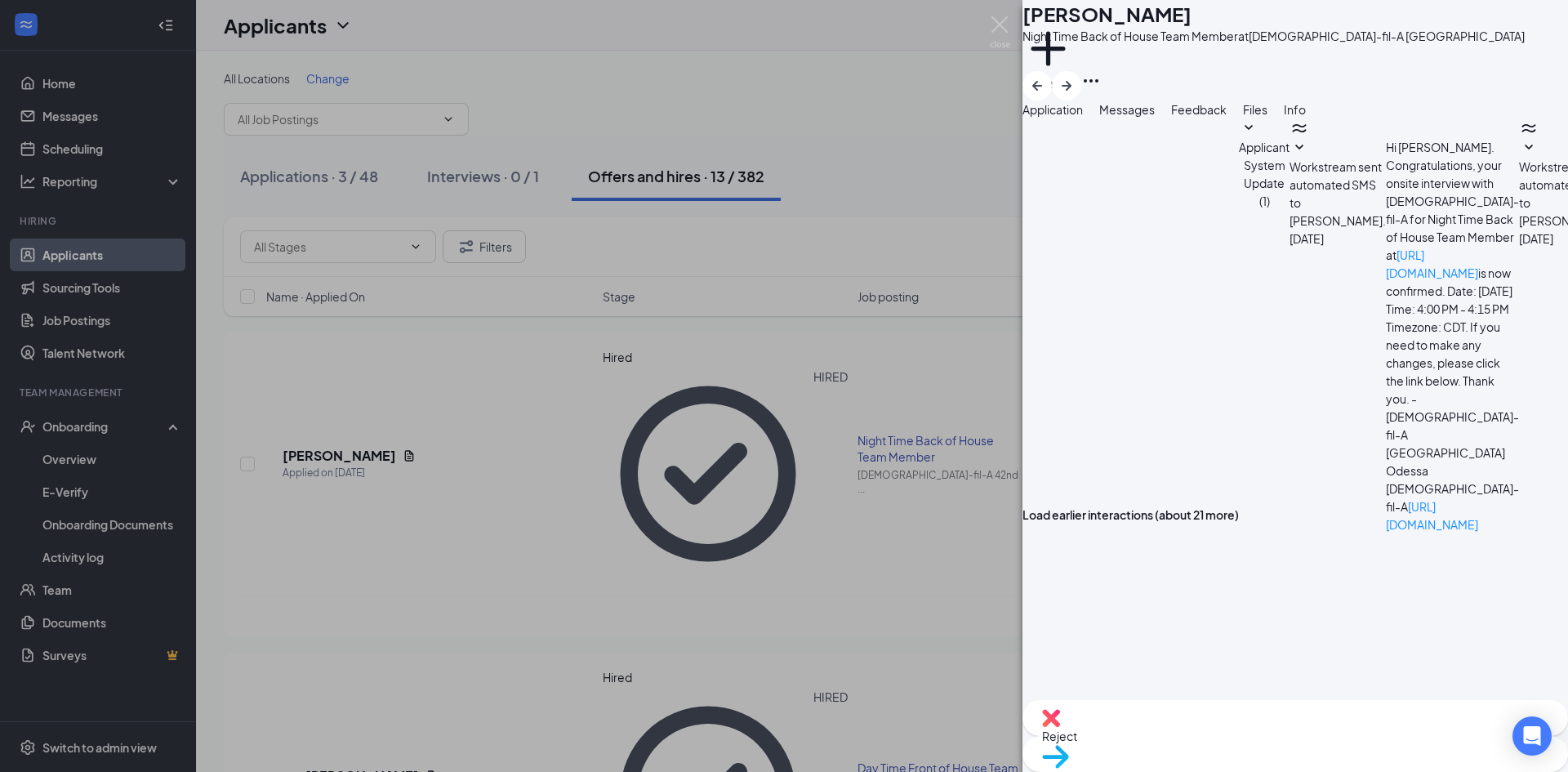
checkbox input "true"
drag, startPoint x: 768, startPoint y: 405, endPoint x: 1193, endPoint y: 251, distance: 452.0
click at [768, 405] on div "MP Melenie Prieto Night Time Back of House Team Member at Chick-fil-A 42nd Stre…" at bounding box center [784, 386] width 1568 height 772
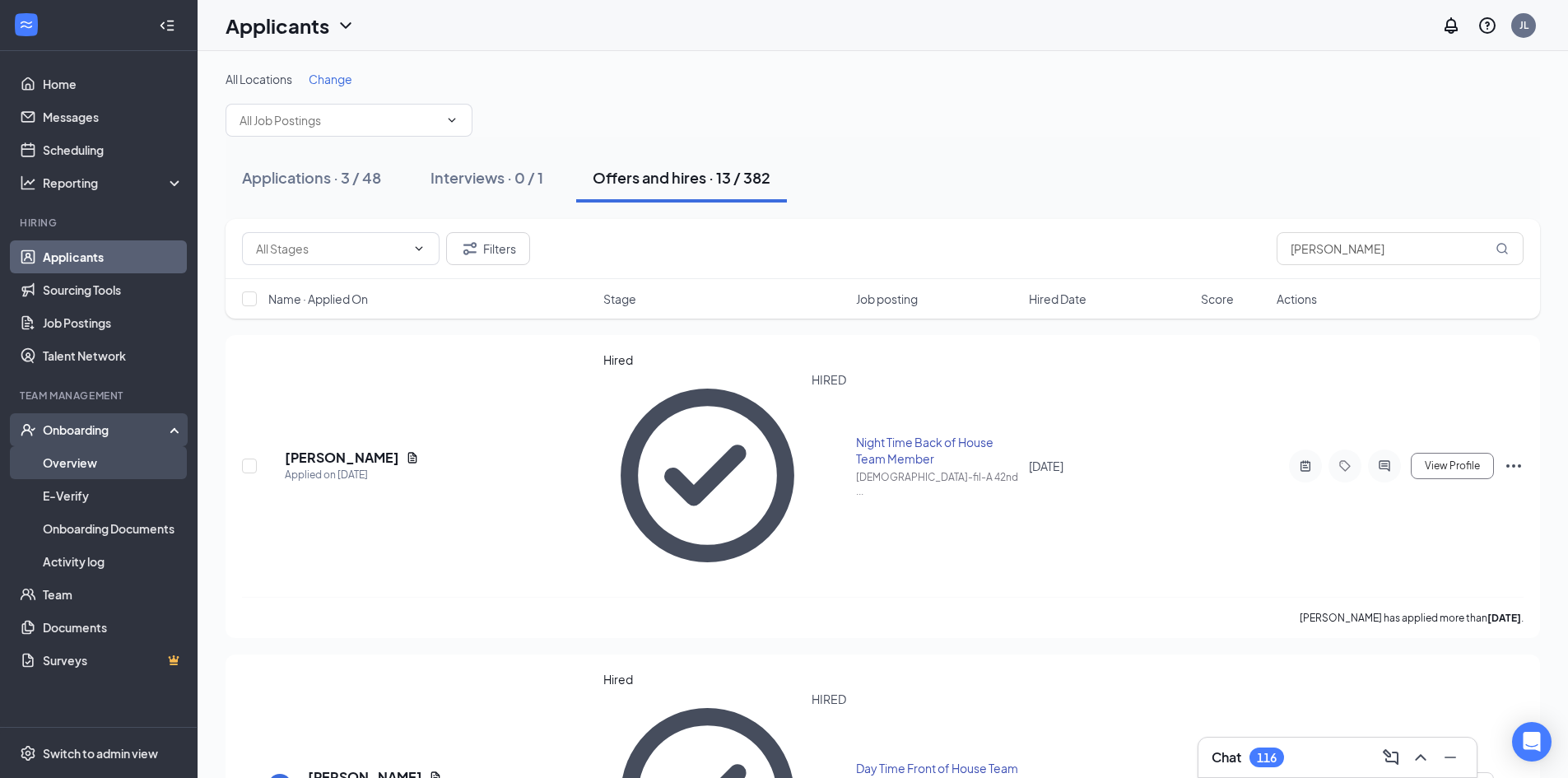
click at [87, 457] on link "Overview" at bounding box center [113, 462] width 141 height 33
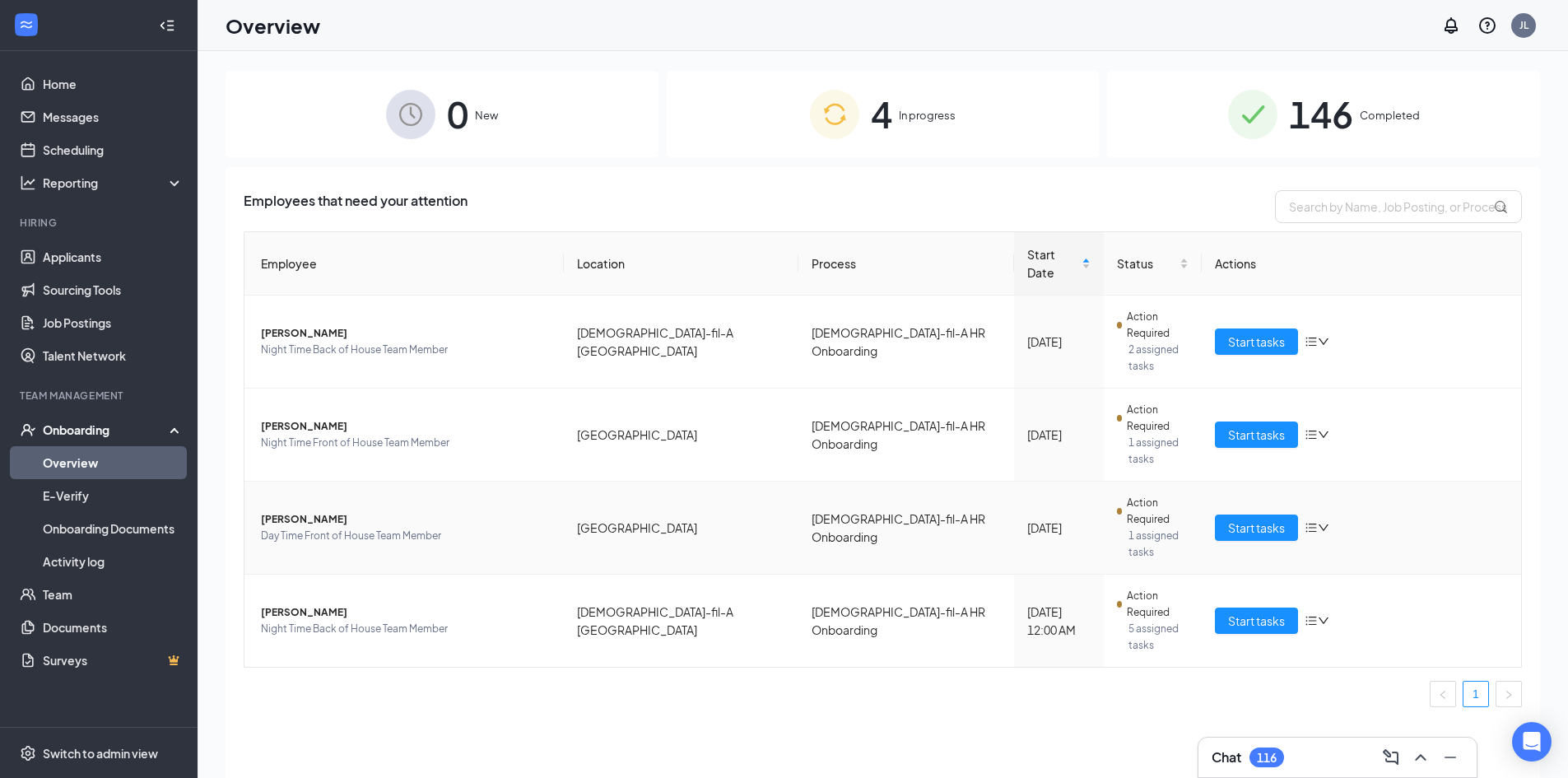
click at [334, 511] on span "[PERSON_NAME]" at bounding box center [406, 519] width 290 height 16
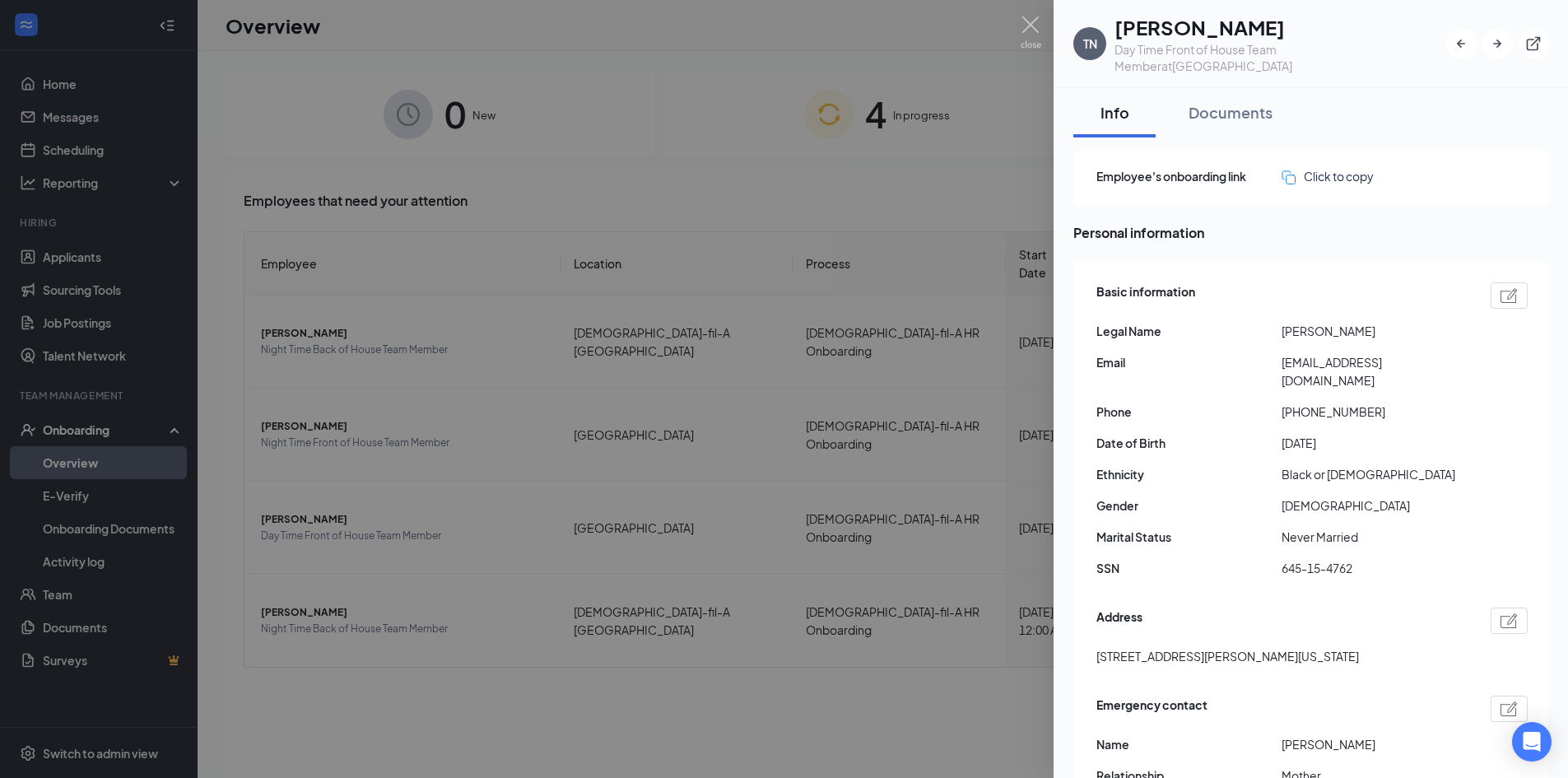
click at [778, 22] on img at bounding box center [1031, 32] width 20 height 32
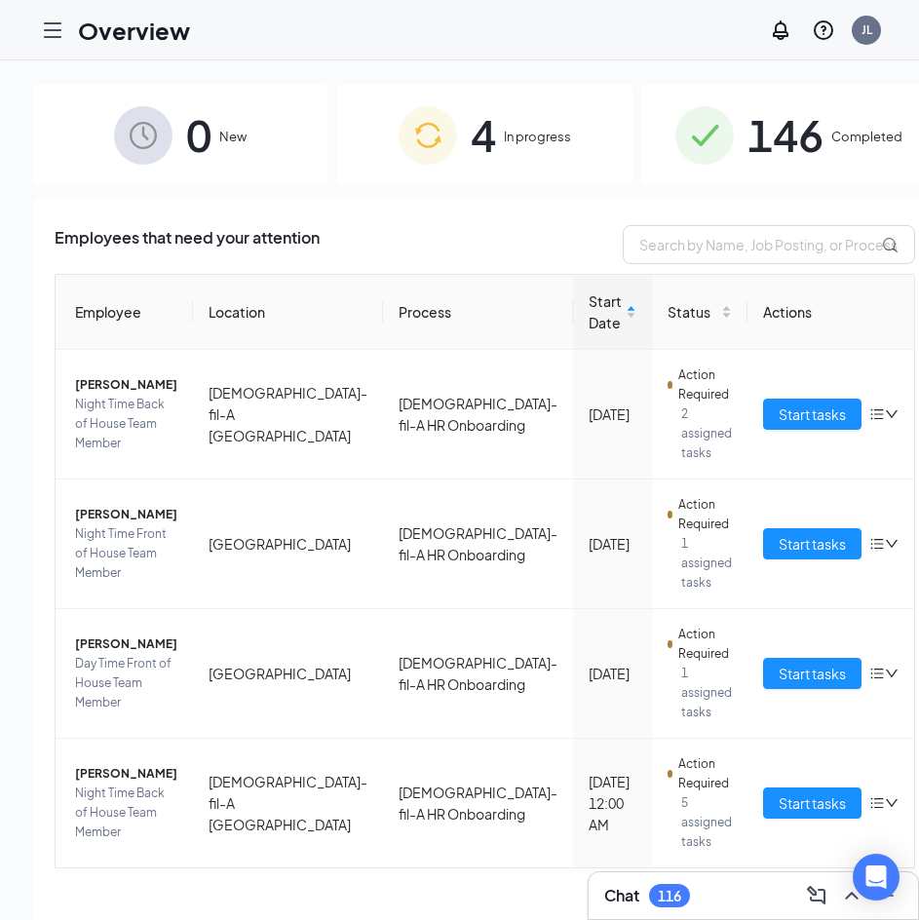
click at [675, 154] on img at bounding box center [704, 135] width 58 height 58
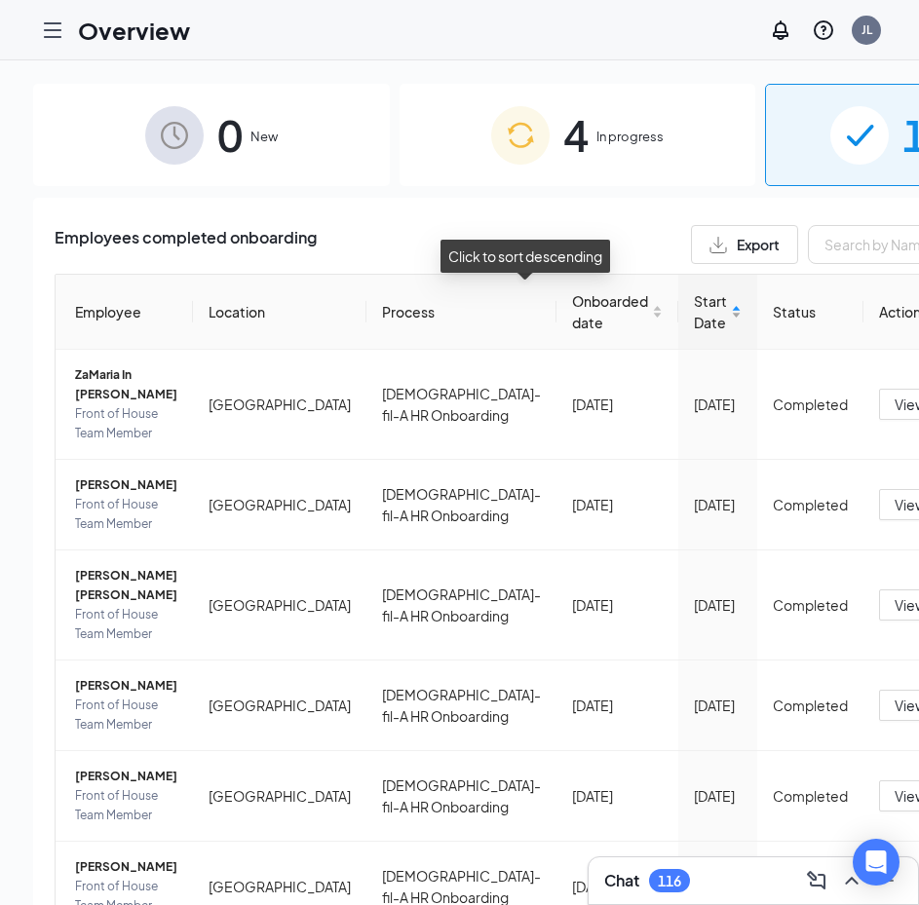
click at [694, 304] on span "Start Date" at bounding box center [710, 311] width 33 height 43
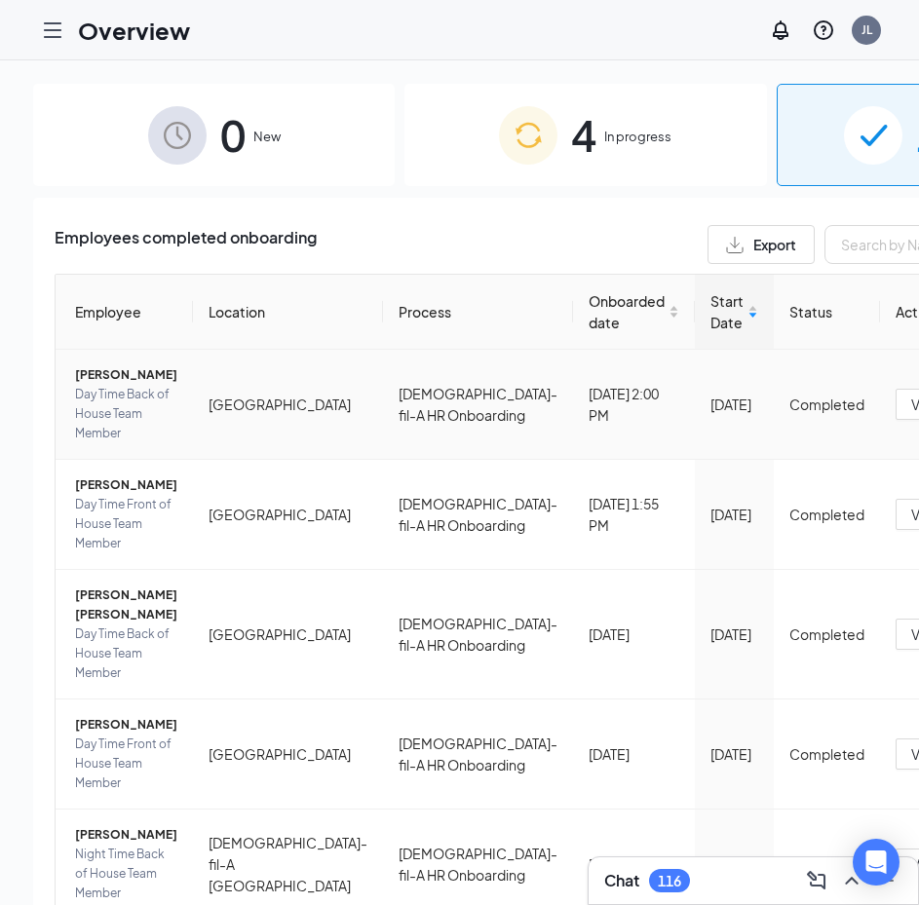
click at [109, 381] on span "Isiah M Garcia" at bounding box center [126, 374] width 102 height 19
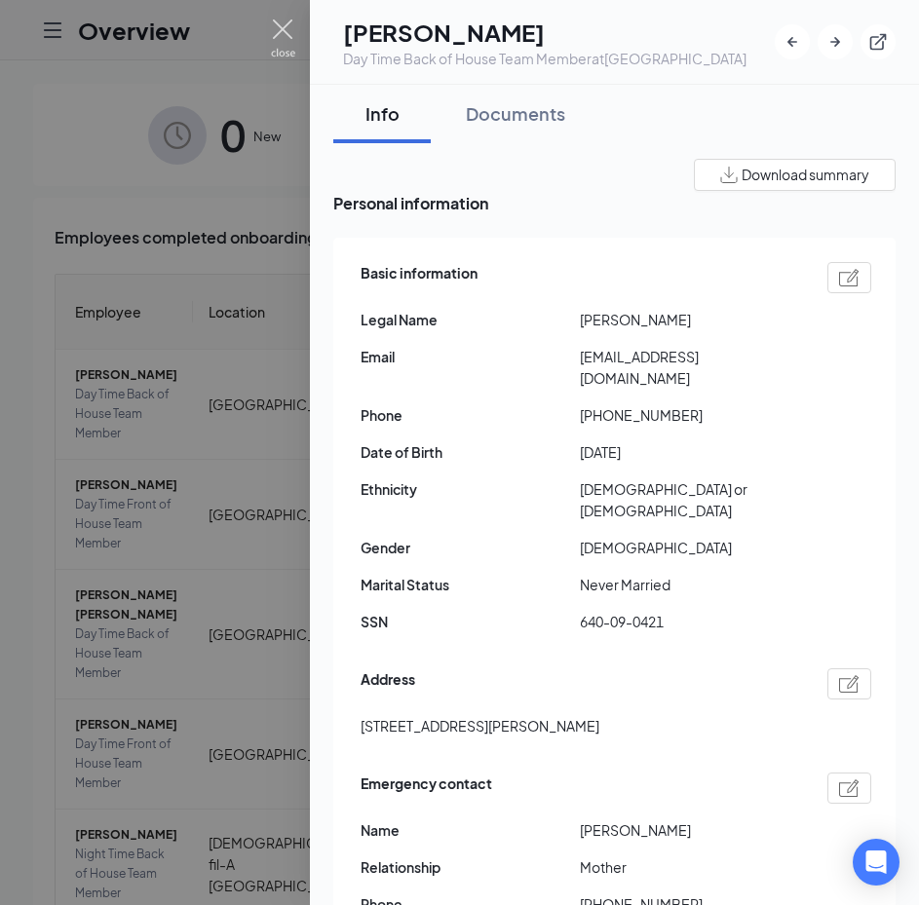
click at [284, 30] on img at bounding box center [283, 38] width 24 height 38
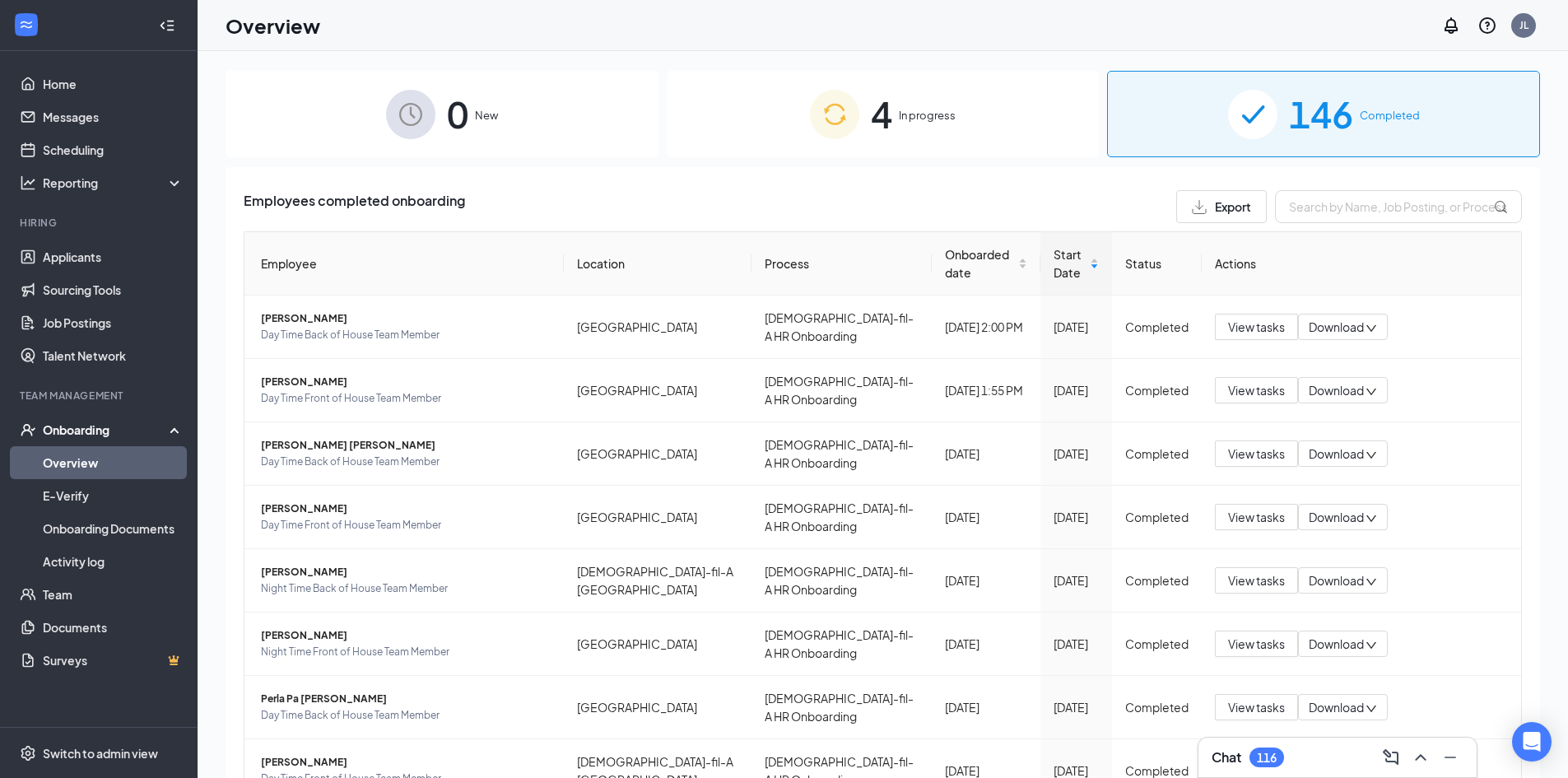
click at [74, 432] on div "Onboarding" at bounding box center [106, 429] width 127 height 16
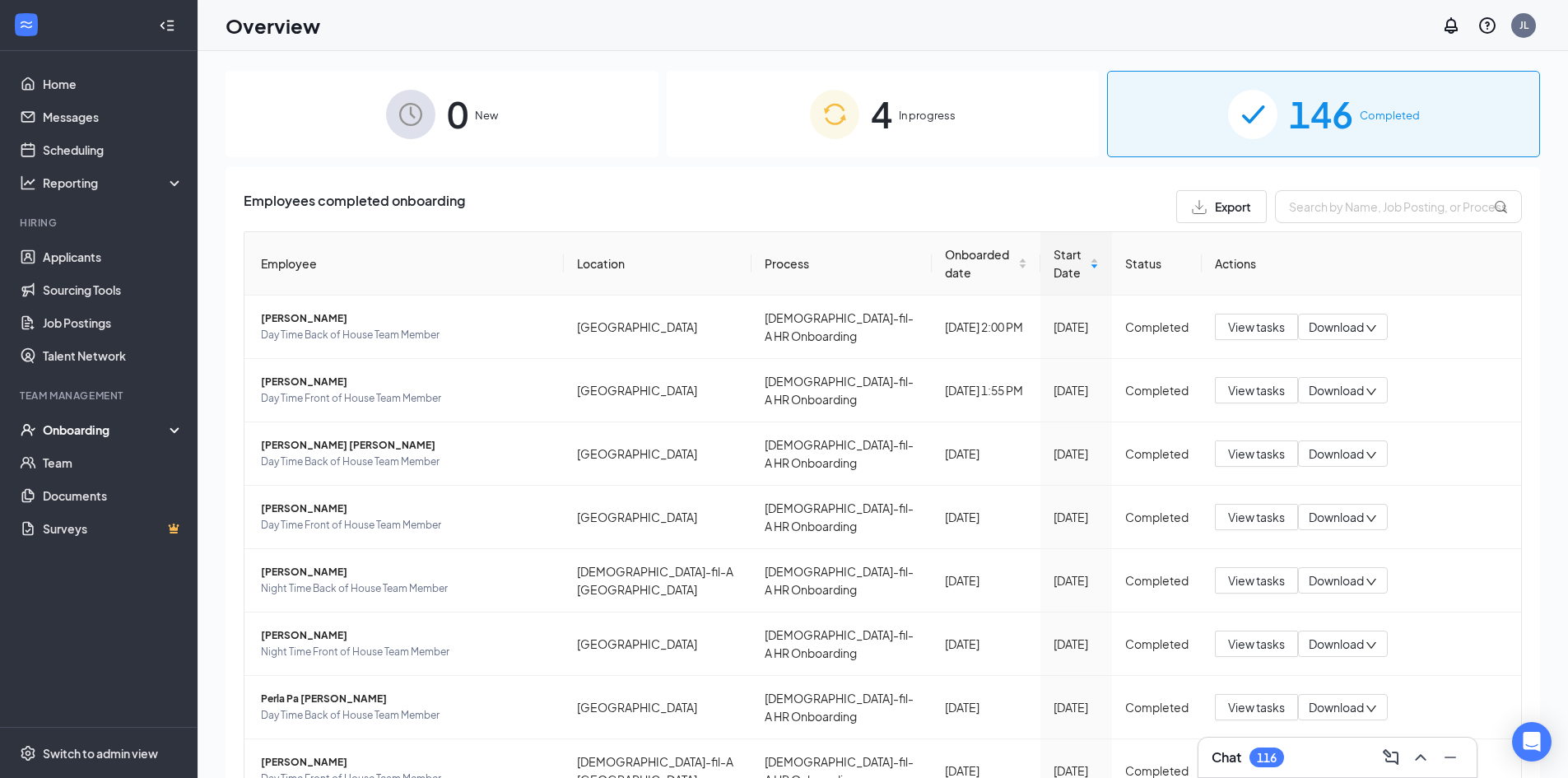
click at [80, 439] on div "Onboarding" at bounding box center [99, 429] width 198 height 33
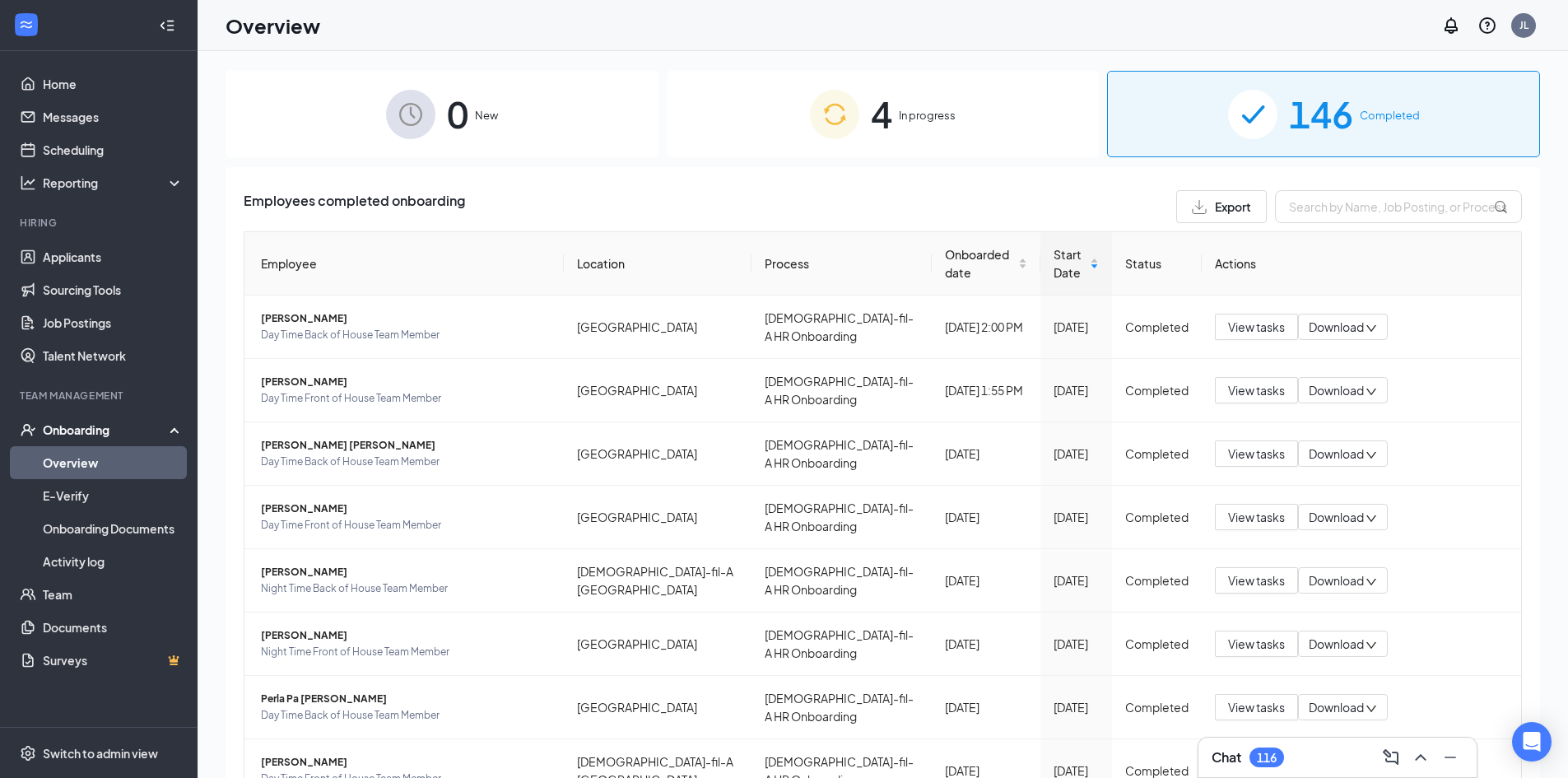
click at [87, 460] on link "Overview" at bounding box center [113, 462] width 141 height 33
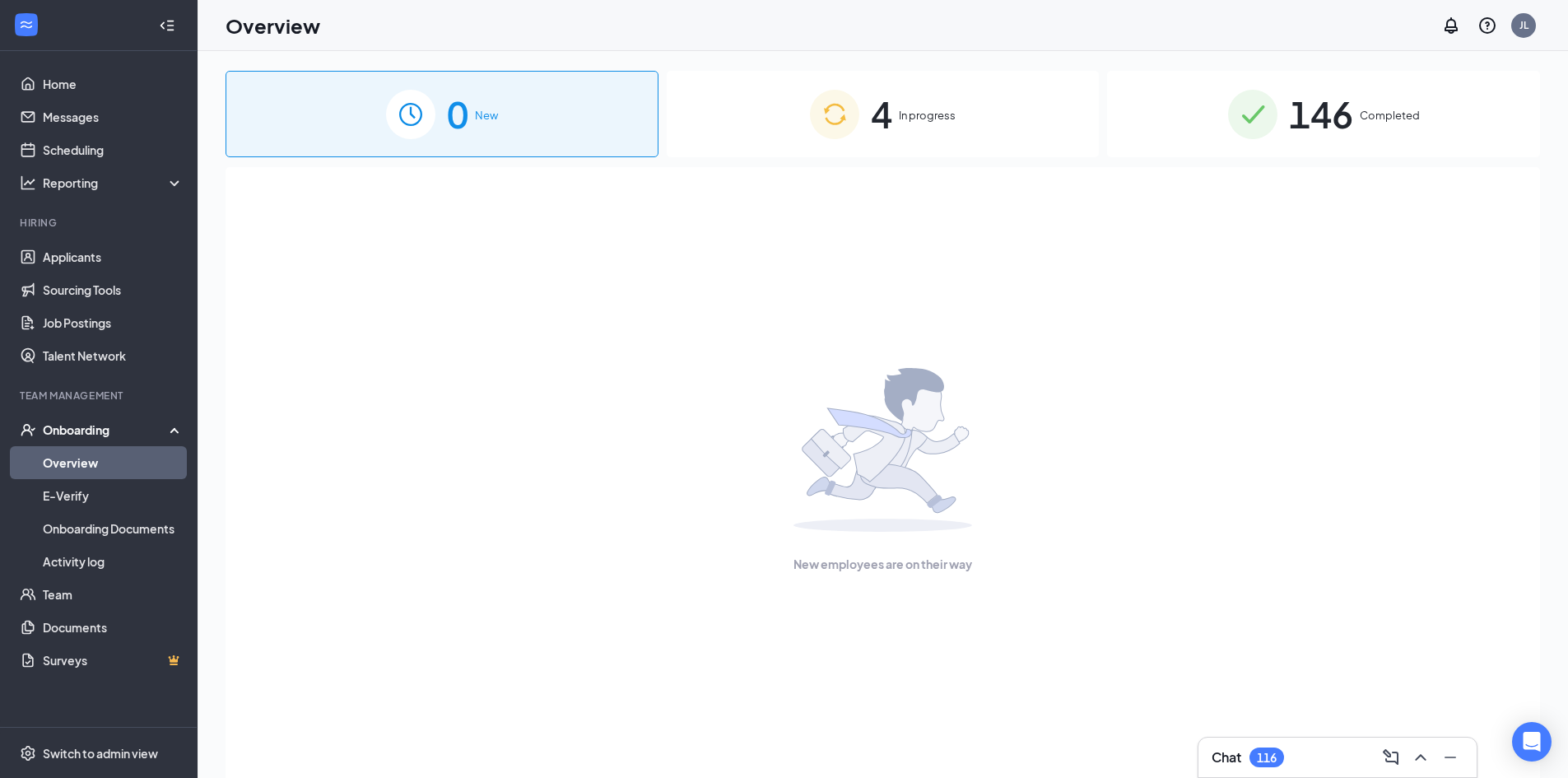
click at [778, 102] on div "4 In progress" at bounding box center [883, 114] width 433 height 86
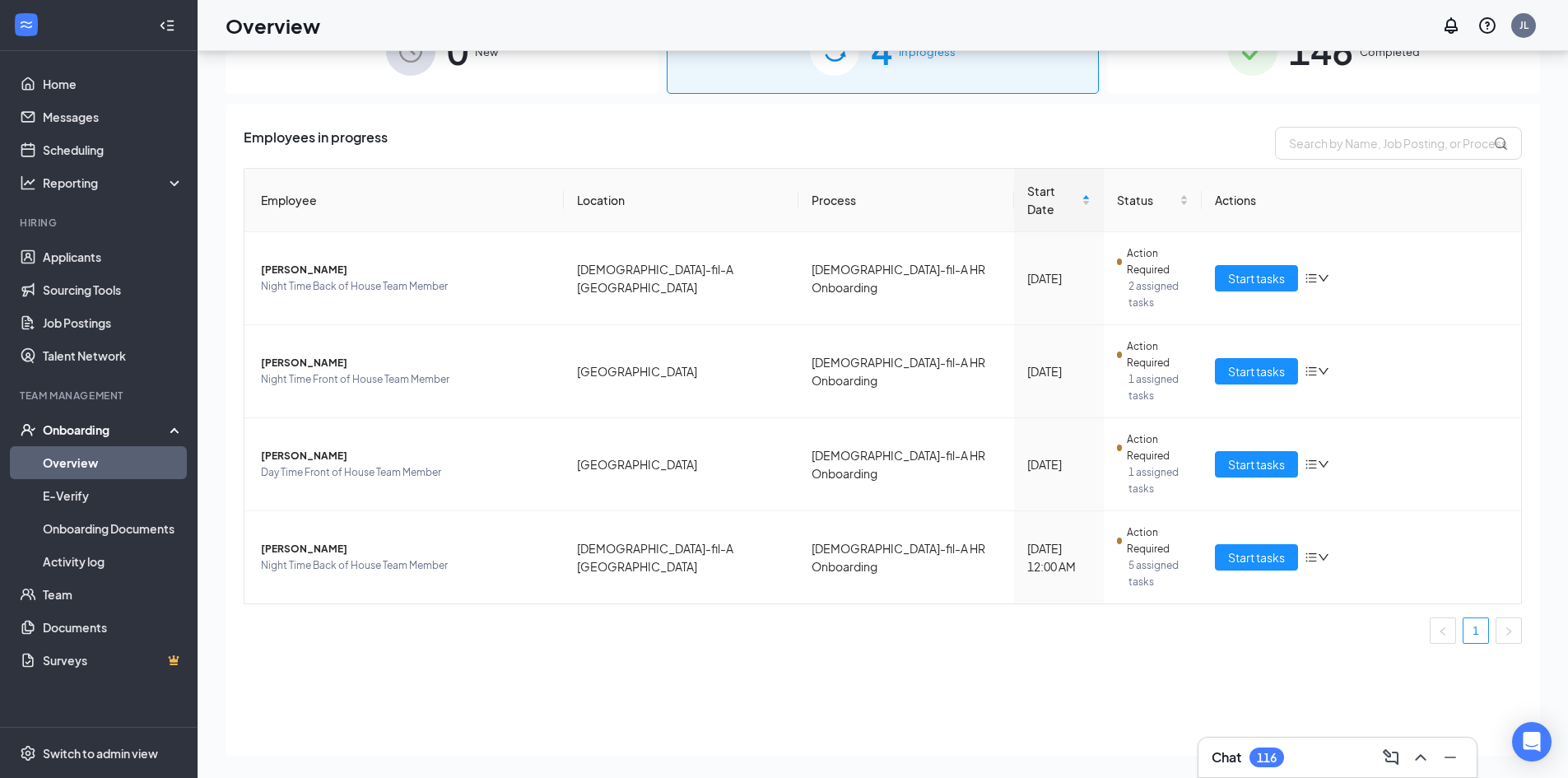
scroll to position [70, 0]
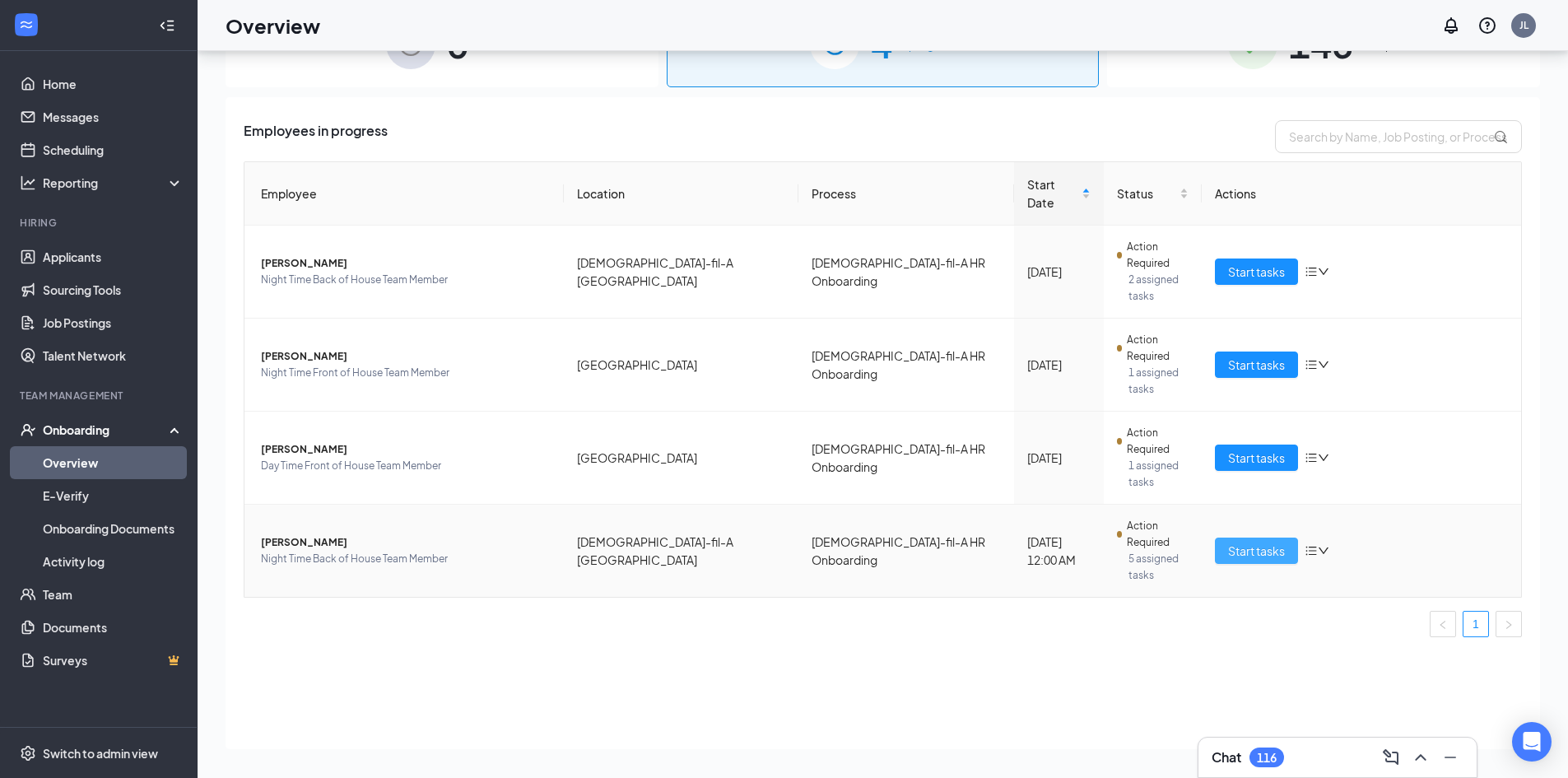
click at [778, 541] on span "Start tasks" at bounding box center [1256, 550] width 57 height 18
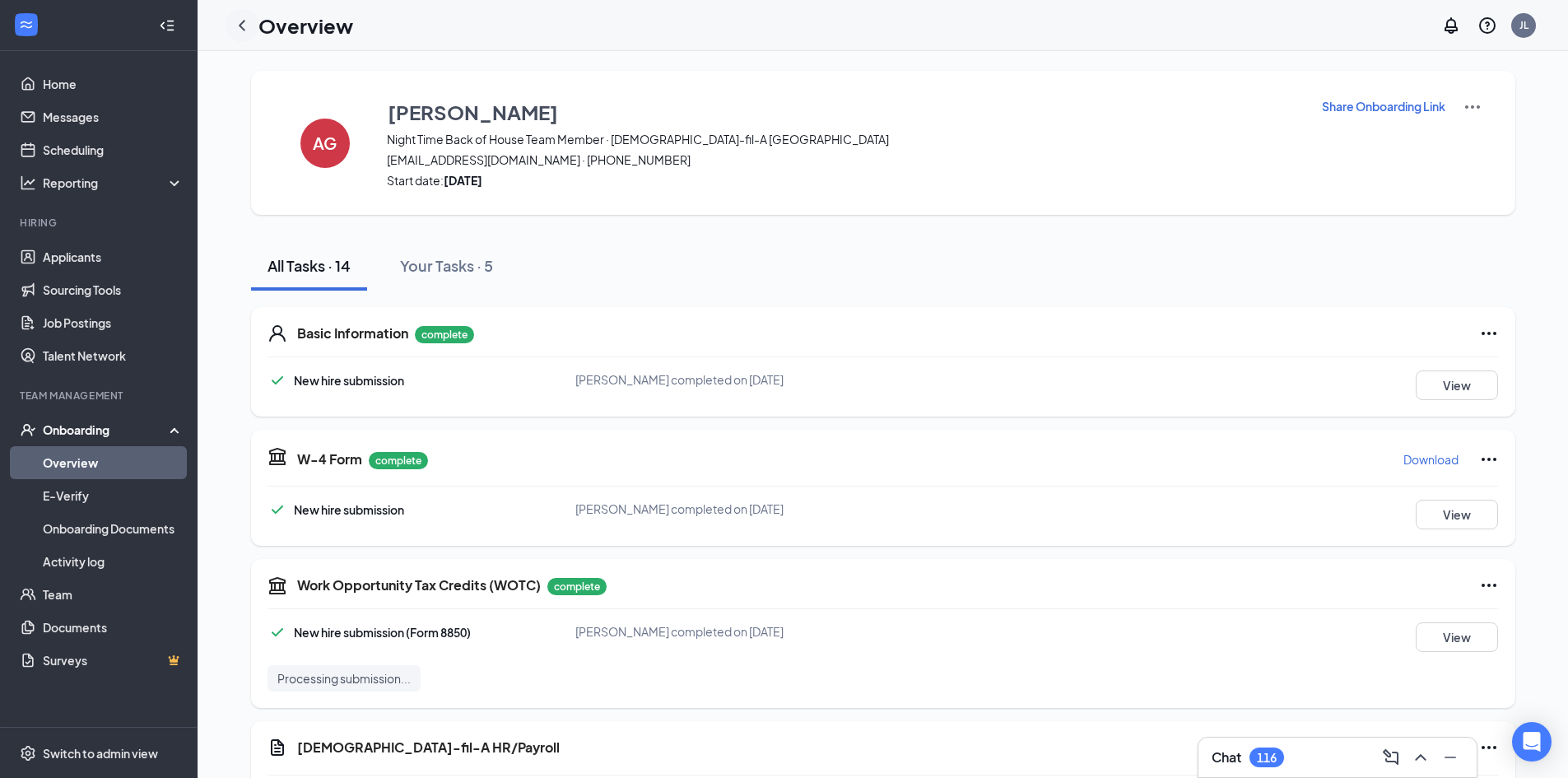
click at [238, 24] on icon "ChevronLeft" at bounding box center [242, 25] width 19 height 19
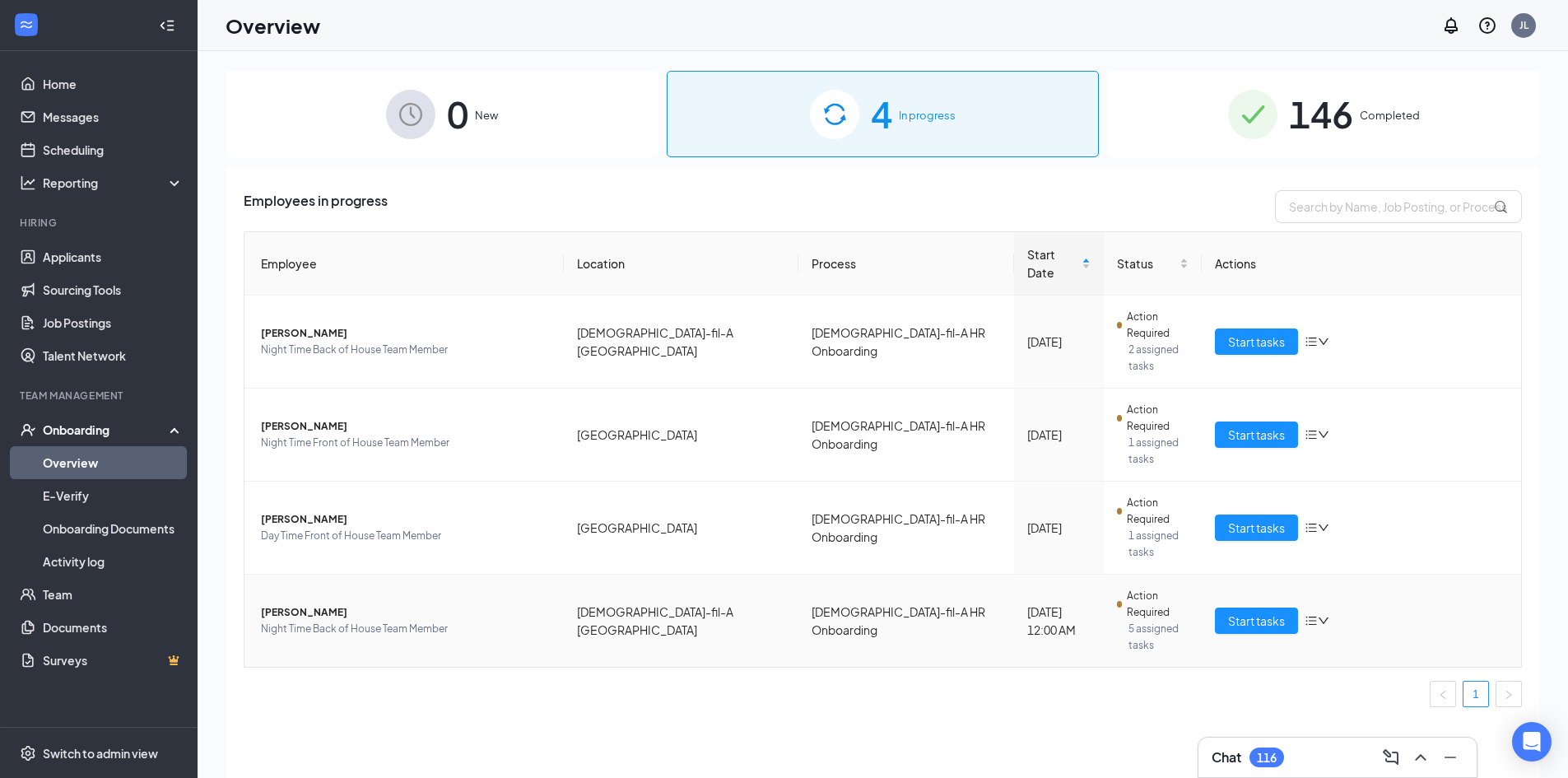
click at [335, 604] on span "[PERSON_NAME]" at bounding box center [406, 612] width 290 height 16
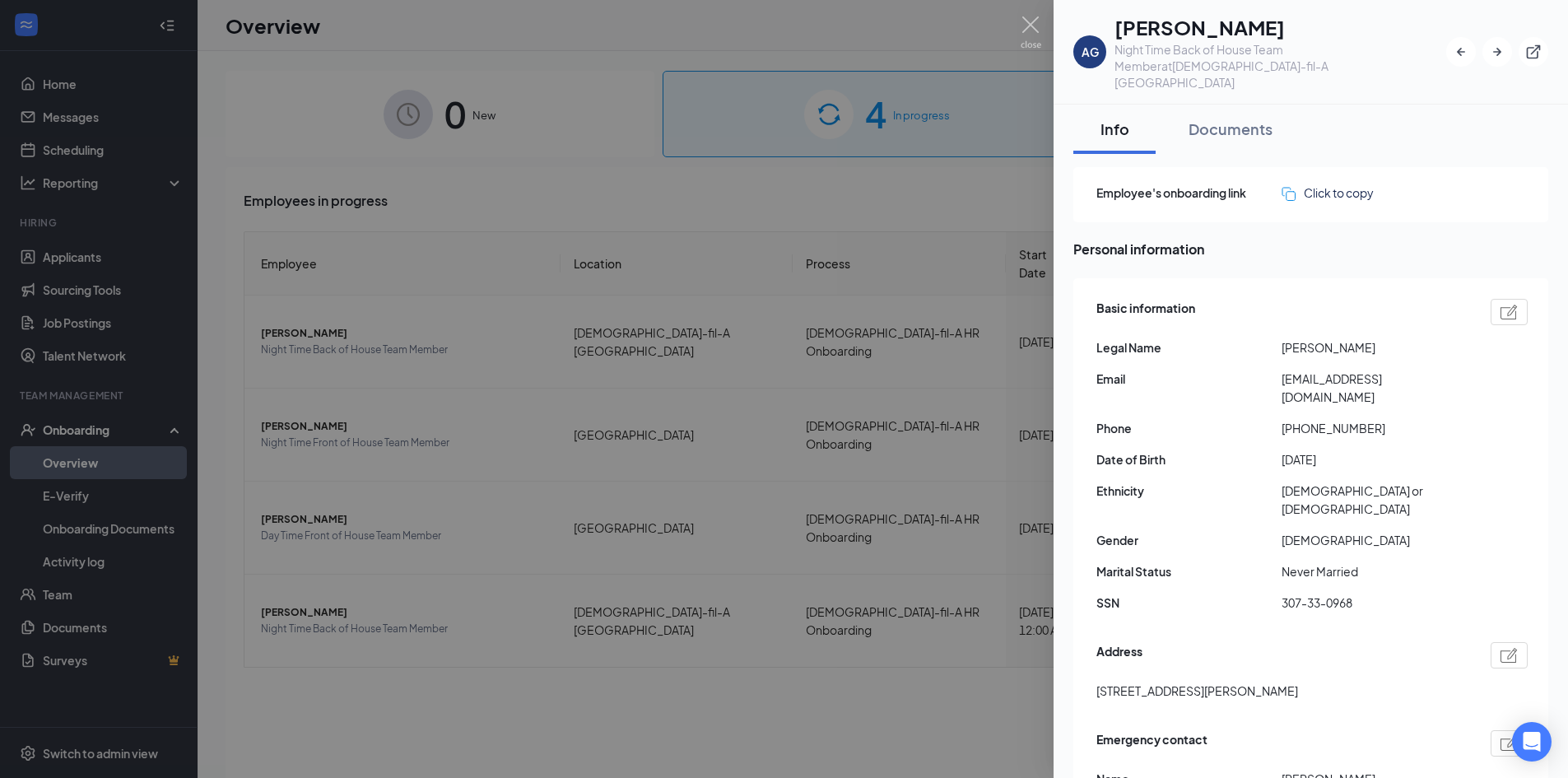
click at [778, 341] on div at bounding box center [784, 389] width 1568 height 778
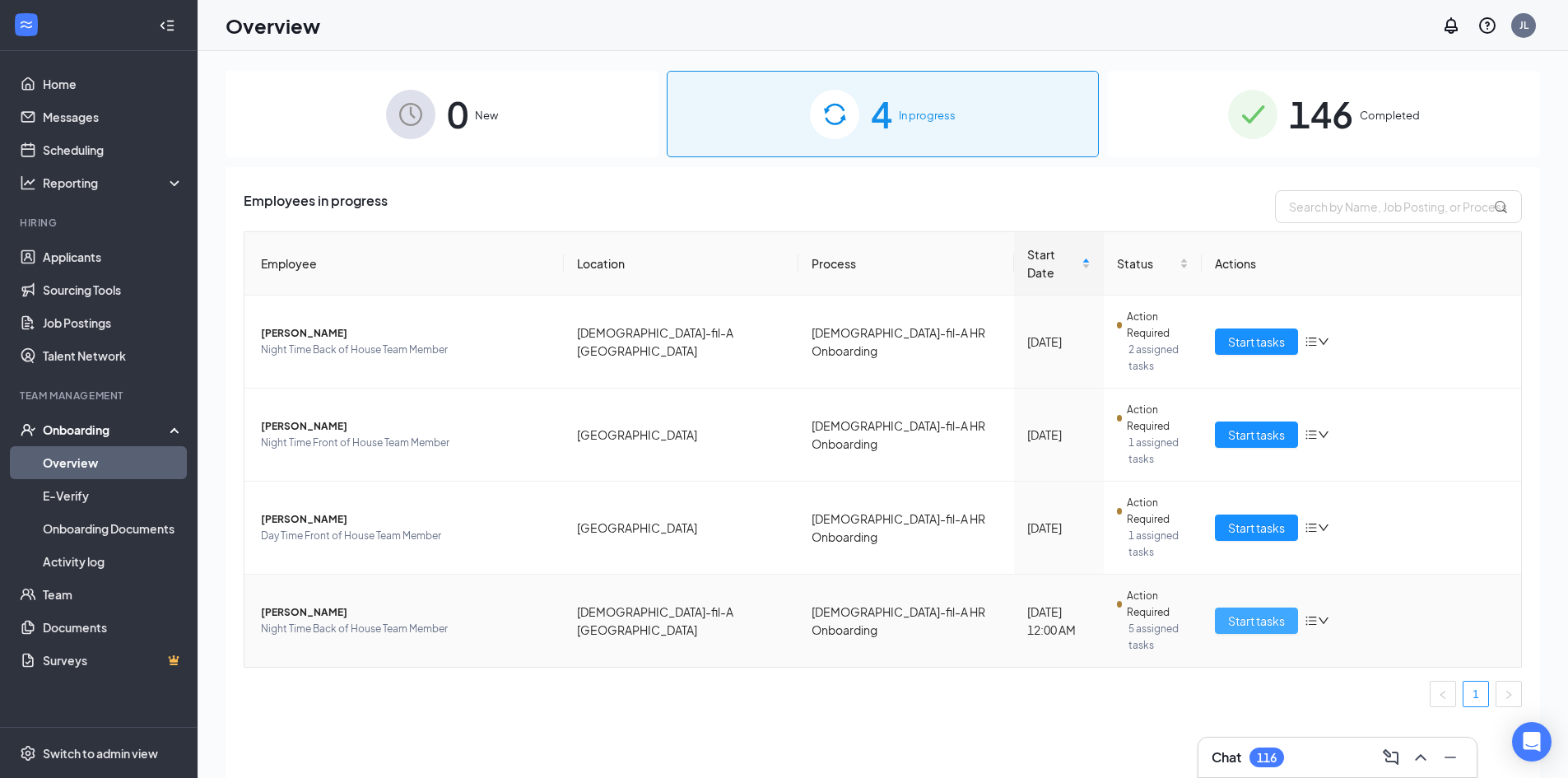
click at [778, 612] on span "Start tasks" at bounding box center [1256, 620] width 57 height 18
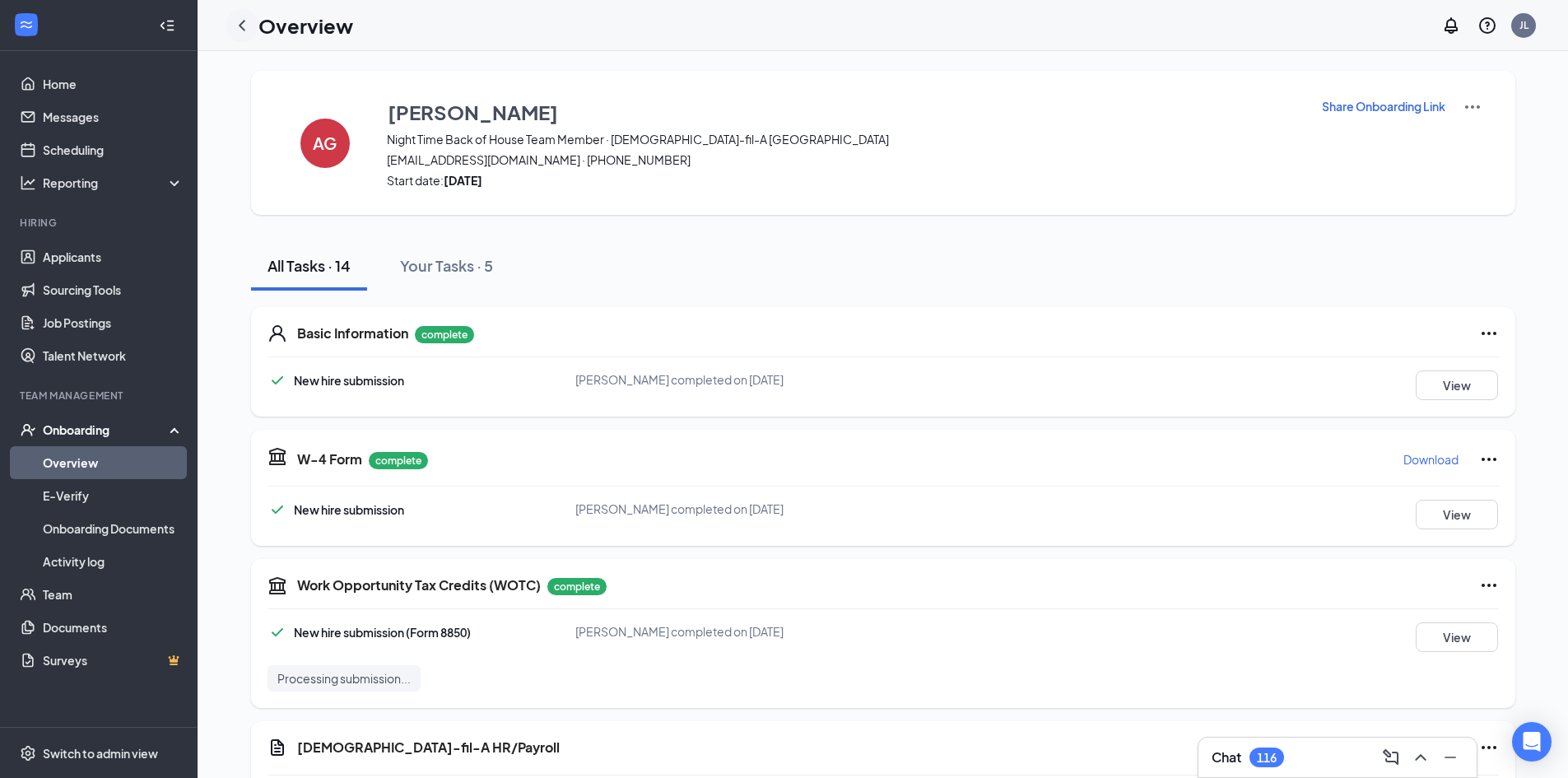
click at [248, 35] on div at bounding box center [242, 25] width 33 height 33
click at [248, 19] on icon "ChevronLeft" at bounding box center [242, 25] width 19 height 19
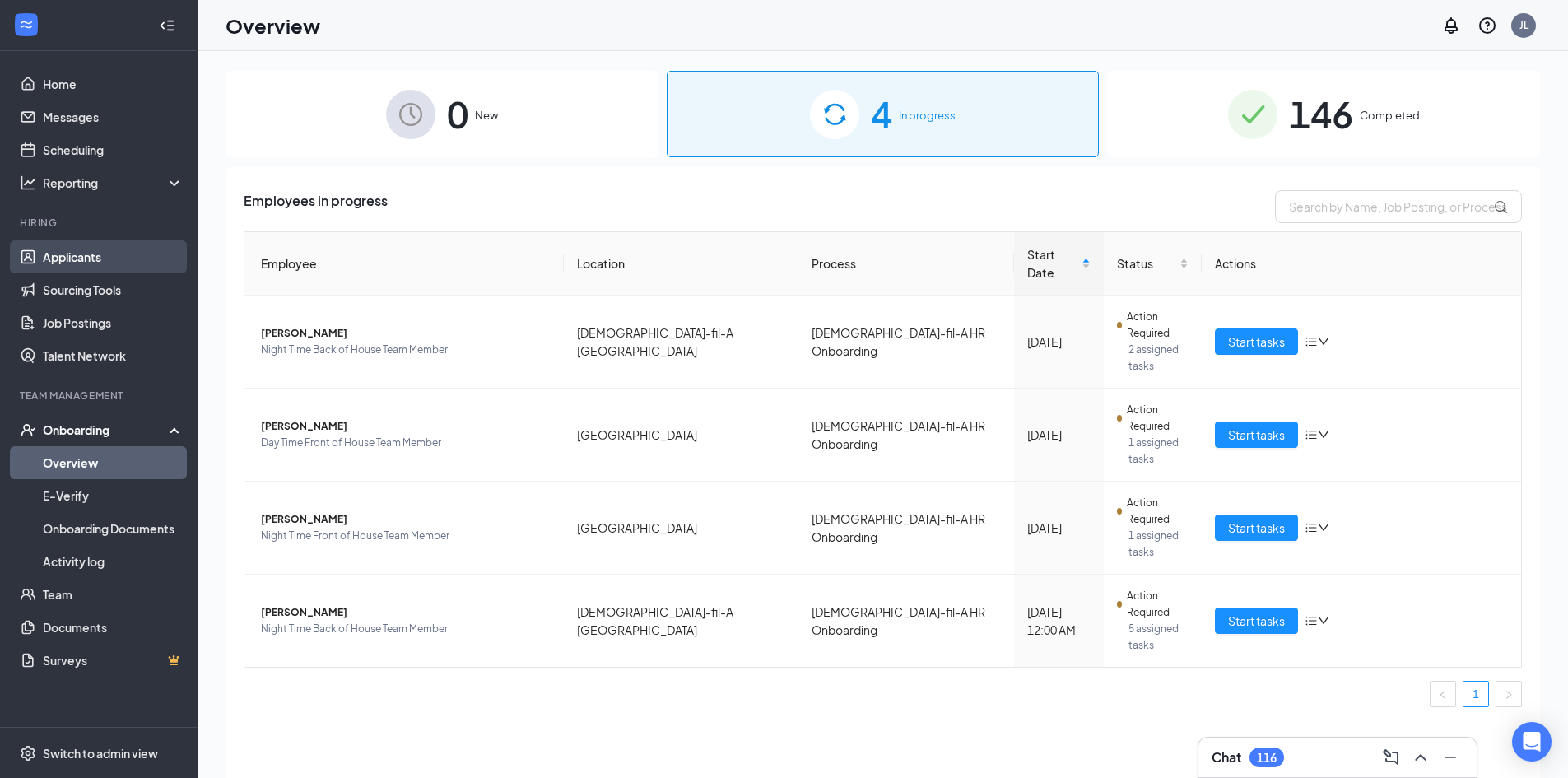
click at [121, 248] on link "Applicants" at bounding box center [113, 257] width 141 height 33
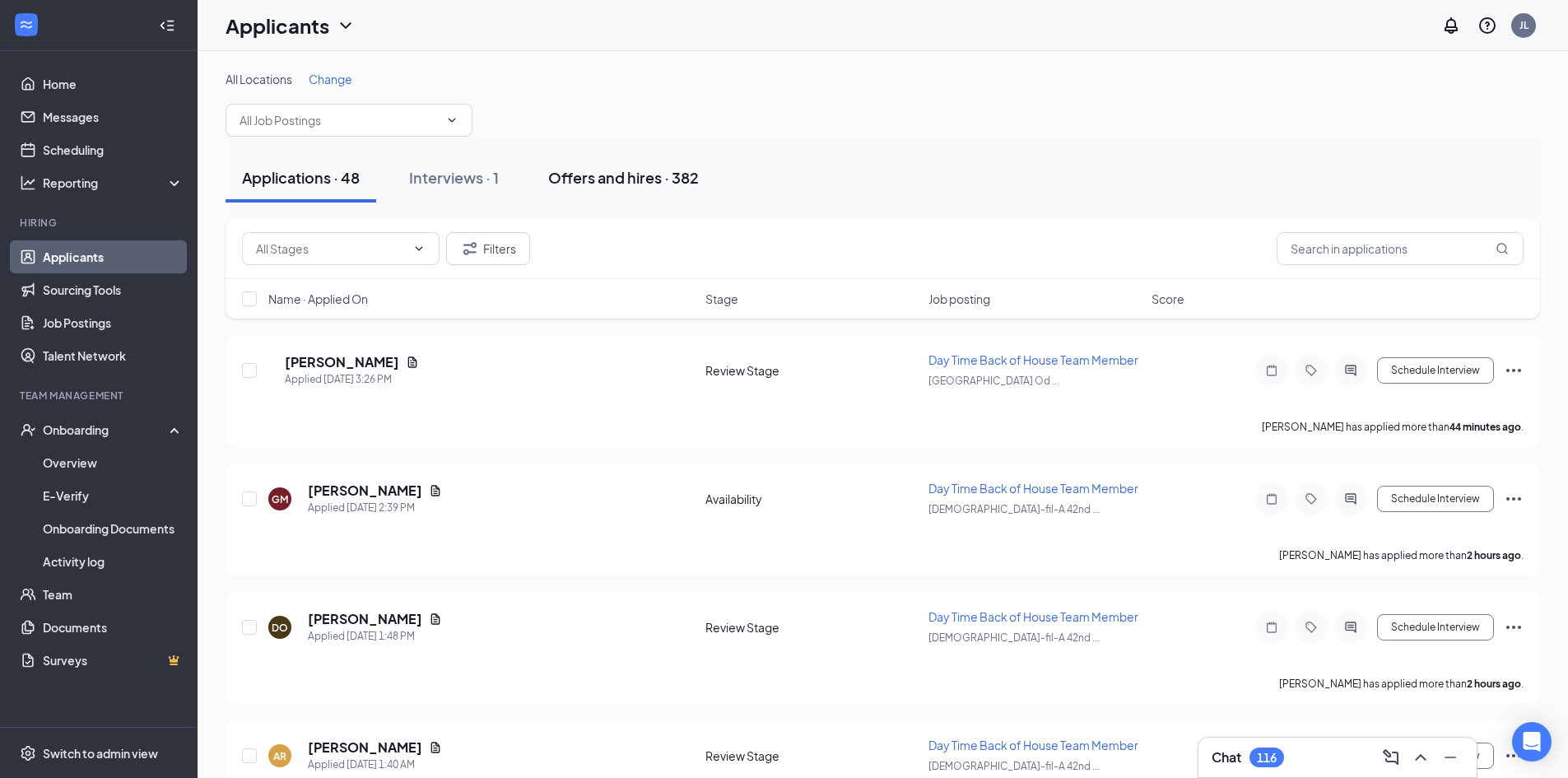
click at [604, 176] on div "Offers and hires · 382" at bounding box center [623, 177] width 150 height 20
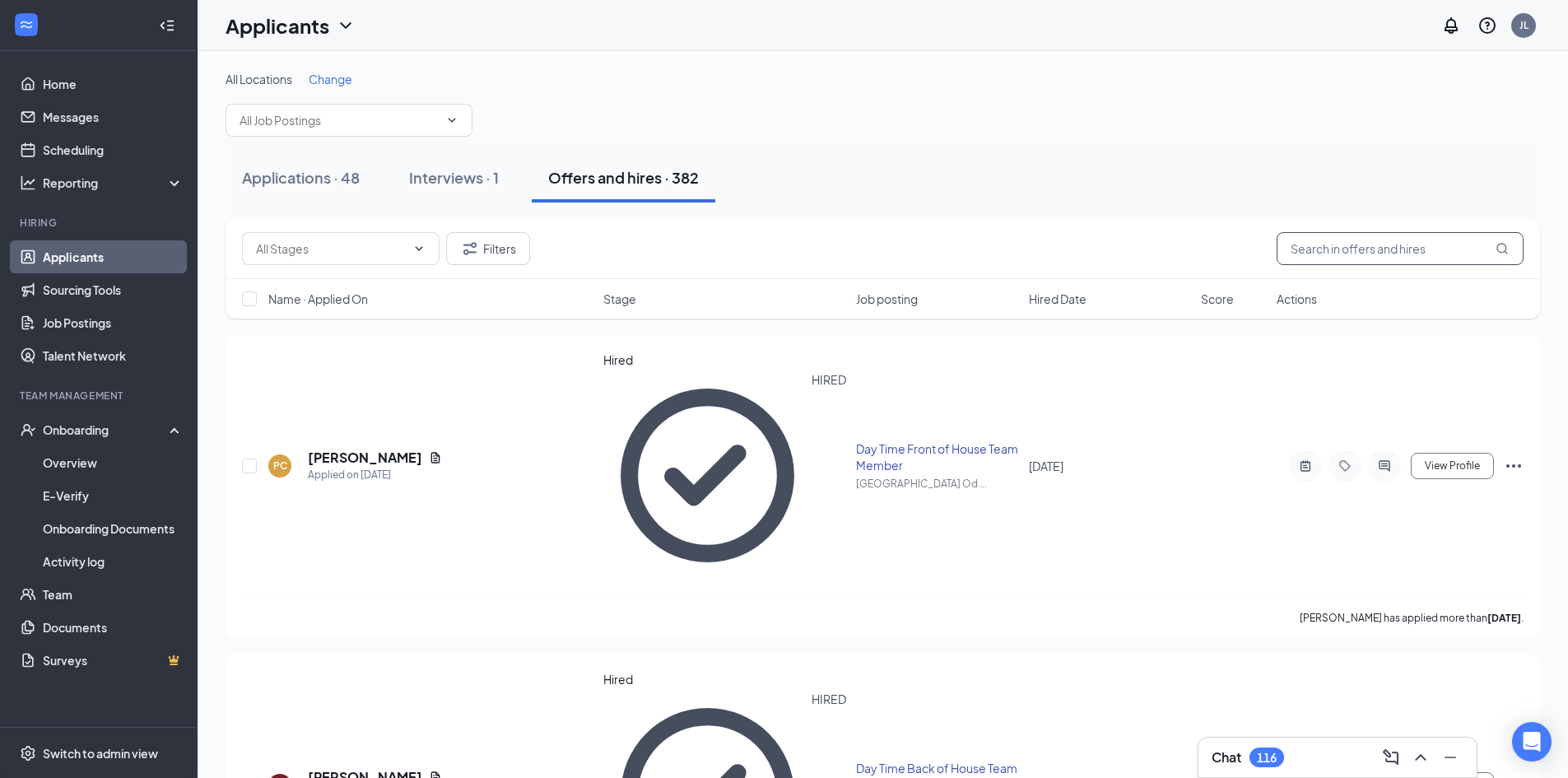
click at [778, 251] on input "text" at bounding box center [1400, 248] width 247 height 33
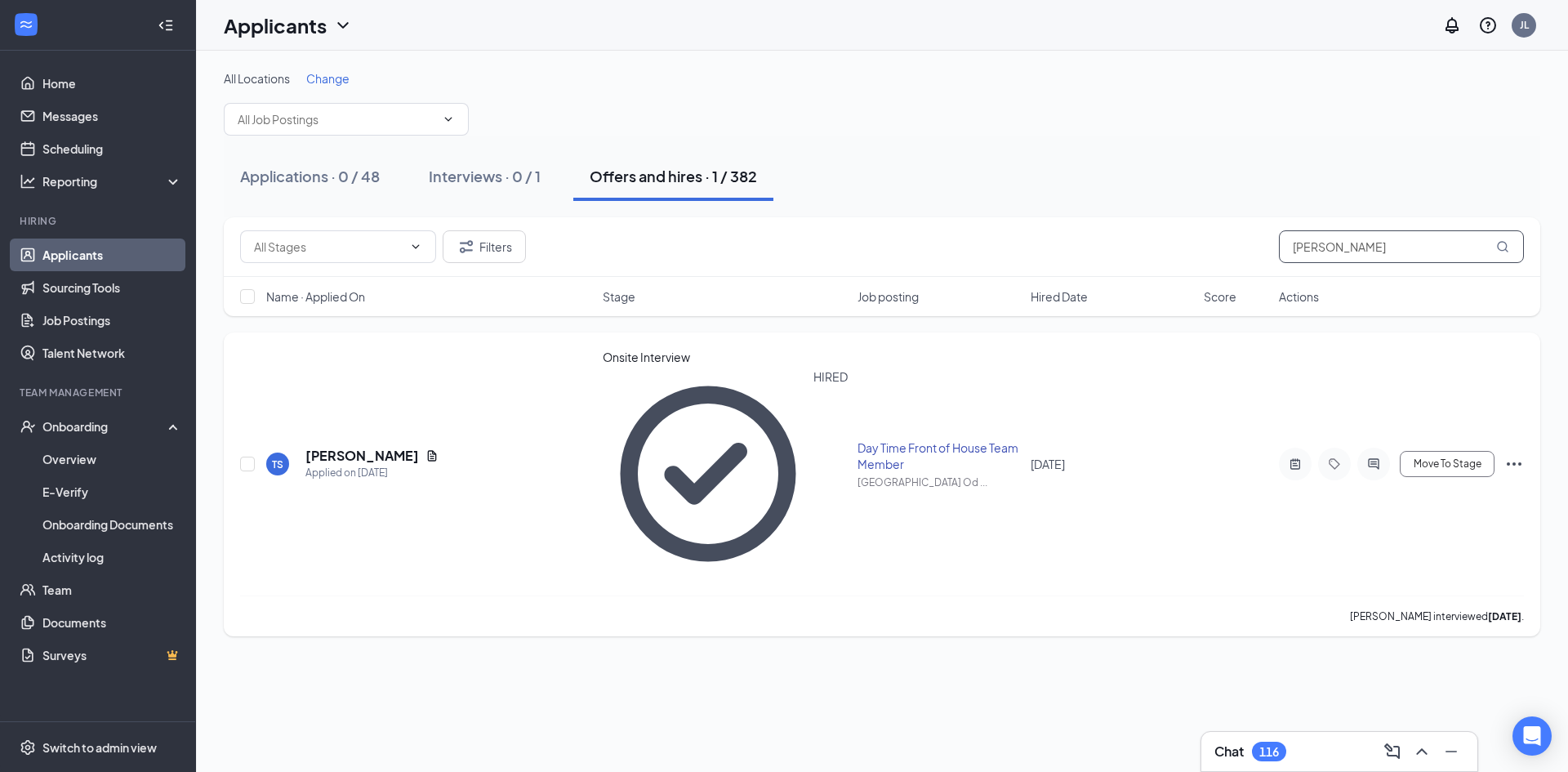
type input "tanay"
click at [772, 458] on icon "ActiveChat" at bounding box center [1373, 464] width 19 height 13
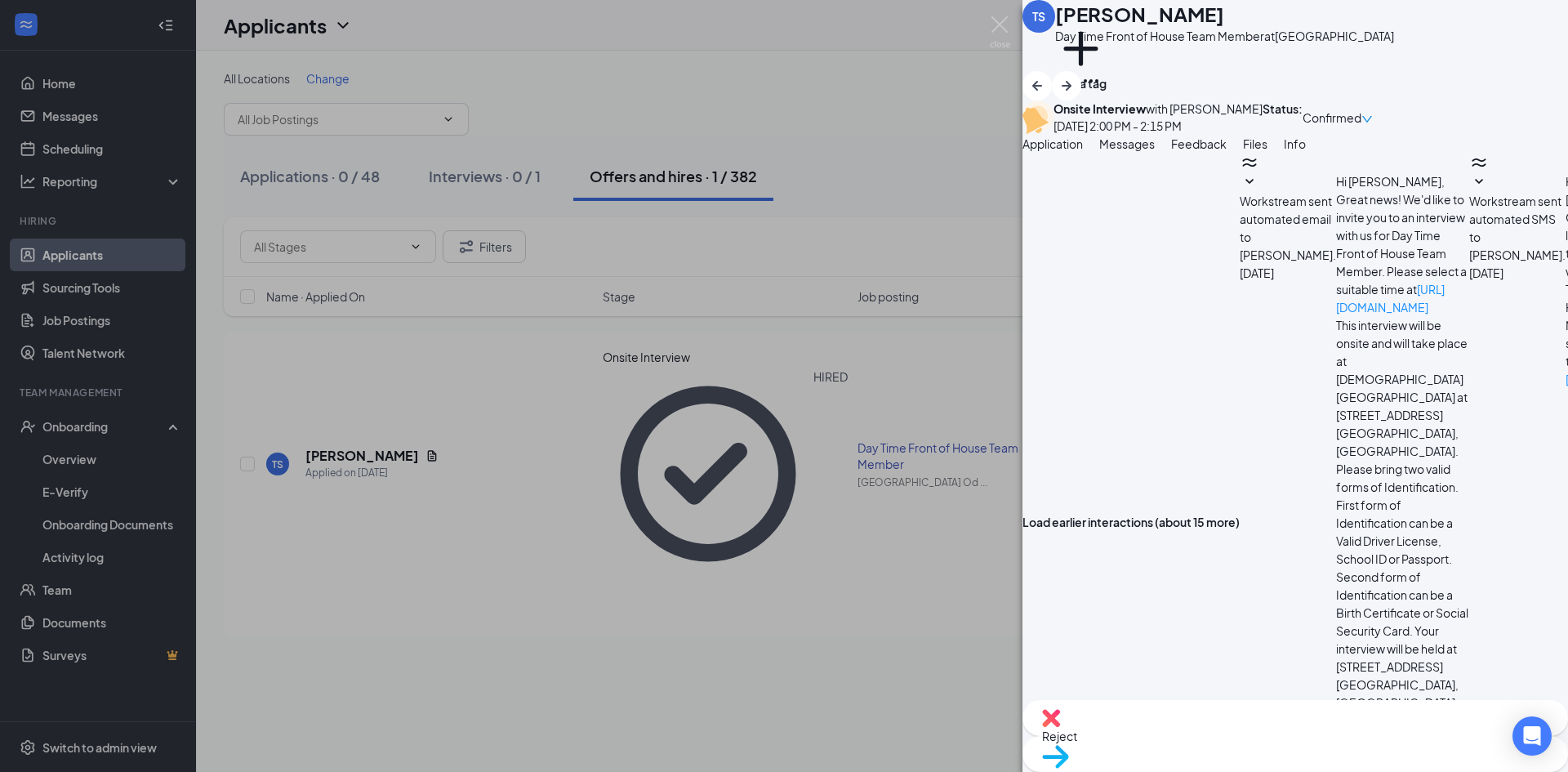
drag, startPoint x: 1183, startPoint y: 575, endPoint x: 1202, endPoint y: 630, distance: 58.2
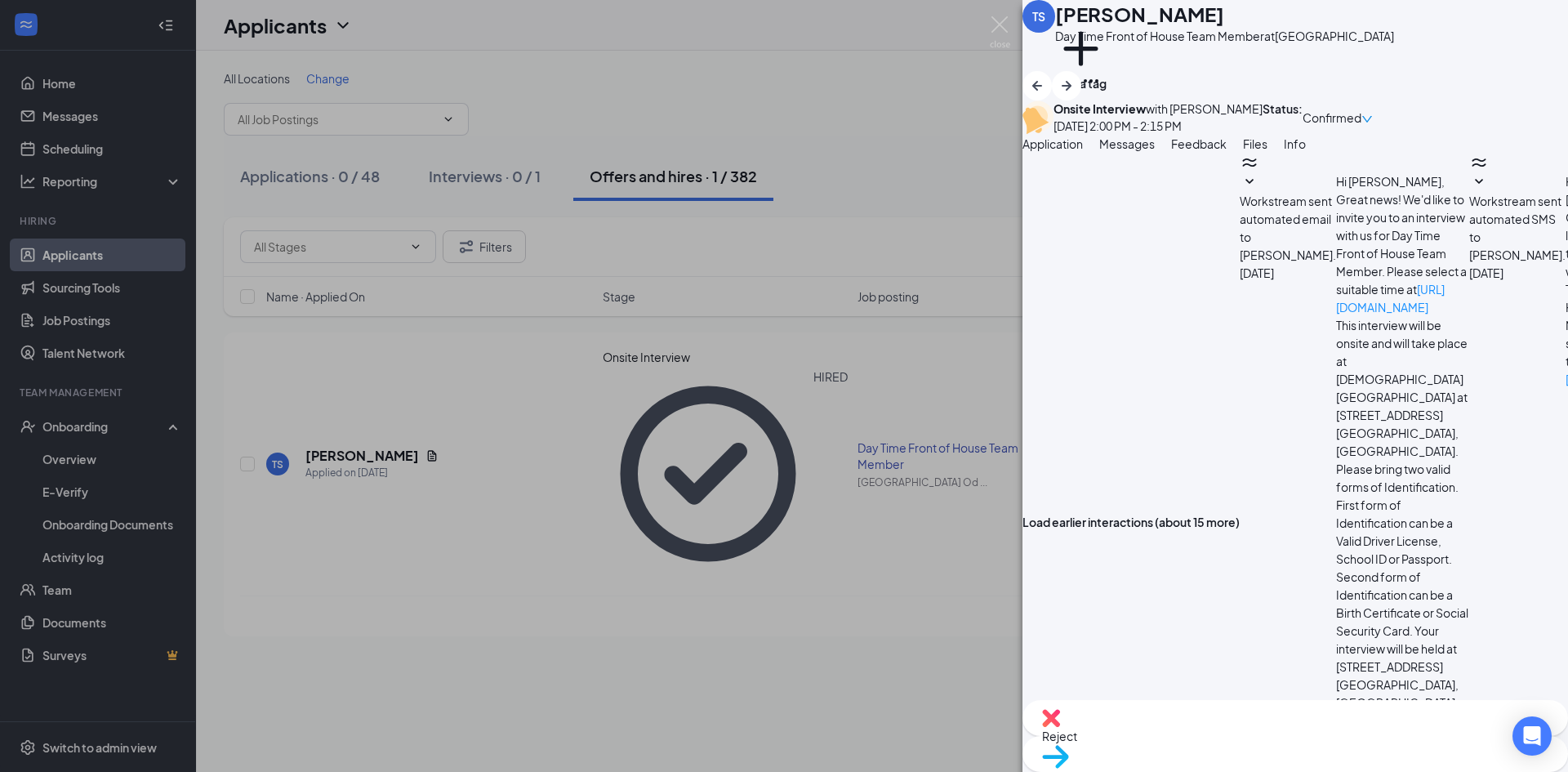
type textarea "Good Afternoon Tanaysha, Can you please complete your onboarding. Specifically …"
checkbox input "true"
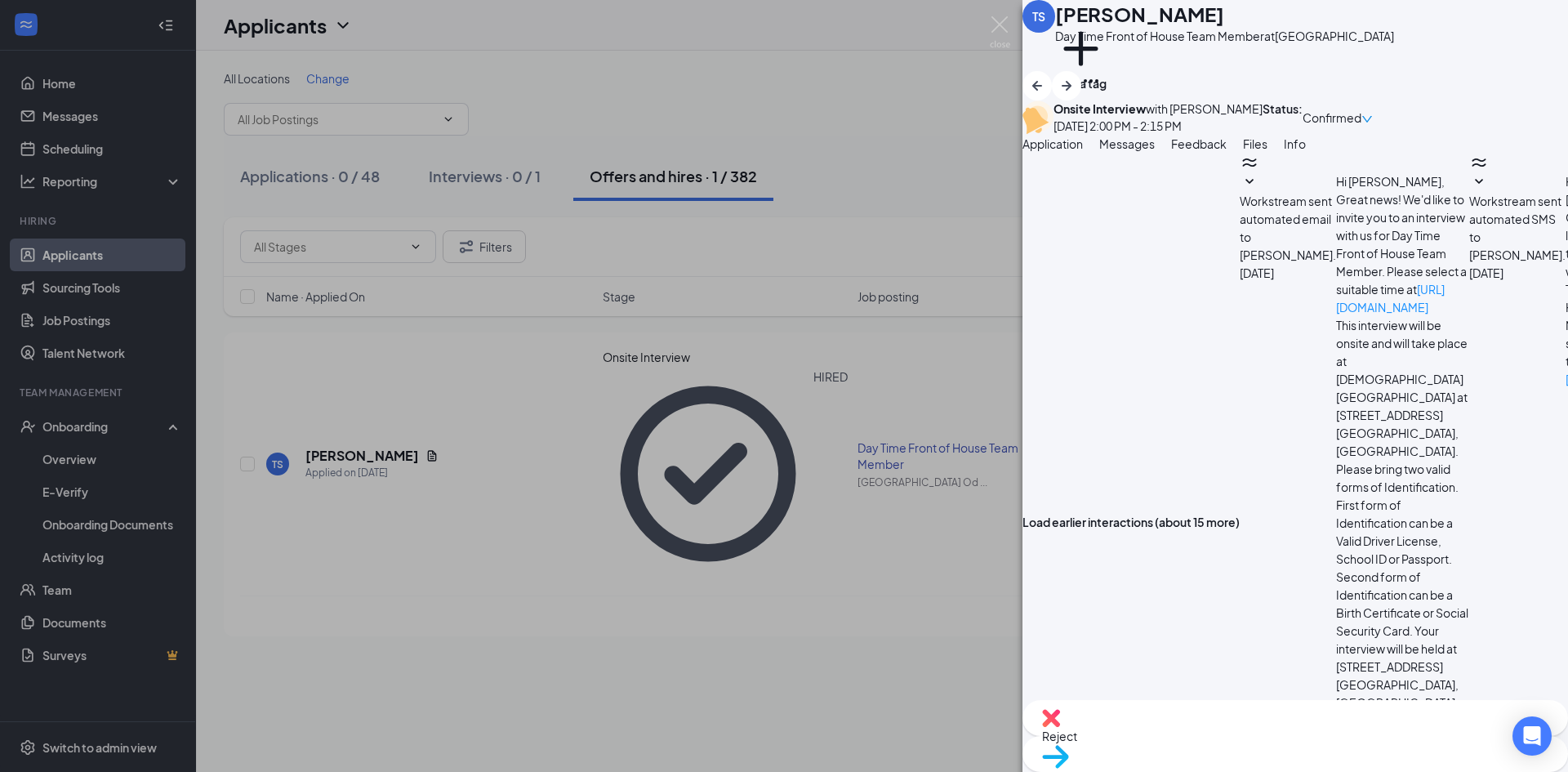
scroll to position [770, 0]
click at [772, 15] on div "TS Tanaysha Sullivan Day Time Front of House Team Member at University Blvd Ode…" at bounding box center [784, 386] width 1568 height 772
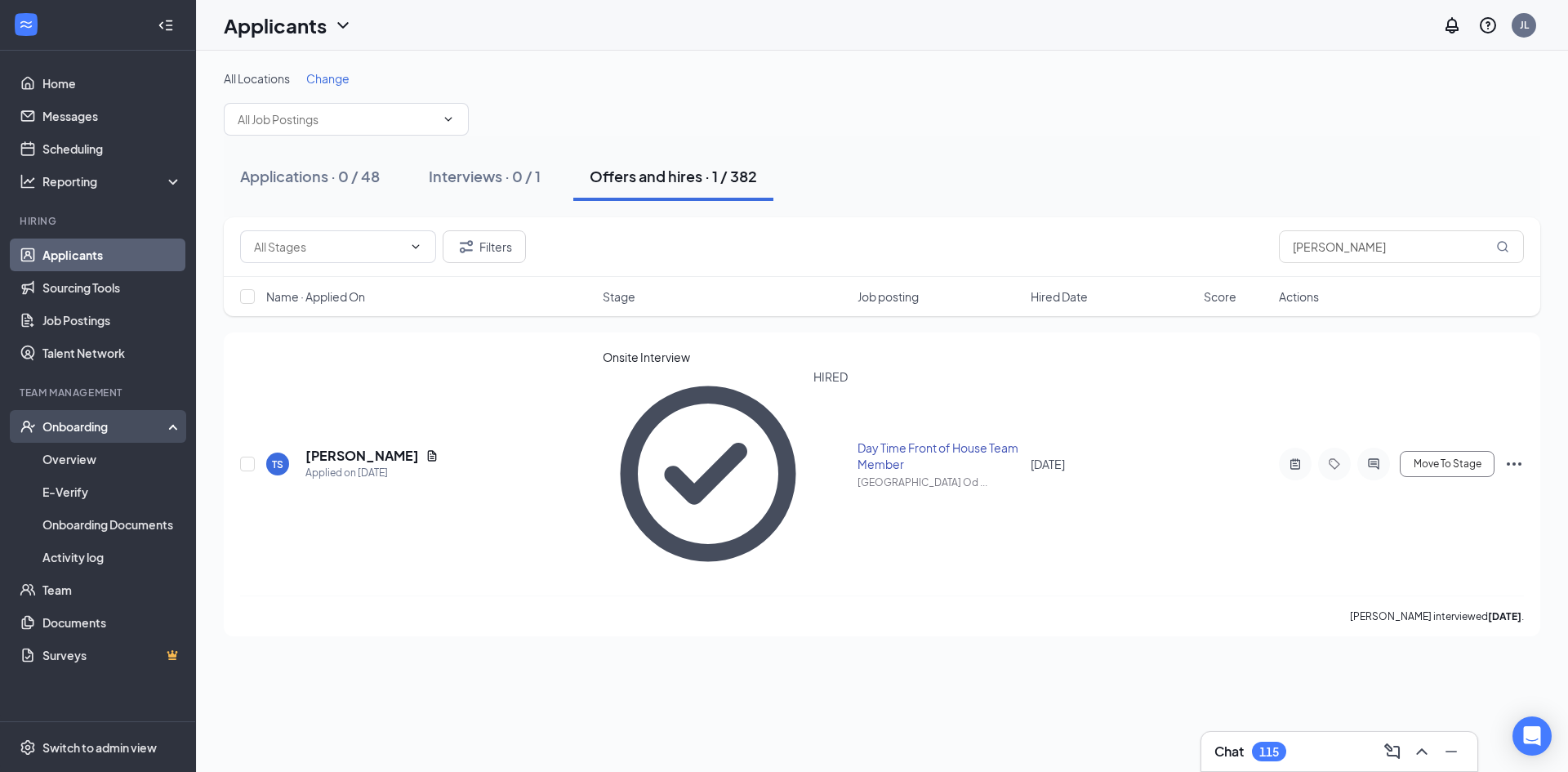
click at [115, 441] on div "Onboarding" at bounding box center [98, 426] width 196 height 33
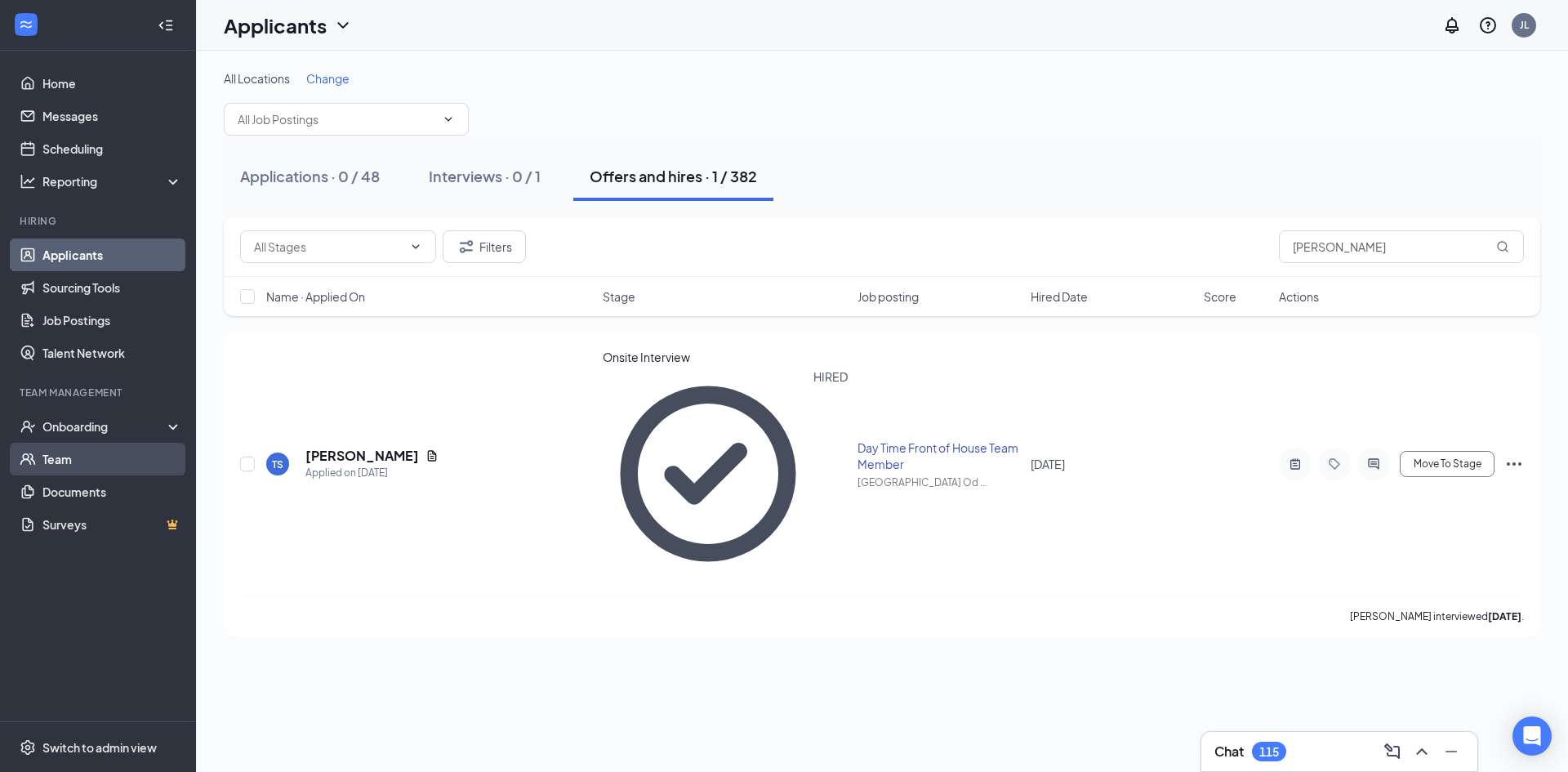
click at [116, 447] on link "Team" at bounding box center [112, 459] width 140 height 33
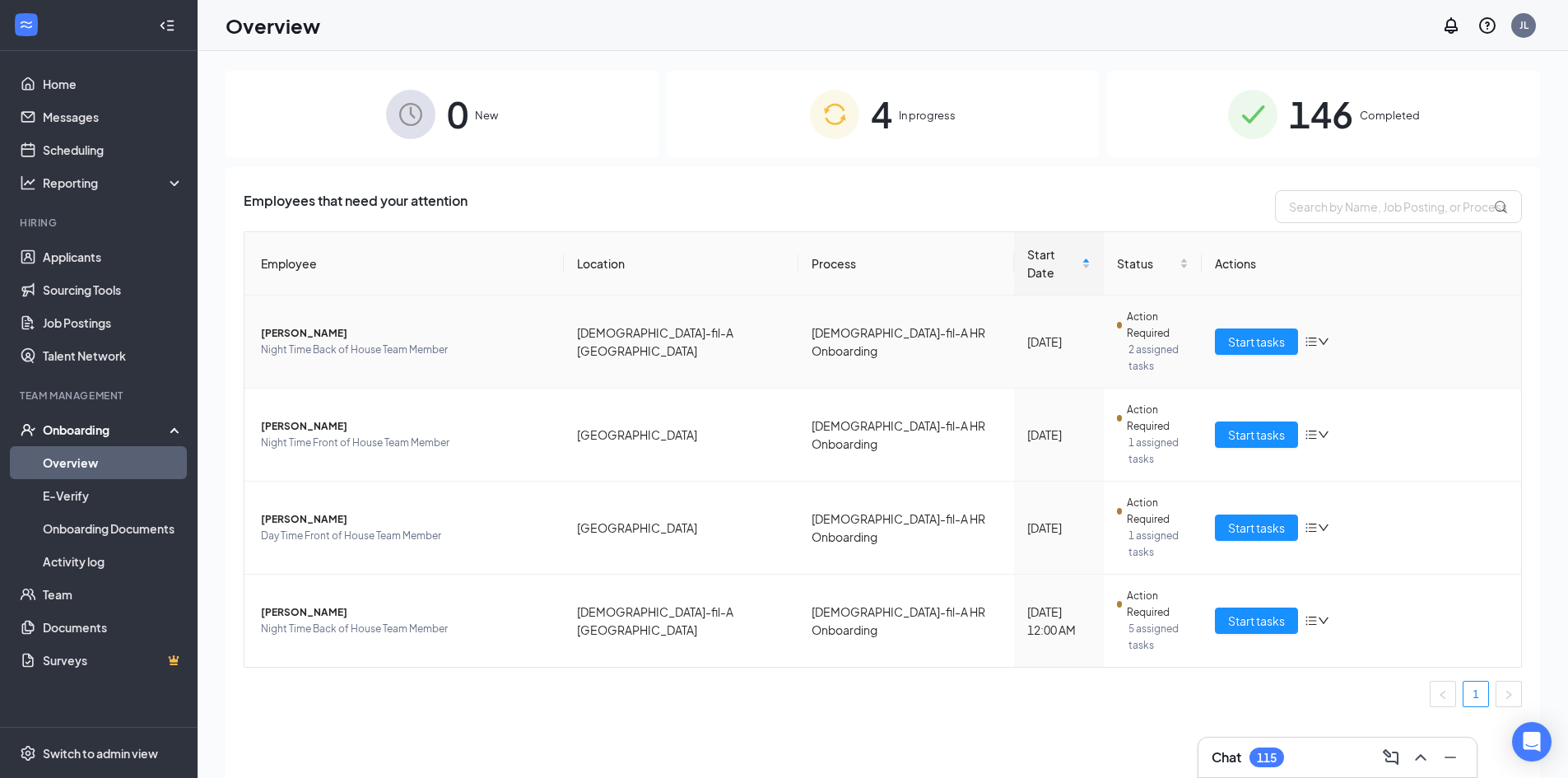
click at [307, 325] on span "[PERSON_NAME]" at bounding box center [406, 333] width 290 height 16
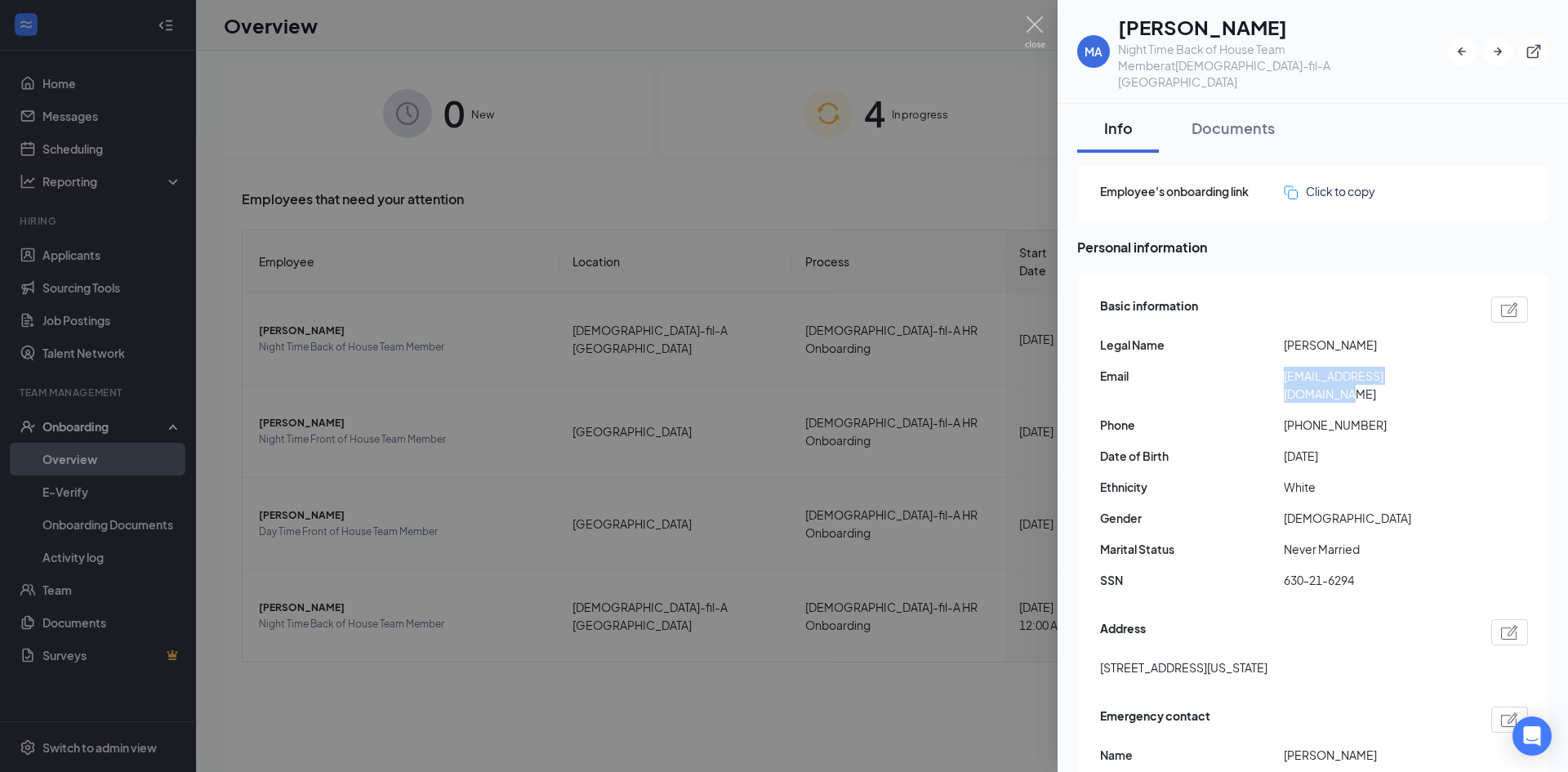
drag, startPoint x: 1442, startPoint y: 357, endPoint x: 1281, endPoint y: 366, distance: 161.3
click at [1281, 367] on div "Email [EMAIL_ADDRESS][DOMAIN_NAME]" at bounding box center [1314, 385] width 428 height 36
copy div "[EMAIL_ADDRESS][DOMAIN_NAME]"
drag, startPoint x: 749, startPoint y: 97, endPoint x: 650, endPoint y: 232, distance: 167.4
click at [750, 97] on div at bounding box center [784, 386] width 1568 height 772
